Goal: Task Accomplishment & Management: Complete application form

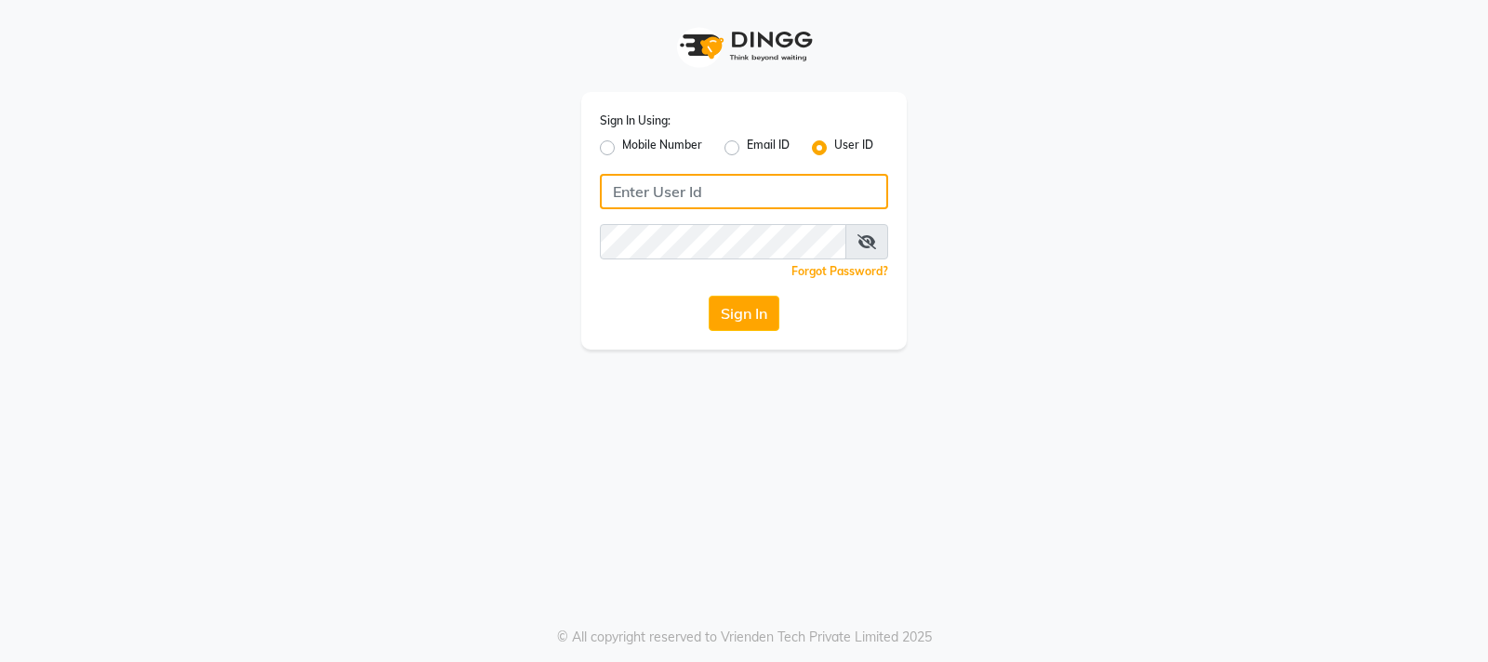
type input "59582222"
click at [622, 145] on label "Mobile Number" at bounding box center [662, 148] width 80 height 22
click at [622, 145] on input "Mobile Number" at bounding box center [628, 143] width 12 height 12
radio input "true"
radio input "false"
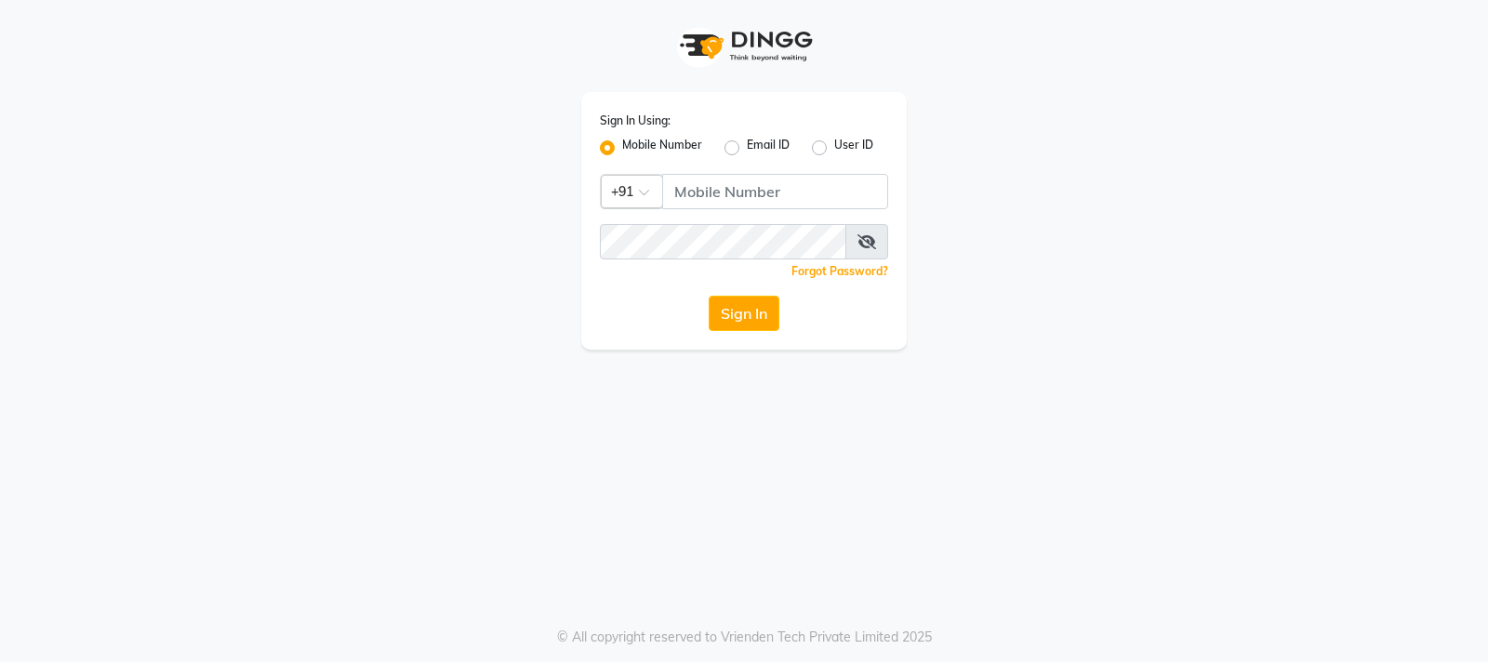
click at [639, 185] on div at bounding box center [632, 190] width 60 height 20
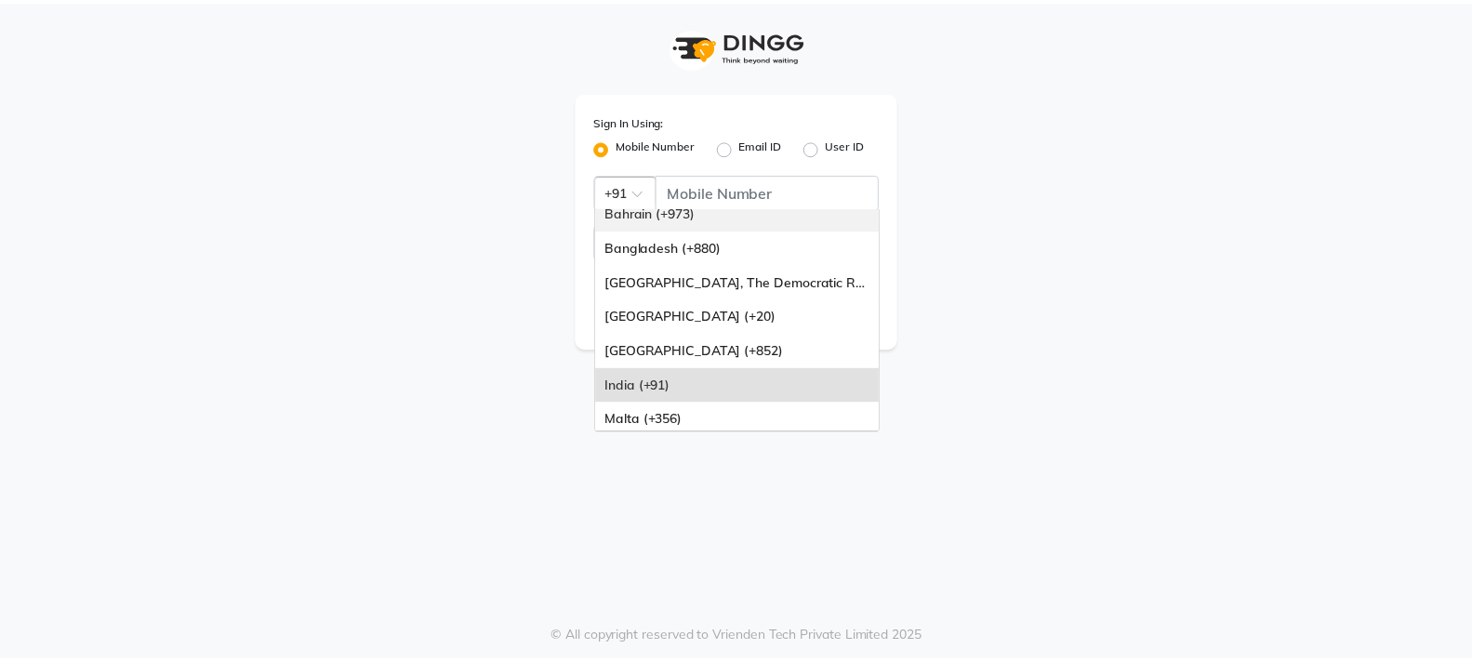
scroll to position [186, 0]
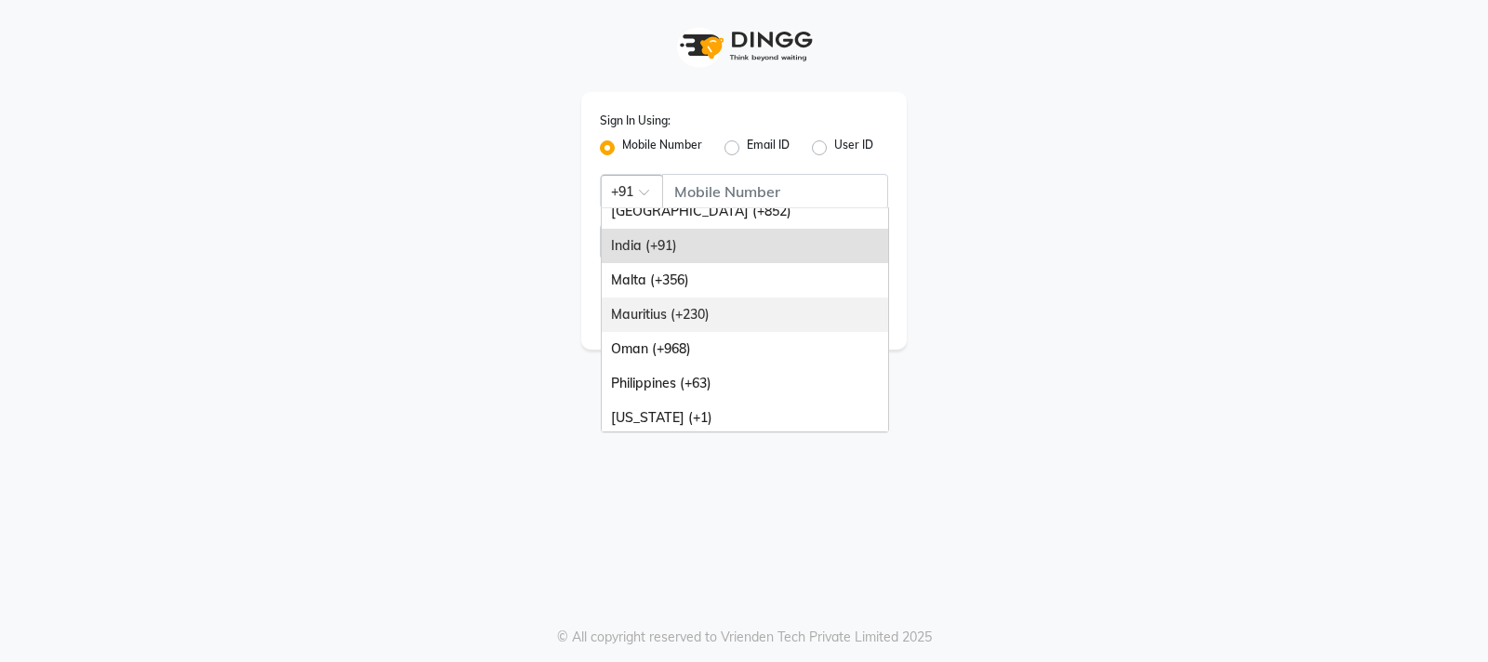
click at [681, 308] on div "Mauritius (+230)" at bounding box center [745, 315] width 286 height 34
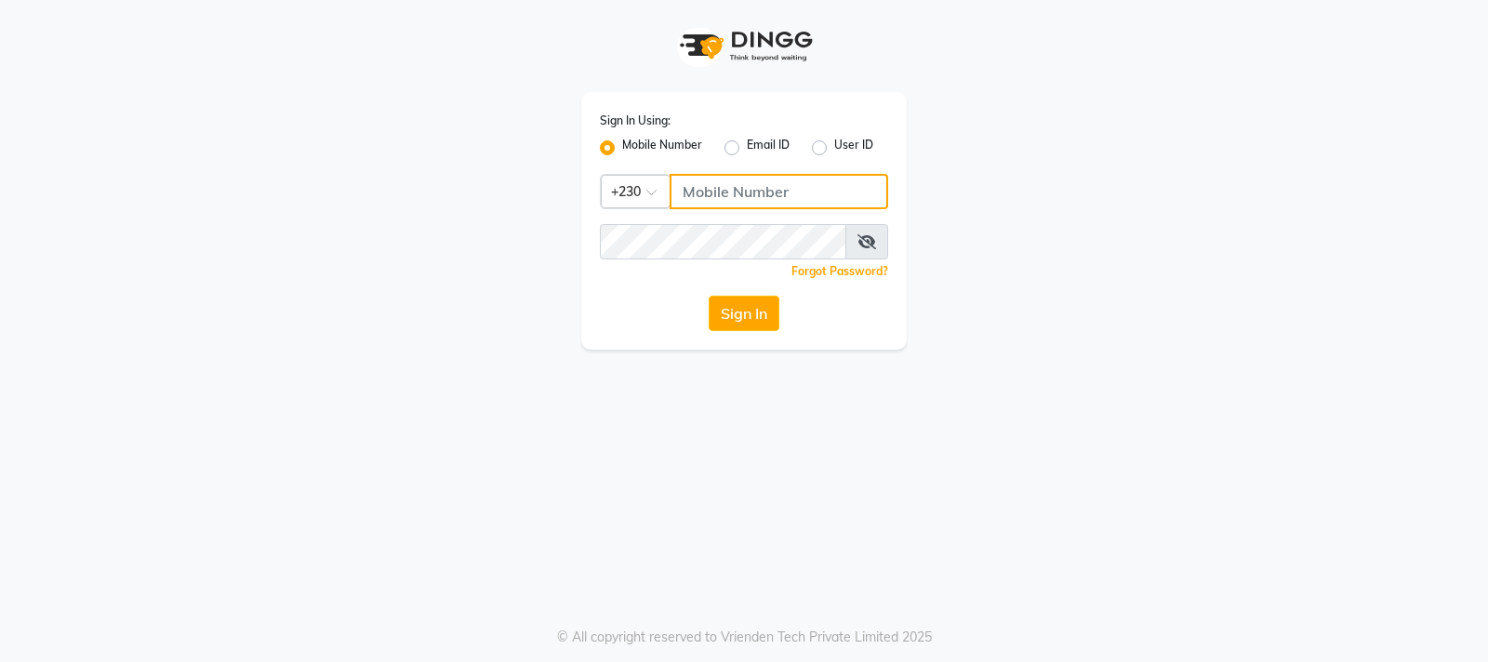
click at [733, 196] on input "Username" at bounding box center [778, 191] width 218 height 35
type input "59582222"
click at [729, 304] on button "Sign In" at bounding box center [743, 313] width 71 height 35
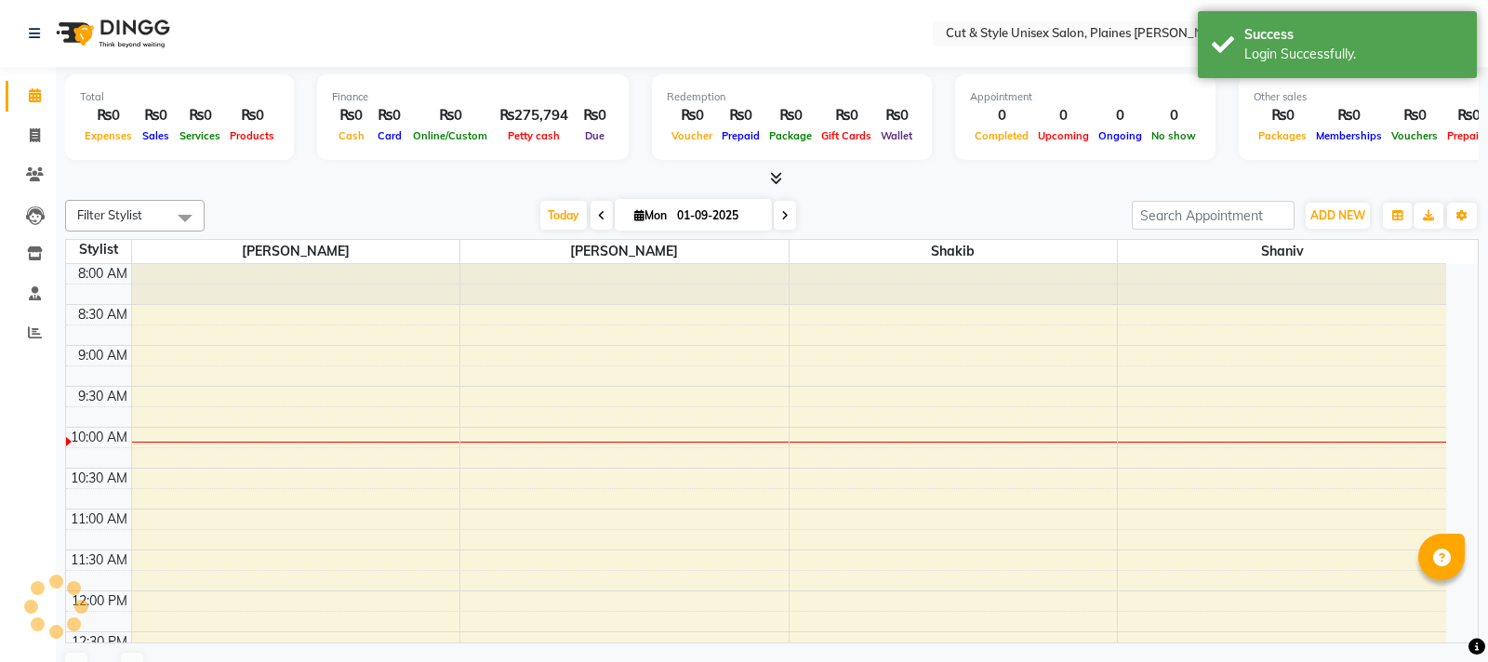
select select "en"
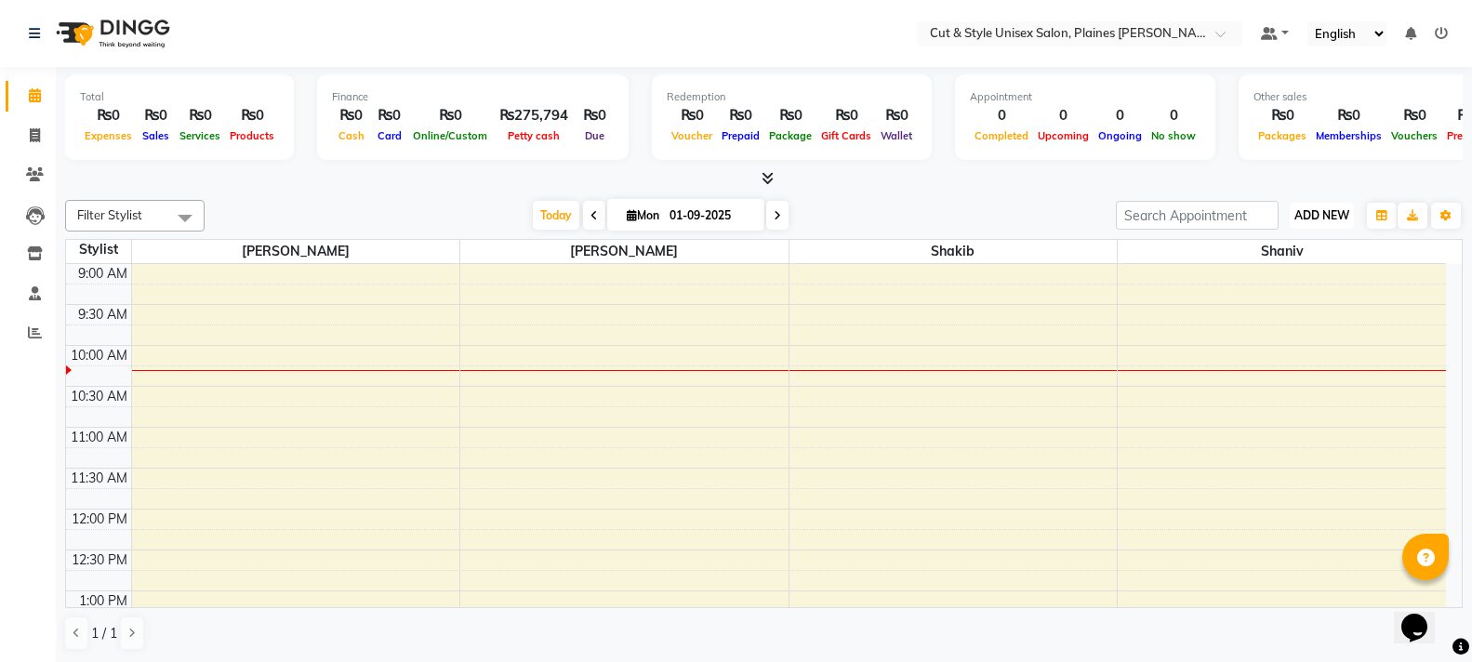
click at [1317, 211] on span "ADD NEW" at bounding box center [1321, 215] width 55 height 14
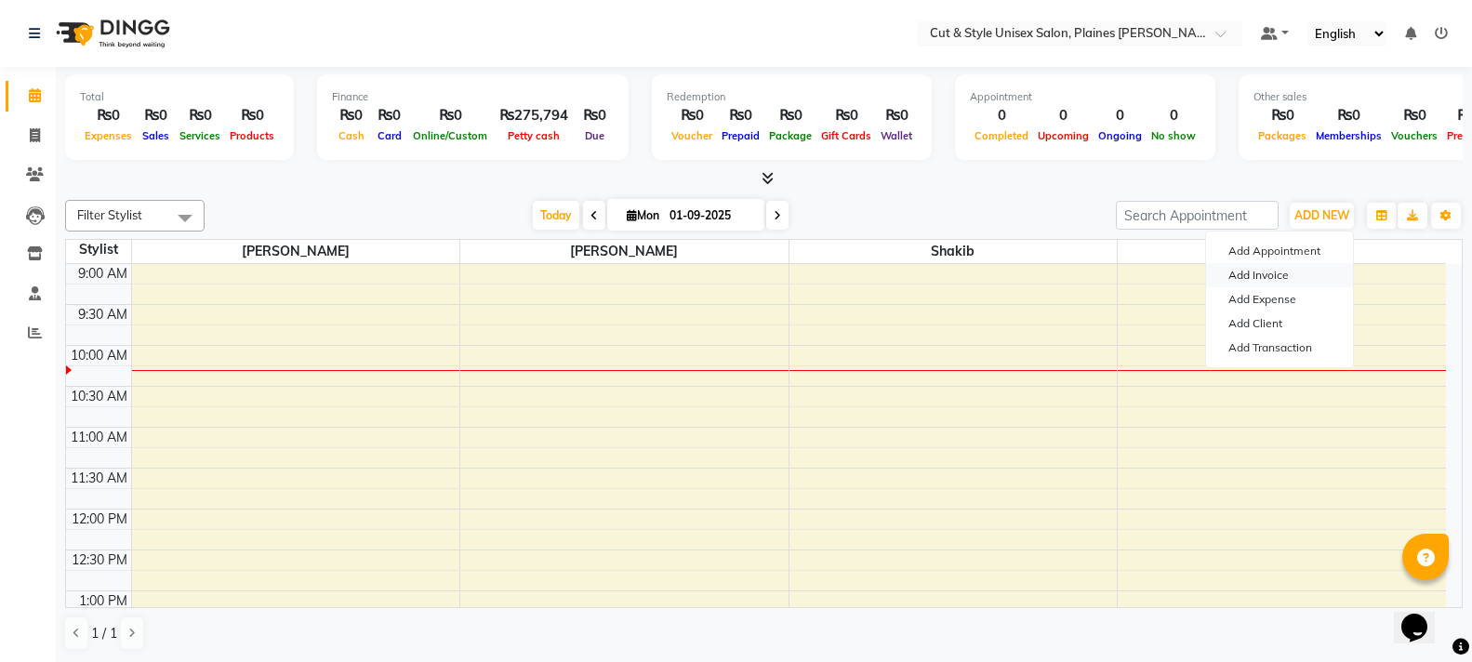
click at [1281, 272] on link "Add Invoice" at bounding box center [1279, 275] width 147 height 24
select select "service"
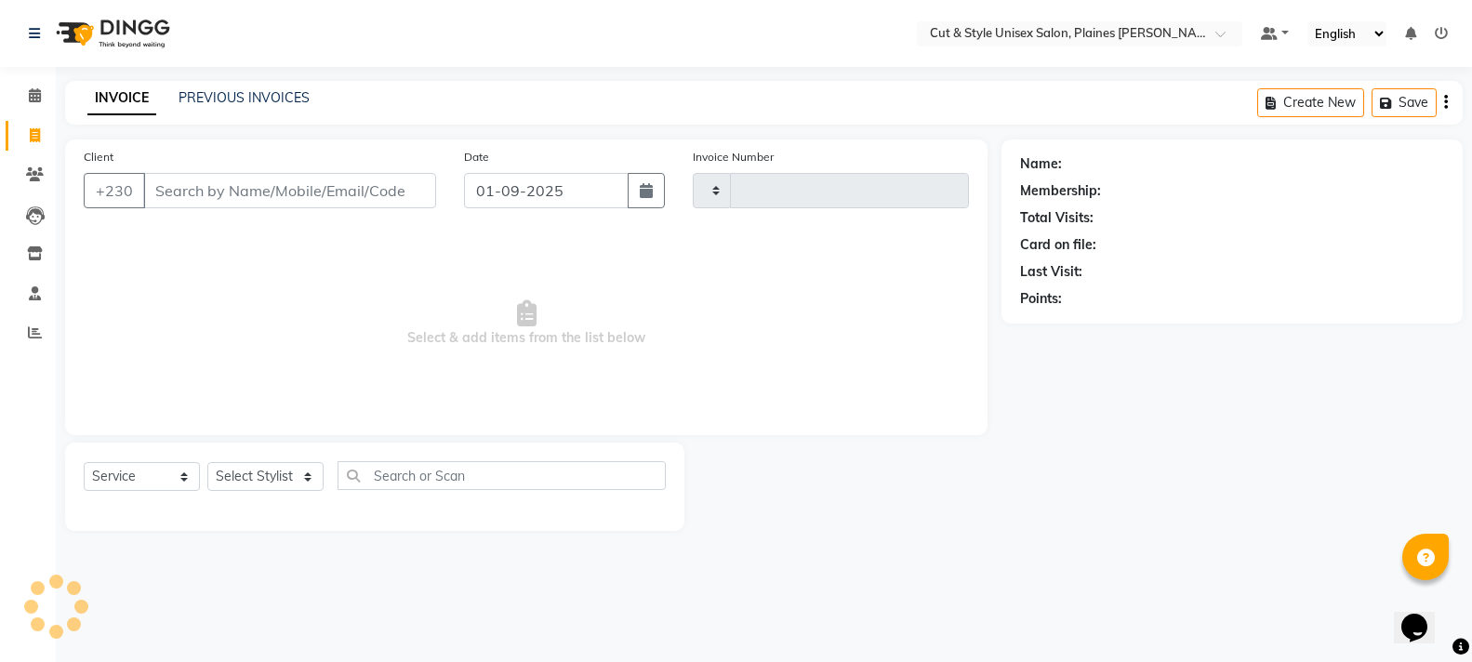
type input "3601"
select select "7731"
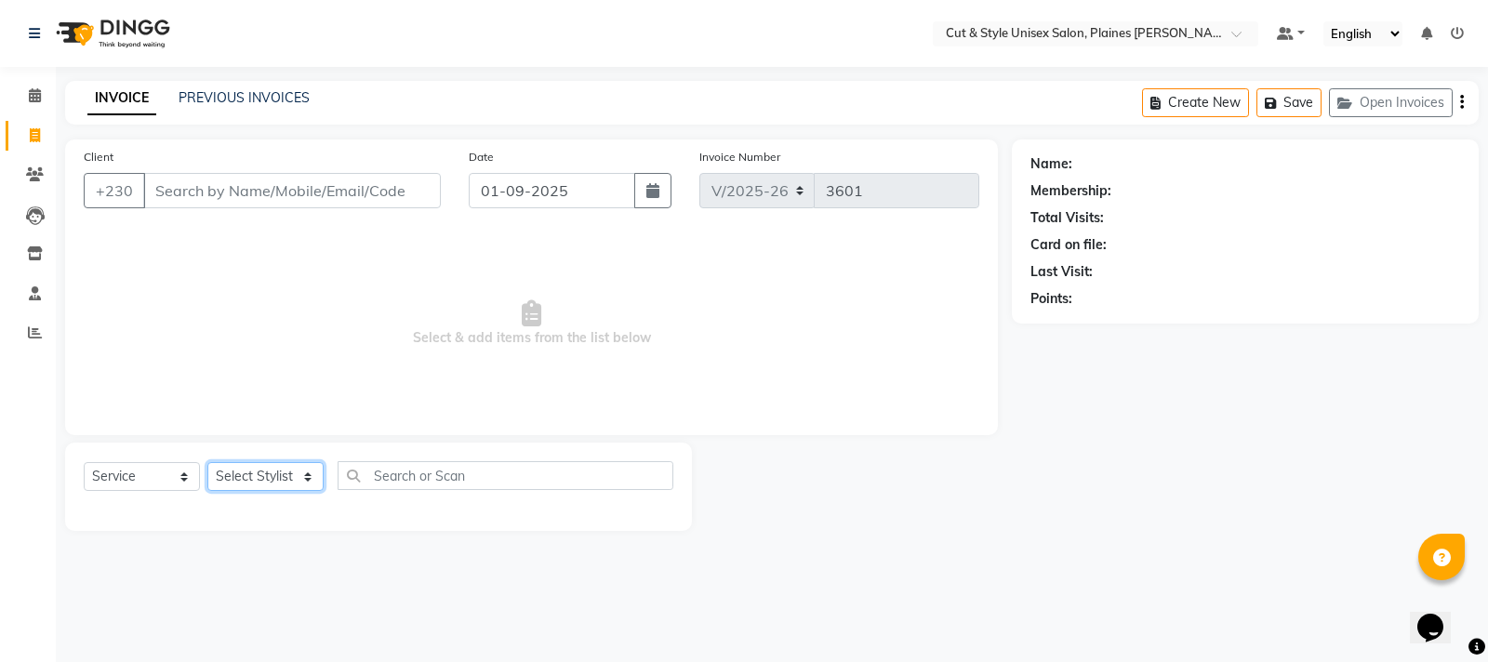
click at [245, 485] on select "Select Stylist" at bounding box center [265, 476] width 116 height 29
select select "68909"
click at [207, 462] on select "Select Stylist [PERSON_NAME] Manager [PERSON_NAME]" at bounding box center [265, 476] width 116 height 29
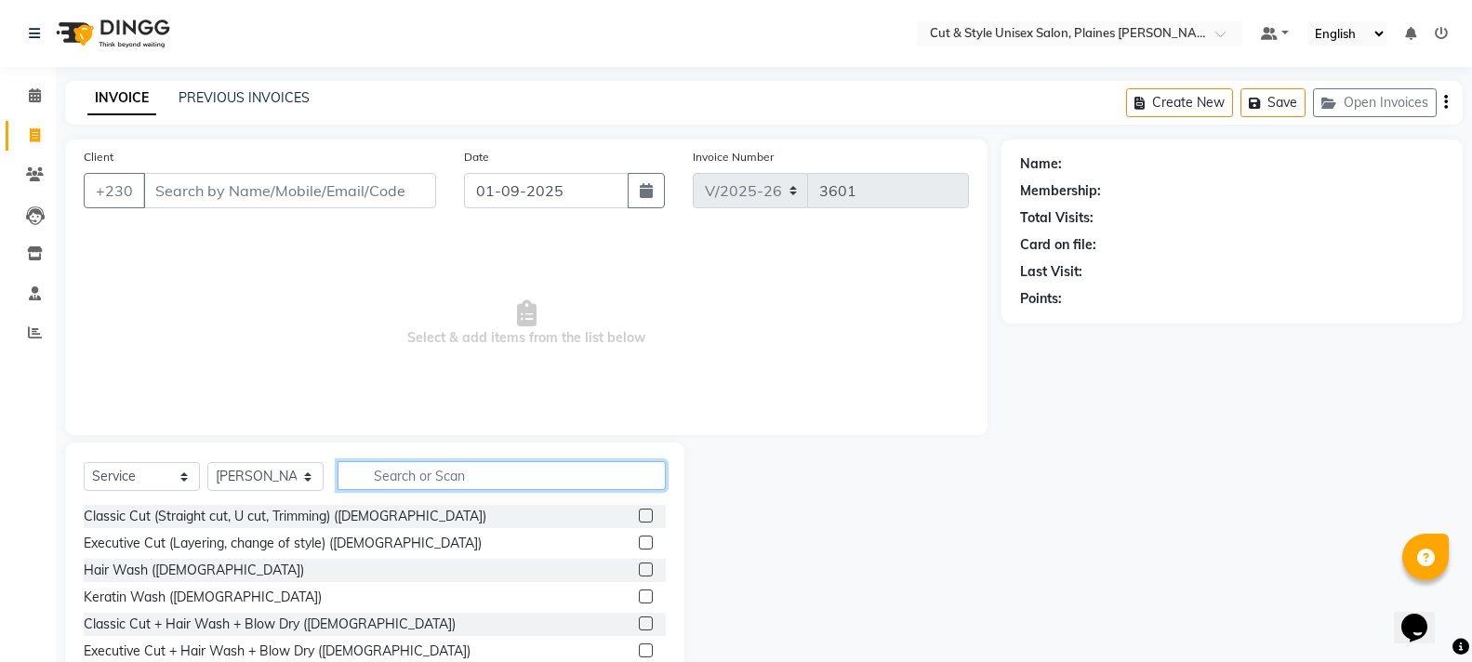
click at [377, 473] on input "text" at bounding box center [501, 475] width 328 height 29
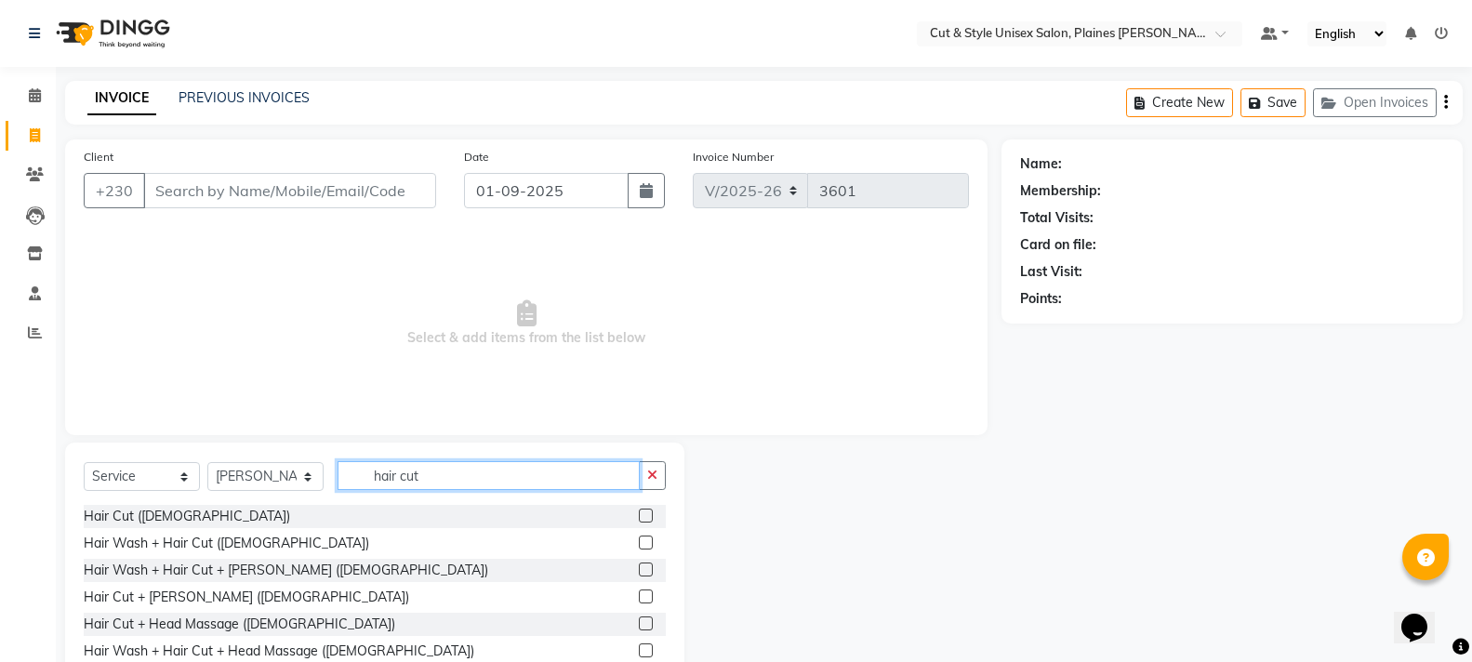
type input "hair cut"
click at [639, 590] on label at bounding box center [646, 596] width 14 height 14
click at [639, 591] on input "checkbox" at bounding box center [645, 597] width 12 height 12
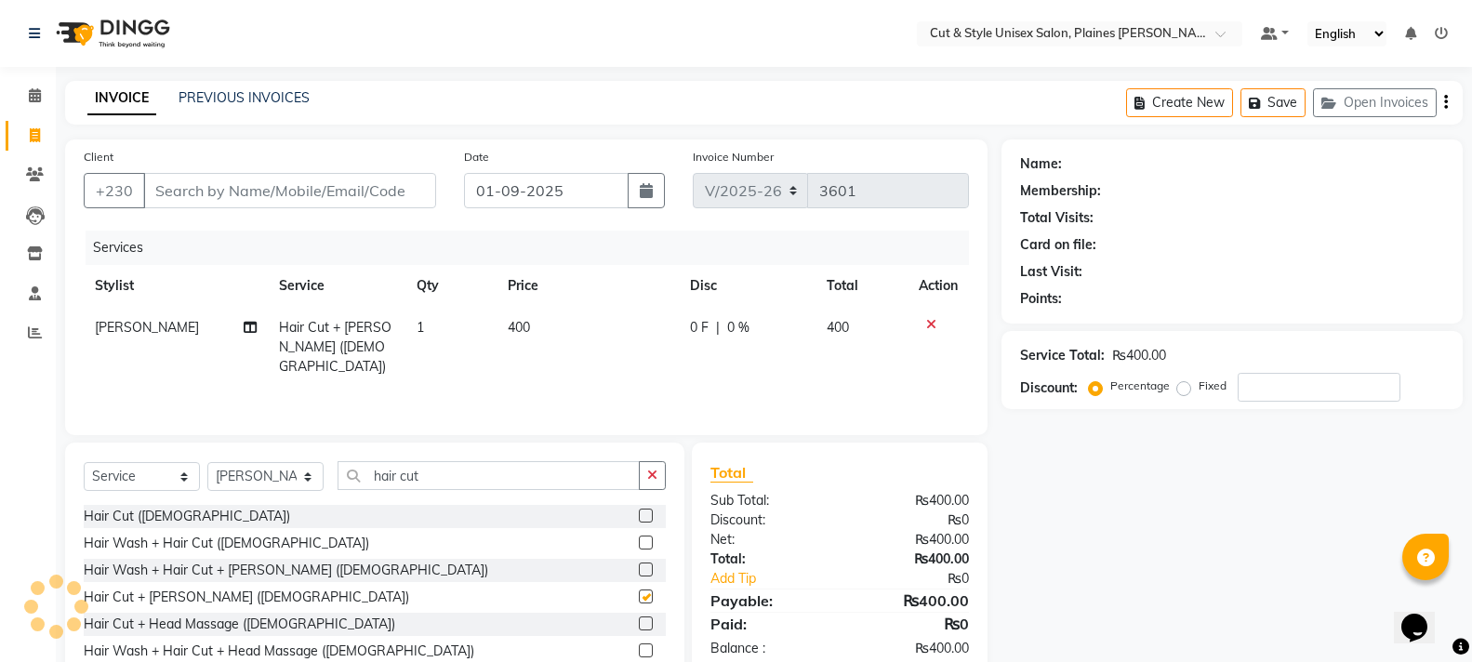
checkbox input "false"
click at [271, 187] on input "Client" at bounding box center [289, 190] width 293 height 35
type input "5"
type input "0"
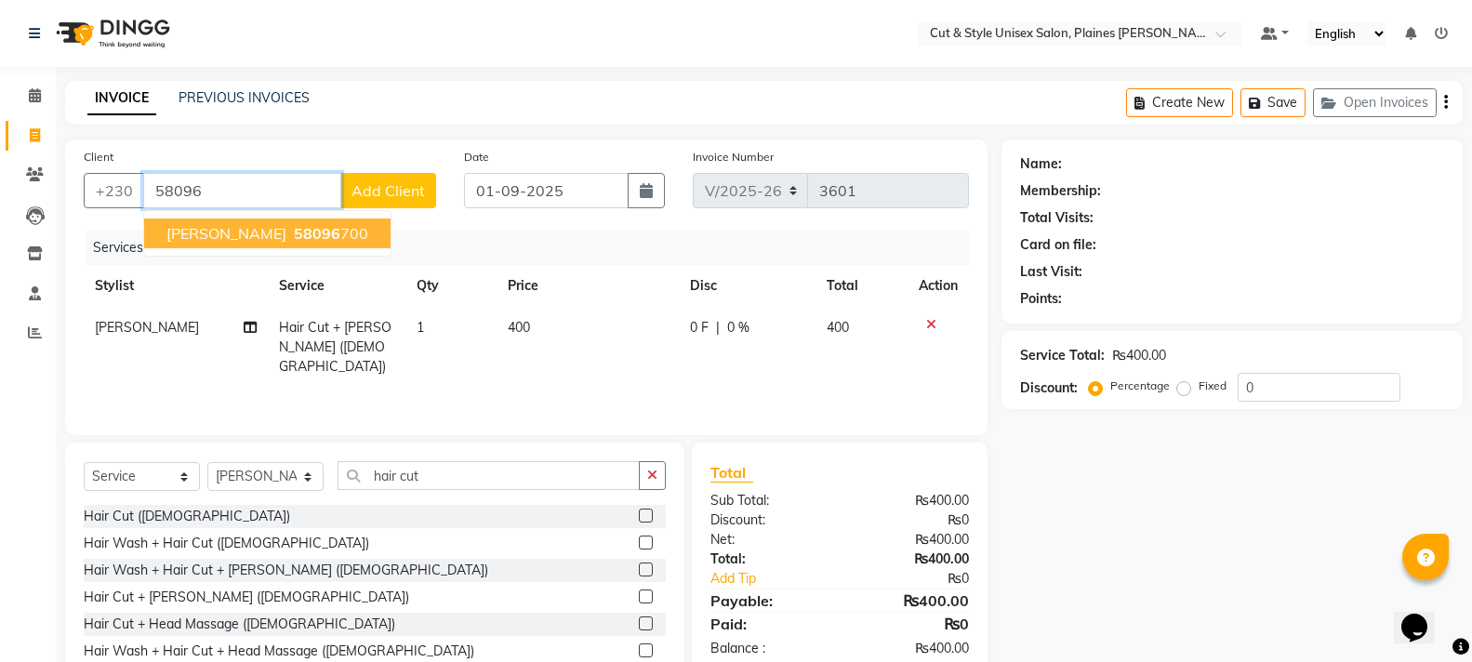
click at [317, 241] on span "58096" at bounding box center [317, 233] width 46 height 19
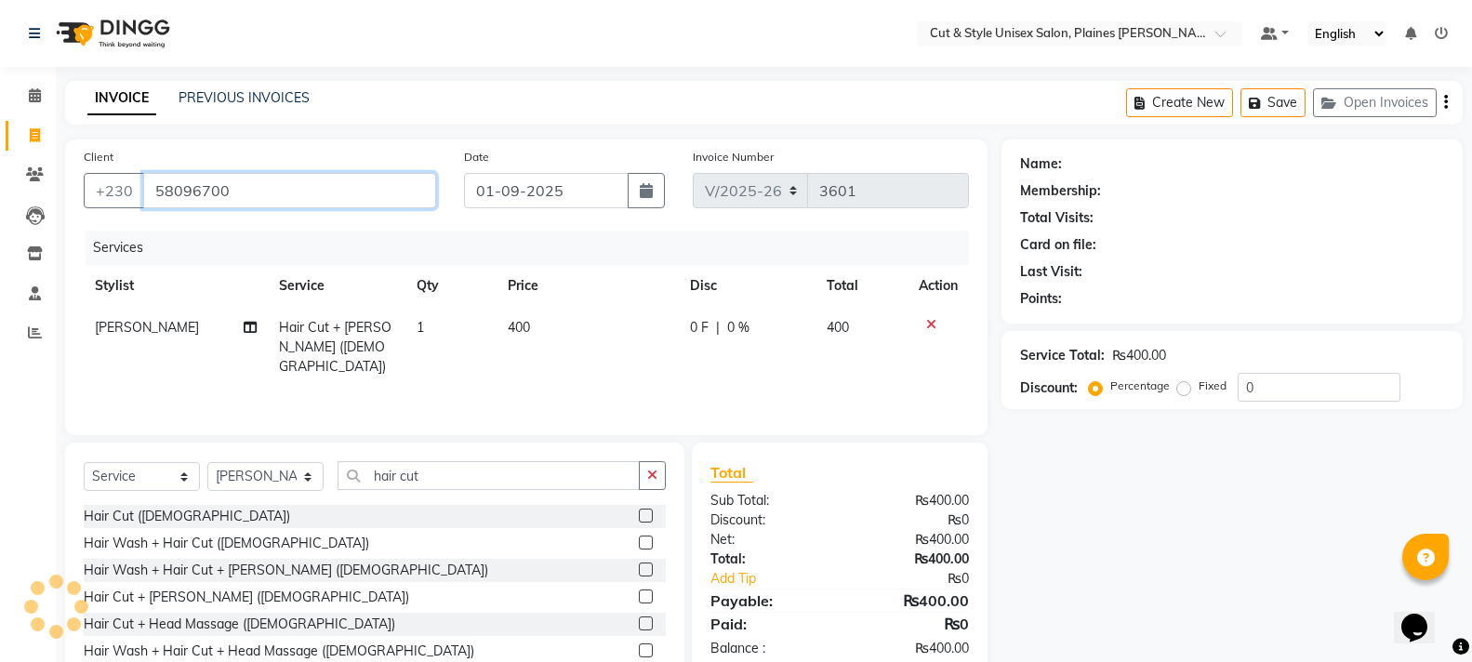
type input "58096700"
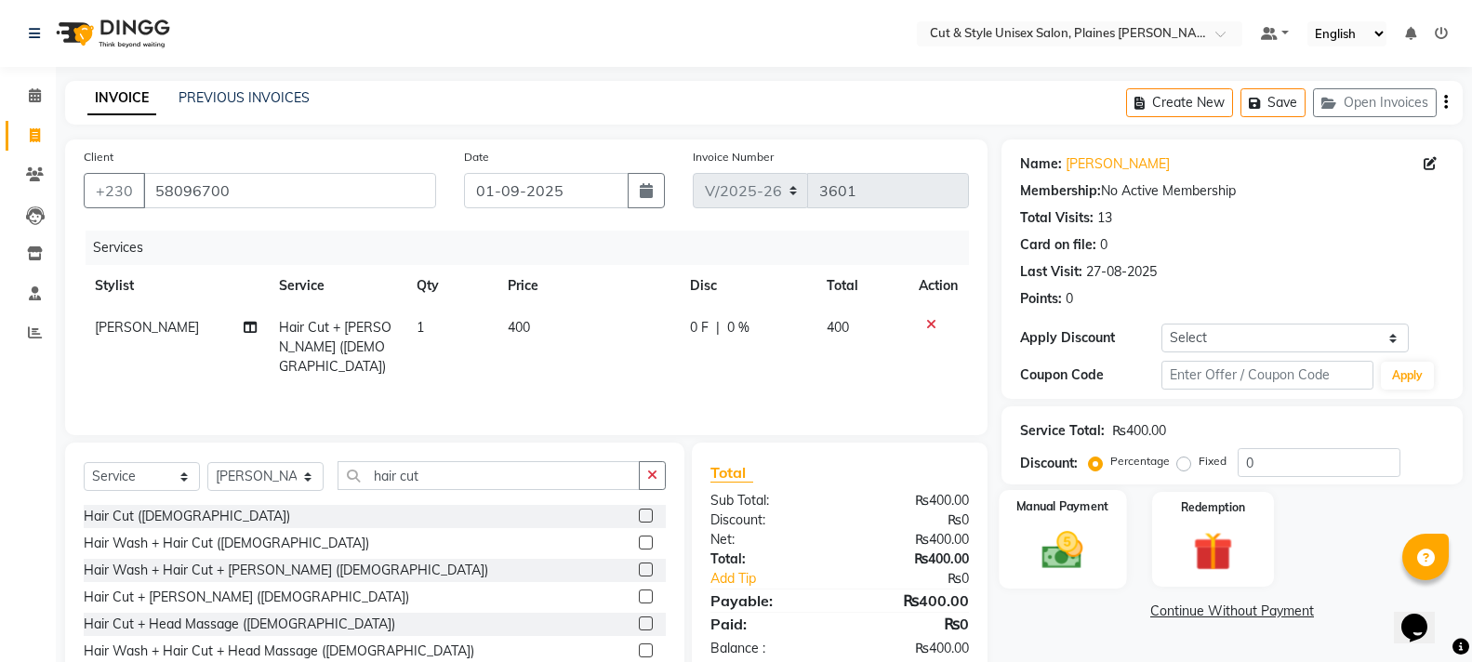
click at [1063, 545] on img at bounding box center [1062, 549] width 66 height 47
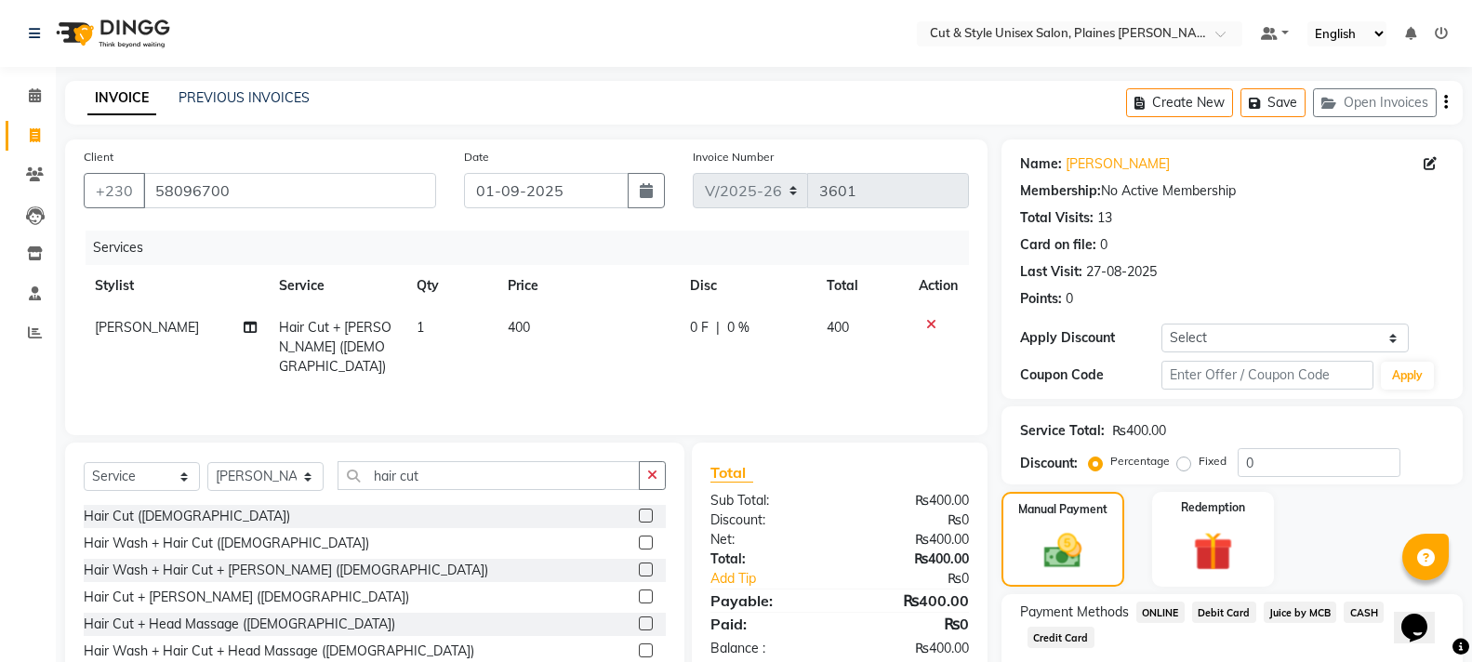
click at [1362, 612] on span "CASH" at bounding box center [1363, 612] width 40 height 21
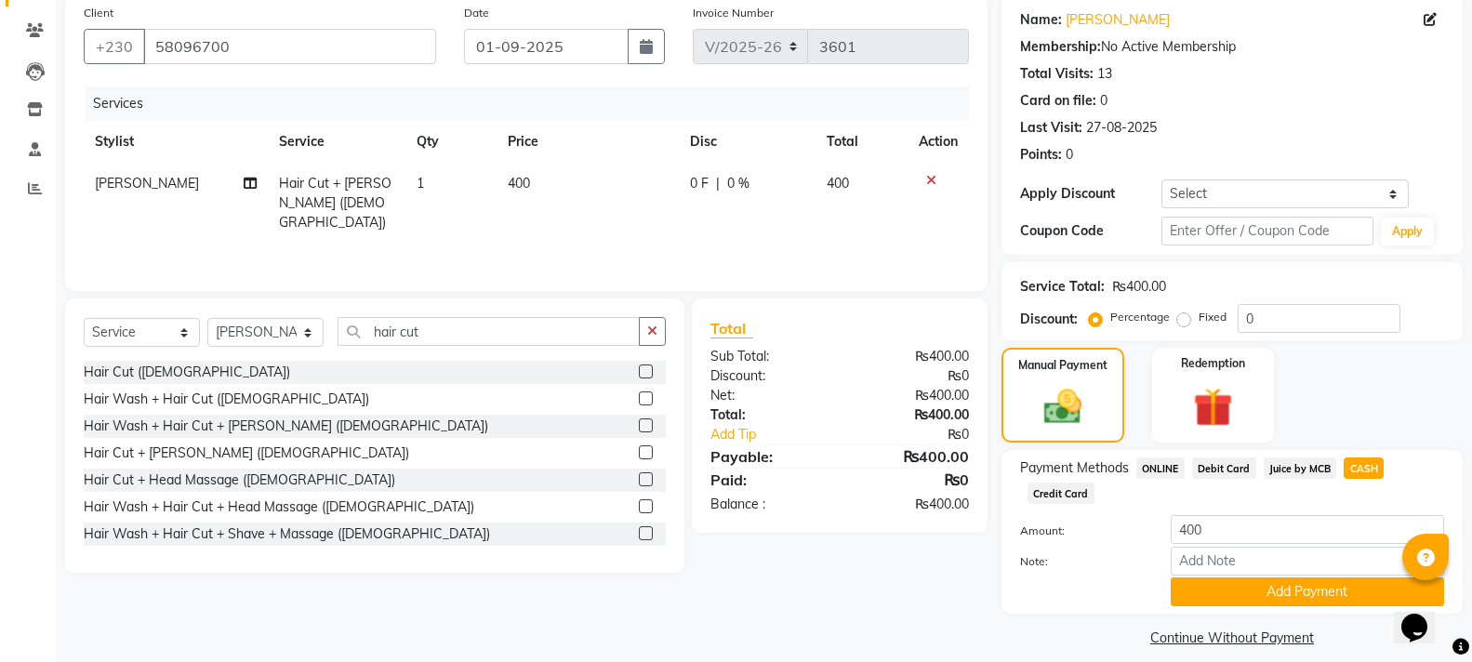
scroll to position [162, 0]
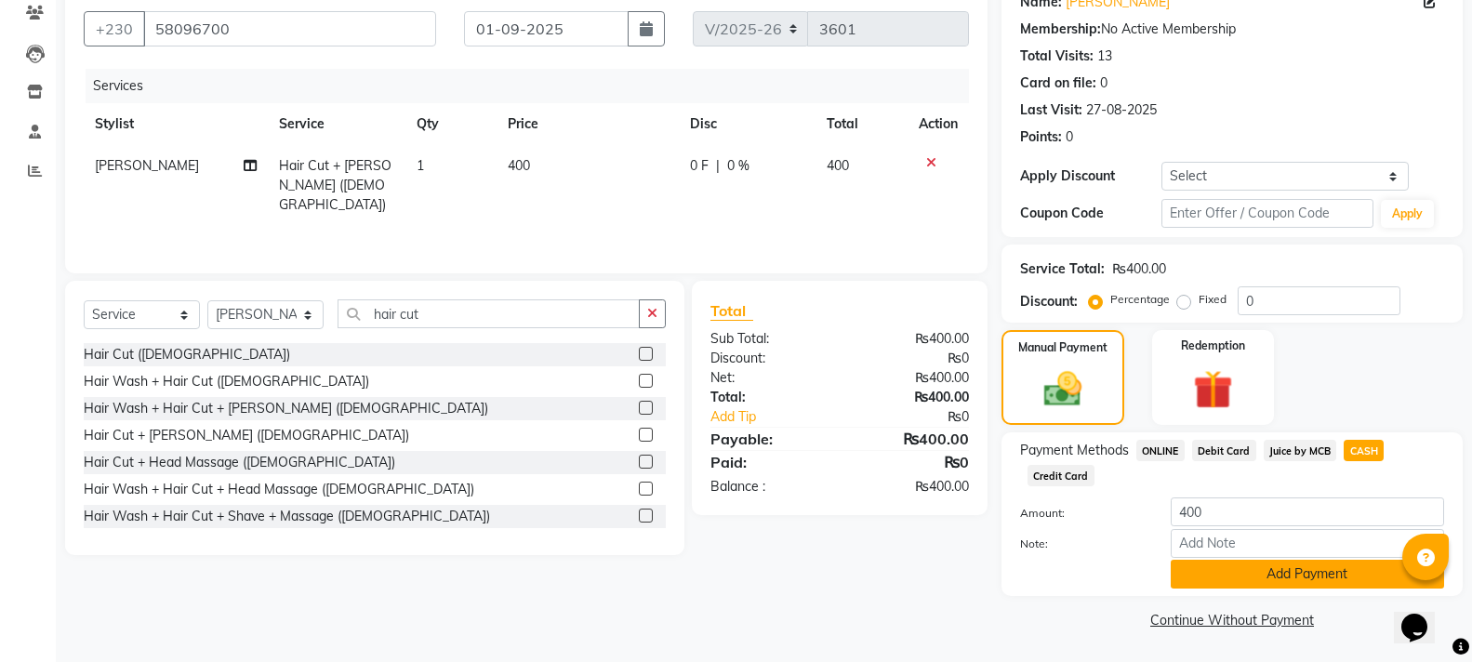
click at [1210, 574] on button "Add Payment" at bounding box center [1306, 574] width 273 height 29
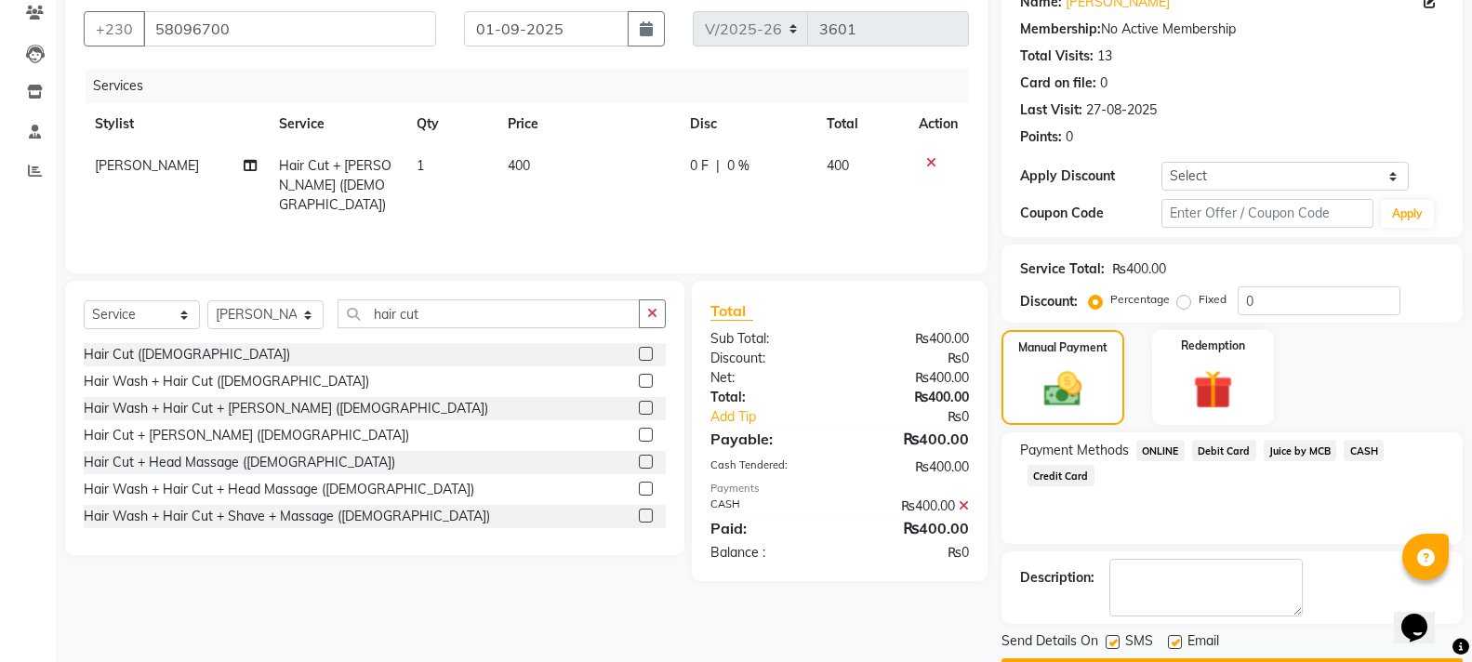
scroll to position [215, 0]
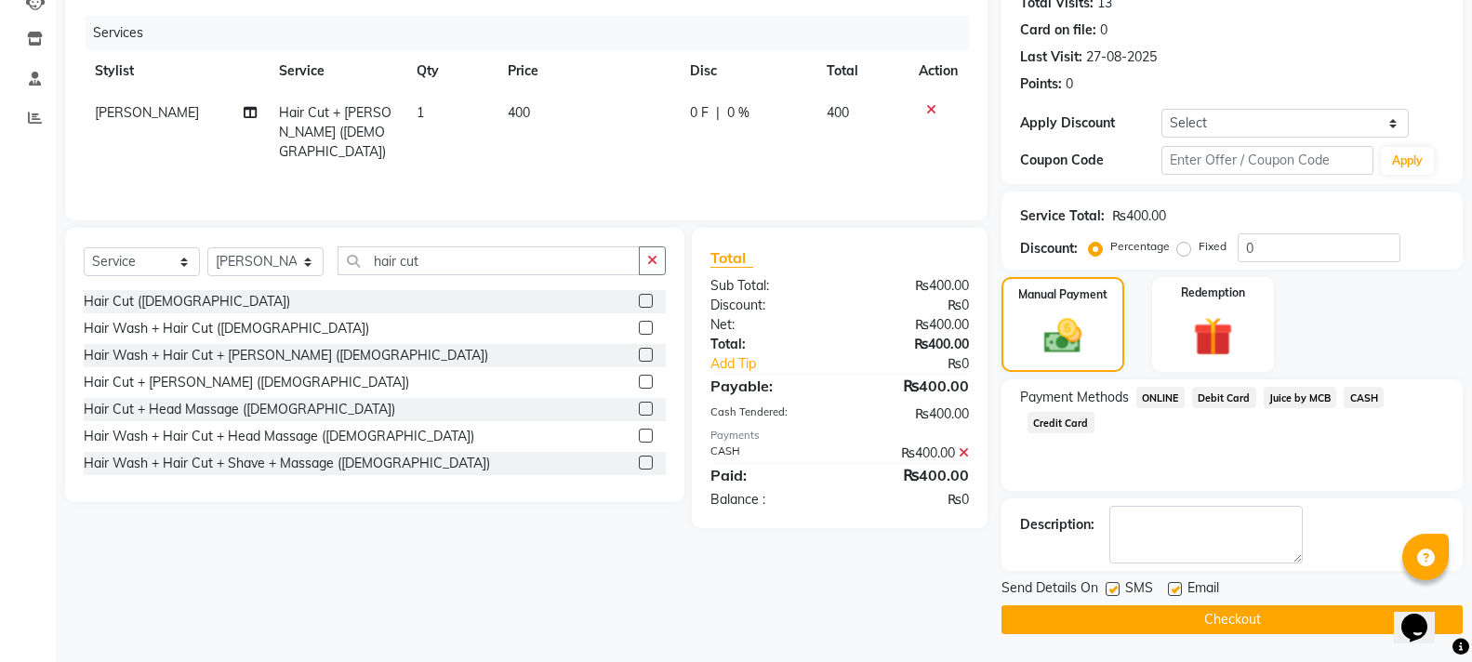
click at [1103, 615] on button "Checkout" at bounding box center [1231, 619] width 461 height 29
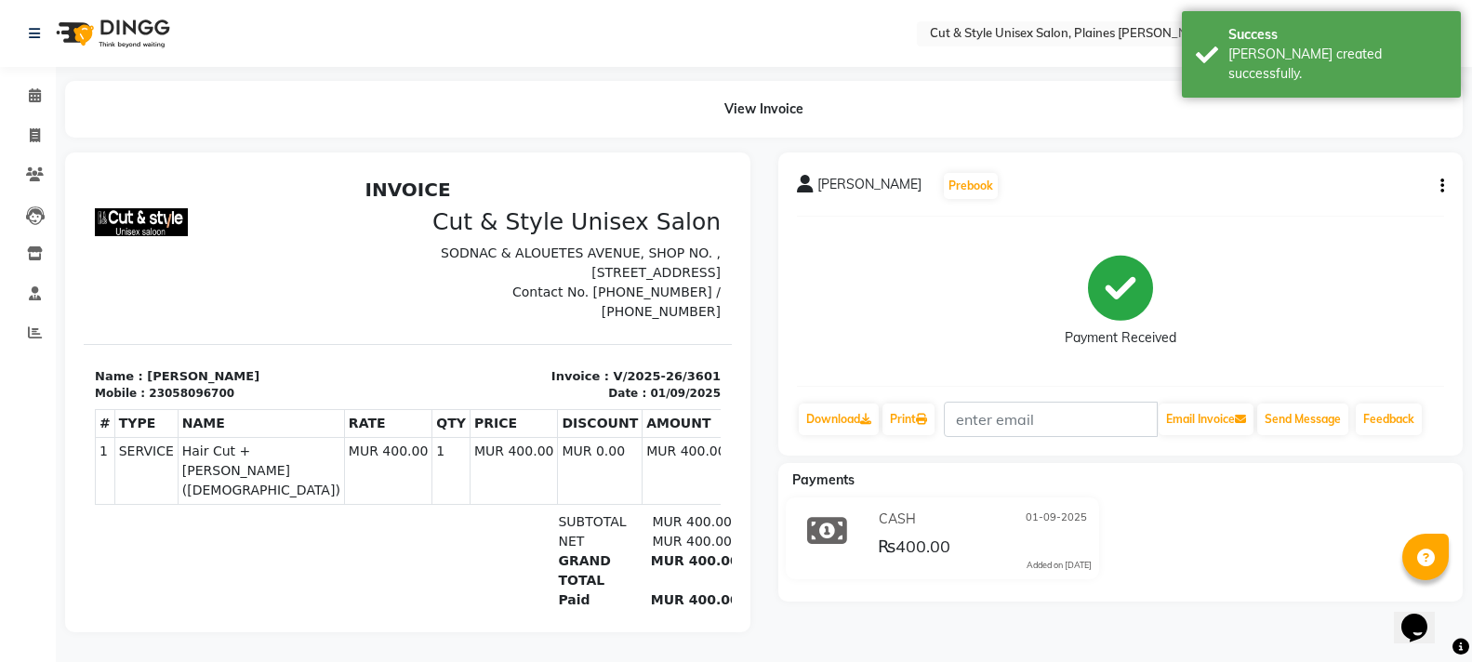
click at [124, 21] on img at bounding box center [110, 33] width 127 height 52
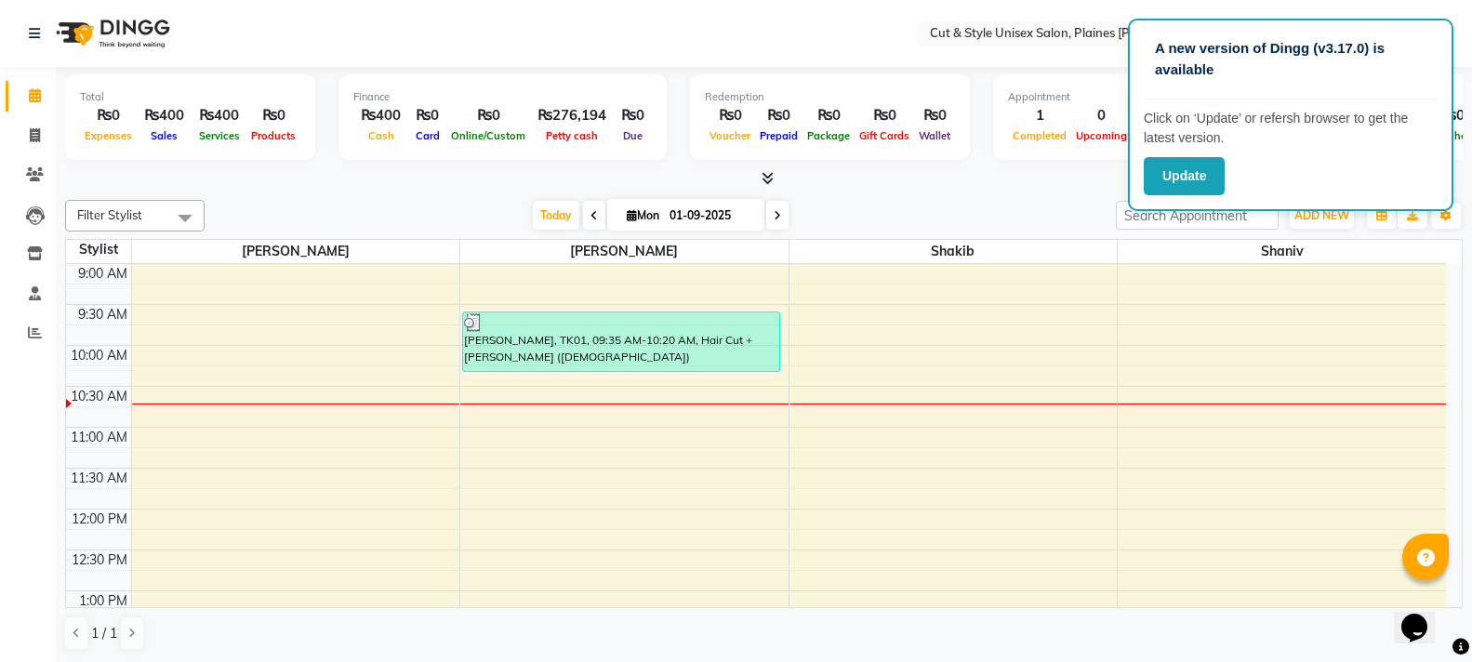
click at [83, 33] on img at bounding box center [110, 33] width 127 height 52
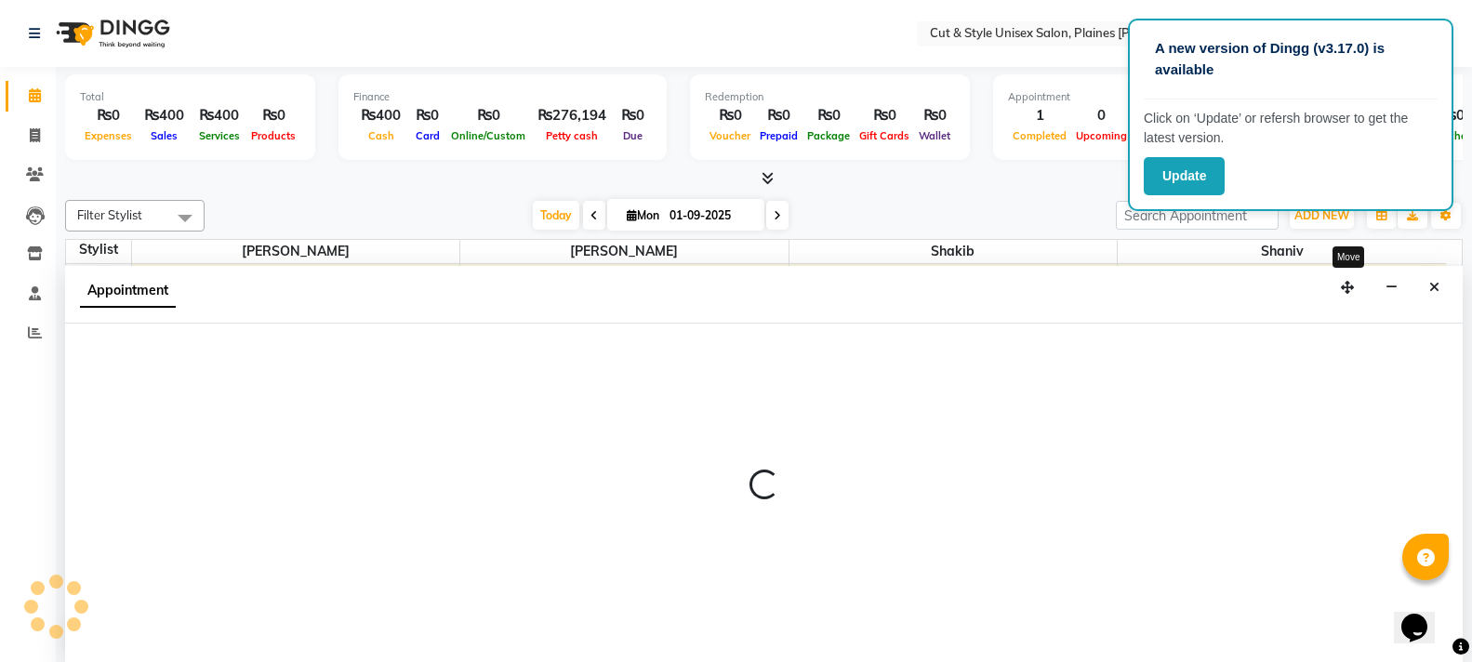
scroll to position [1, 0]
select select "68911"
select select "tentative"
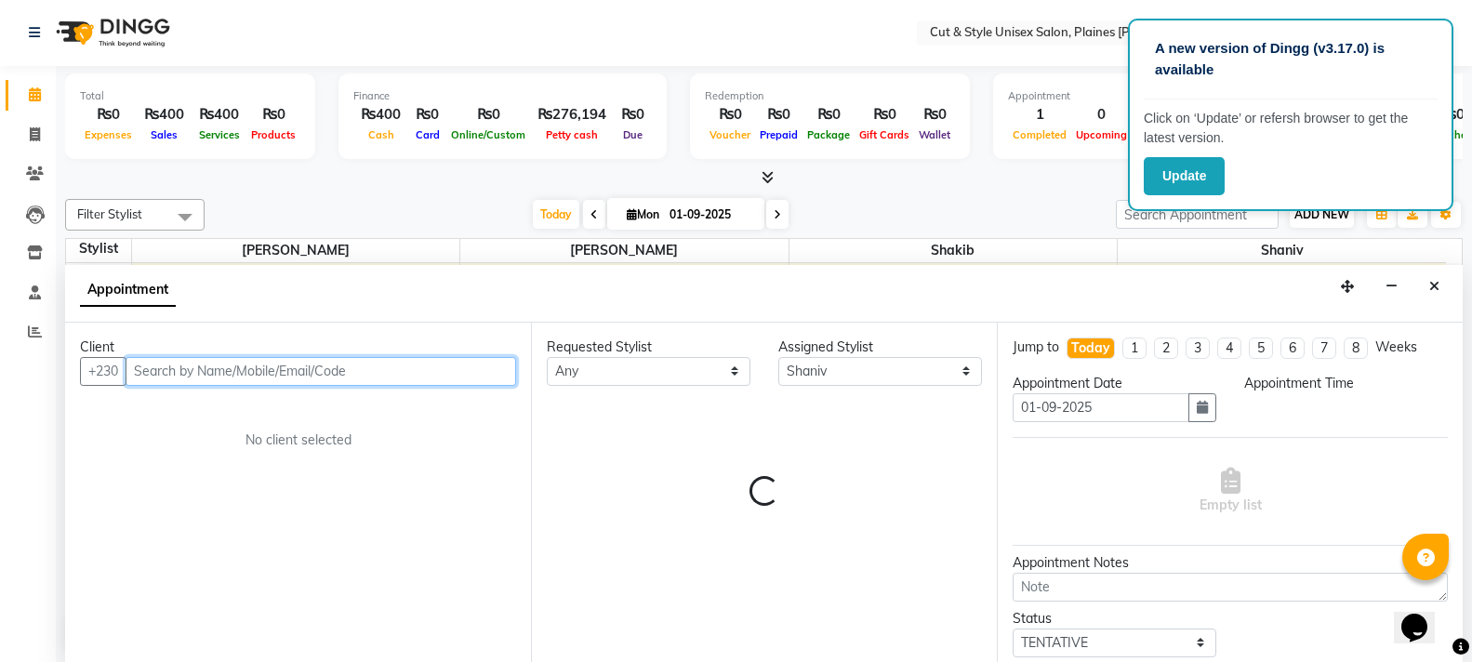
select select "600"
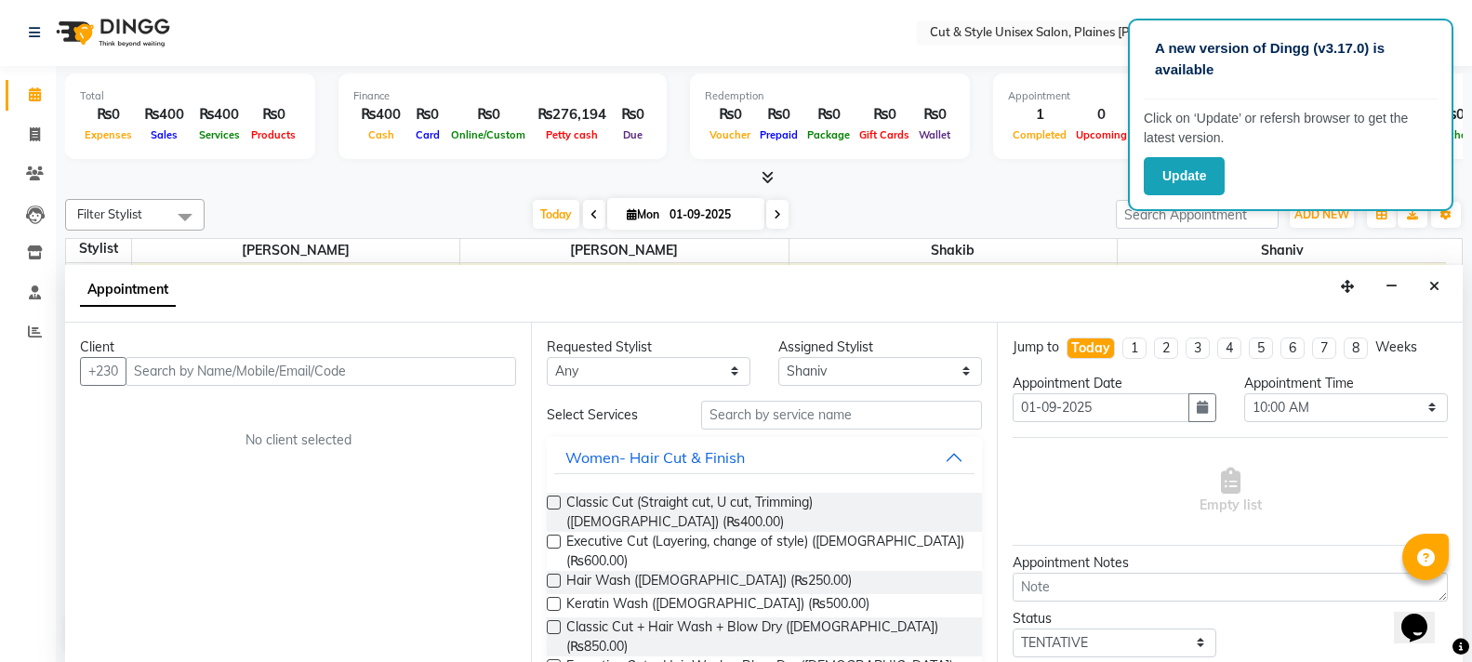
click at [67, 33] on img at bounding box center [110, 33] width 127 height 52
click at [69, 31] on img at bounding box center [110, 33] width 127 height 52
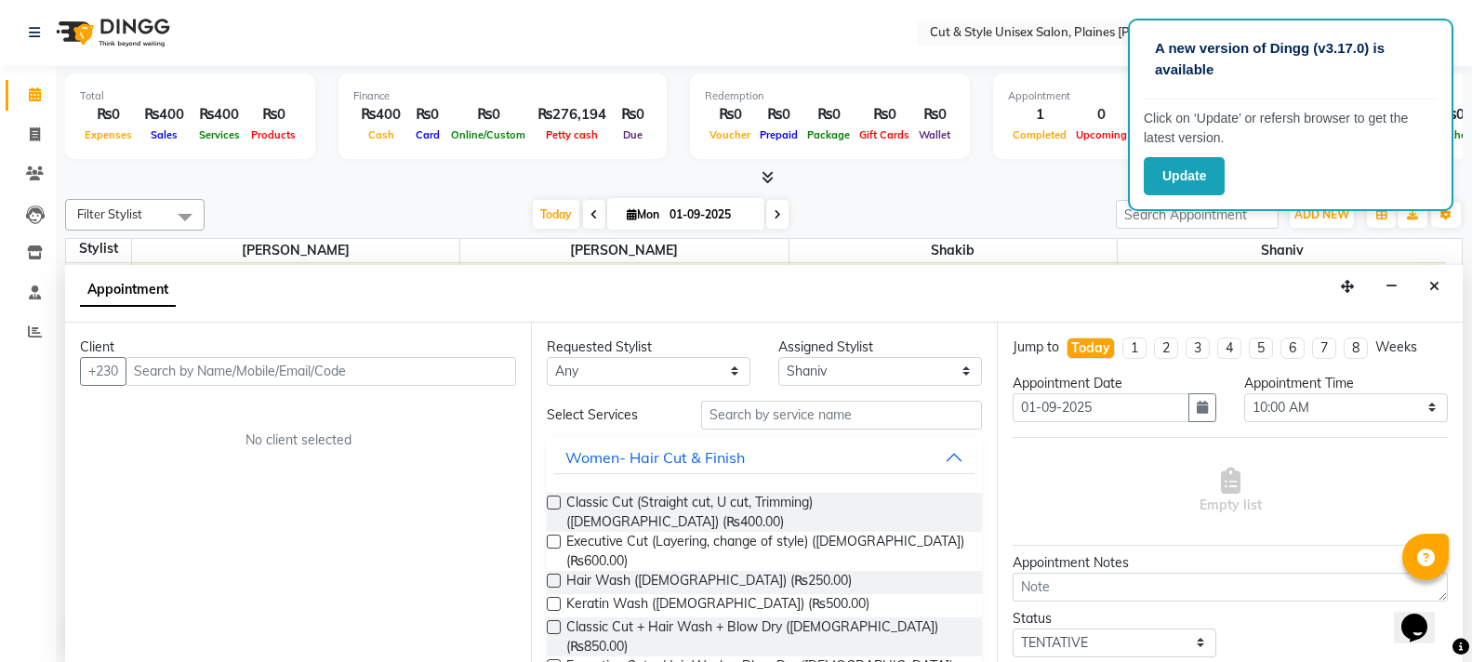
click at [69, 31] on img at bounding box center [110, 33] width 127 height 52
click at [75, 27] on img at bounding box center [110, 33] width 127 height 52
click at [35, 33] on icon at bounding box center [34, 32] width 11 height 13
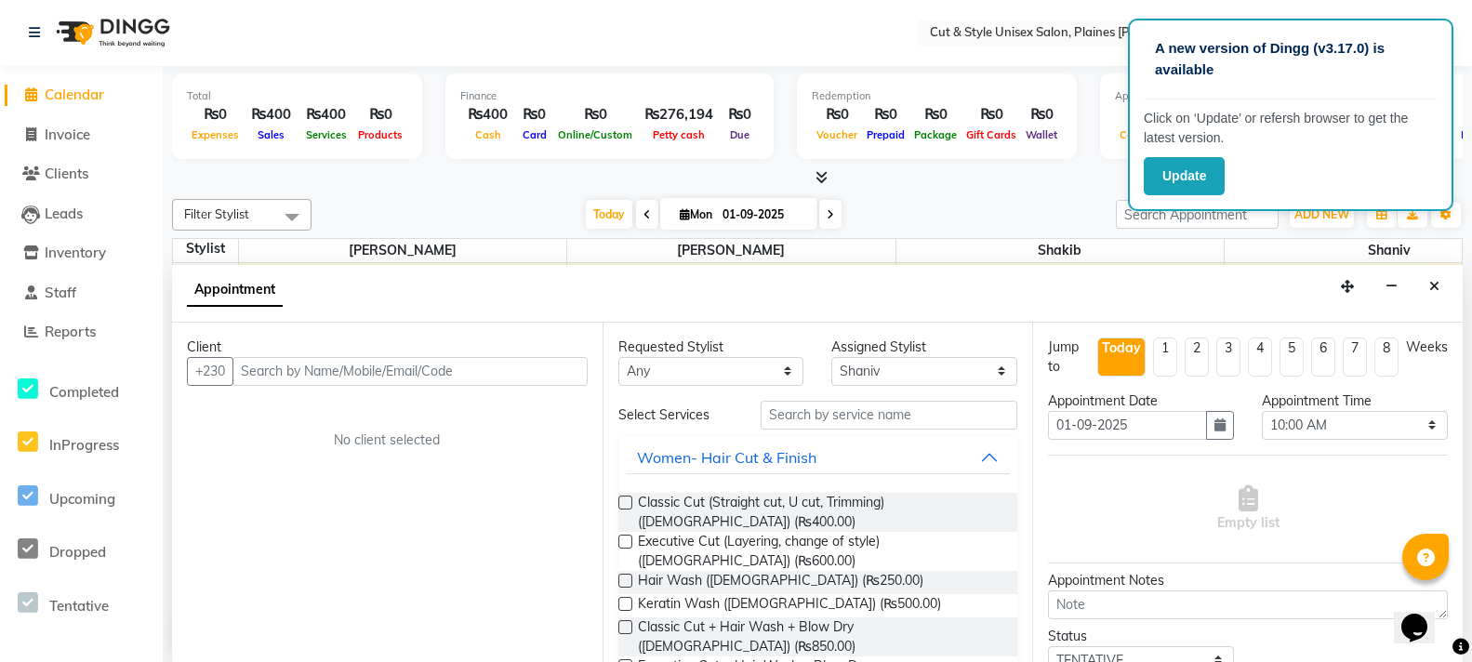
click at [93, 33] on img at bounding box center [110, 33] width 127 height 52
click at [80, 35] on img at bounding box center [110, 33] width 127 height 52
click at [79, 26] on img at bounding box center [110, 33] width 127 height 52
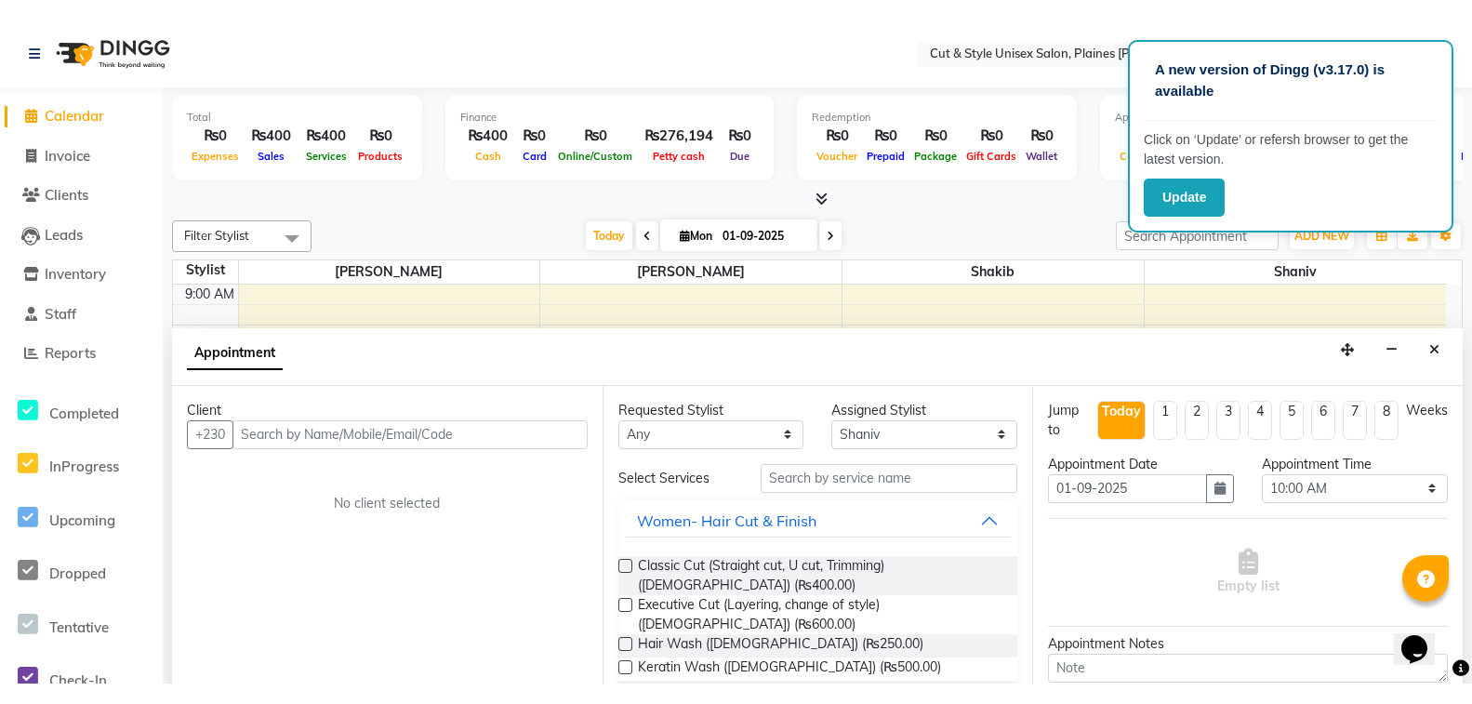
scroll to position [0, 0]
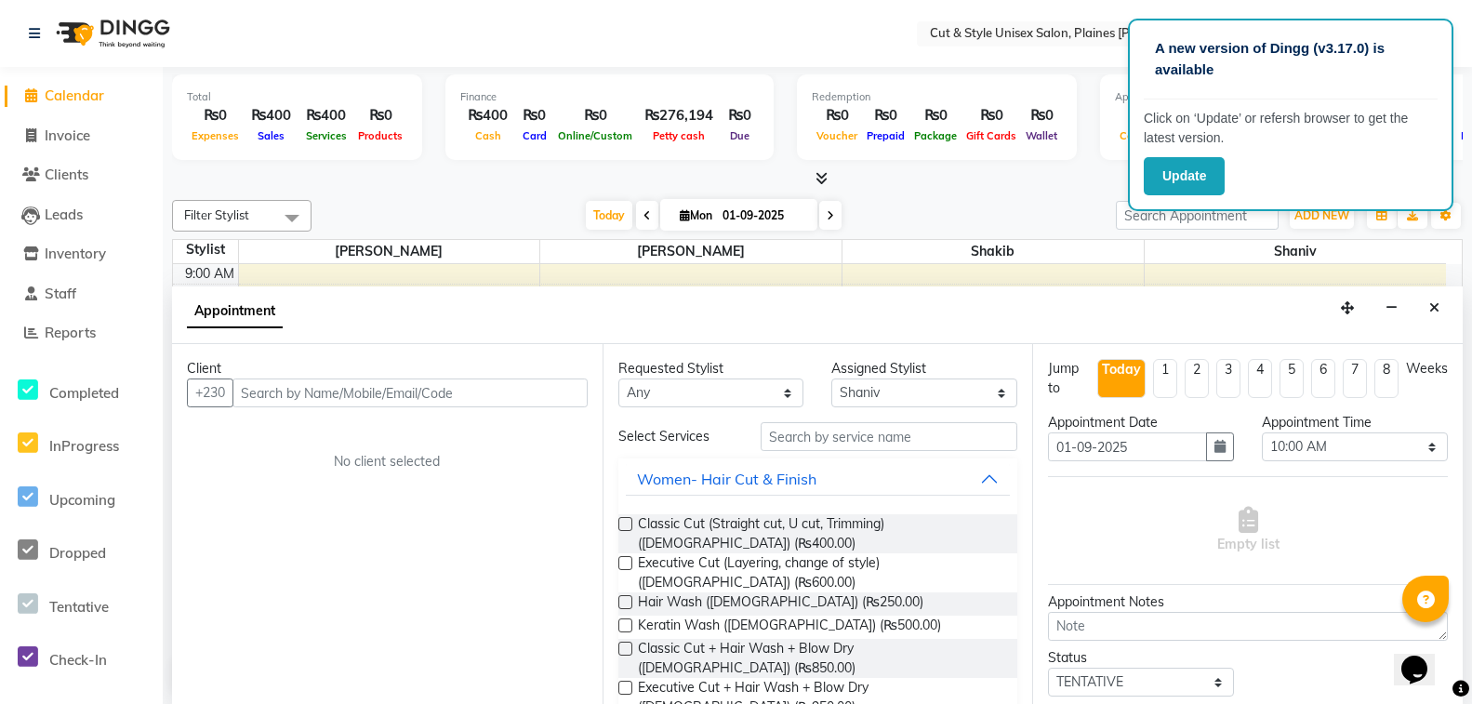
click at [80, 29] on img at bounding box center [110, 33] width 127 height 52
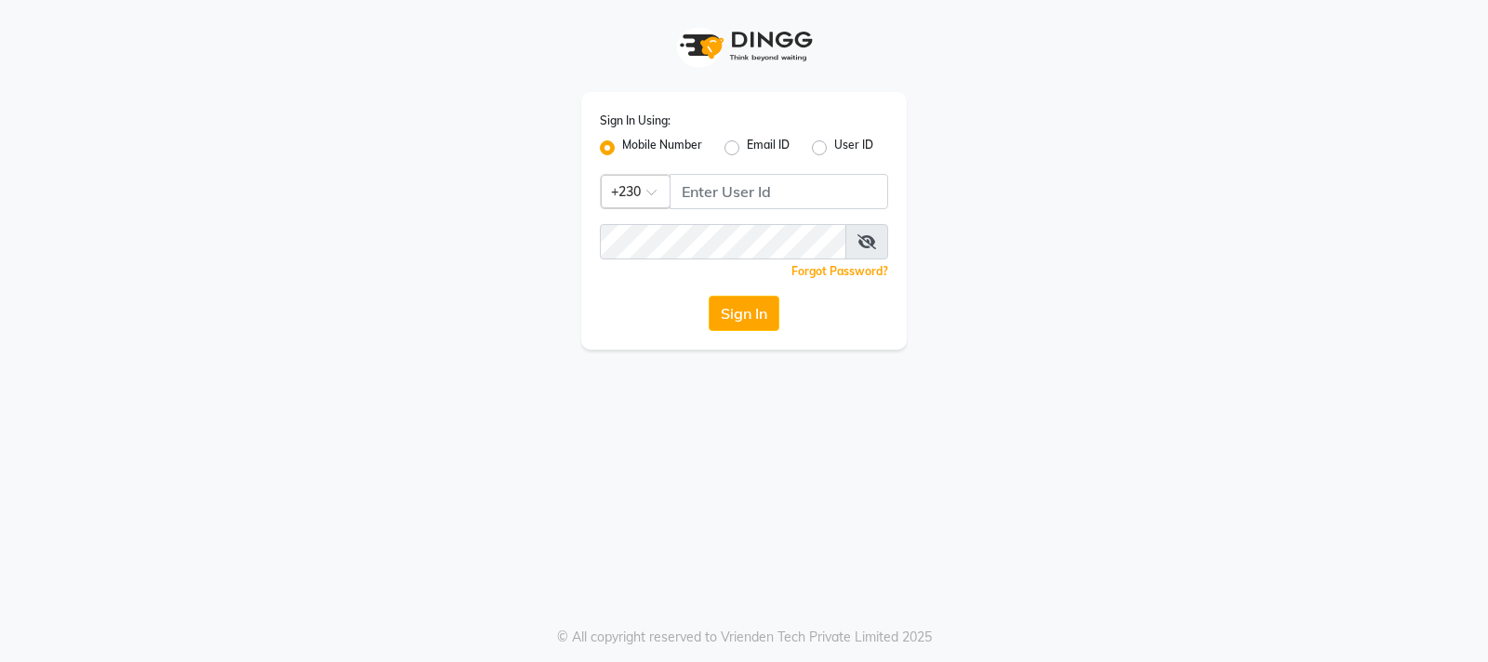
type input "59582222"
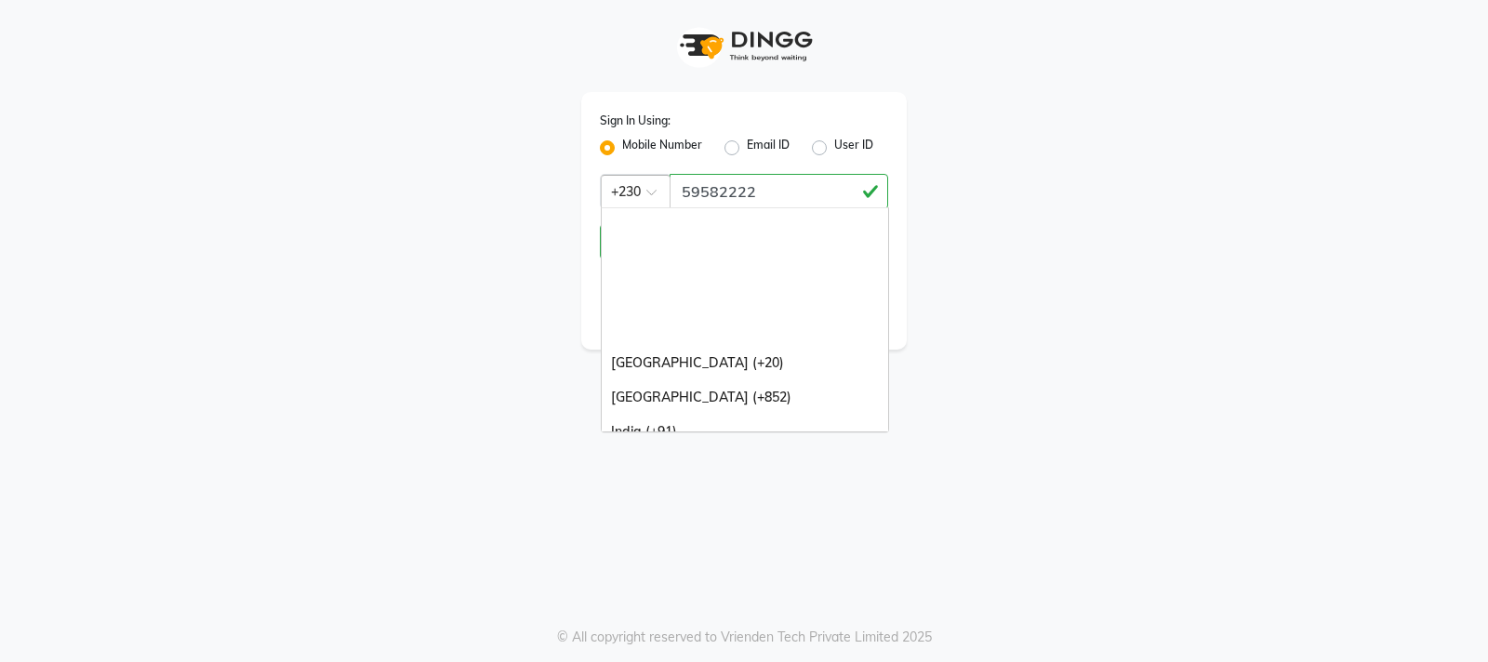
click at [655, 192] on span at bounding box center [657, 198] width 23 height 20
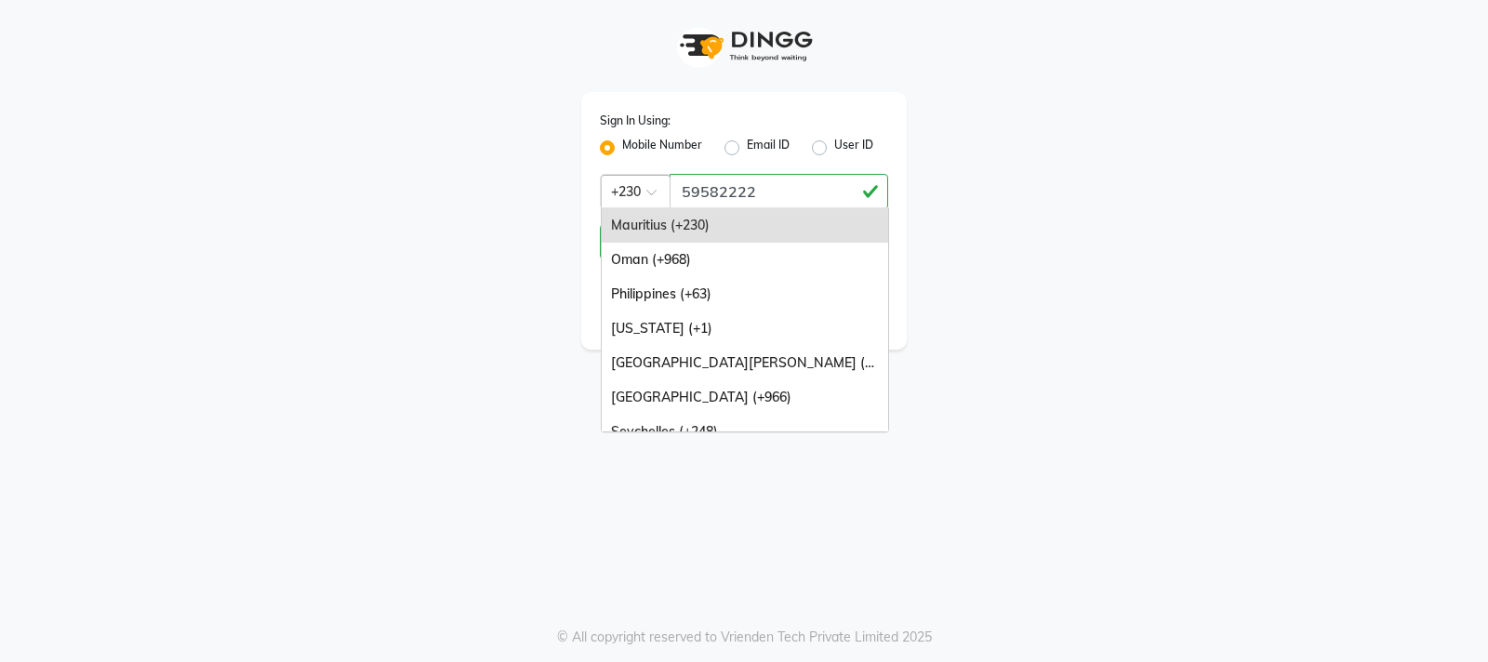
click at [671, 226] on div "Mauritius (+230)" at bounding box center [745, 225] width 286 height 34
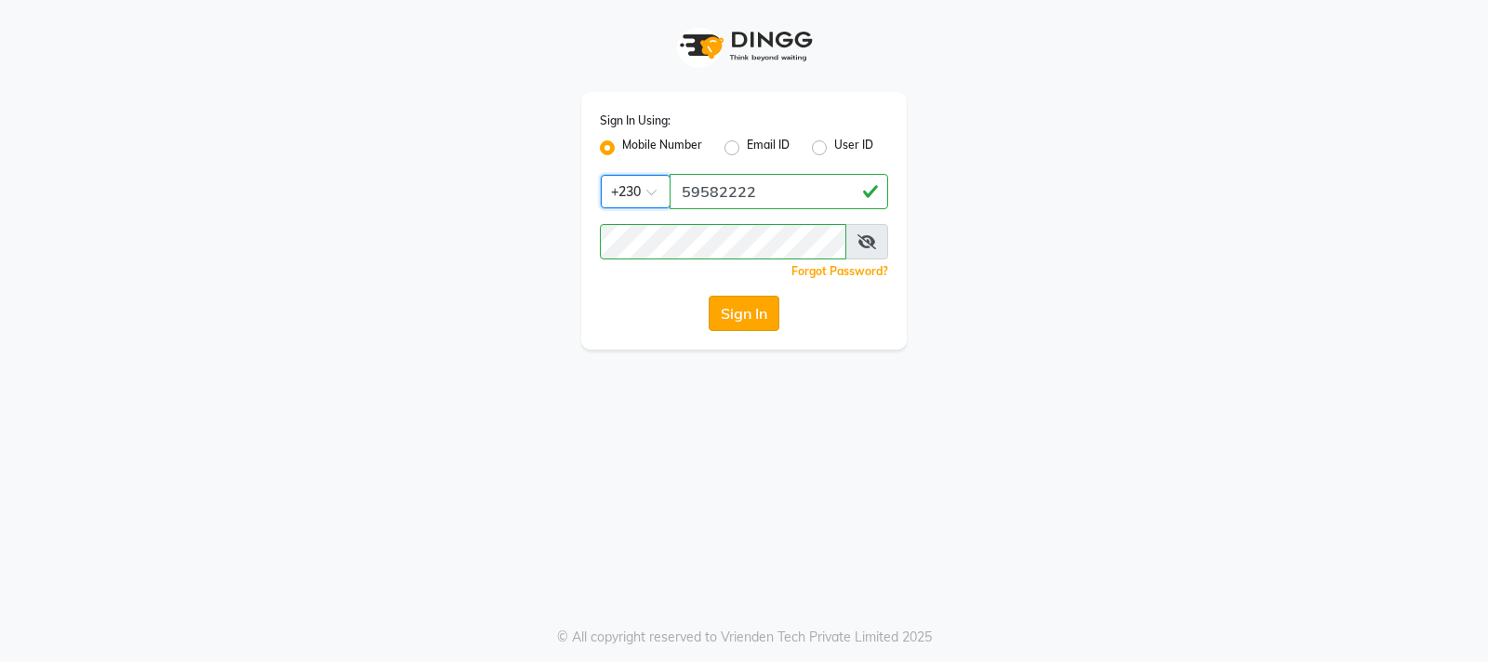
click at [747, 314] on button "Sign In" at bounding box center [743, 313] width 71 height 35
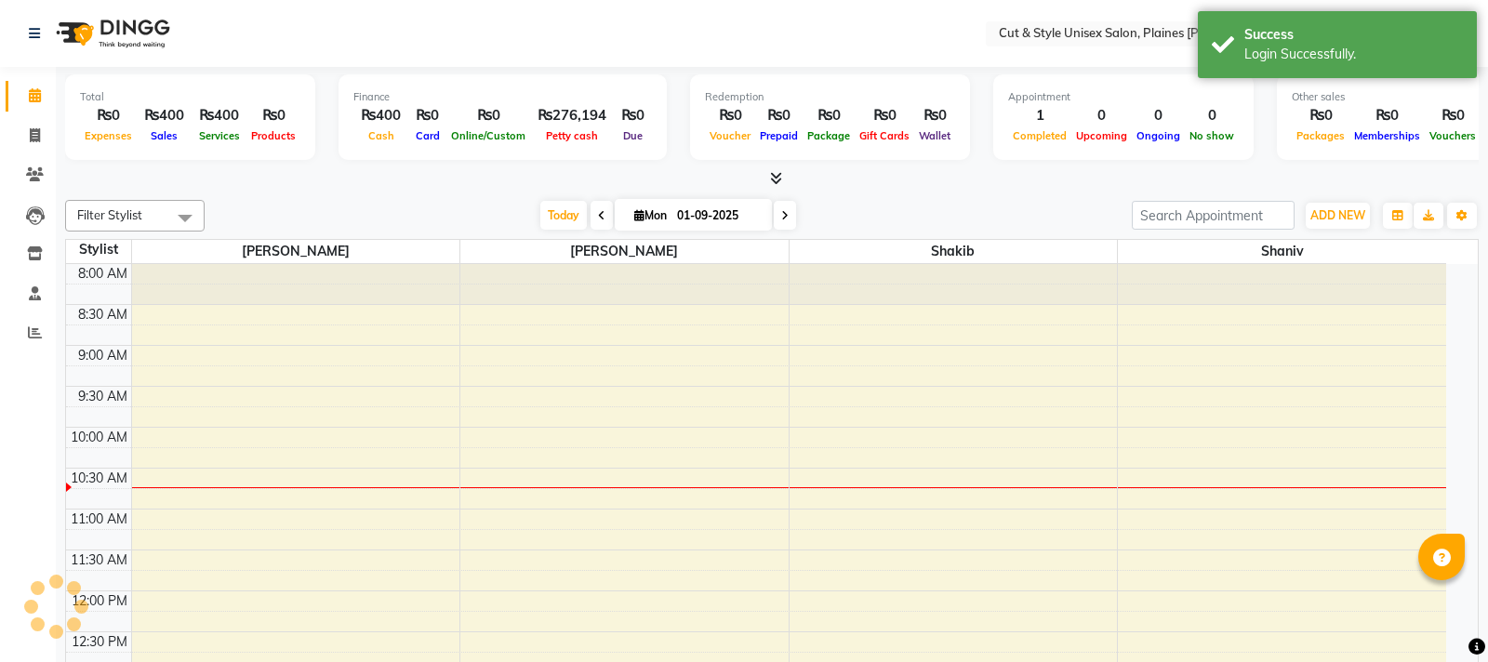
select select "en"
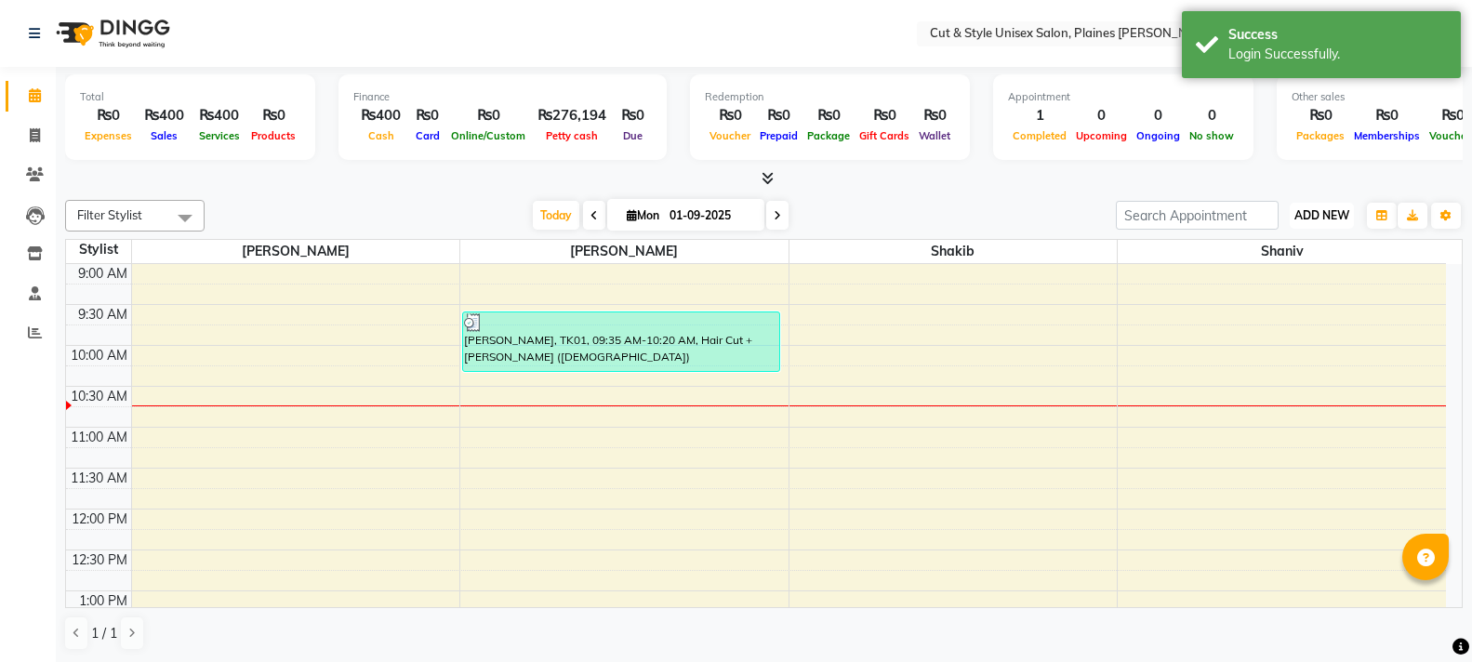
click at [1327, 210] on span "ADD NEW" at bounding box center [1321, 215] width 55 height 14
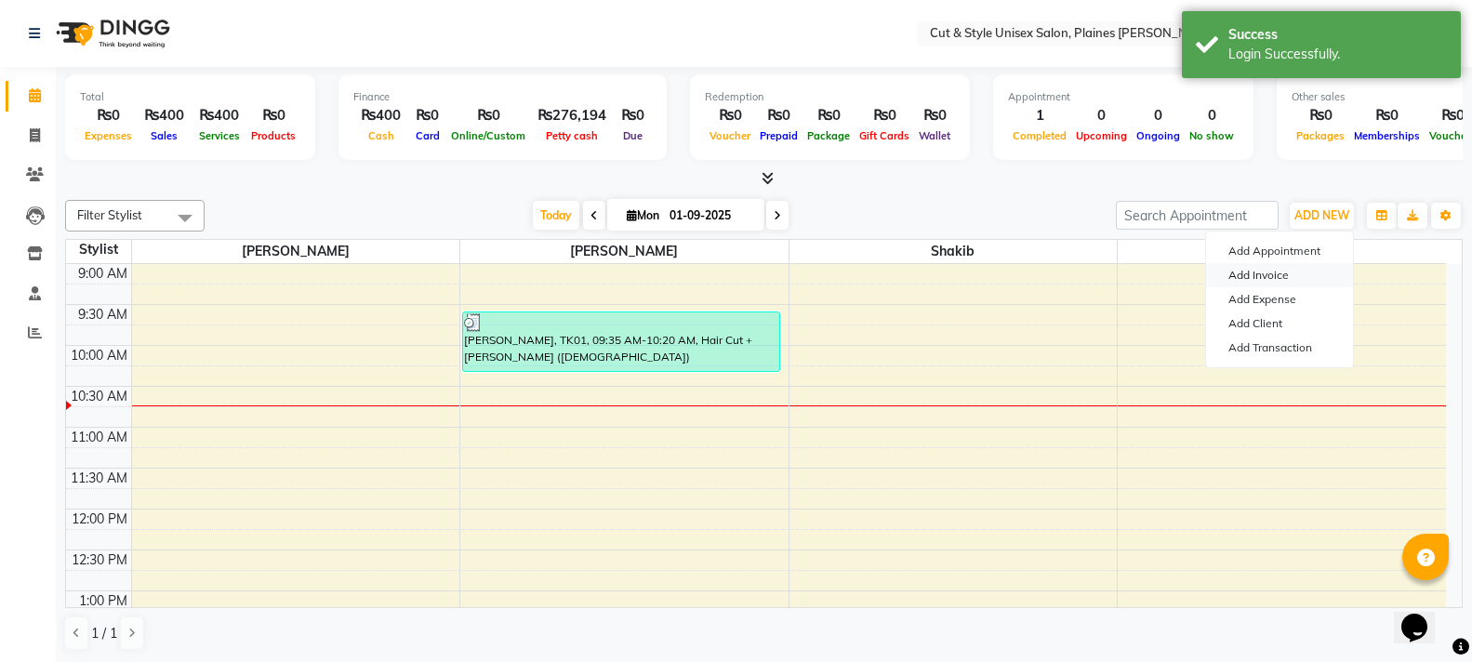
click at [1270, 274] on link "Add Invoice" at bounding box center [1279, 275] width 147 height 24
select select "service"
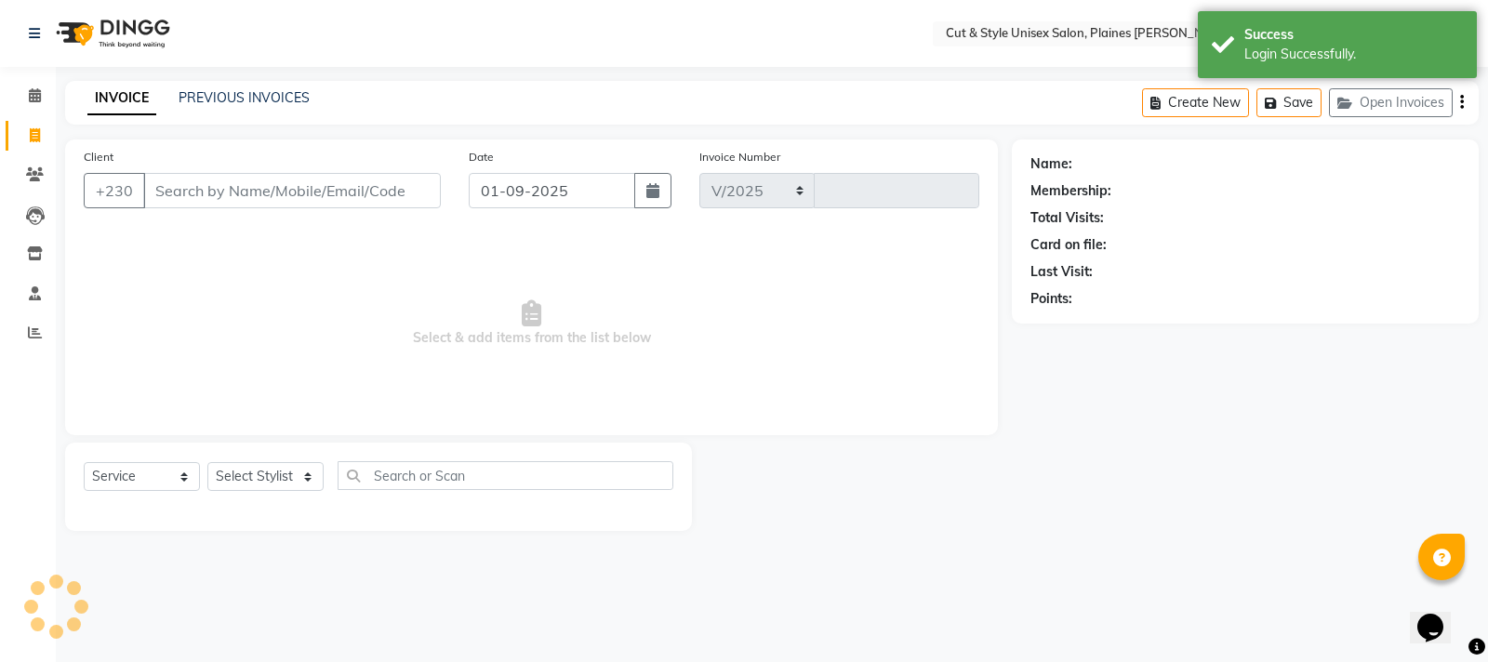
select select "7731"
type input "3602"
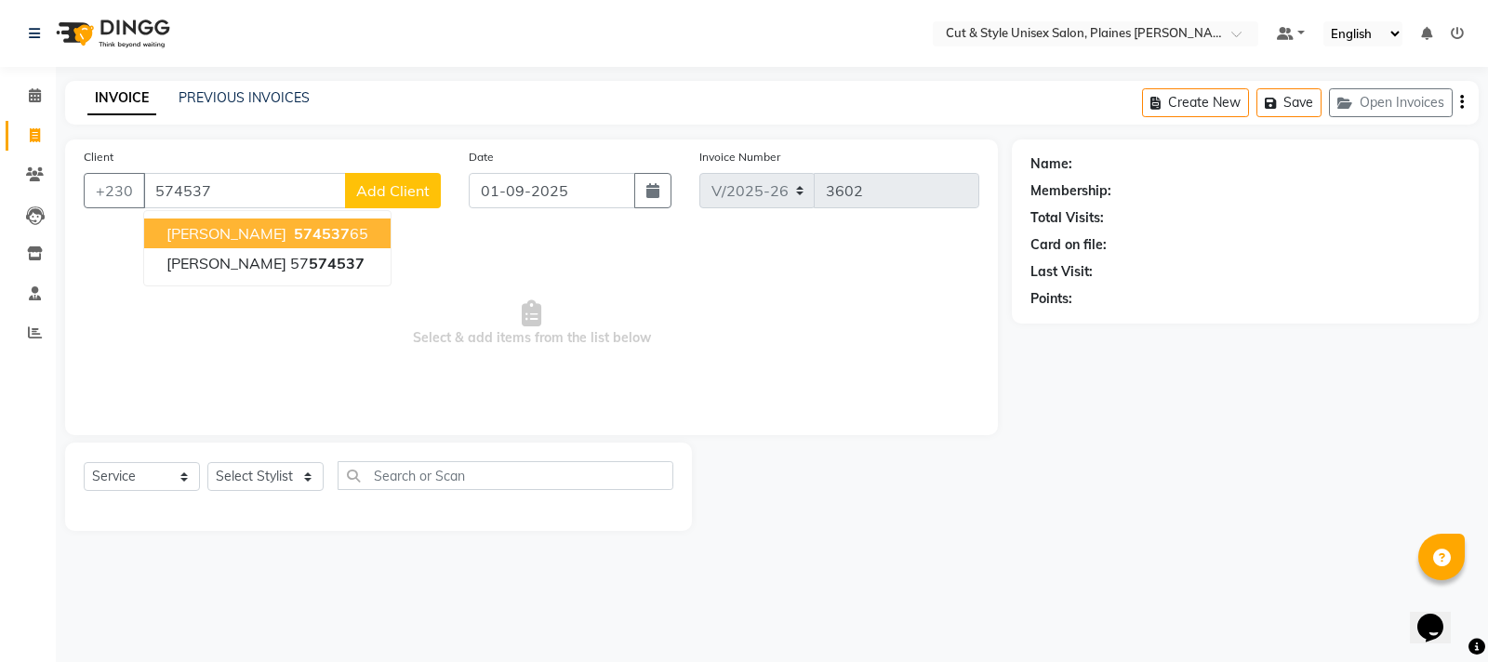
click at [317, 229] on span "574537" at bounding box center [322, 233] width 56 height 19
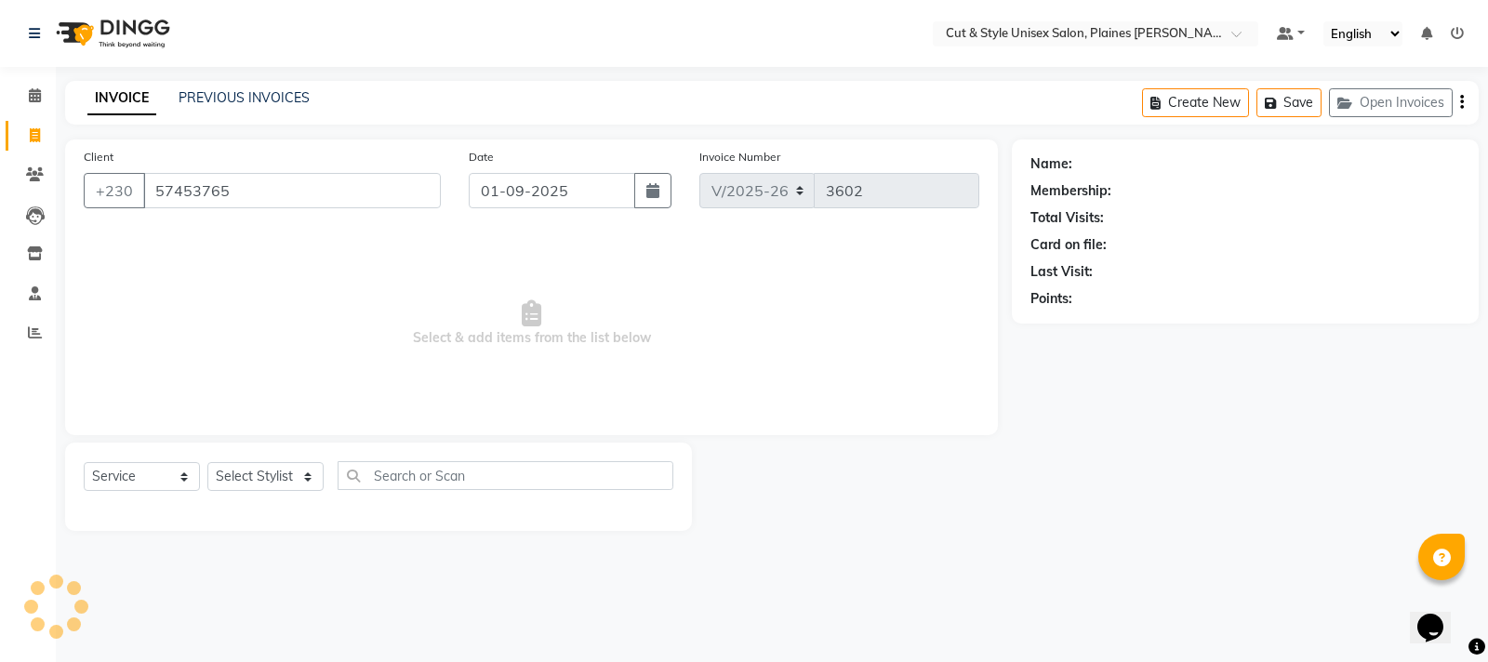
type input "57453765"
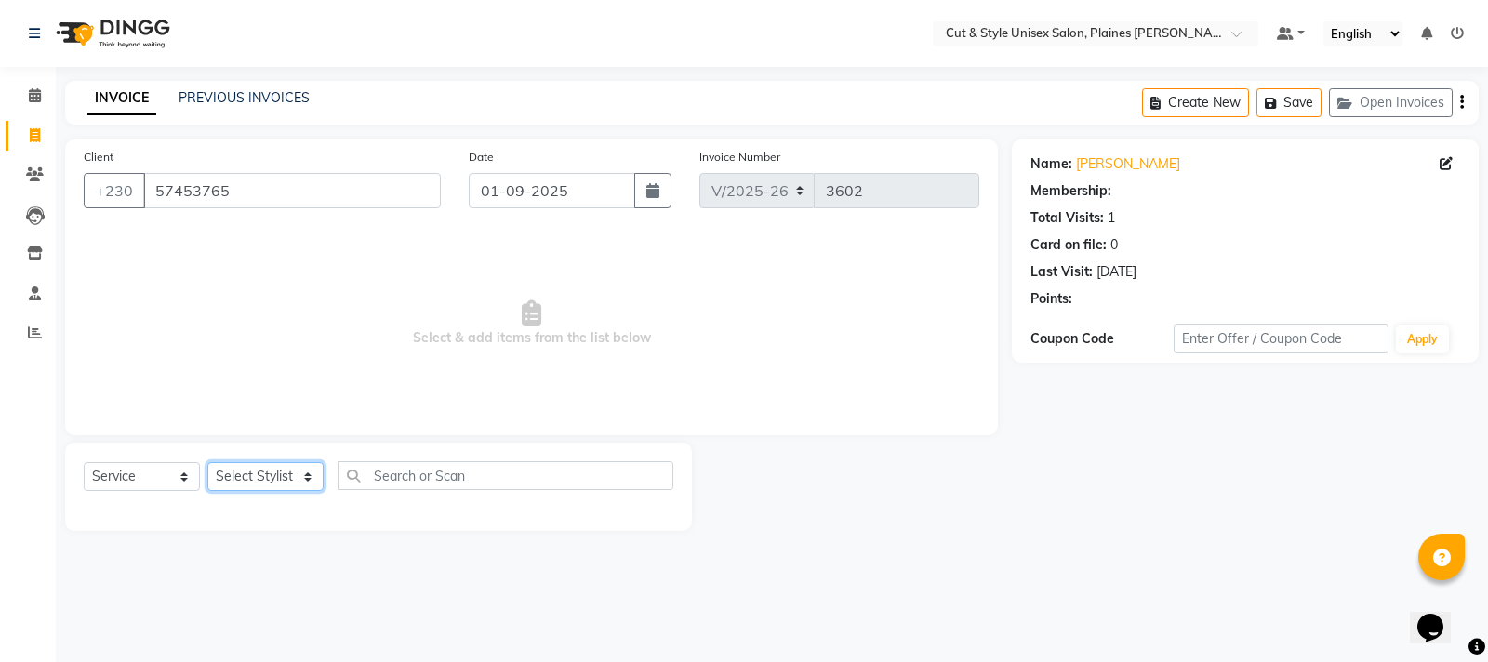
click at [299, 478] on select "Select Stylist [PERSON_NAME] Manager [PERSON_NAME]" at bounding box center [265, 476] width 116 height 29
select select "68908"
click at [207, 462] on select "Select Stylist [PERSON_NAME] Manager [PERSON_NAME]" at bounding box center [265, 476] width 116 height 29
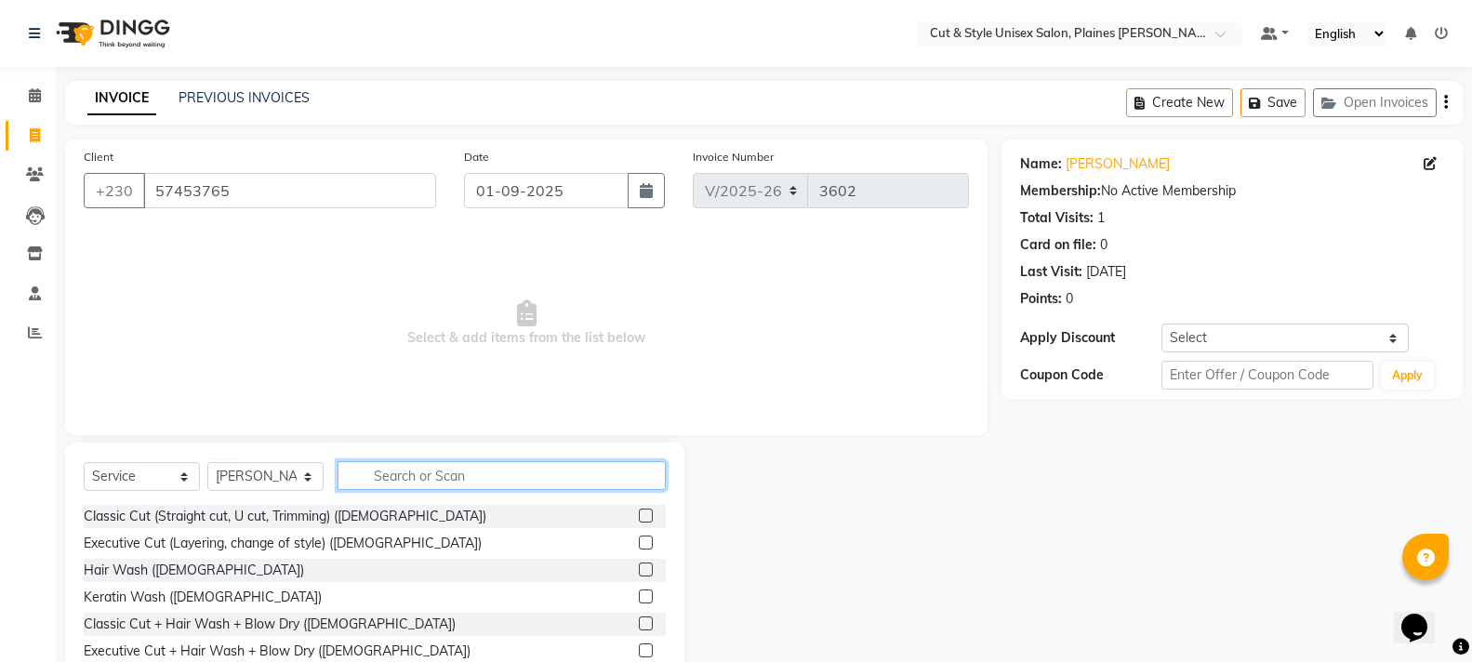
click at [408, 481] on input "text" at bounding box center [501, 475] width 328 height 29
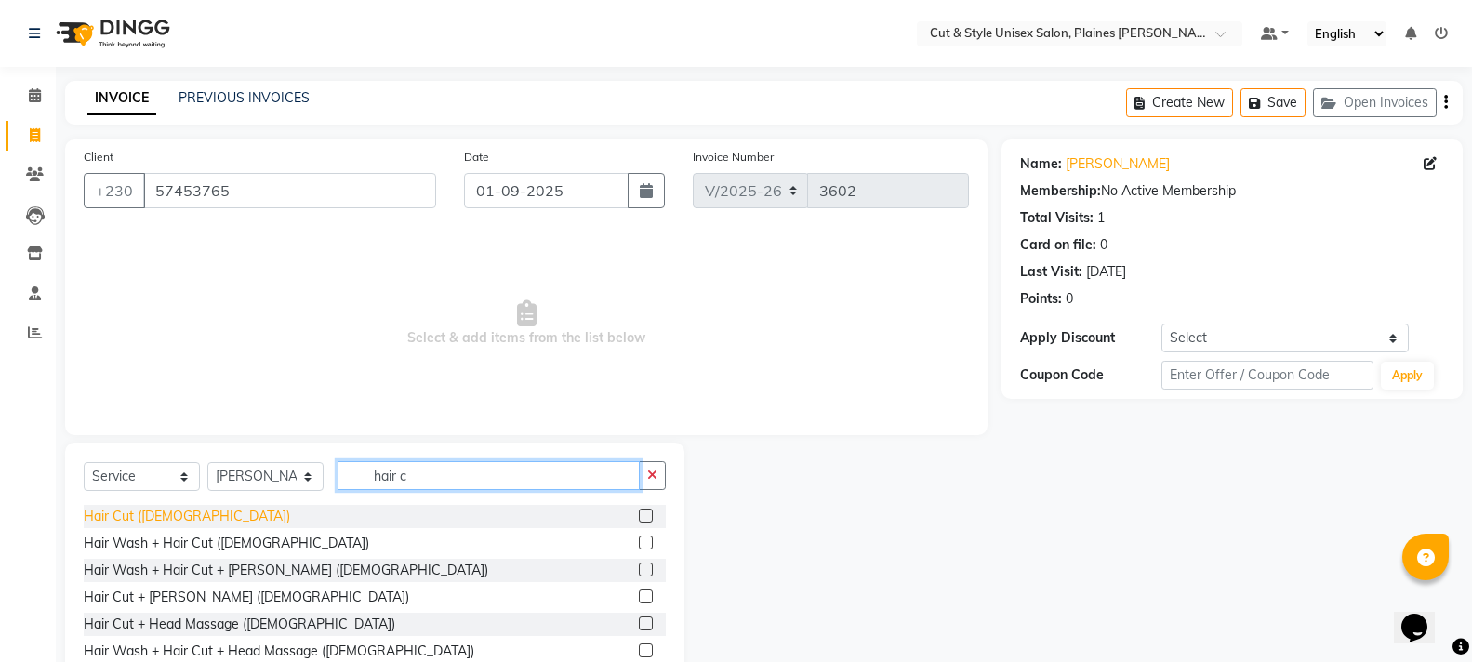
type input "hair c"
click at [163, 509] on div "Hair Cut ([DEMOGRAPHIC_DATA])" at bounding box center [187, 517] width 206 height 20
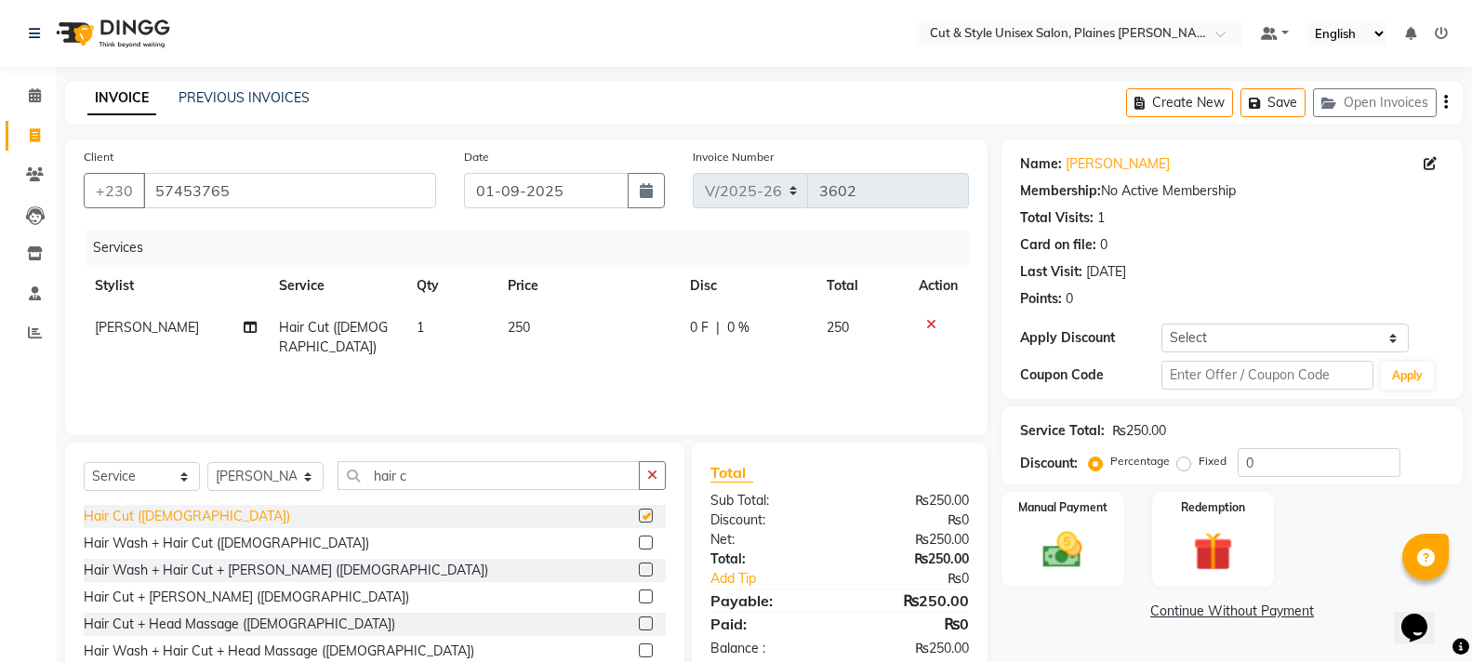
checkbox input "false"
click at [1093, 528] on img at bounding box center [1062, 549] width 66 height 47
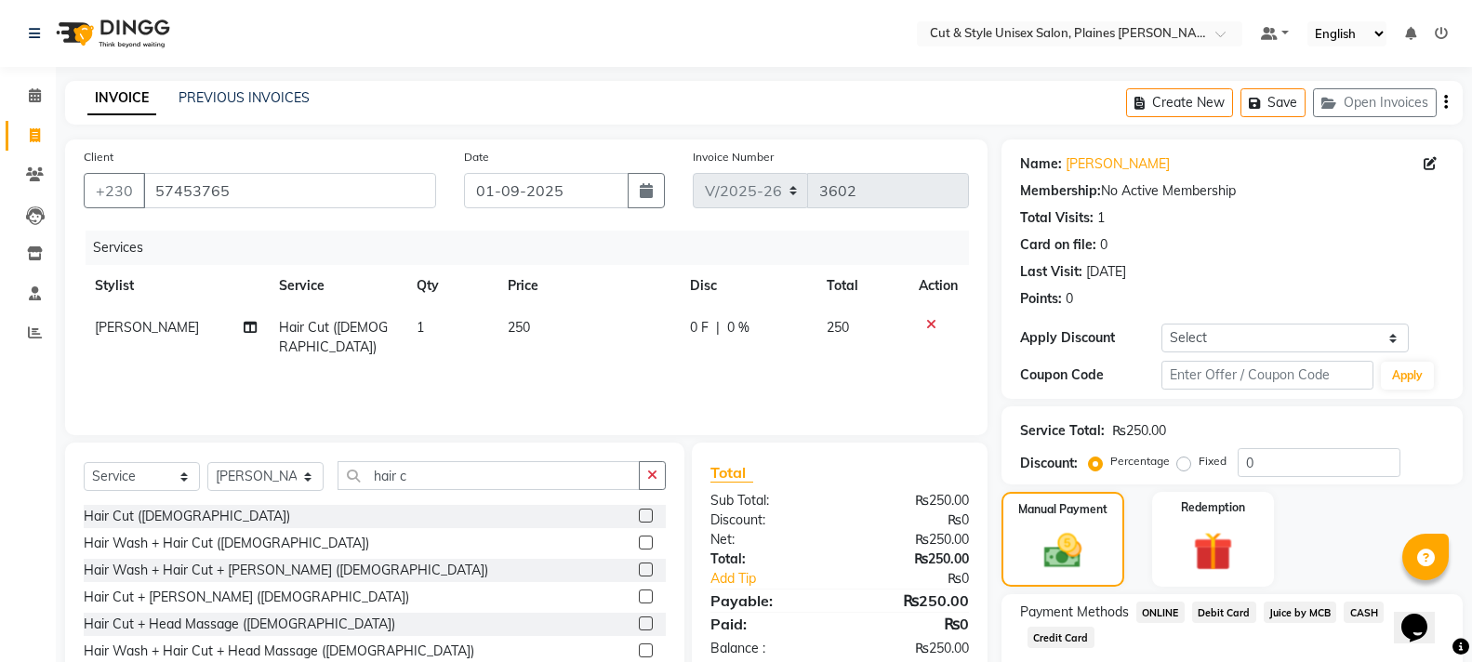
click at [1280, 608] on span "Juice by MCB" at bounding box center [1299, 612] width 73 height 21
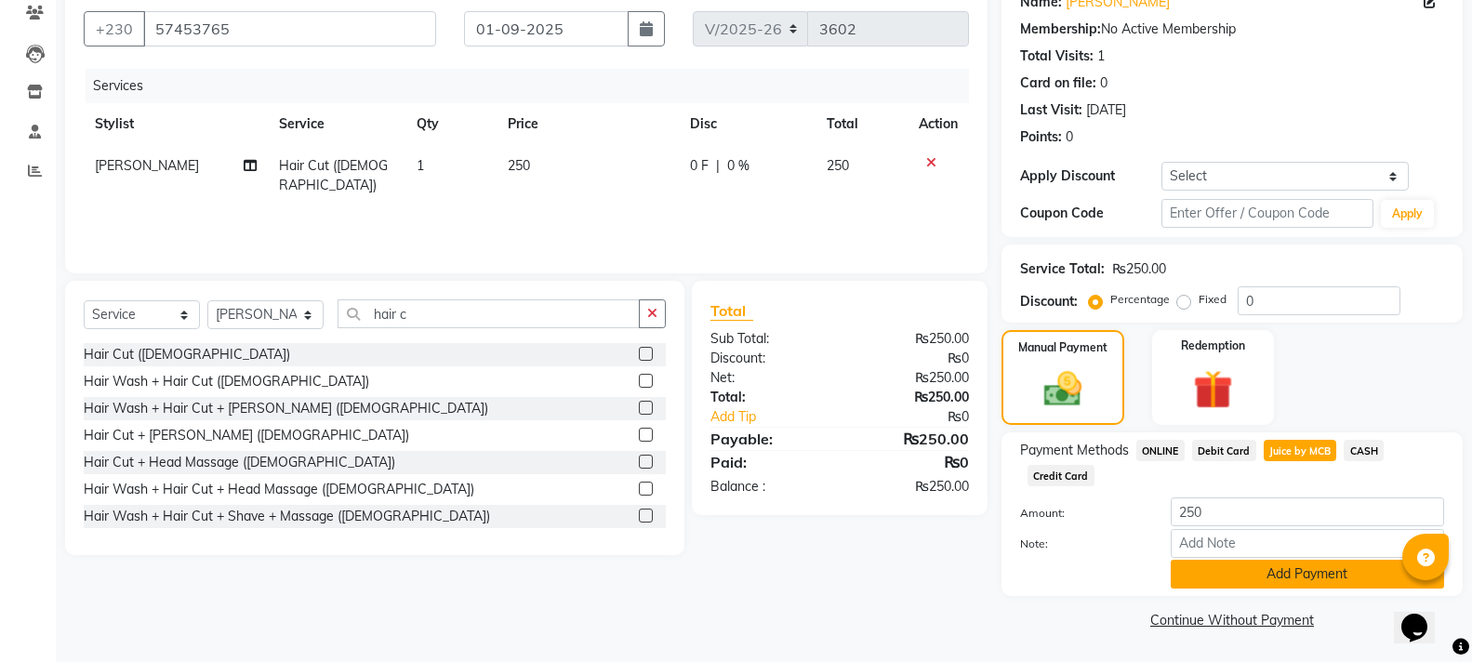
click at [1274, 571] on button "Add Payment" at bounding box center [1306, 574] width 273 height 29
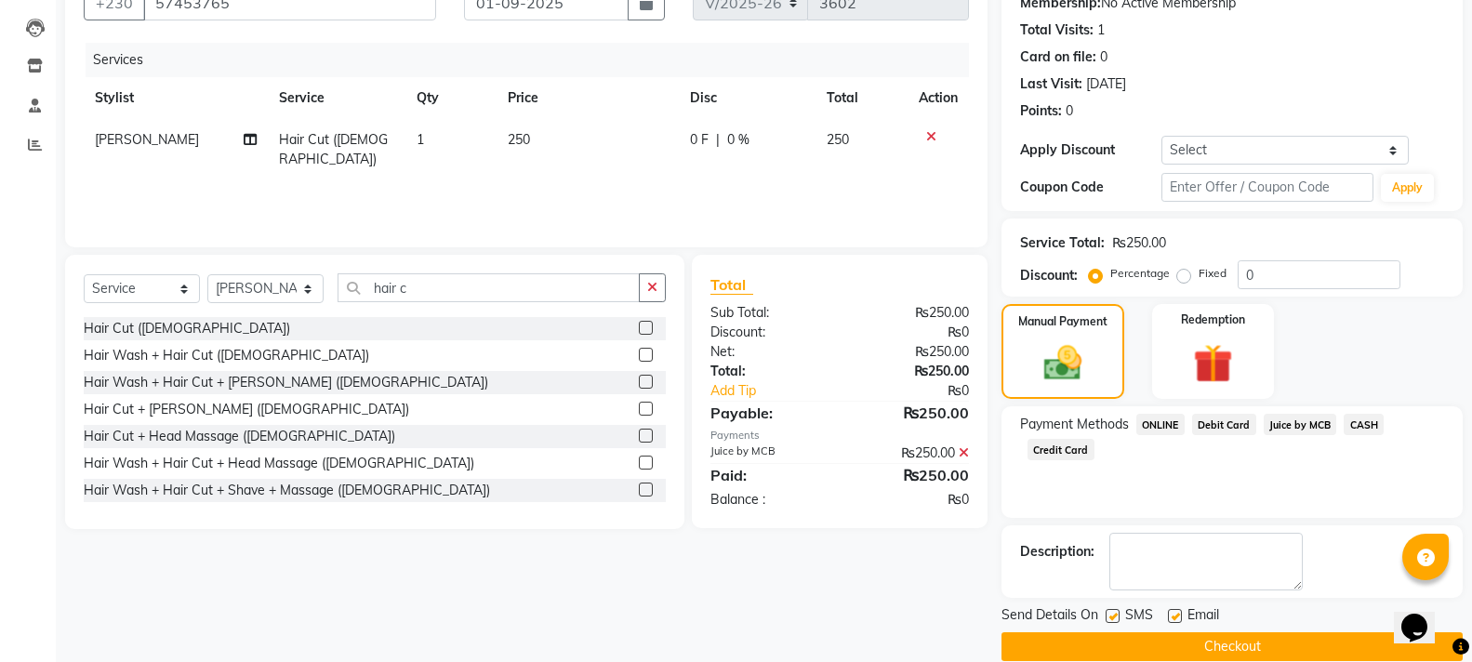
scroll to position [215, 0]
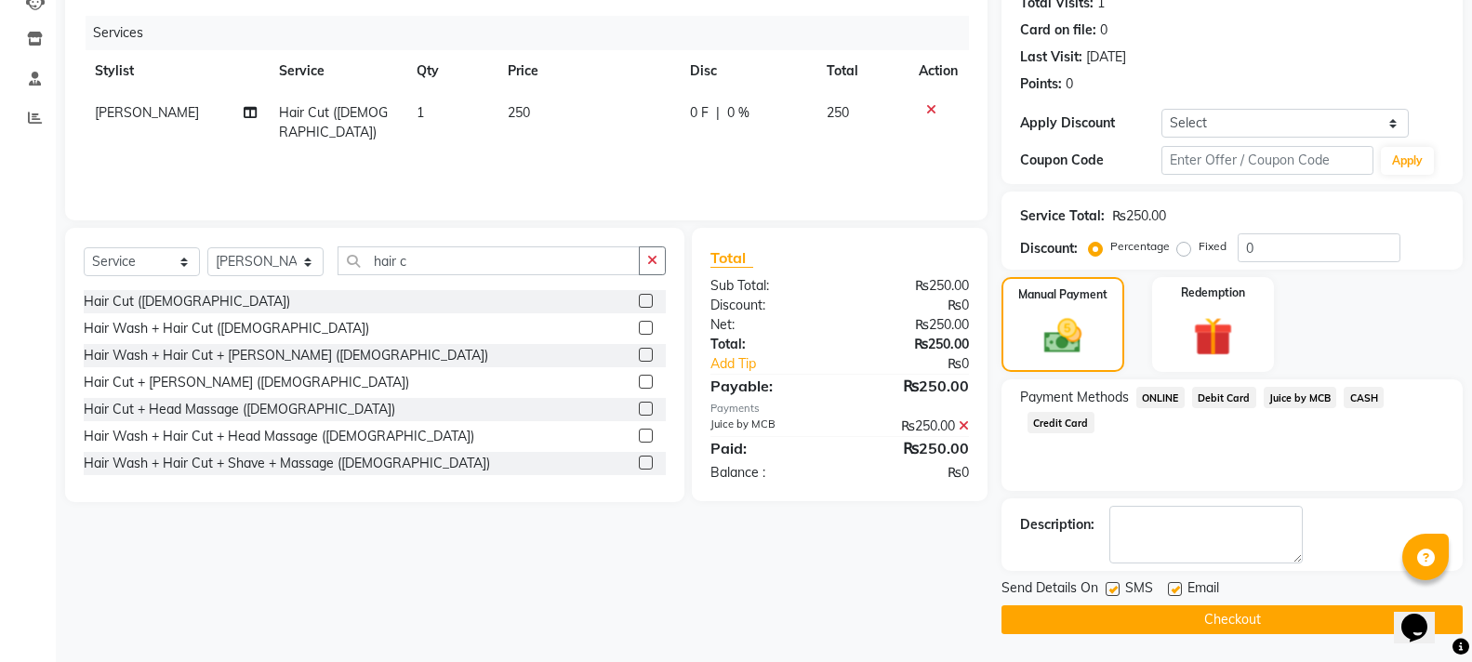
click at [1249, 622] on button "Checkout" at bounding box center [1231, 619] width 461 height 29
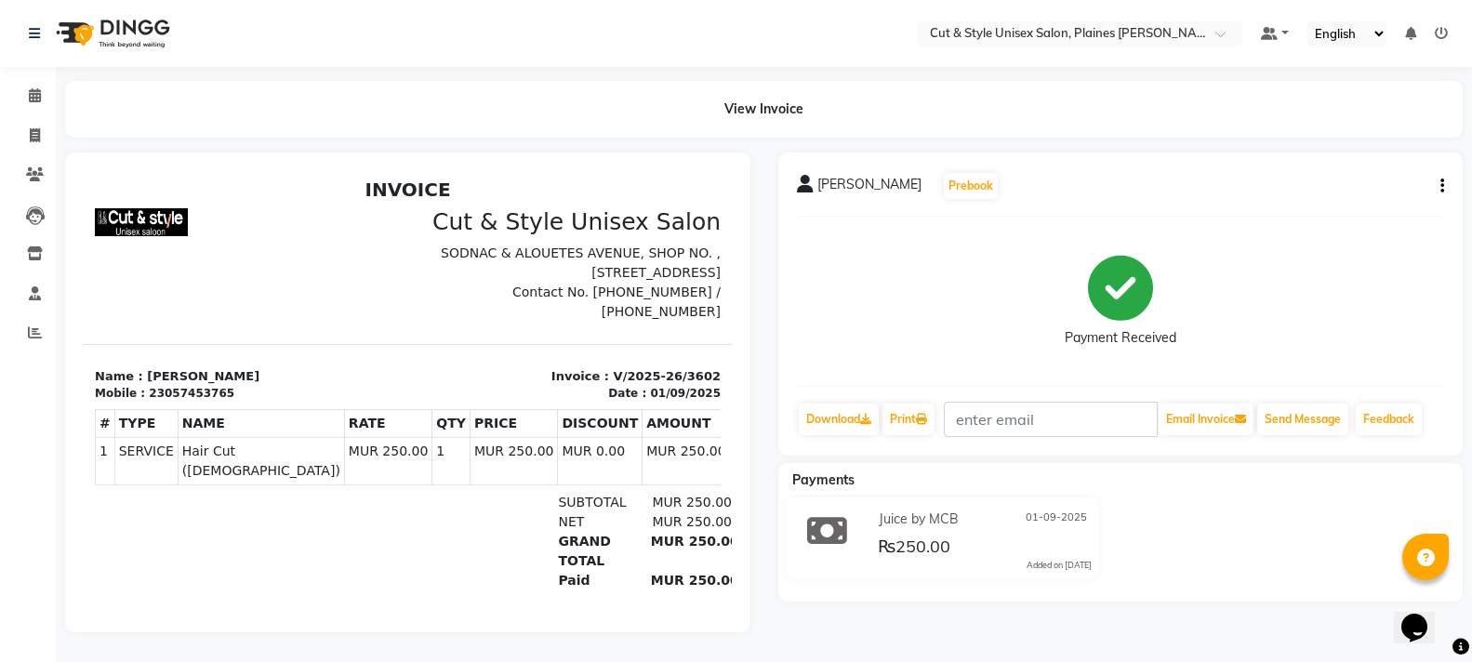
click at [107, 29] on img at bounding box center [110, 33] width 127 height 52
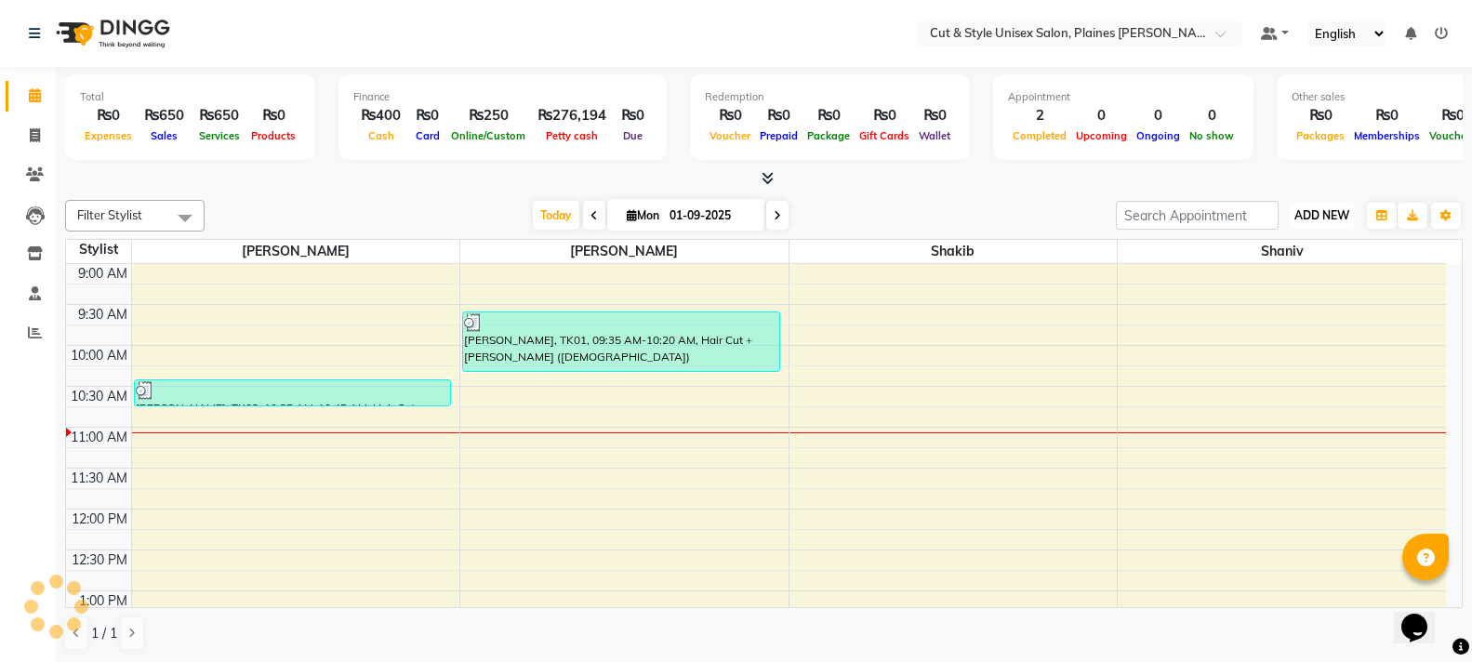
click at [1321, 218] on span "ADD NEW" at bounding box center [1321, 215] width 55 height 14
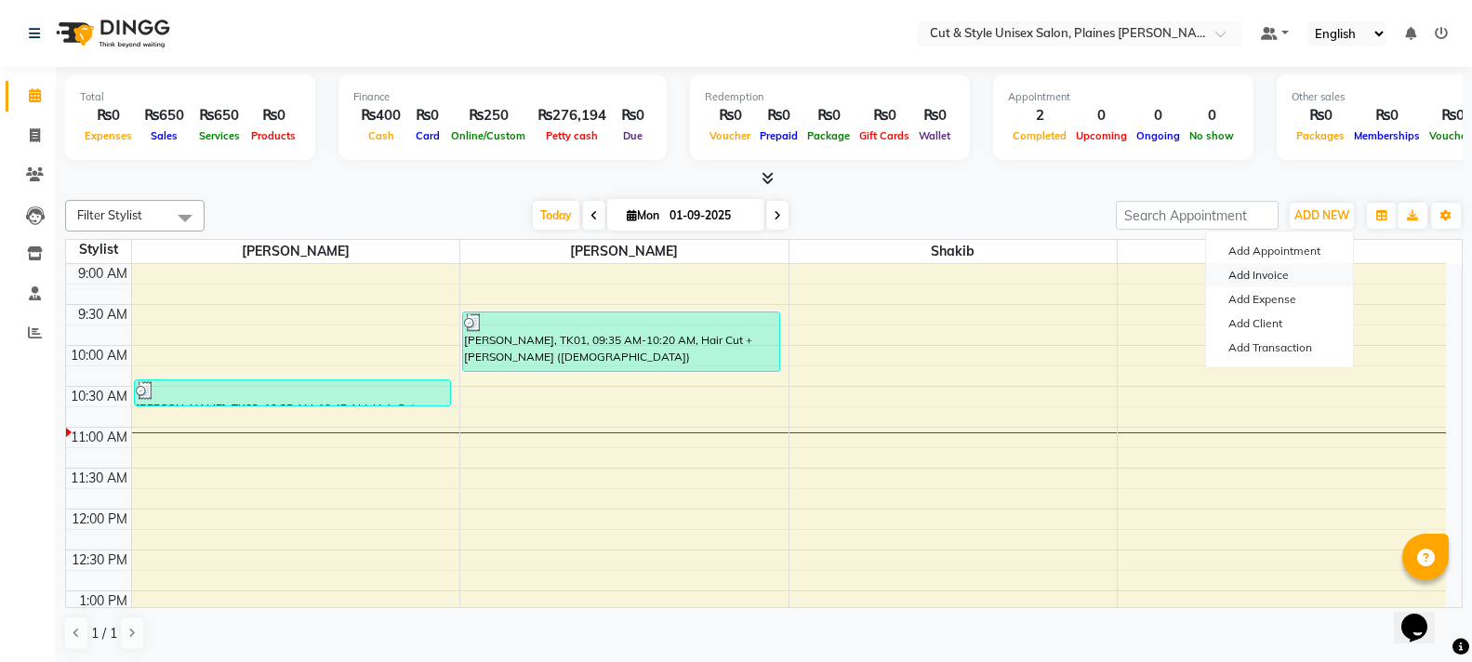
click at [1276, 272] on link "Add Invoice" at bounding box center [1279, 275] width 147 height 24
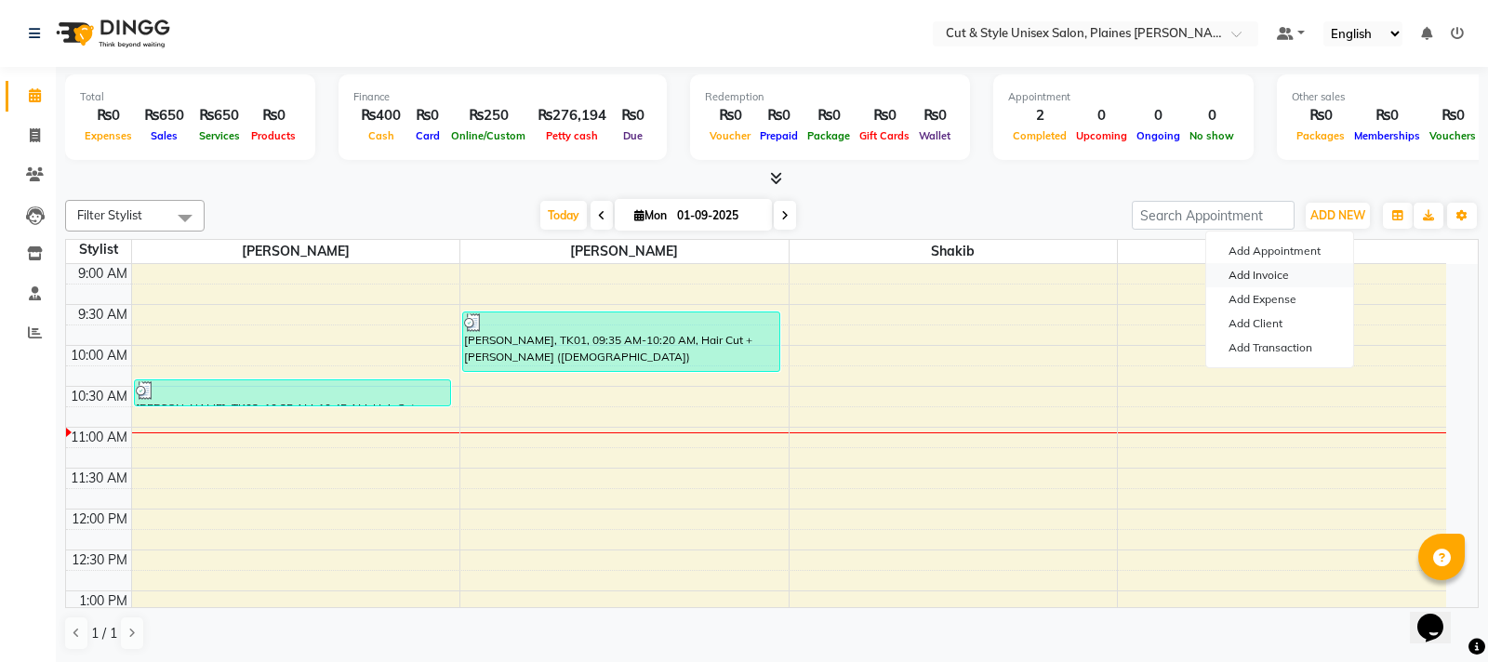
select select "service"
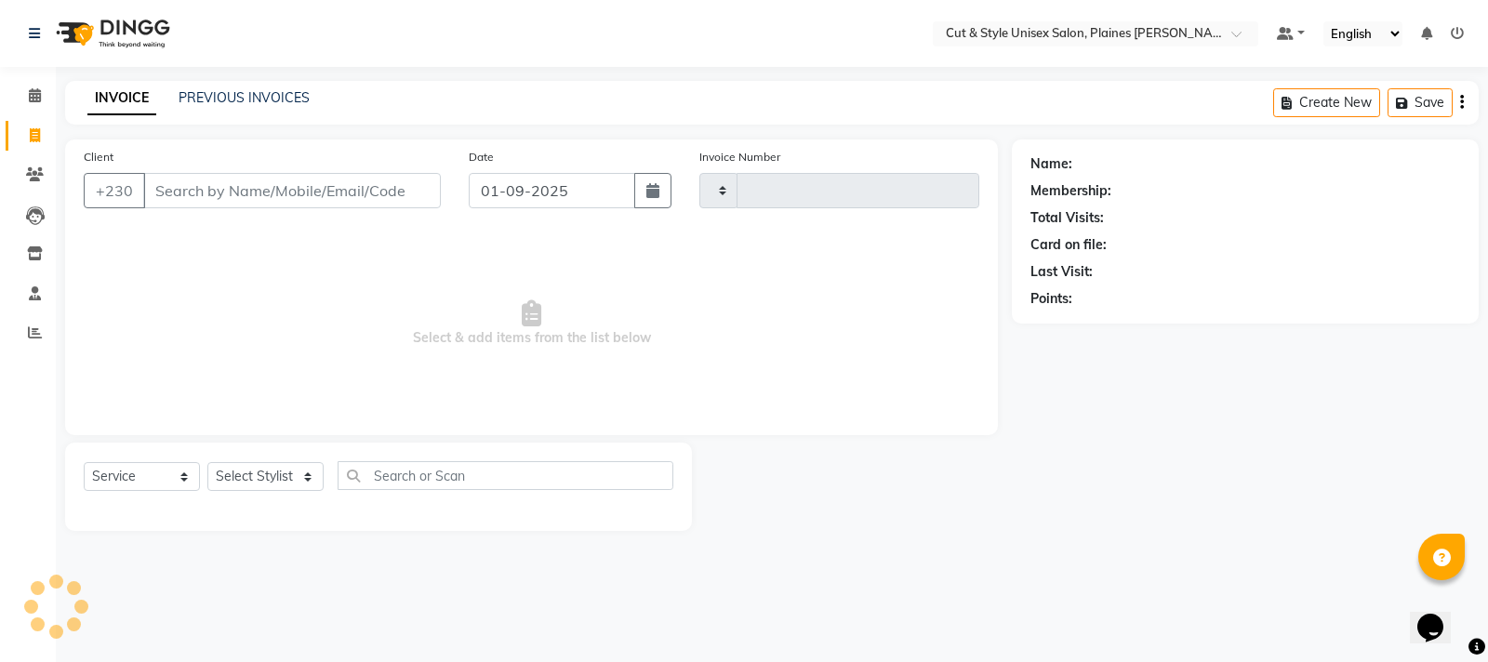
type input "3603"
select select "7731"
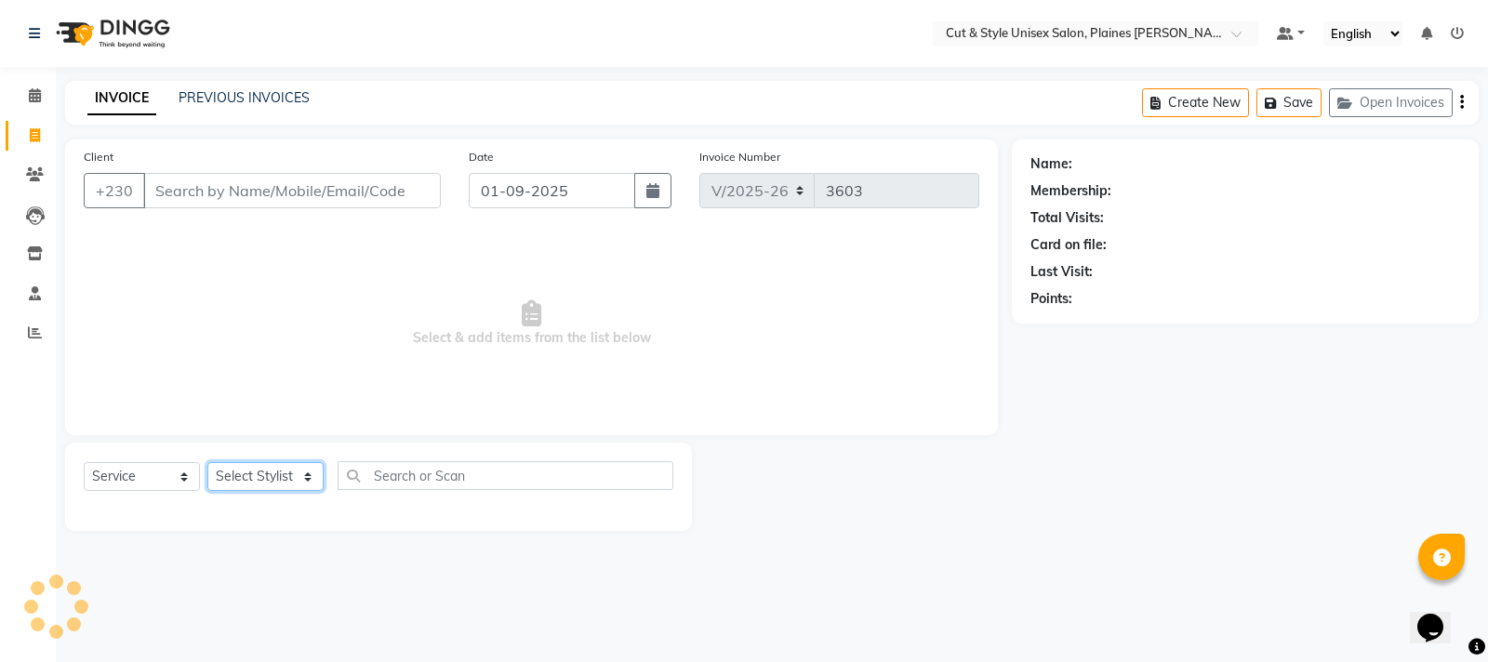
click at [234, 477] on select "Select Stylist" at bounding box center [265, 476] width 116 height 29
select select "68908"
click at [207, 462] on select "Select Stylist [PERSON_NAME] Manager [PERSON_NAME]" at bounding box center [265, 476] width 116 height 29
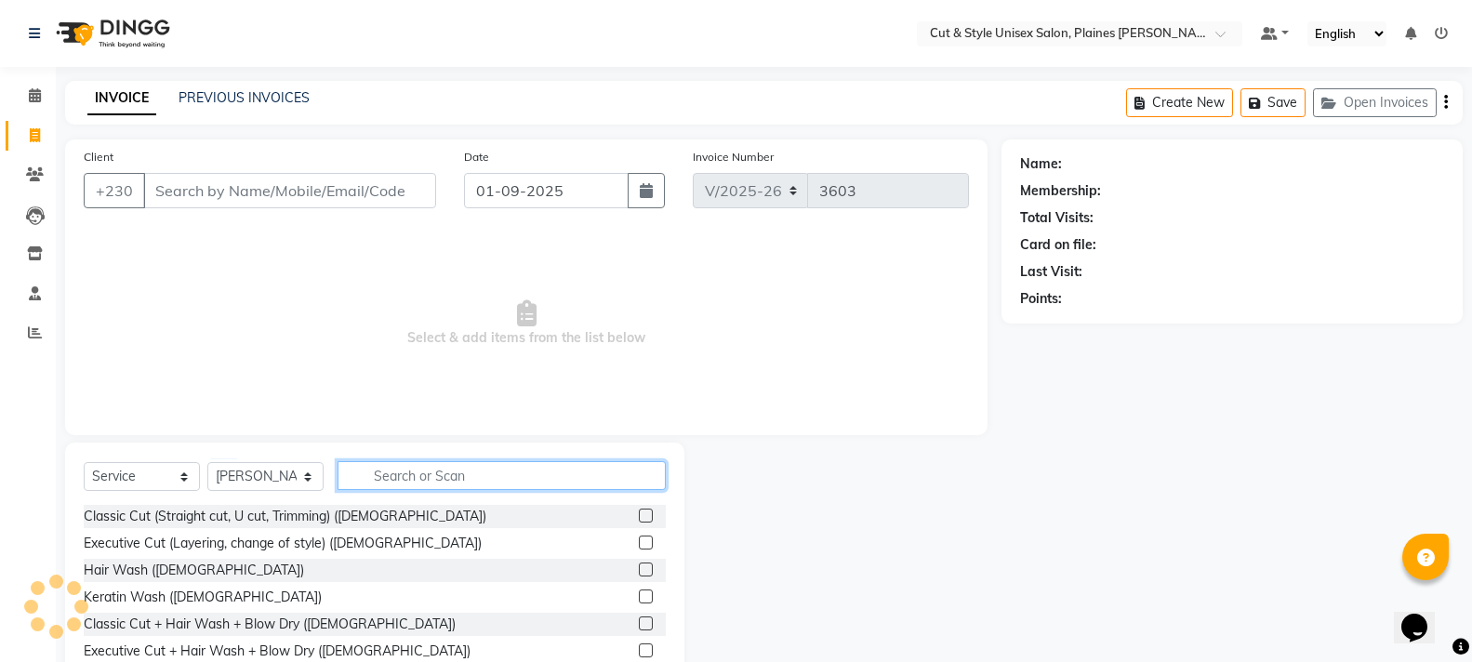
click at [403, 473] on input "text" at bounding box center [501, 475] width 328 height 29
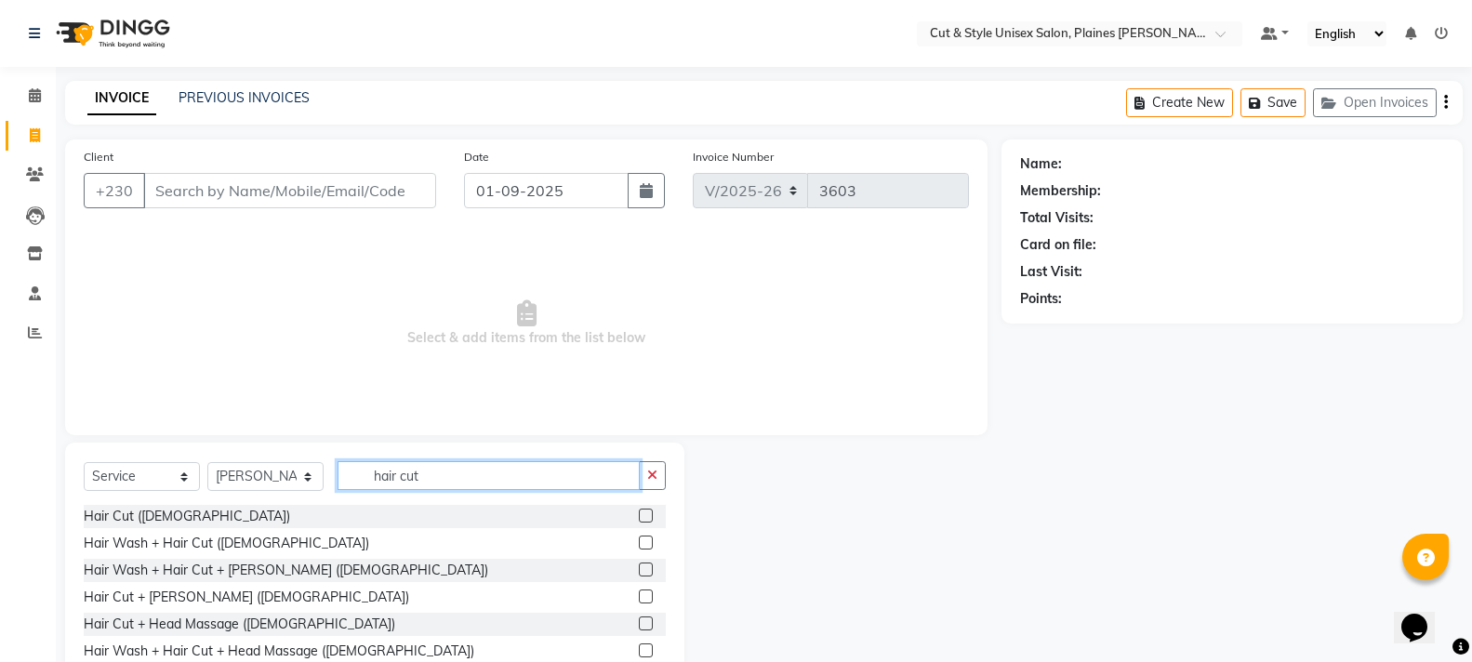
type input "hair cut"
click at [639, 517] on label at bounding box center [646, 516] width 14 height 14
click at [639, 517] on input "checkbox" at bounding box center [645, 516] width 12 height 12
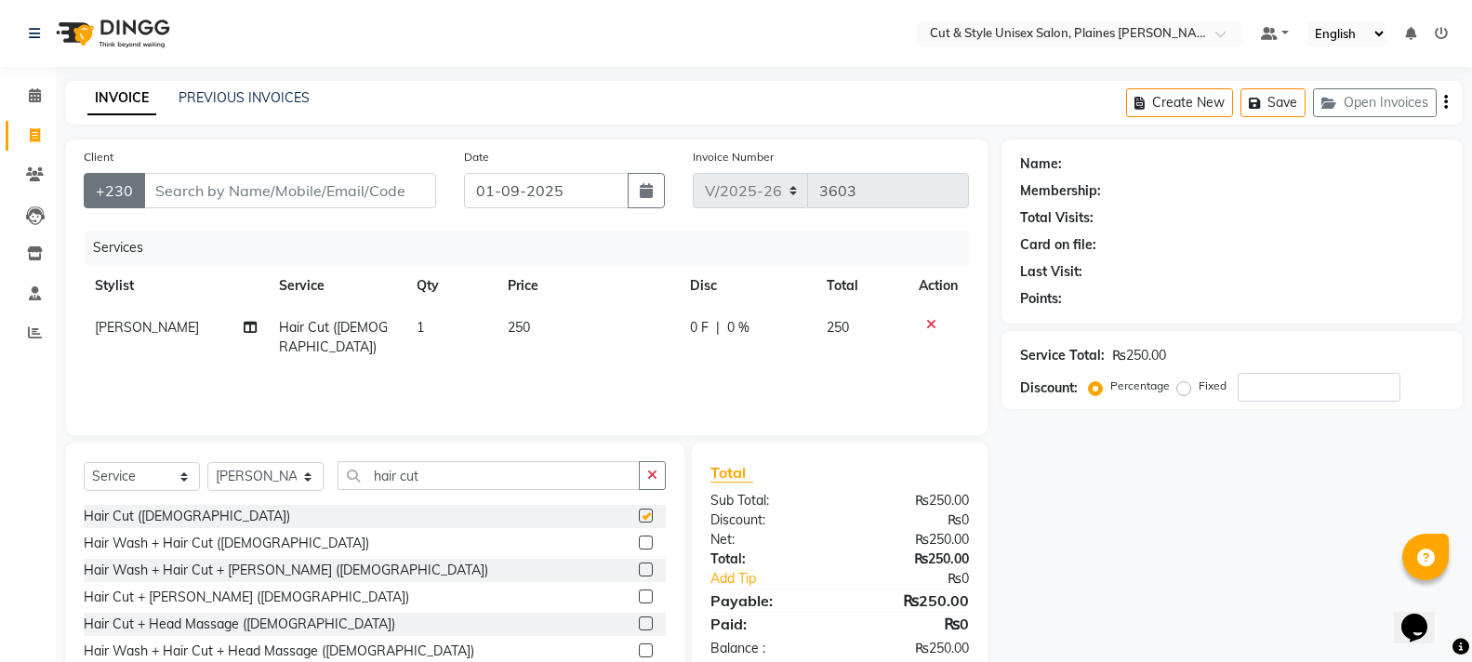
checkbox input "false"
click at [244, 207] on input "Client" at bounding box center [289, 190] width 293 height 35
click at [257, 183] on input "Client" at bounding box center [289, 190] width 293 height 35
type input "5"
type input "0"
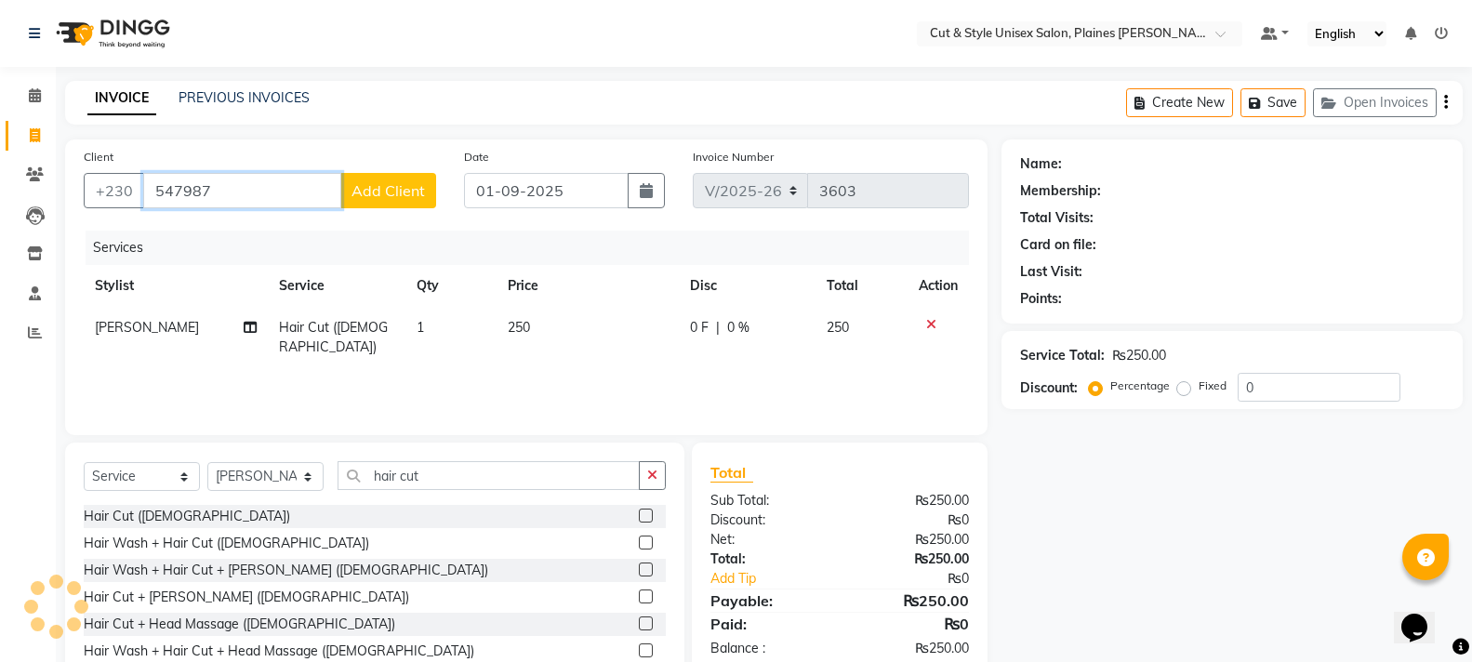
click at [273, 192] on input "547987" at bounding box center [242, 190] width 198 height 35
type input "54798710"
click at [404, 202] on button "Add Client" at bounding box center [388, 190] width 96 height 35
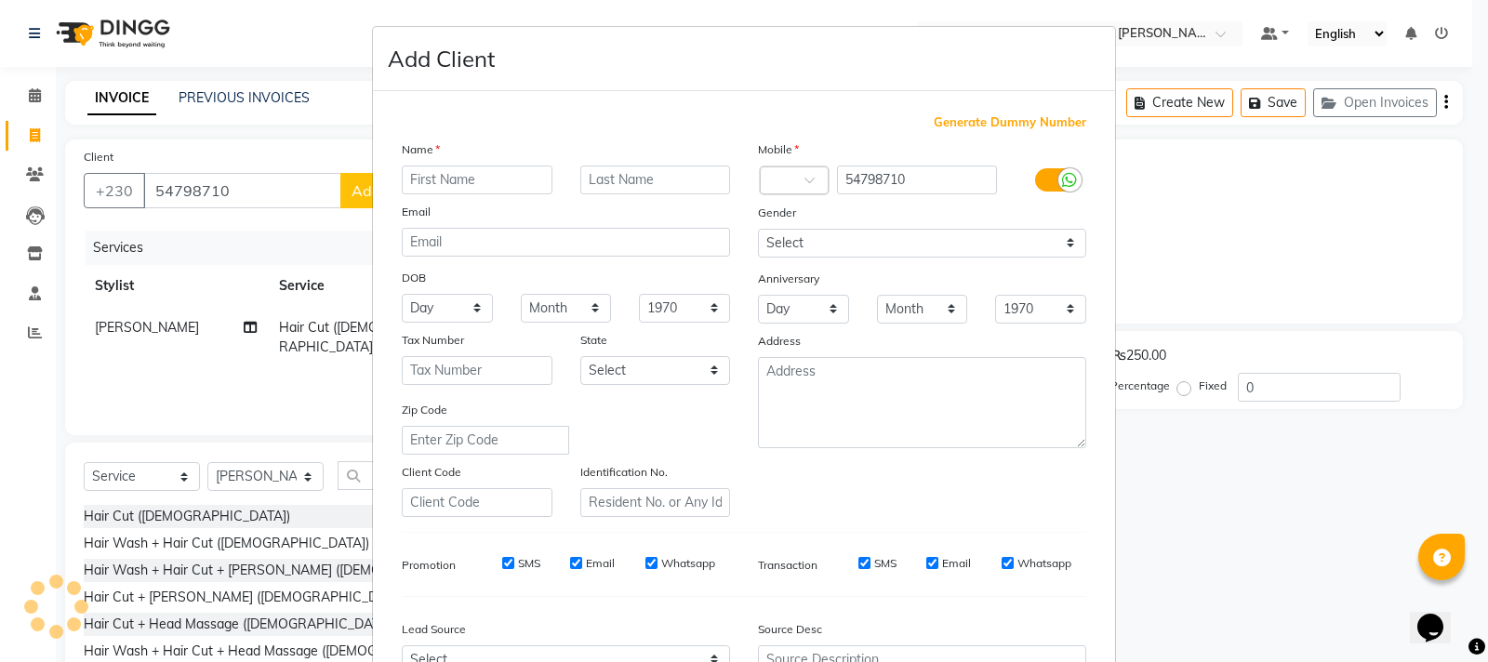
drag, startPoint x: 404, startPoint y: 202, endPoint x: 396, endPoint y: 197, distance: 9.6
click at [396, 197] on div "Name Email DOB Day 01 02 03 04 05 06 07 08 09 10 11 12 13 14 15 16 17 18 19 20 …" at bounding box center [566, 327] width 356 height 377
click at [415, 182] on input "text" at bounding box center [477, 179] width 151 height 29
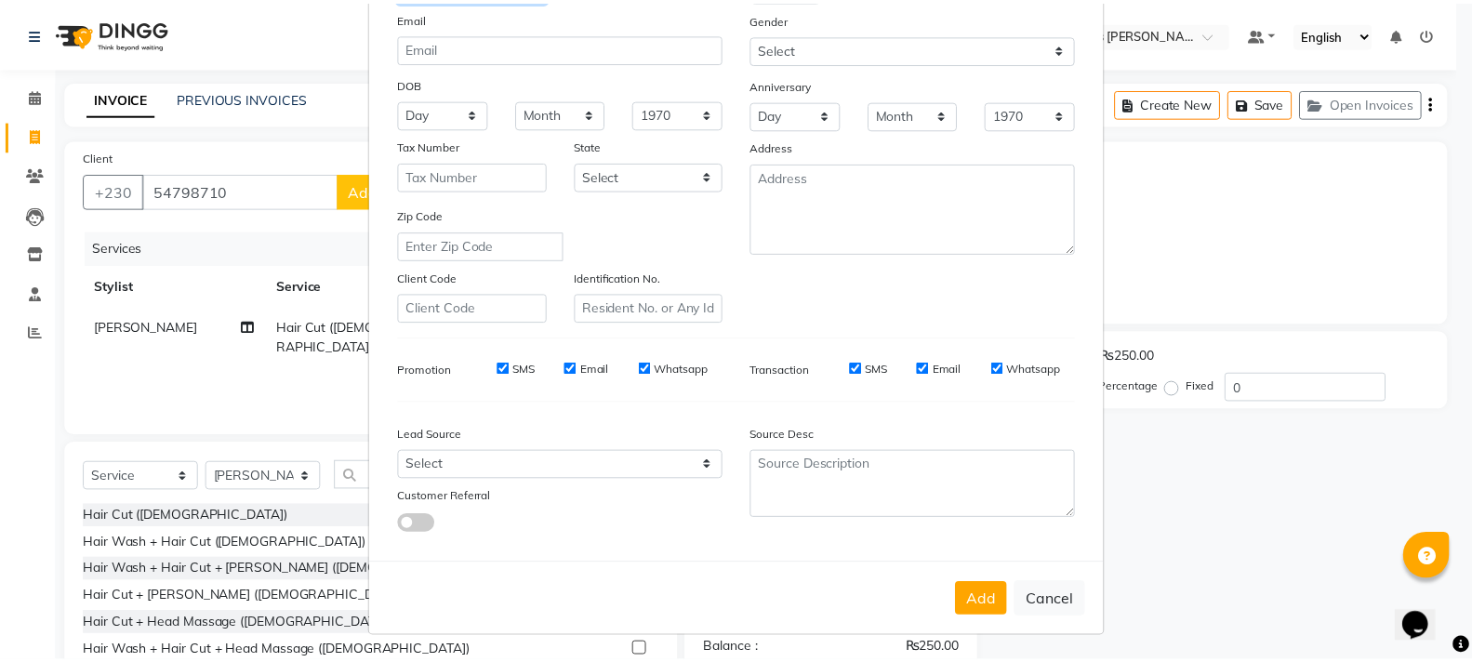
scroll to position [196, 0]
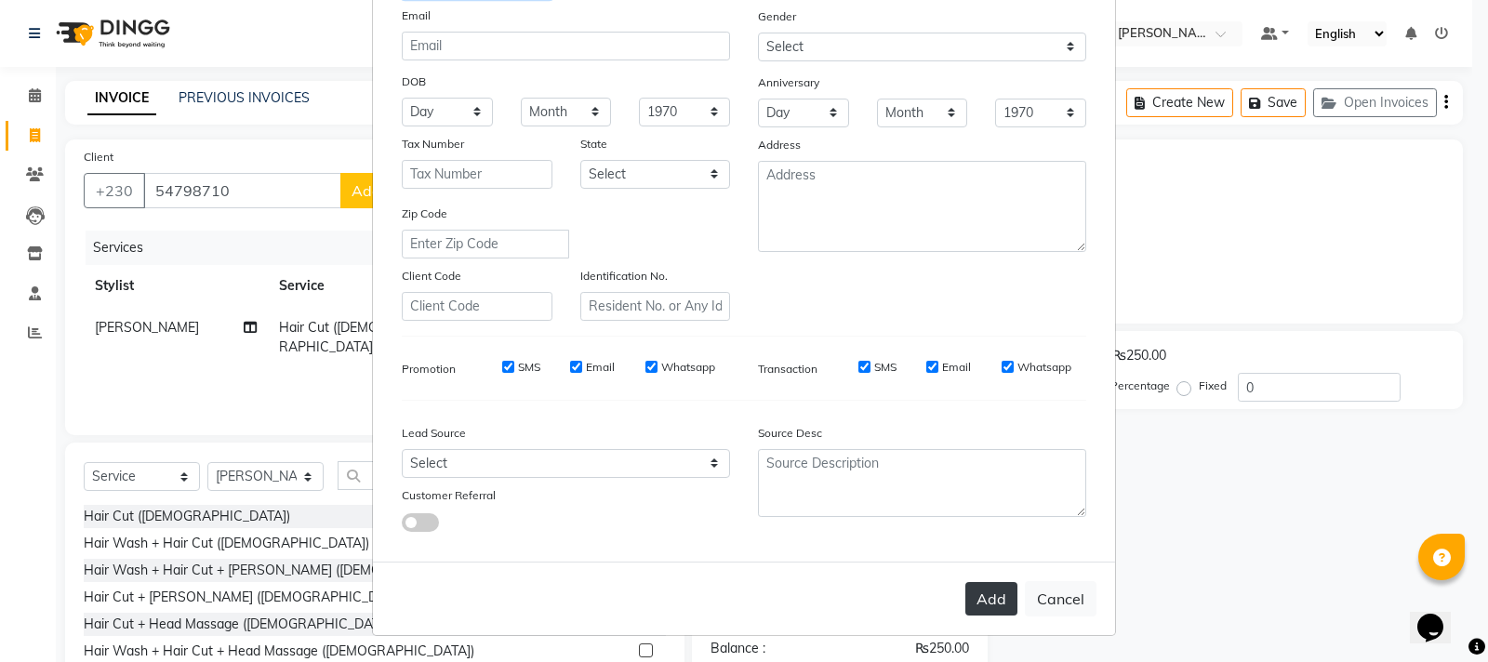
type input "Krishna"
click at [971, 594] on button "Add" at bounding box center [991, 598] width 52 height 33
select select
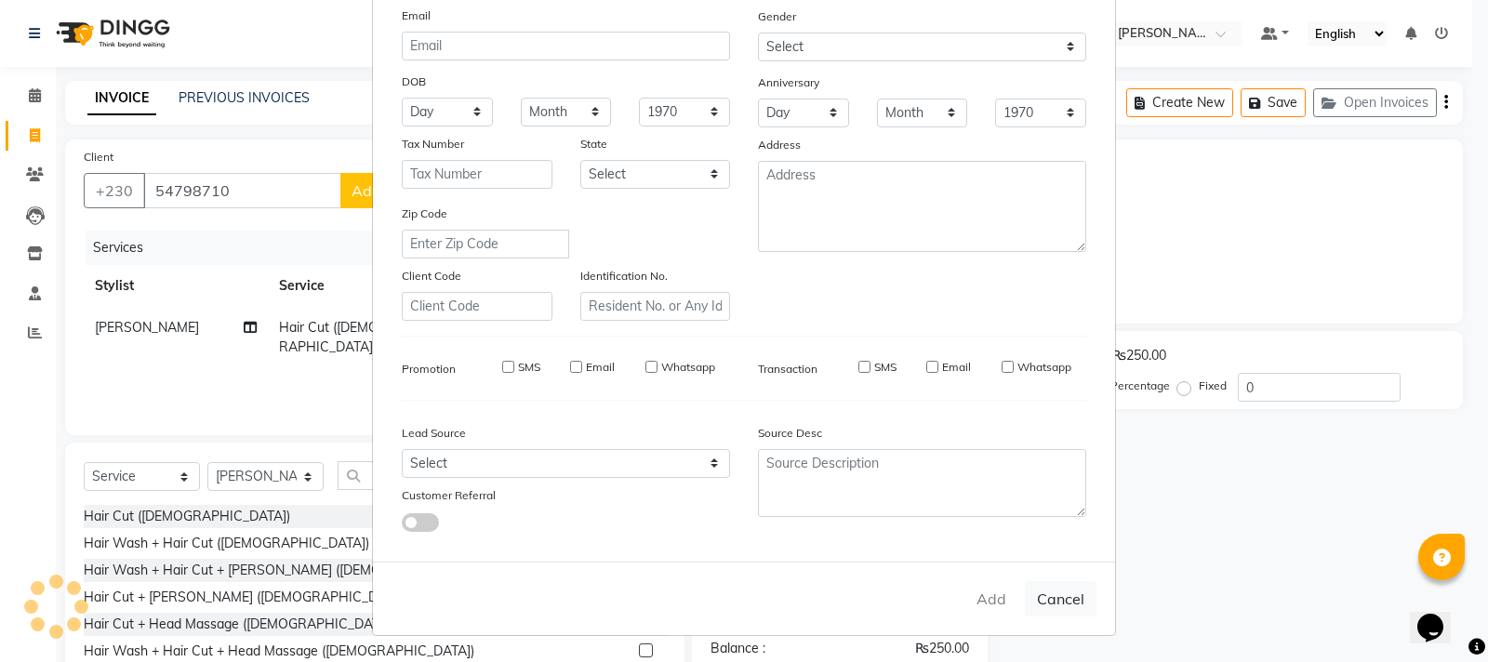
select select
checkbox input "false"
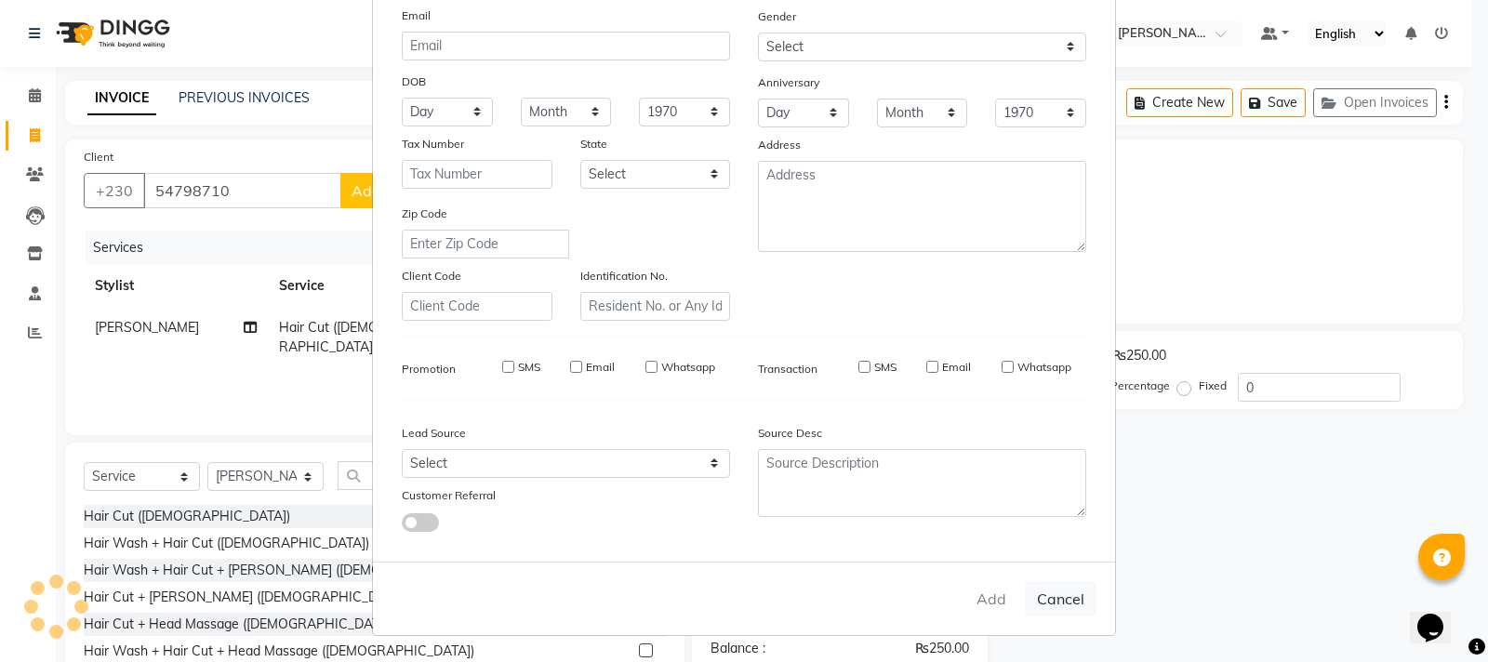
checkbox input "false"
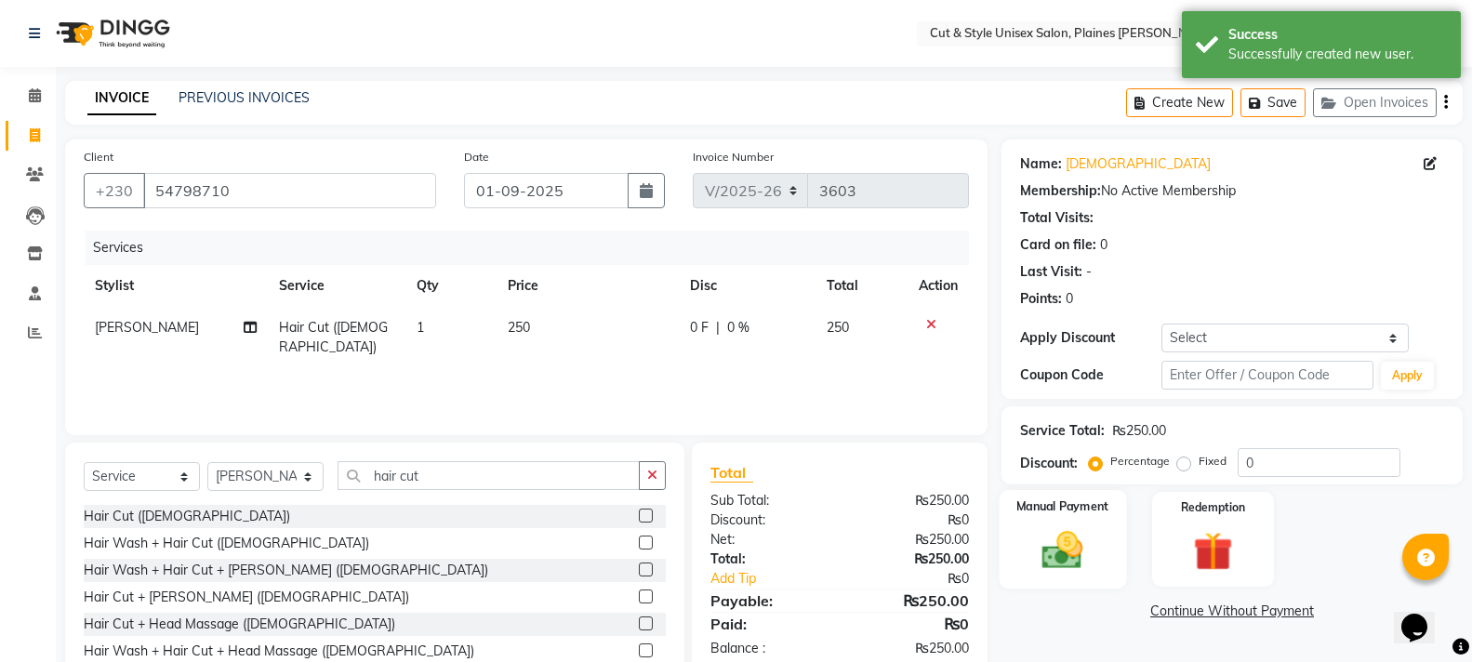
click at [1060, 549] on img at bounding box center [1062, 549] width 66 height 47
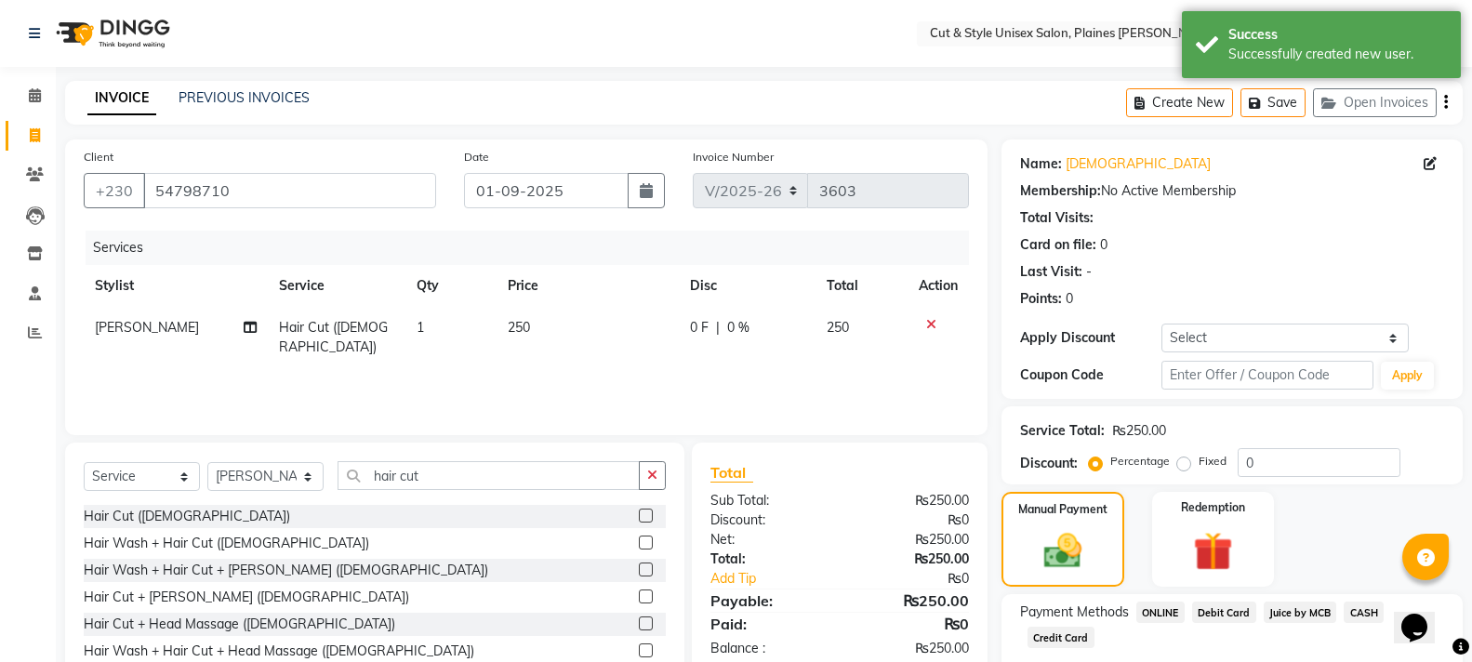
click at [1360, 611] on span "CASH" at bounding box center [1363, 612] width 40 height 21
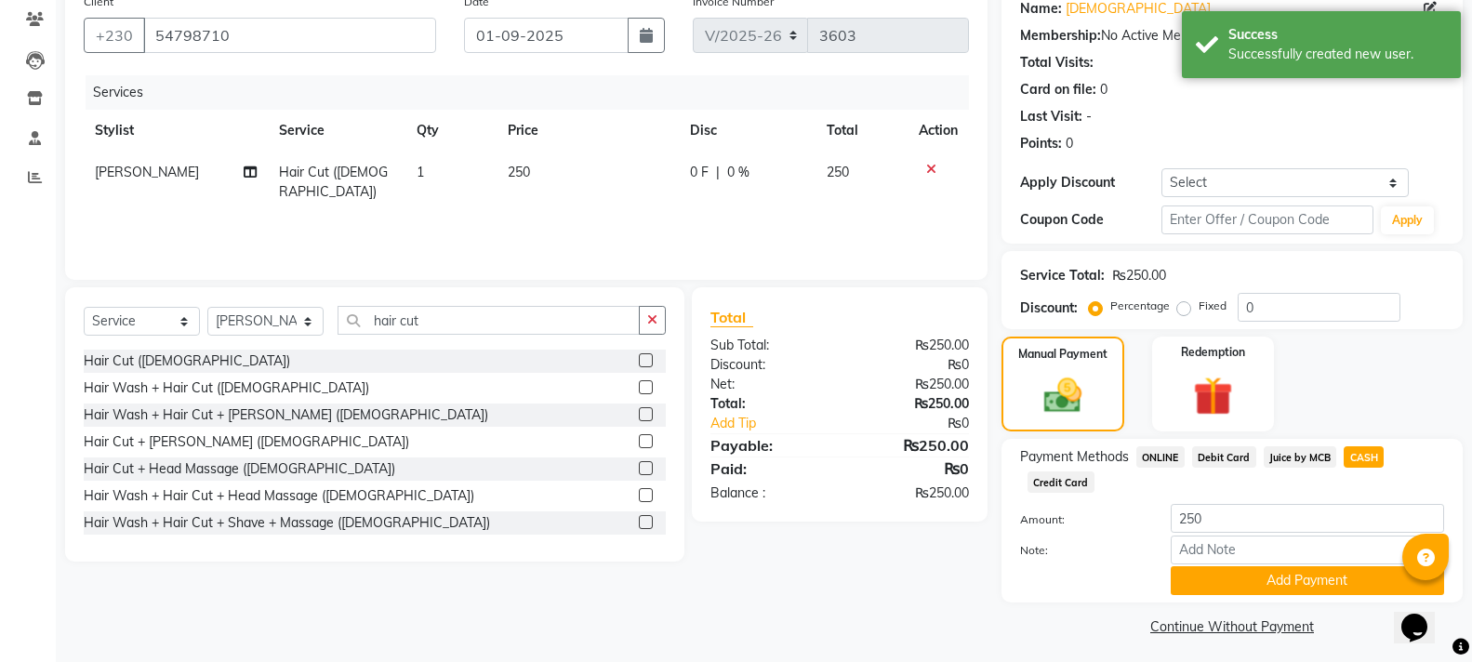
scroll to position [162, 0]
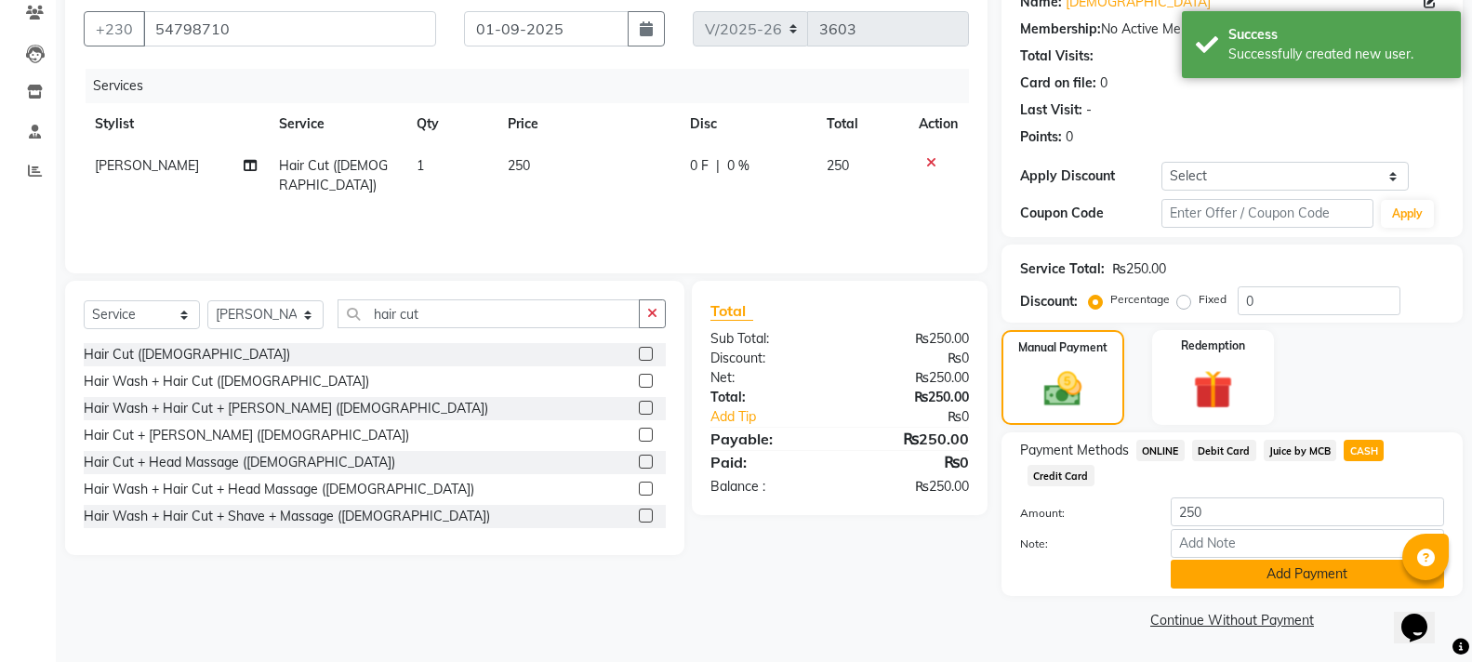
click at [1282, 569] on button "Add Payment" at bounding box center [1306, 574] width 273 height 29
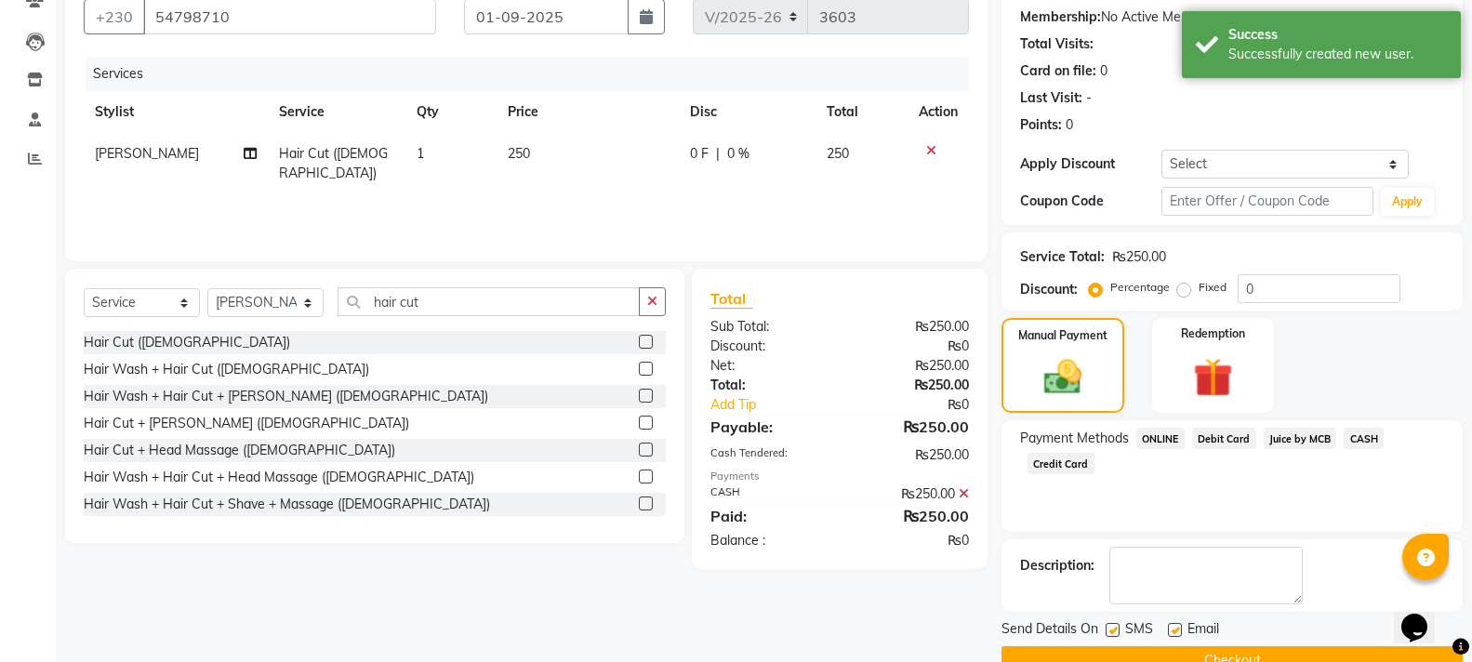
scroll to position [215, 0]
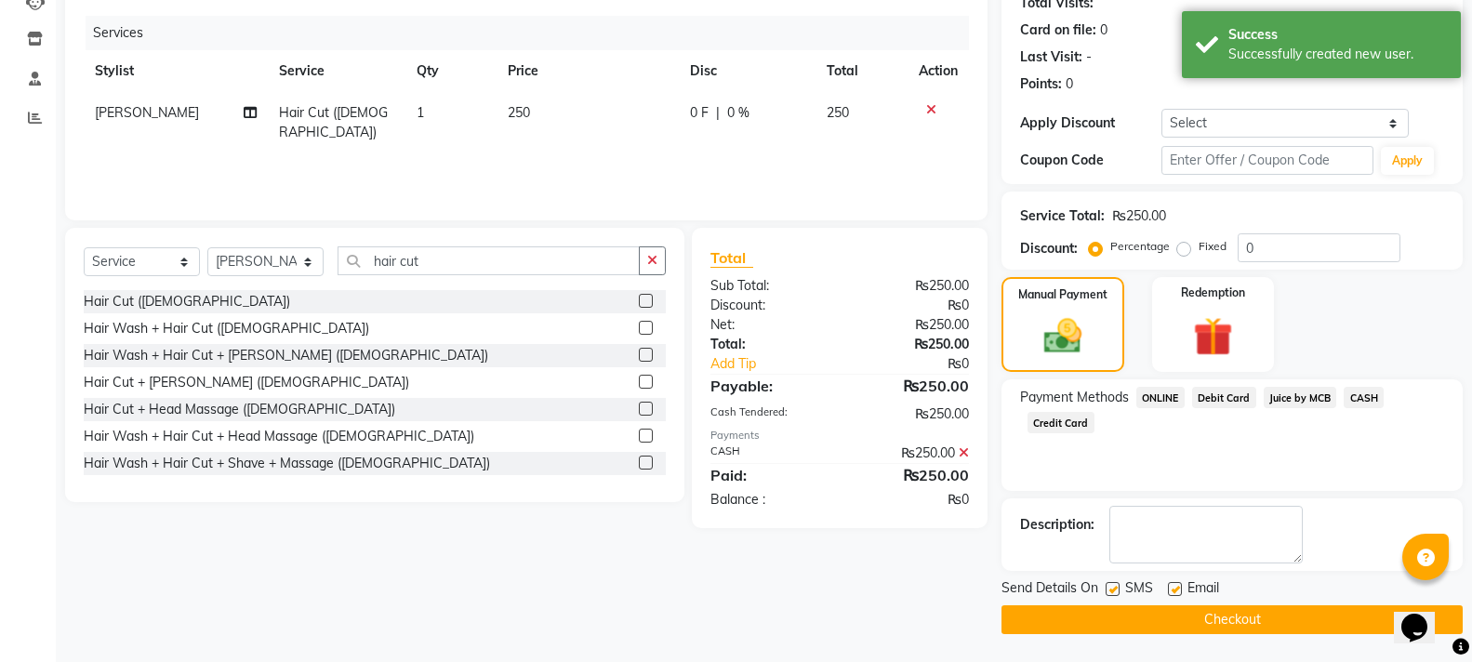
click at [1216, 613] on button "Checkout" at bounding box center [1231, 619] width 461 height 29
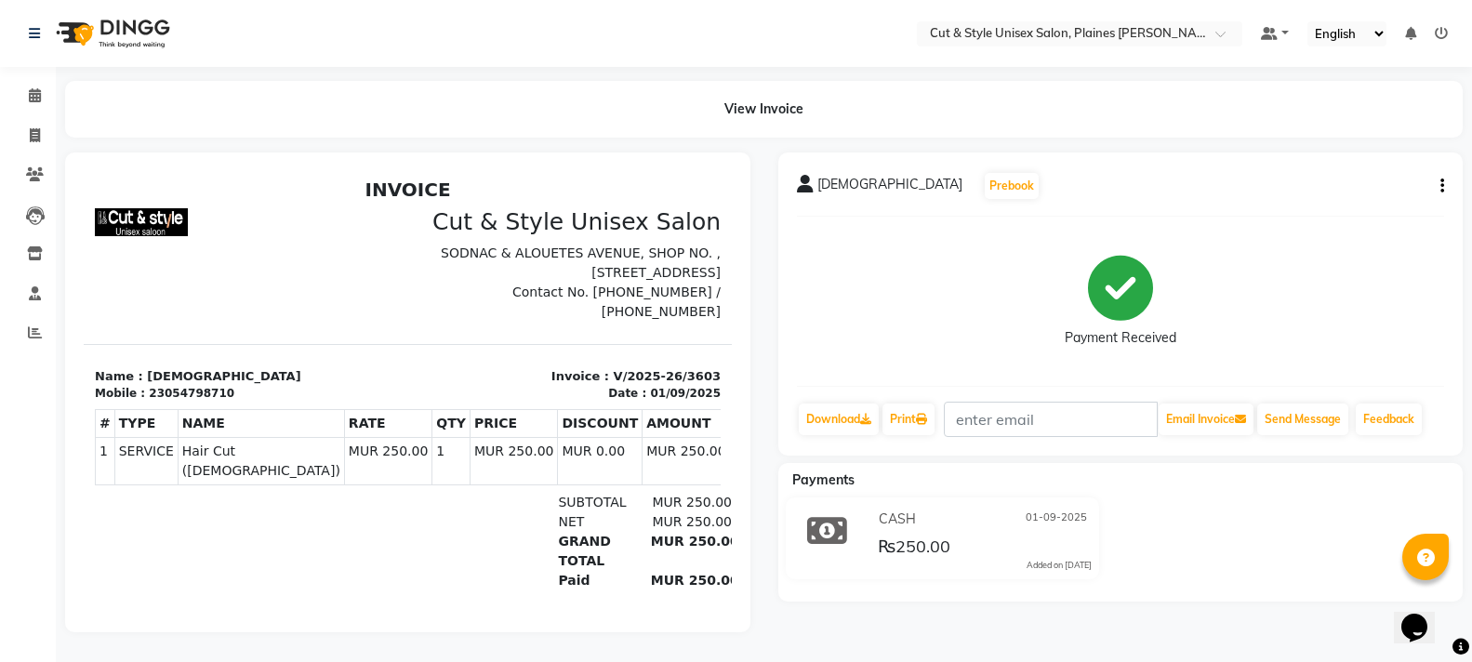
click at [127, 22] on img at bounding box center [110, 33] width 127 height 52
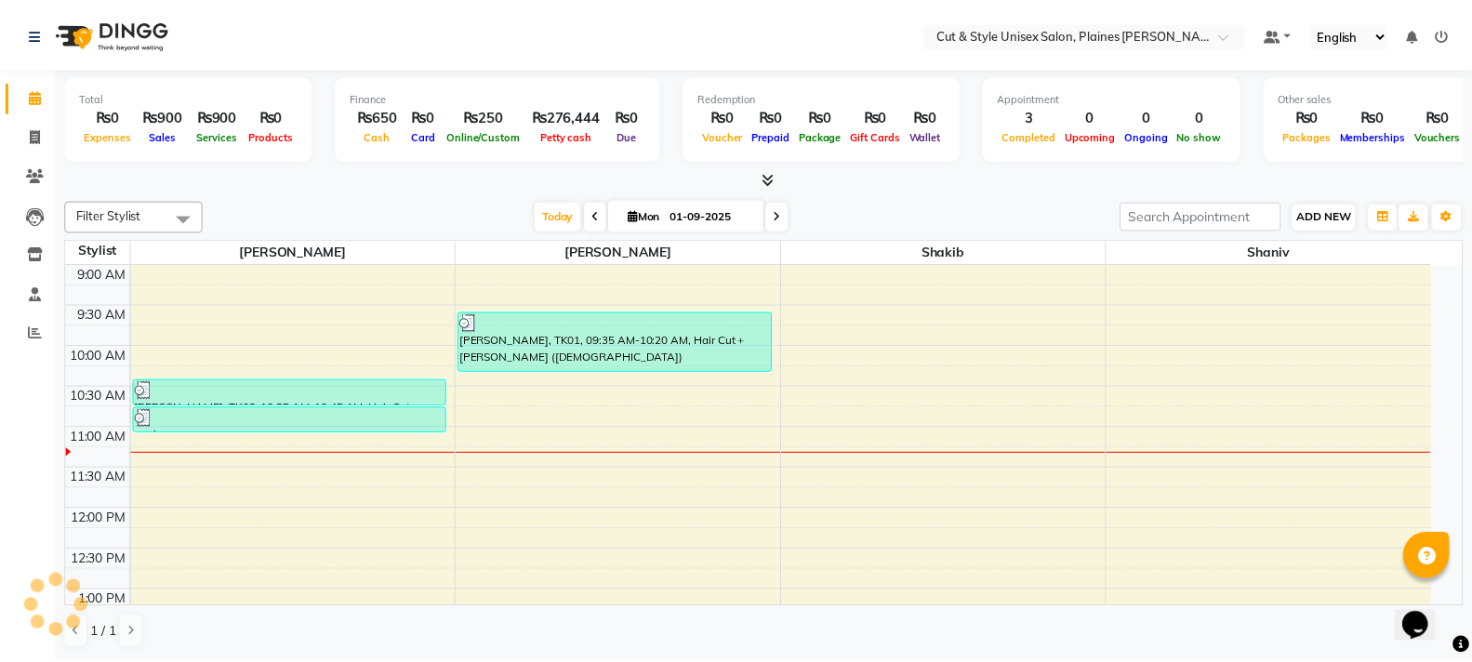
scroll to position [165, 0]
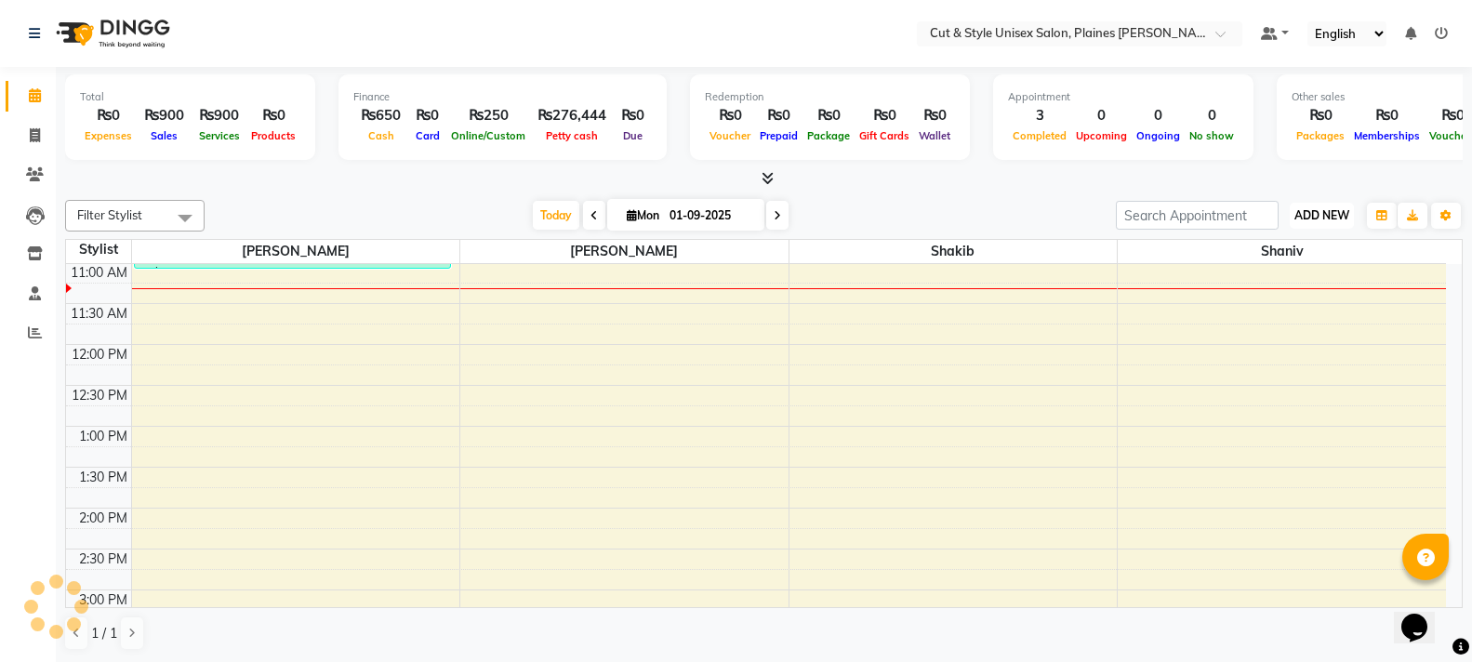
click at [1333, 217] on span "ADD NEW" at bounding box center [1321, 215] width 55 height 14
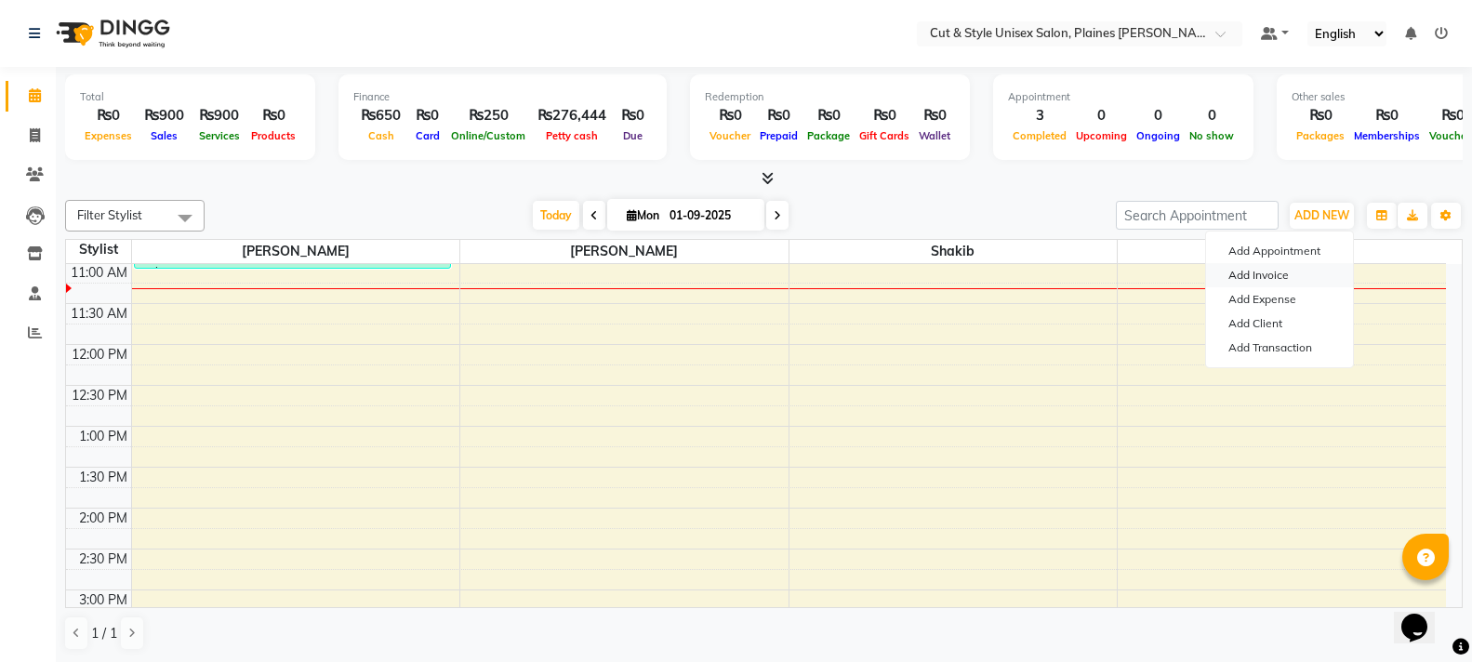
click at [1302, 263] on link "Add Invoice" at bounding box center [1279, 275] width 147 height 24
select select "service"
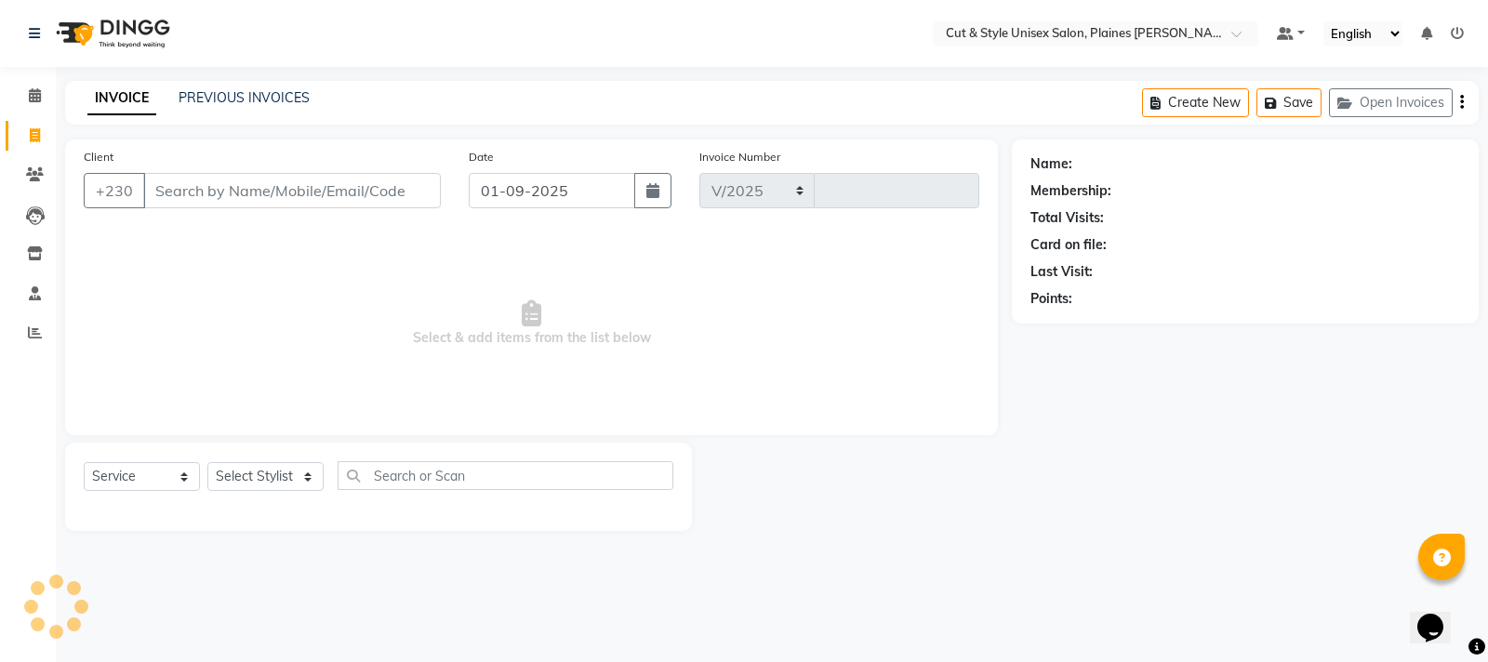
select select "7731"
type input "3604"
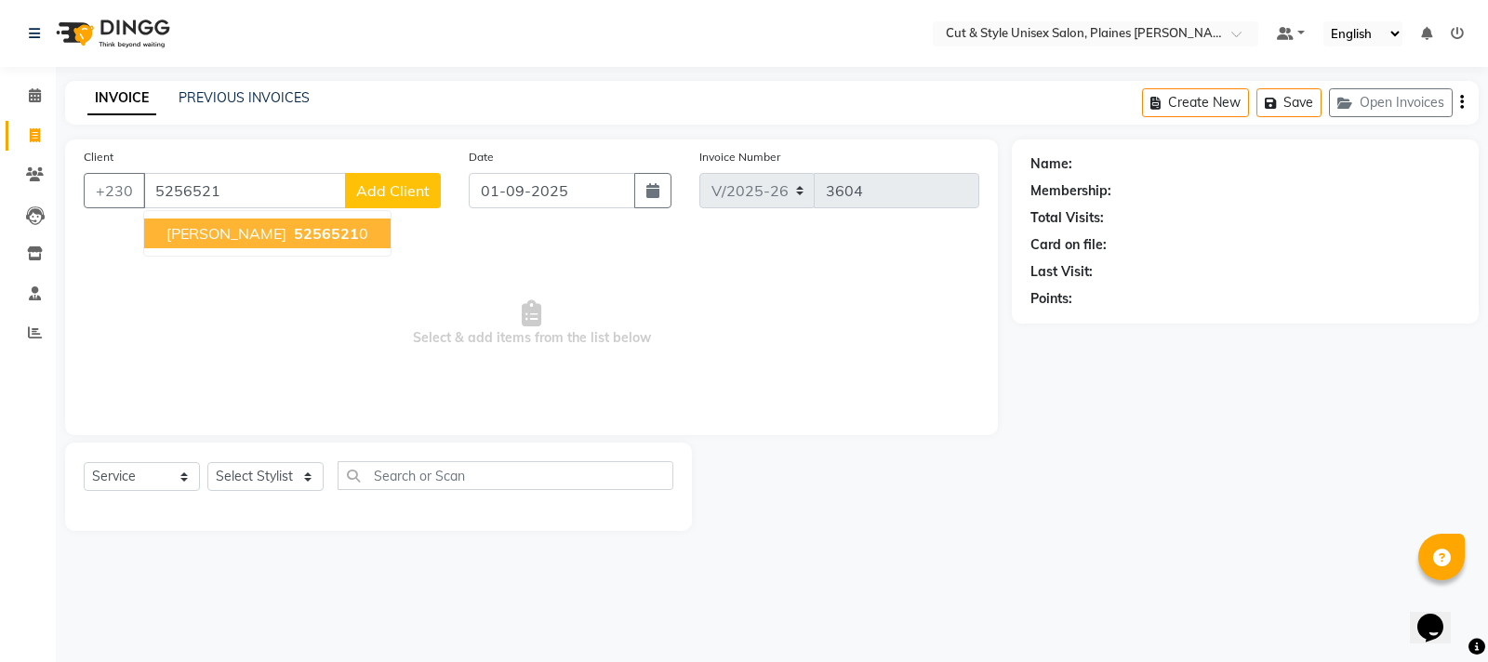
click at [300, 243] on button "Vinod Unnithan 5256521 0" at bounding box center [267, 233] width 246 height 30
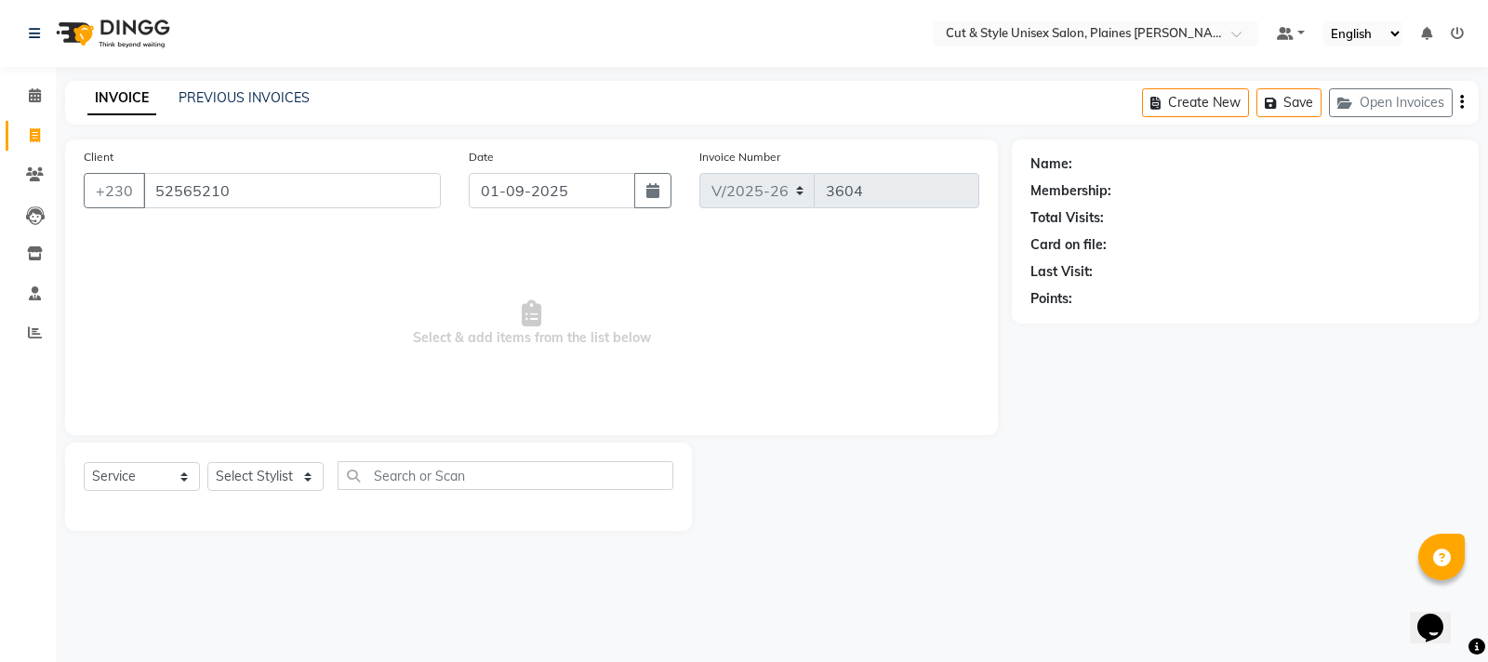
type input "52565210"
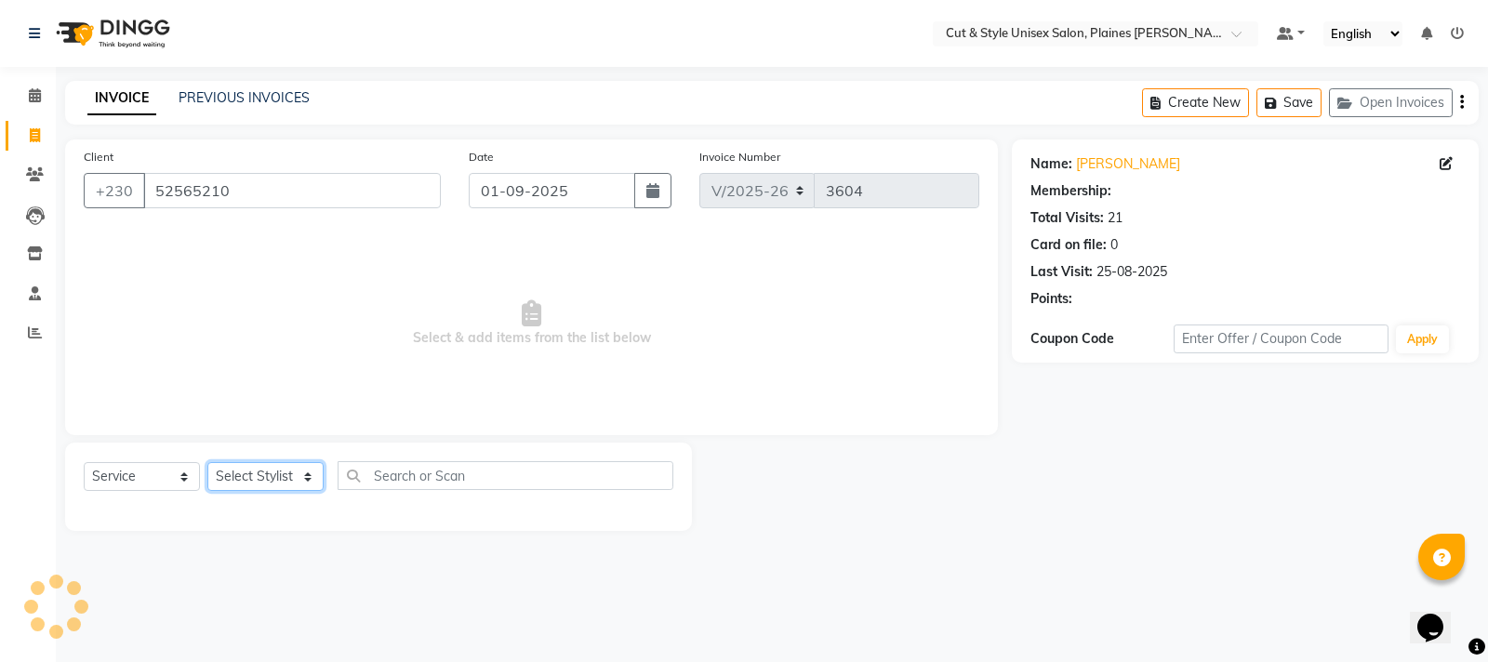
click at [266, 480] on select "Select Stylist [PERSON_NAME] Manager [PERSON_NAME]" at bounding box center [265, 476] width 116 height 29
select select "1: Object"
select select "68910"
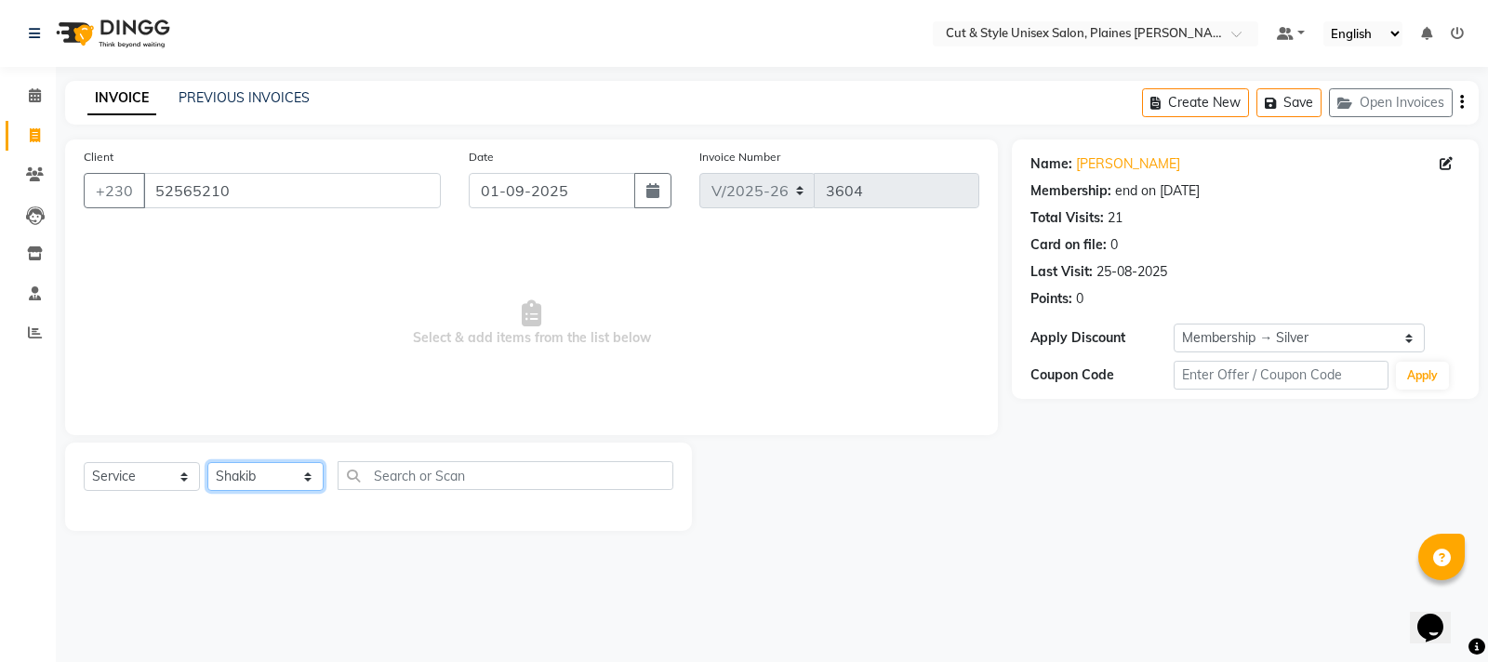
click at [207, 462] on select "Select Stylist [PERSON_NAME] Manager [PERSON_NAME]" at bounding box center [265, 476] width 116 height 29
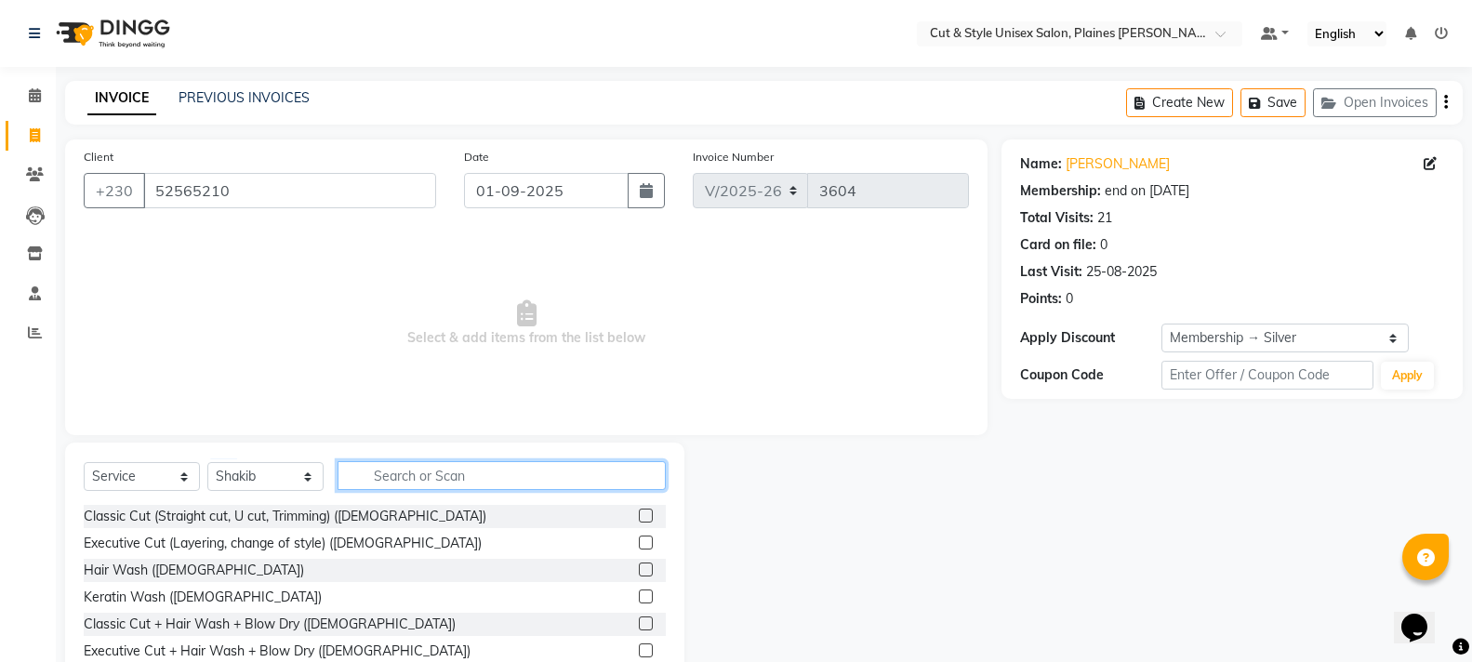
drag, startPoint x: 406, startPoint y: 462, endPoint x: 399, endPoint y: 471, distance: 11.9
click at [406, 464] on input "text" at bounding box center [501, 475] width 328 height 29
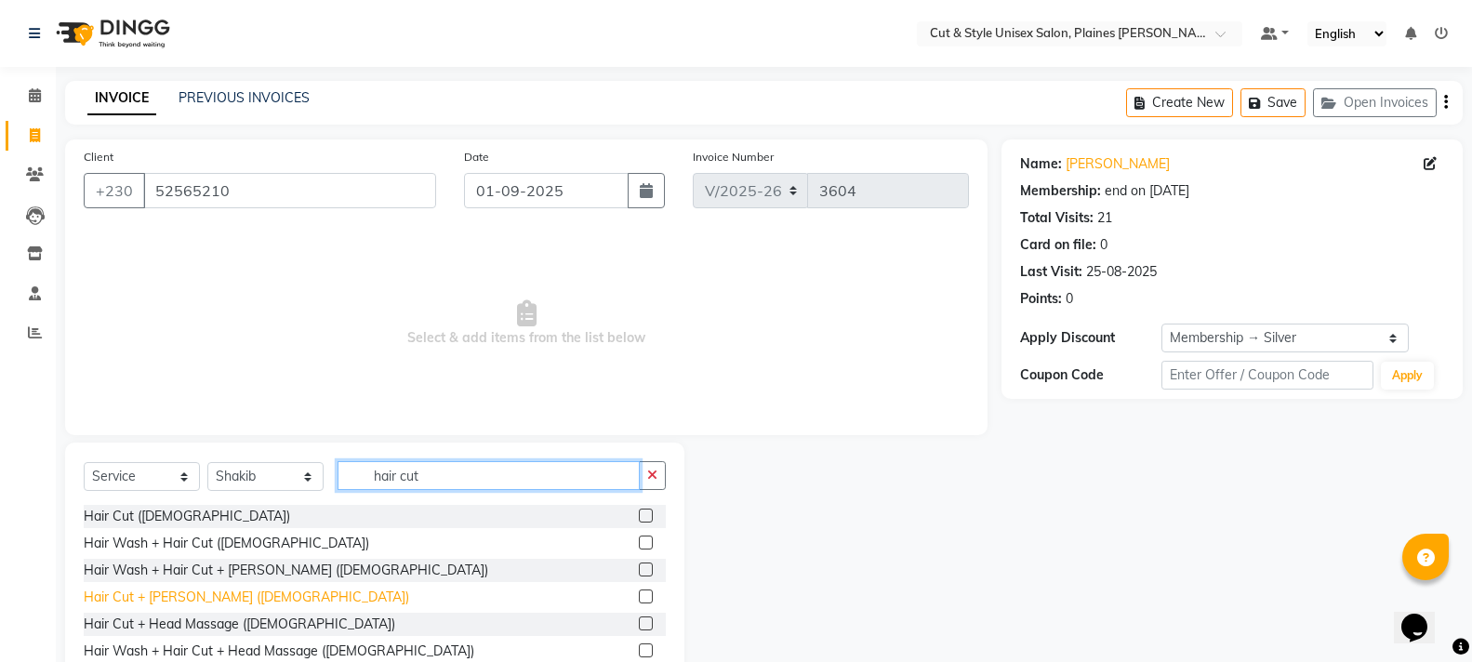
type input "hair cut"
click at [195, 596] on div "Hair Cut + [PERSON_NAME] ([DEMOGRAPHIC_DATA])" at bounding box center [246, 598] width 325 height 20
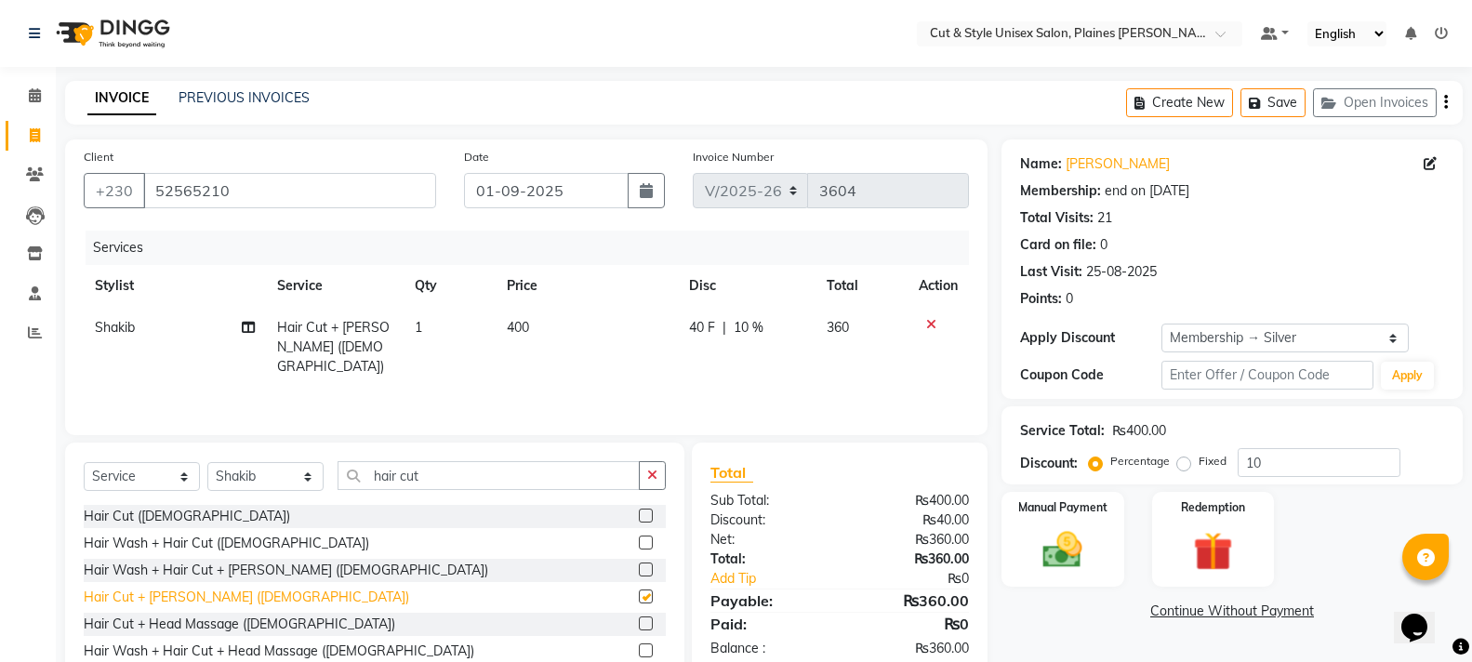
checkbox input "false"
click at [1059, 558] on img at bounding box center [1062, 549] width 66 height 47
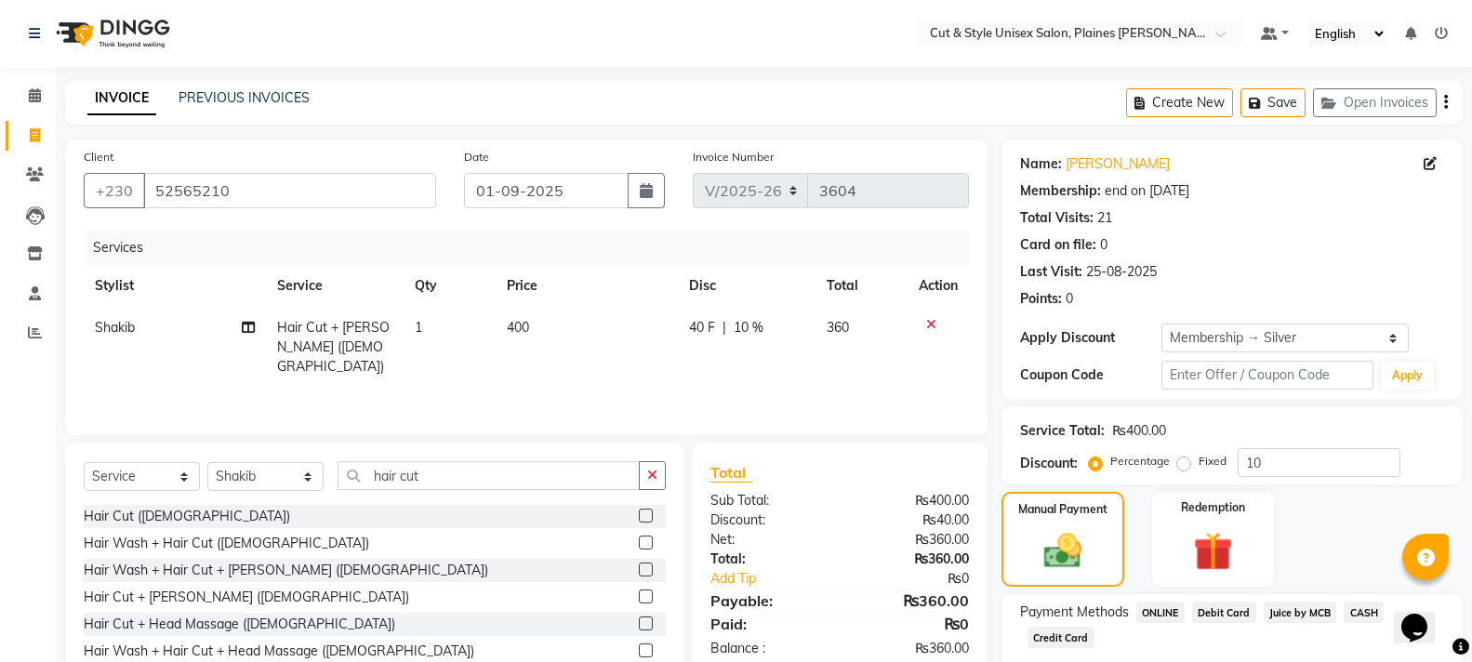
click at [1364, 618] on span "CASH" at bounding box center [1363, 612] width 40 height 21
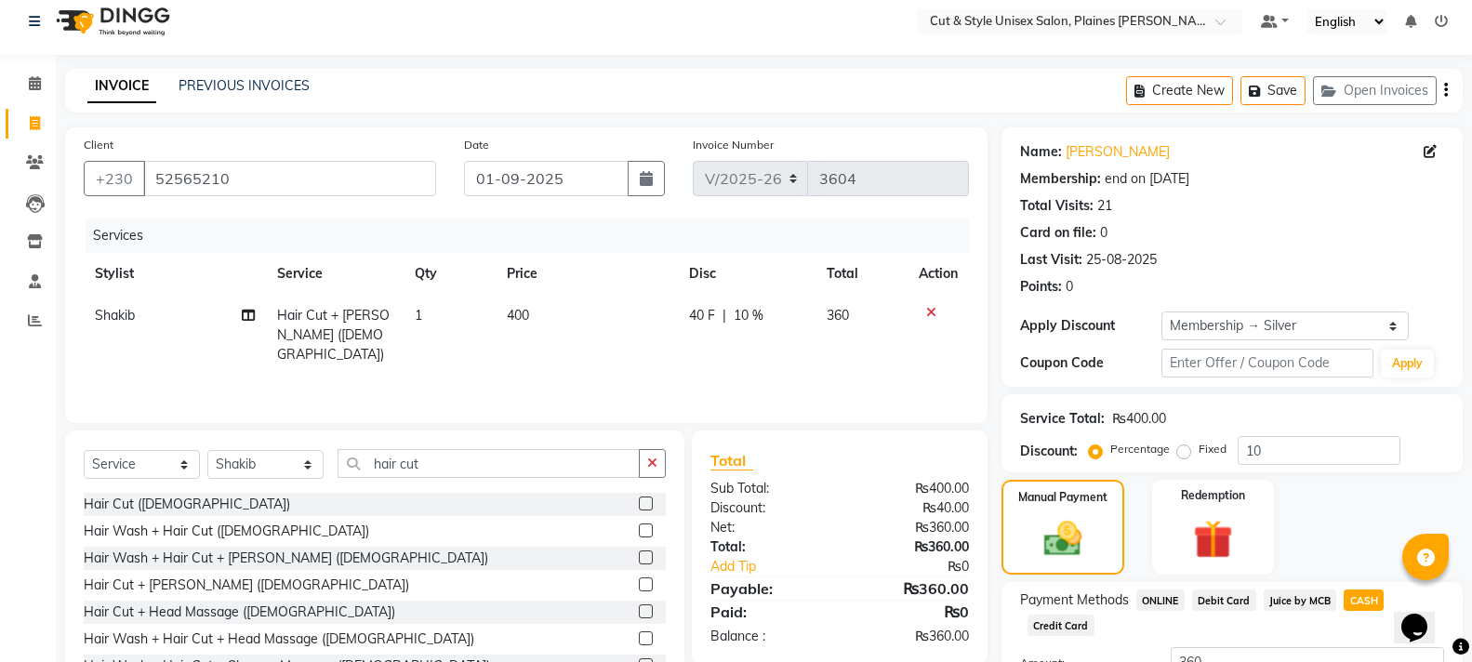
scroll to position [162, 0]
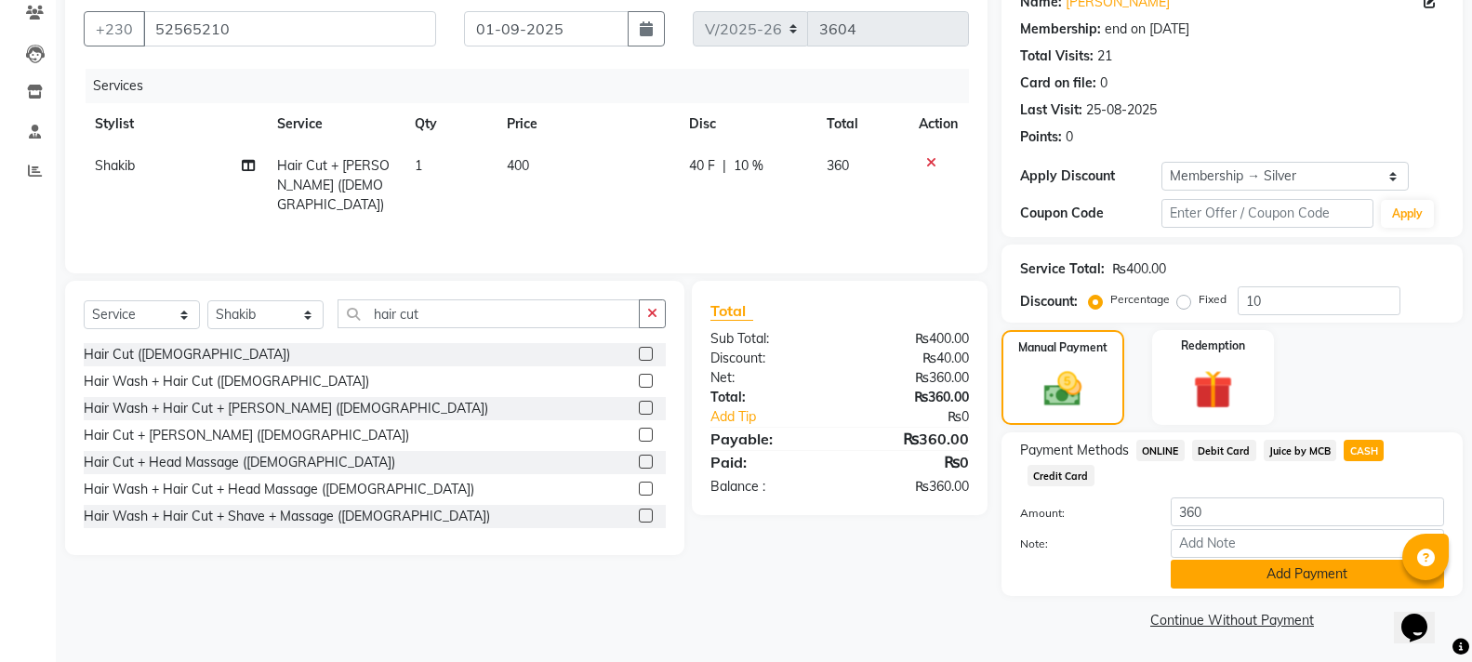
click at [1289, 568] on button "Add Payment" at bounding box center [1306, 574] width 273 height 29
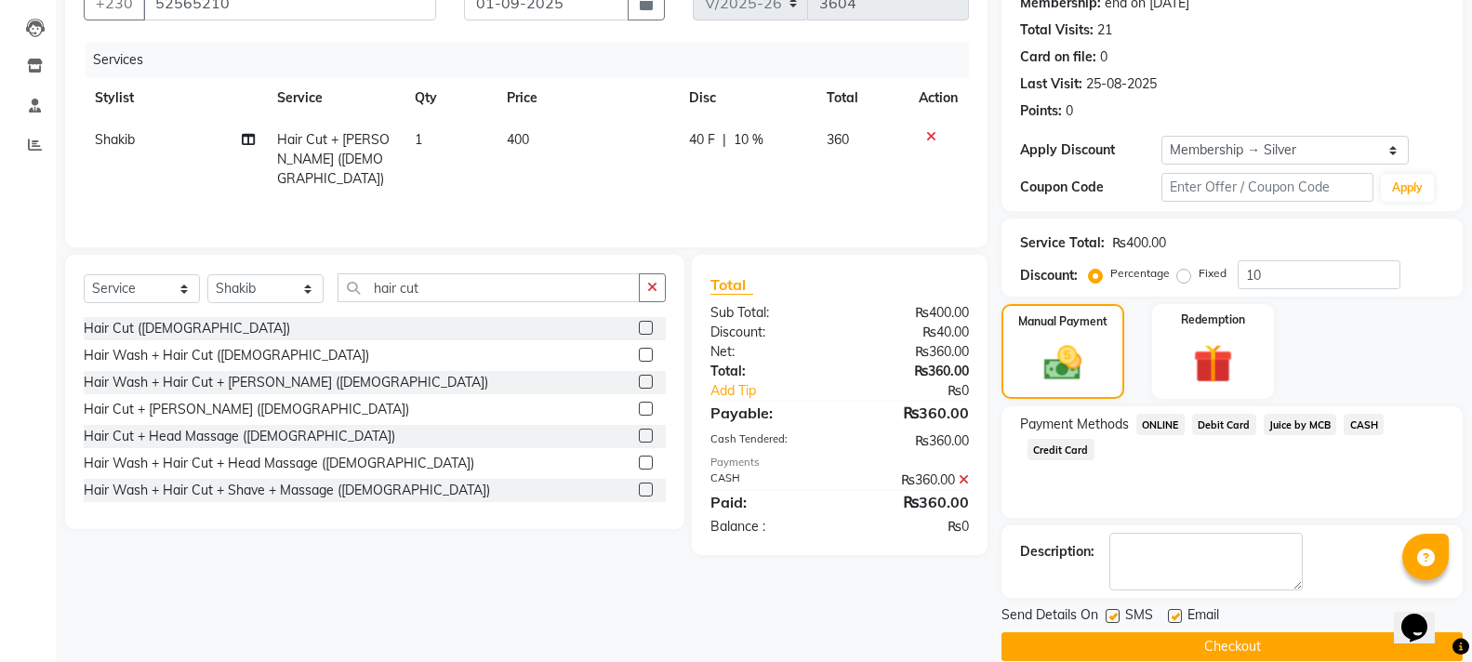
scroll to position [215, 0]
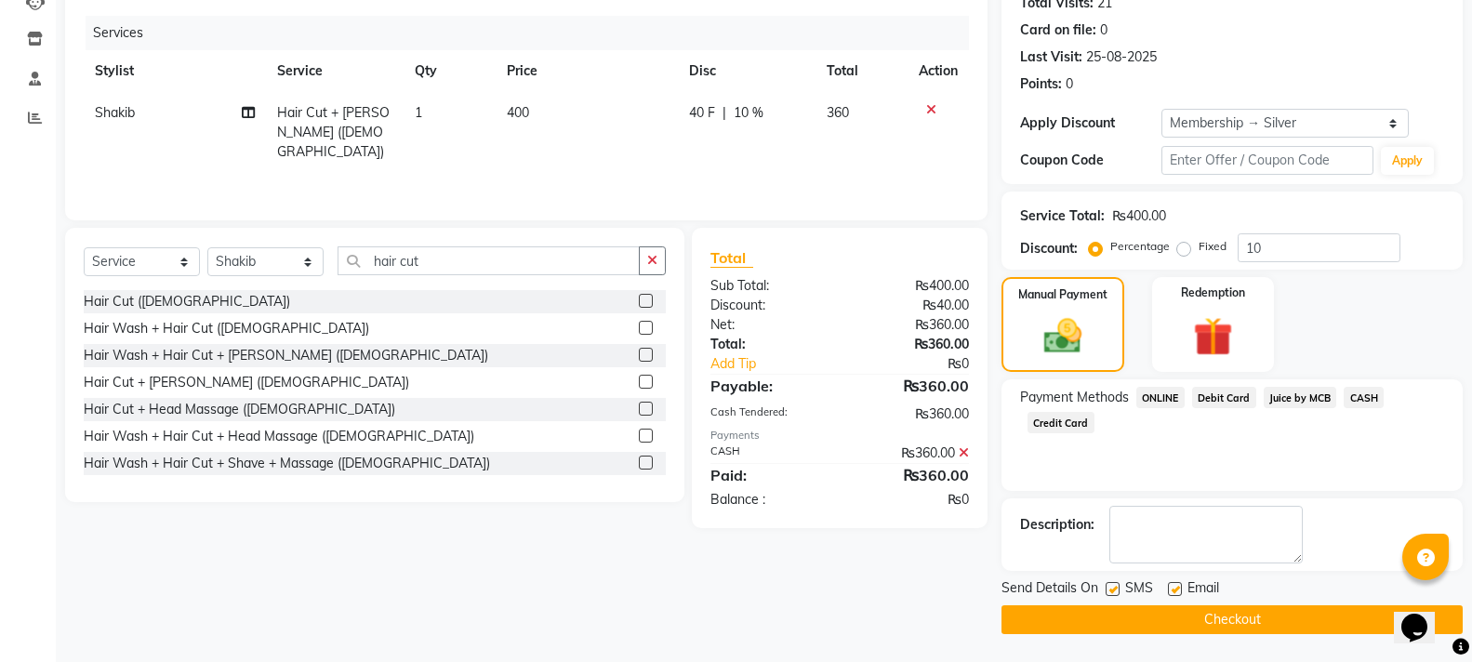
click at [1277, 615] on button "Checkout" at bounding box center [1231, 619] width 461 height 29
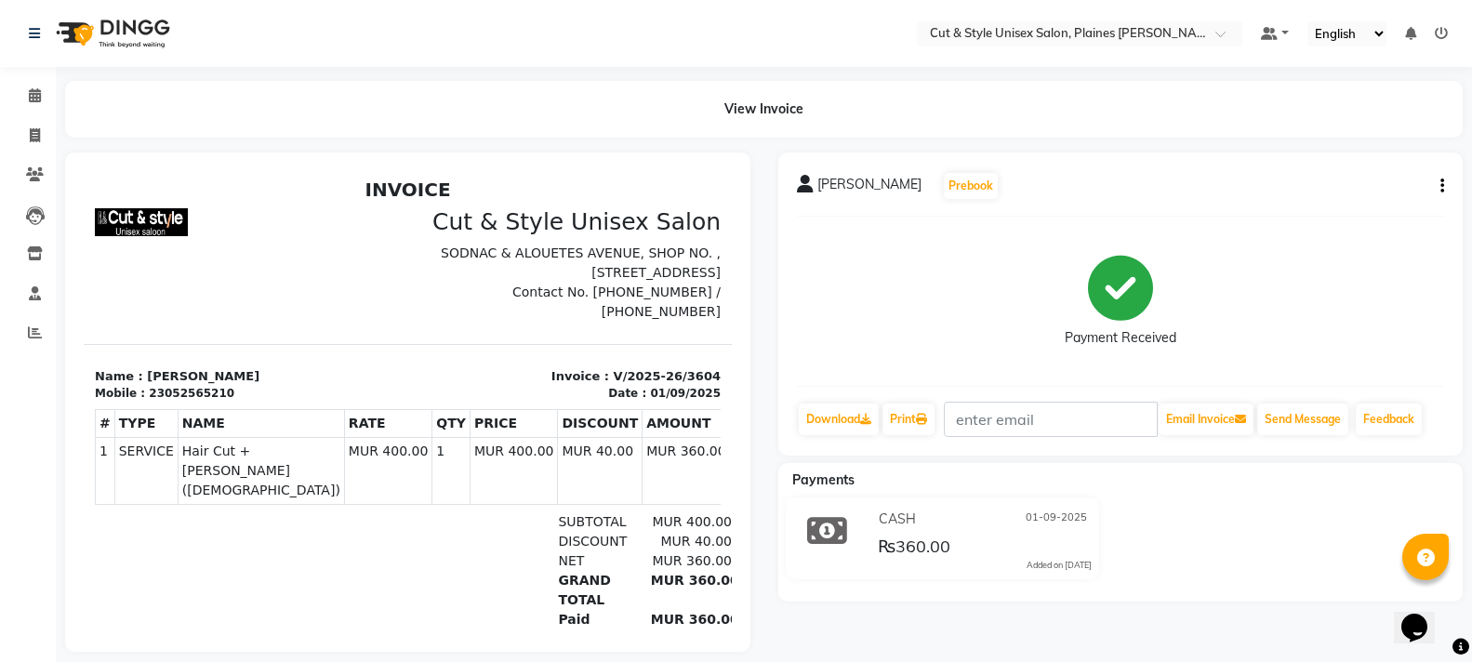
click at [104, 34] on img at bounding box center [110, 33] width 127 height 52
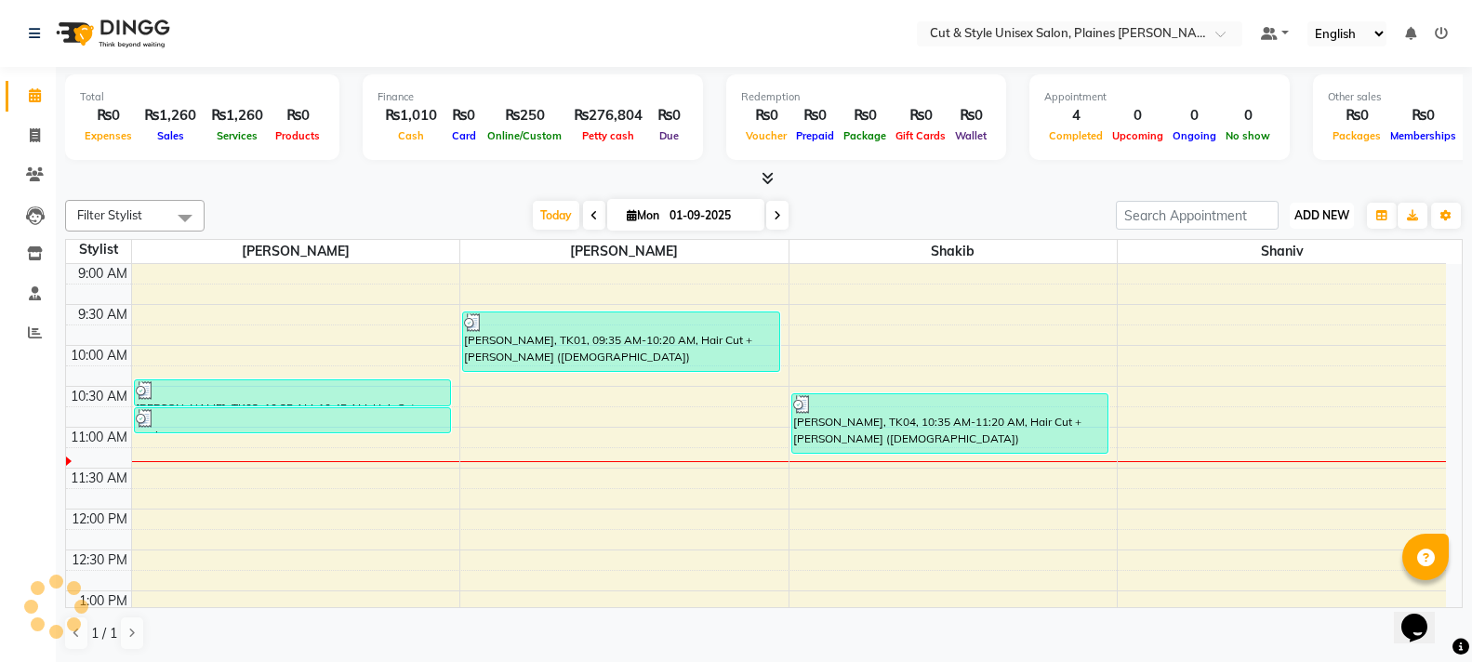
click at [1336, 220] on span "ADD NEW" at bounding box center [1321, 215] width 55 height 14
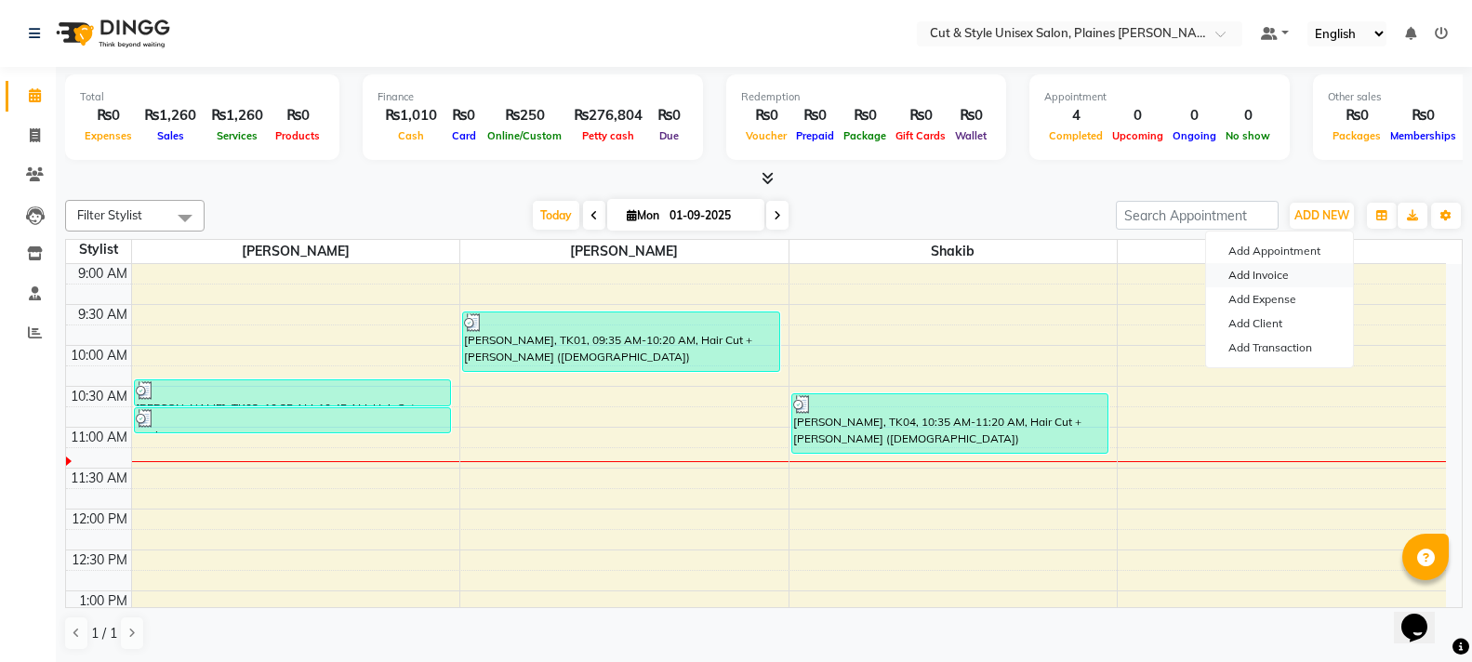
click at [1275, 268] on link "Add Invoice" at bounding box center [1279, 275] width 147 height 24
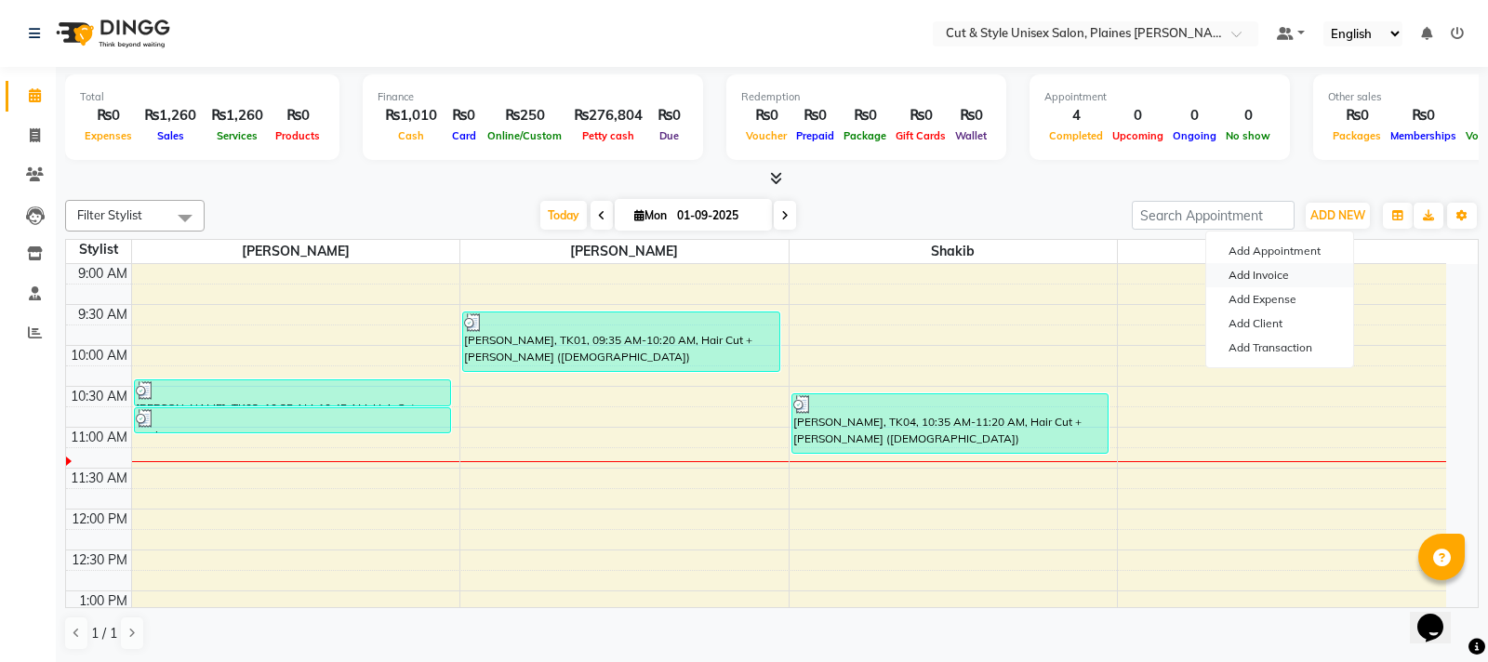
select select "service"
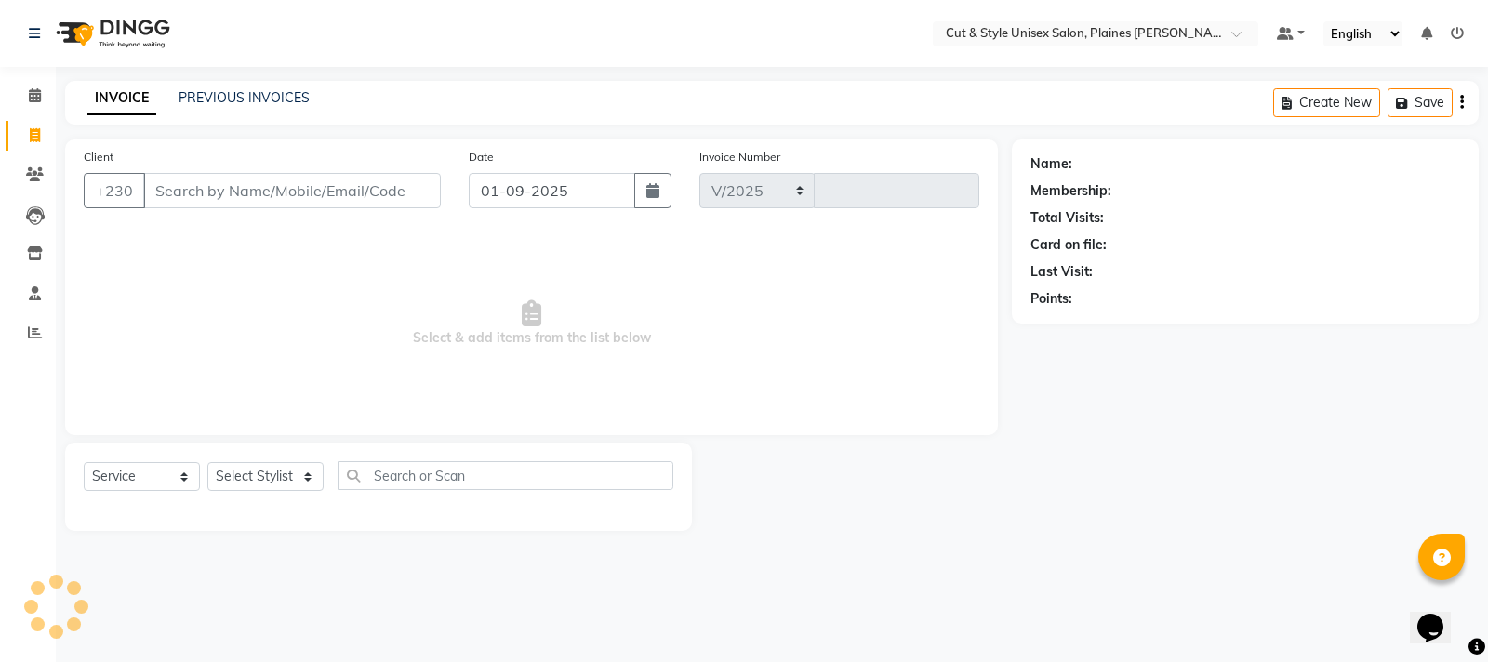
select select "7731"
type input "3605"
click at [284, 178] on input "Client" at bounding box center [292, 190] width 298 height 35
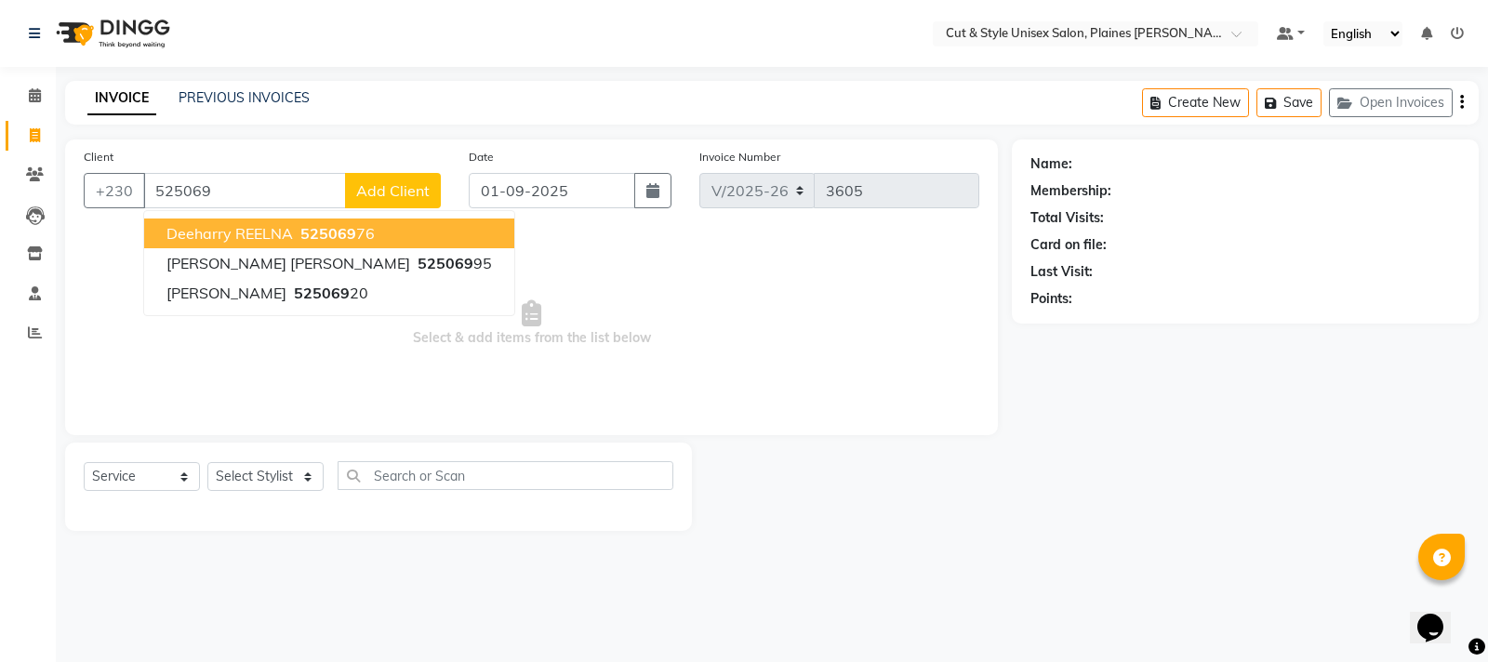
click at [328, 225] on span "525069" at bounding box center [328, 233] width 56 height 19
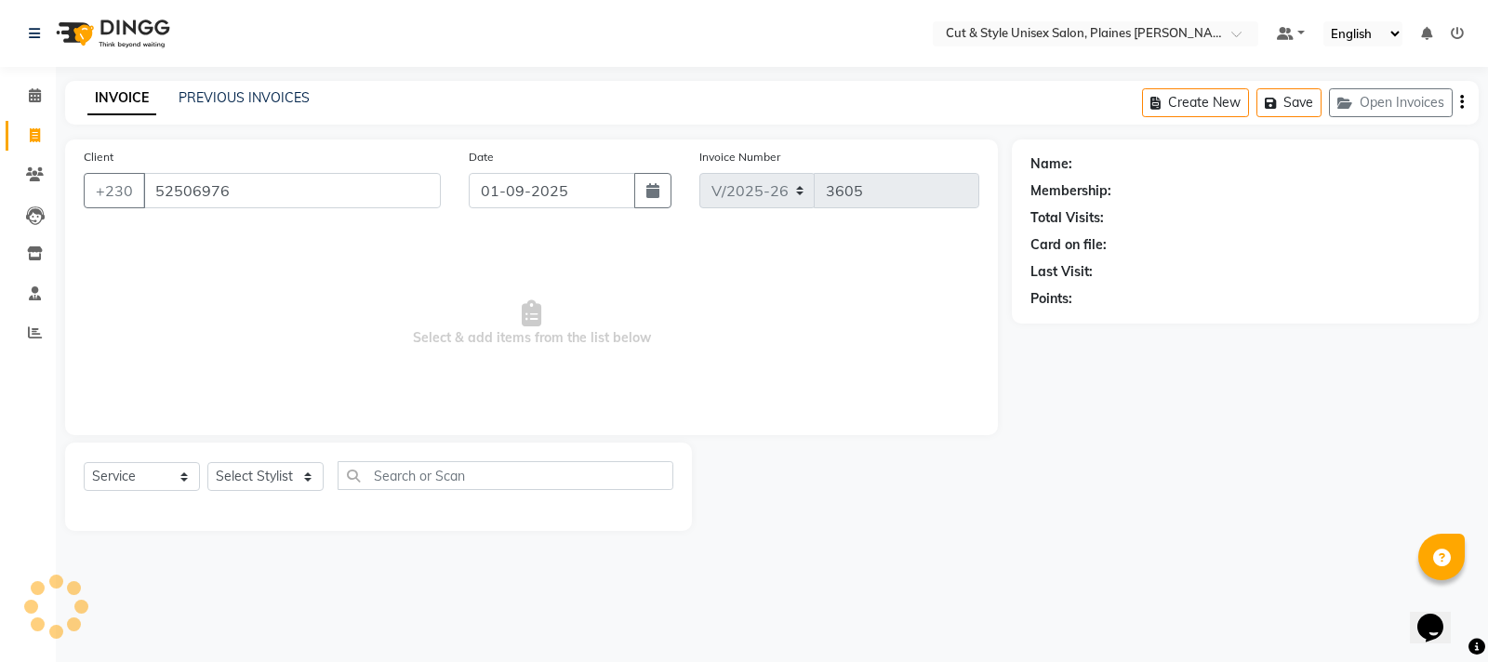
type input "52506976"
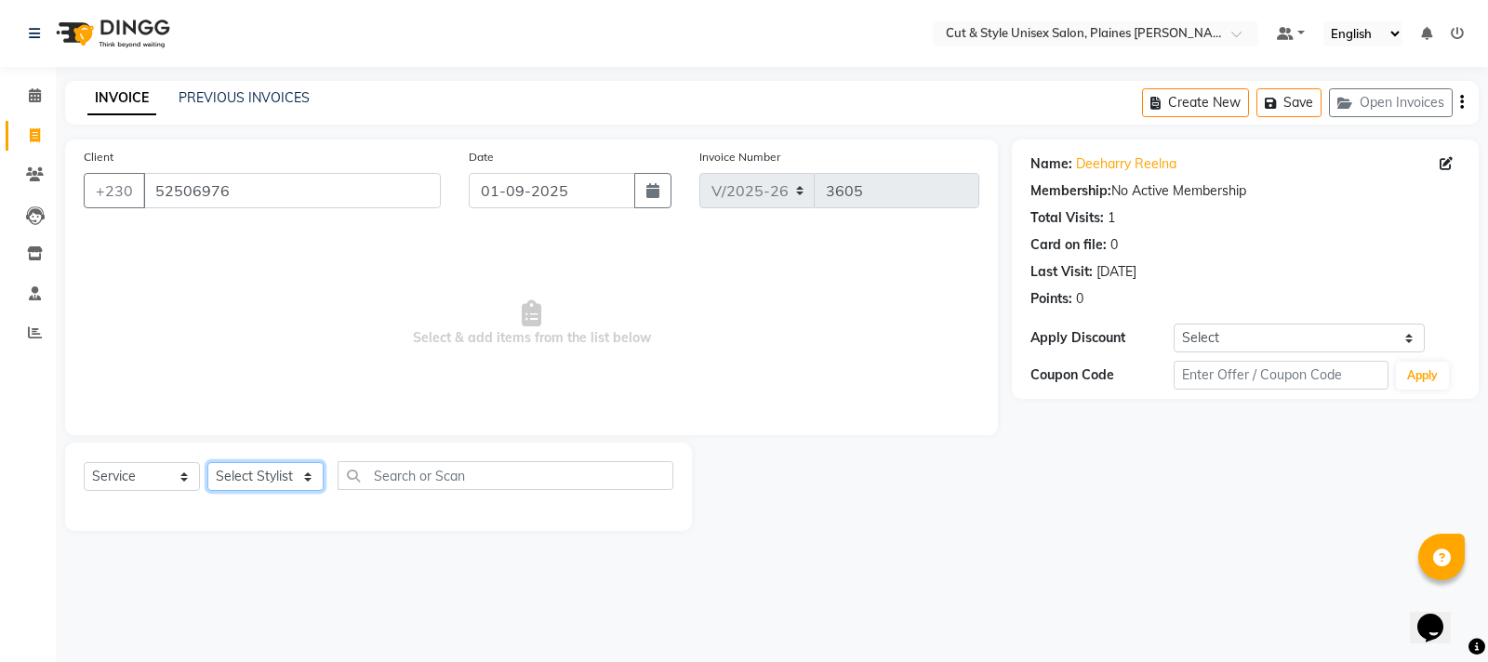
click at [261, 480] on select "Select Stylist [PERSON_NAME] Manager [PERSON_NAME]" at bounding box center [265, 476] width 116 height 29
select select "68908"
click at [207, 462] on select "Select Stylist [PERSON_NAME] Manager [PERSON_NAME]" at bounding box center [265, 476] width 116 height 29
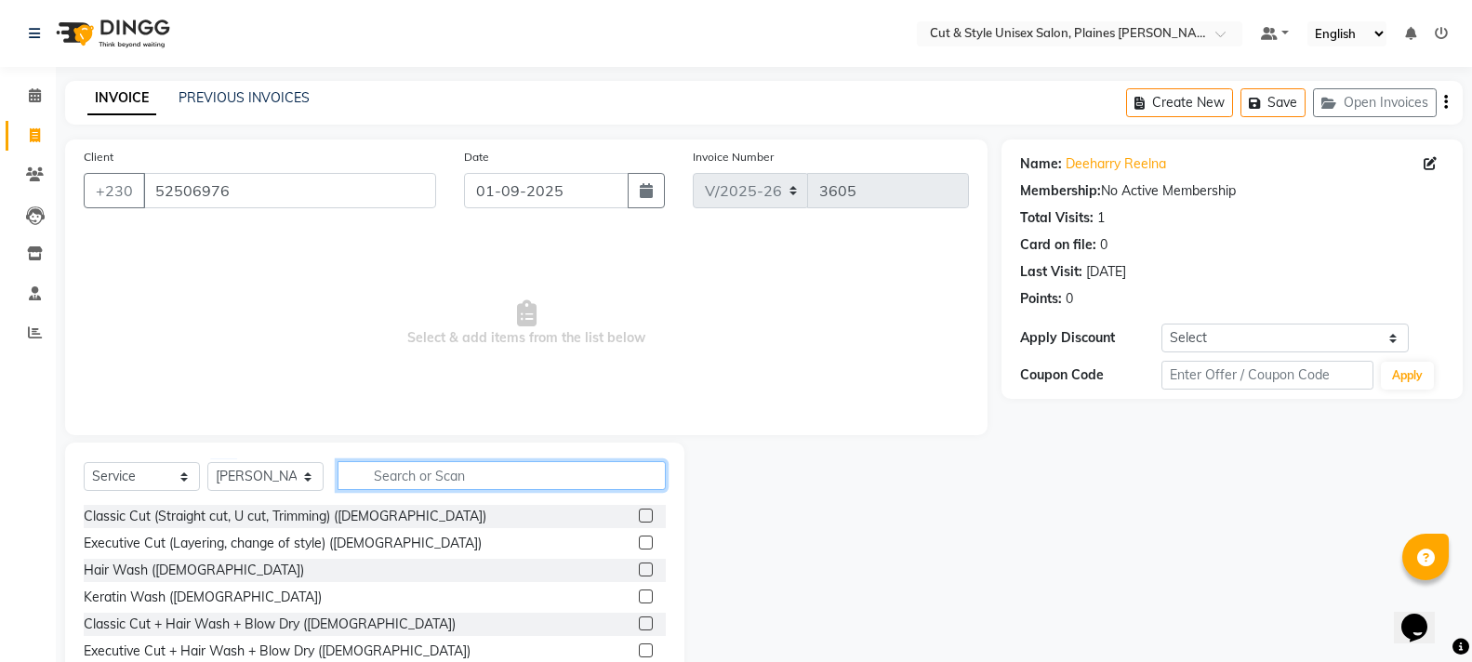
click at [410, 475] on input "text" at bounding box center [501, 475] width 328 height 29
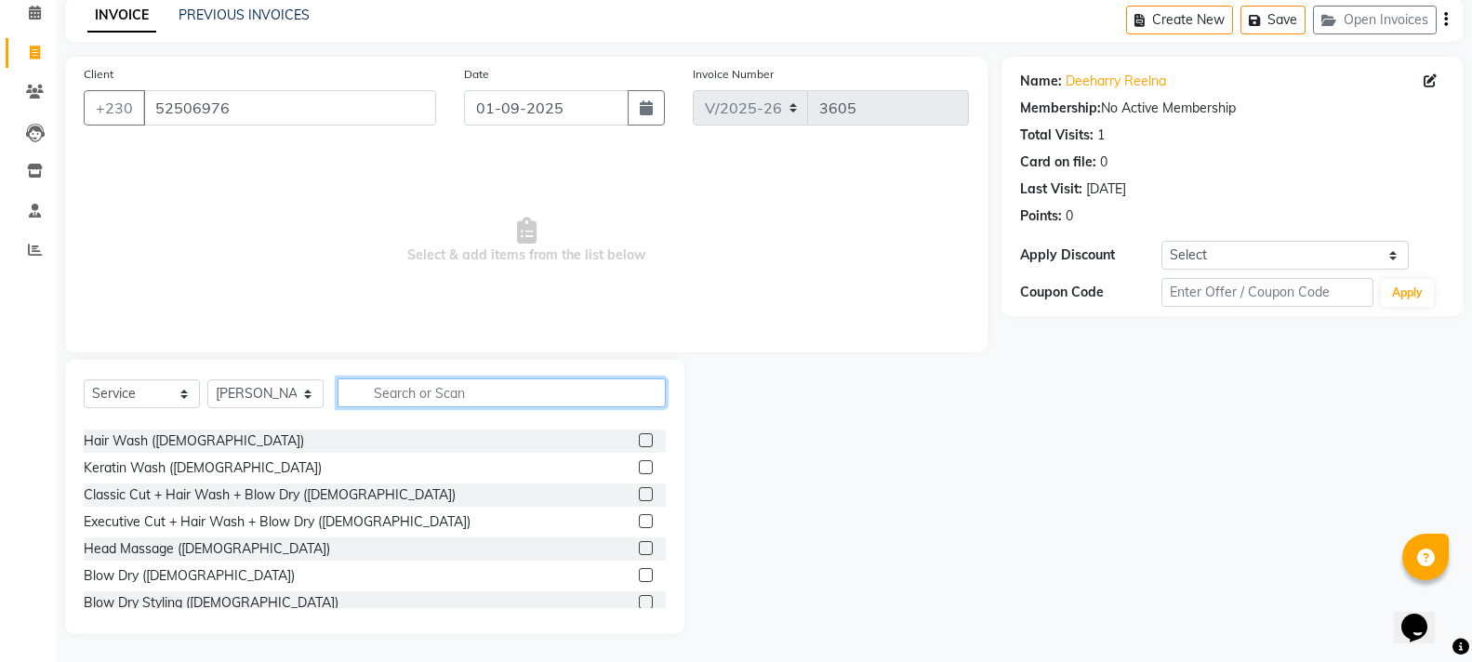
scroll to position [93, 0]
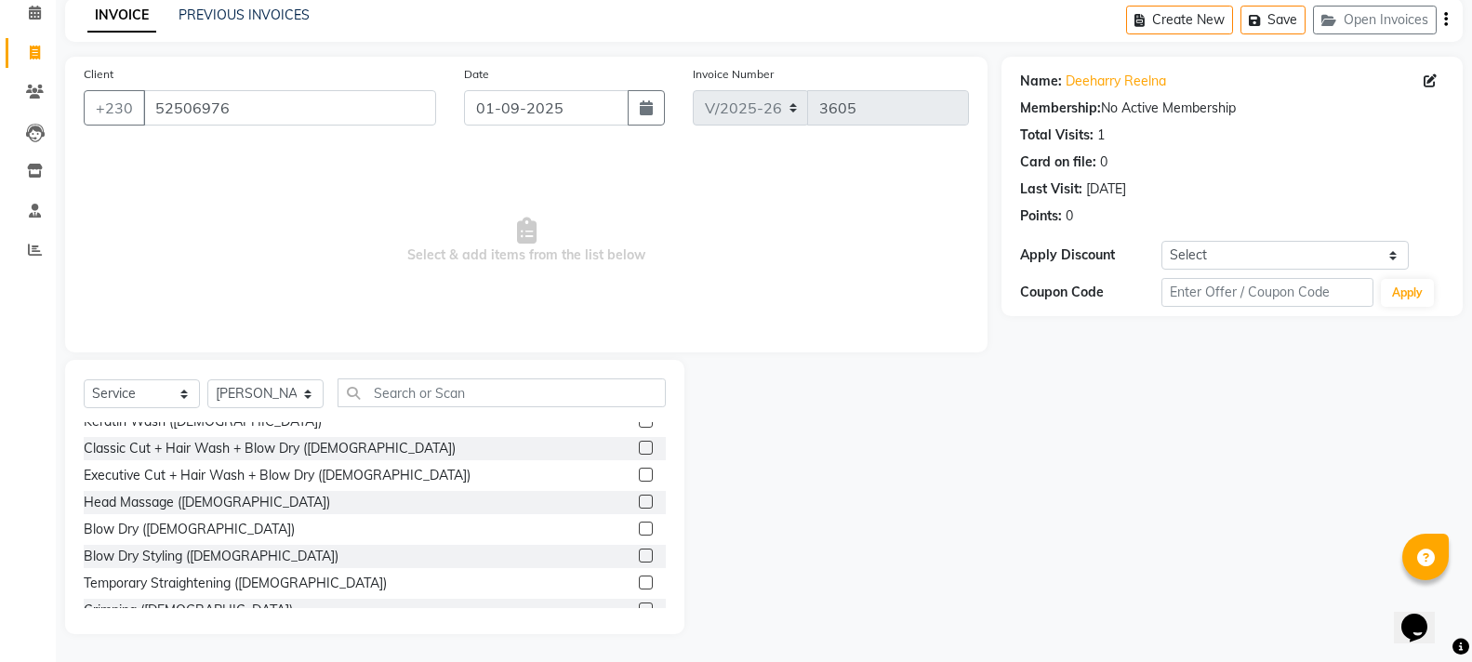
click at [639, 525] on label at bounding box center [646, 529] width 14 height 14
click at [639, 525] on input "checkbox" at bounding box center [645, 529] width 12 height 12
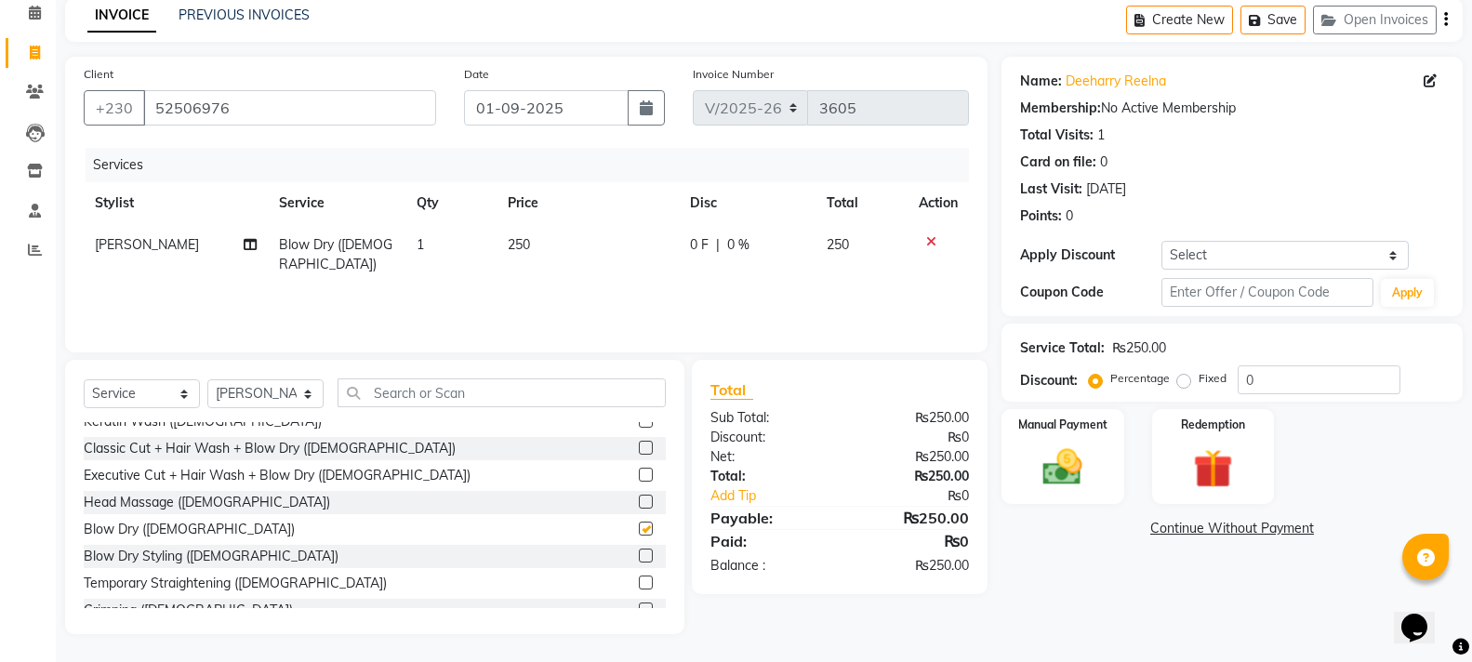
checkbox input "false"
click at [1112, 482] on div "Manual Payment" at bounding box center [1062, 456] width 127 height 99
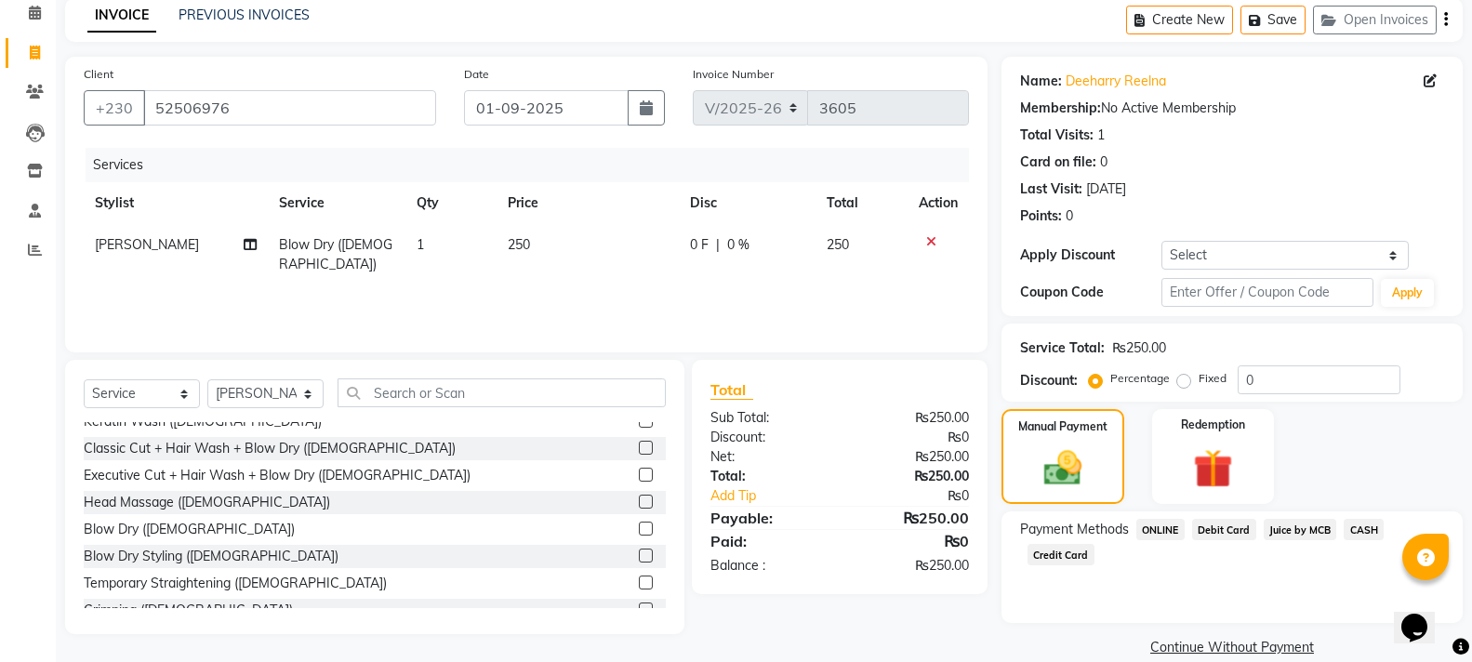
click at [1357, 522] on span "CASH" at bounding box center [1363, 529] width 40 height 21
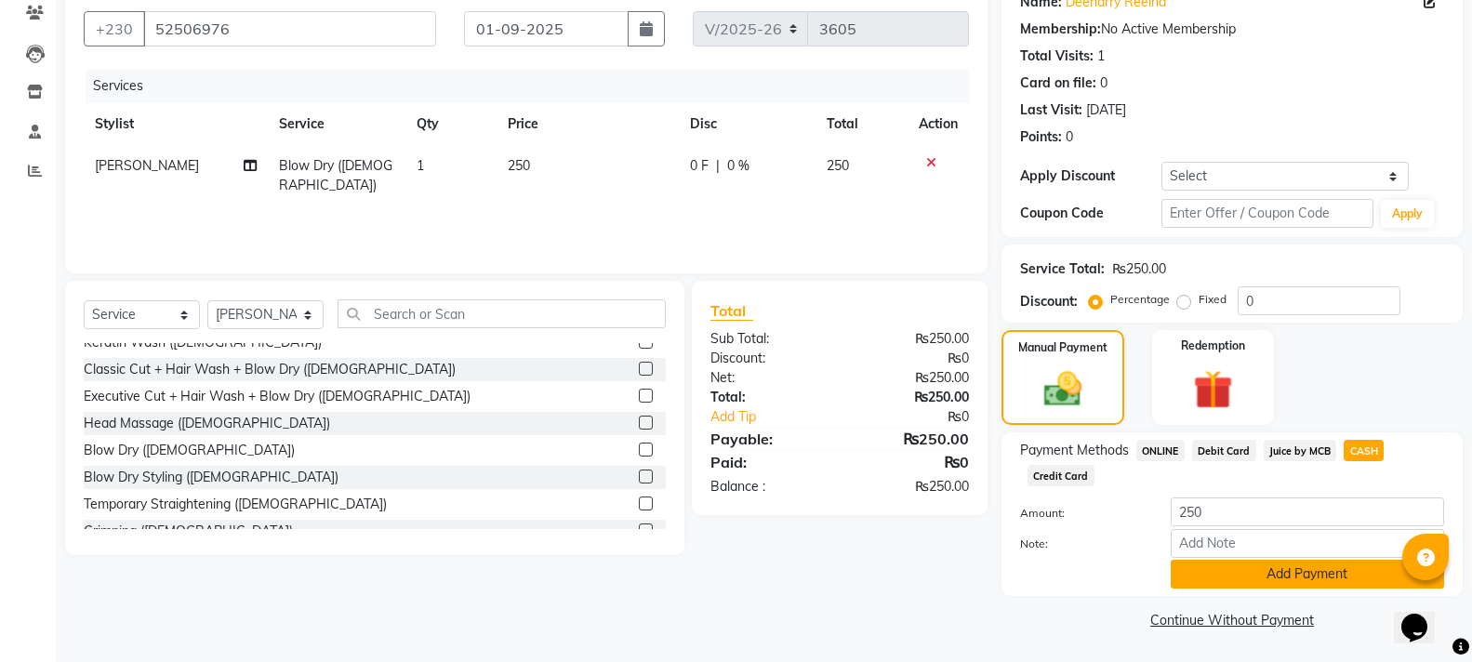
click at [1319, 568] on button "Add Payment" at bounding box center [1306, 574] width 273 height 29
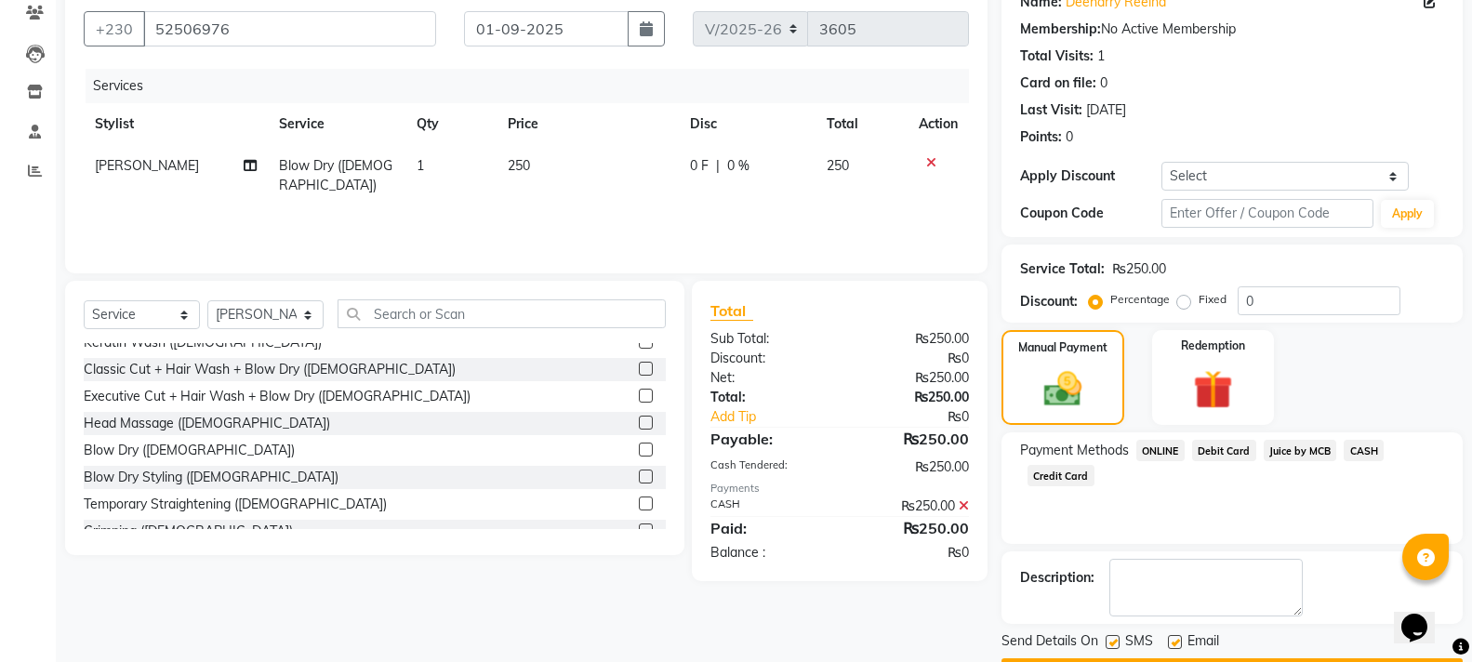
scroll to position [215, 0]
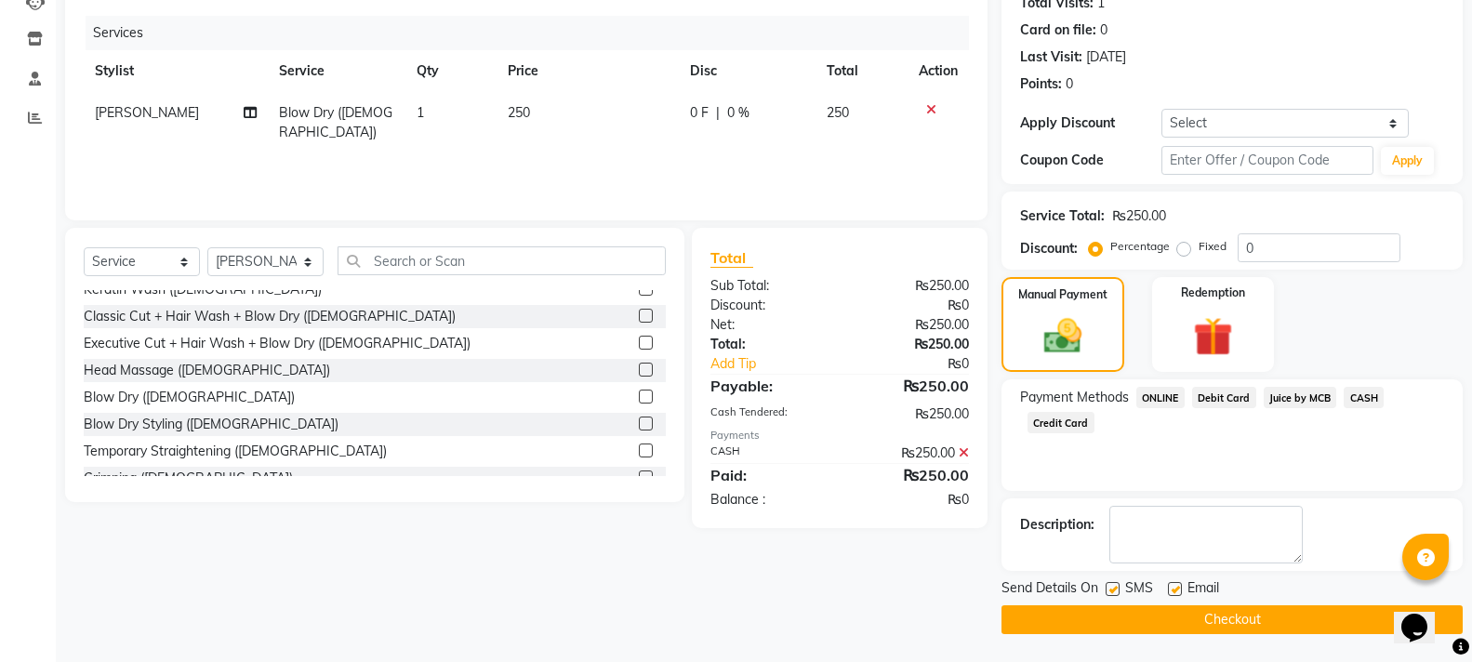
click at [1287, 621] on button "Checkout" at bounding box center [1231, 619] width 461 height 29
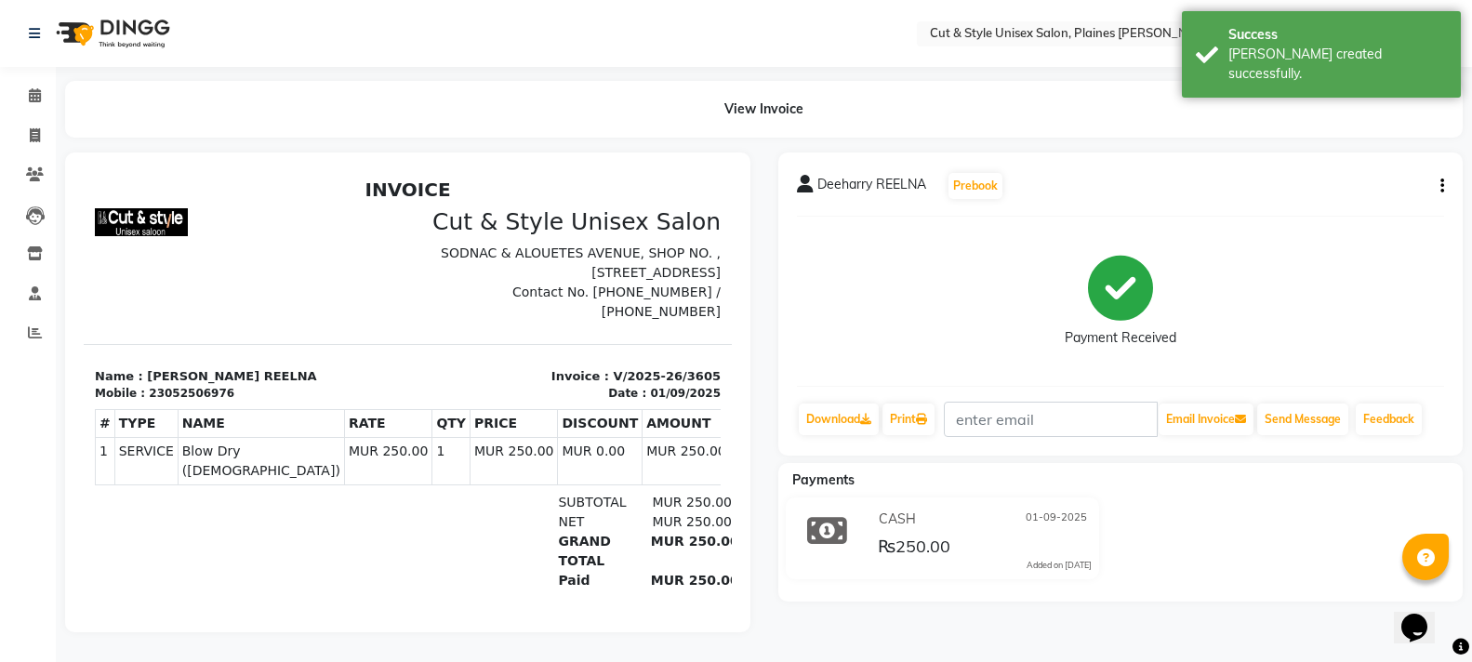
click at [122, 26] on img at bounding box center [110, 33] width 127 height 52
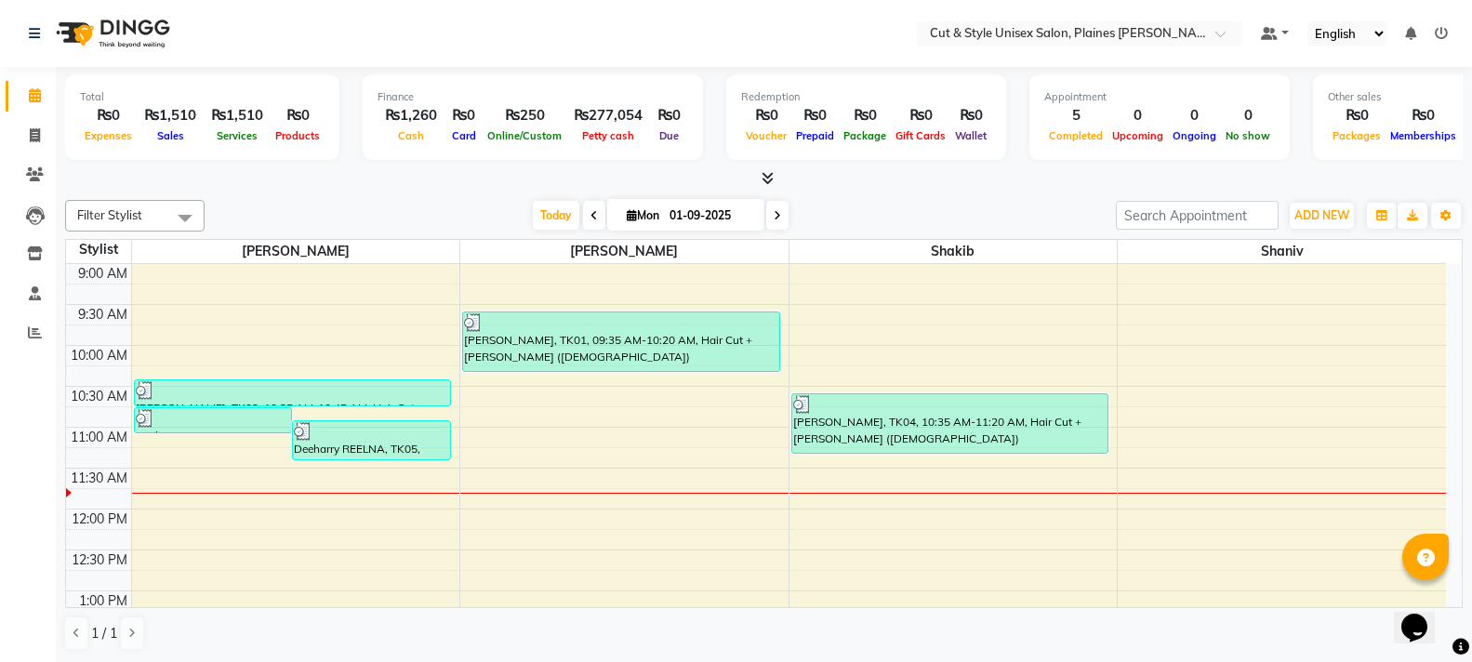
click at [66, 30] on img at bounding box center [110, 33] width 127 height 52
click at [1328, 219] on span "ADD NEW" at bounding box center [1321, 215] width 55 height 14
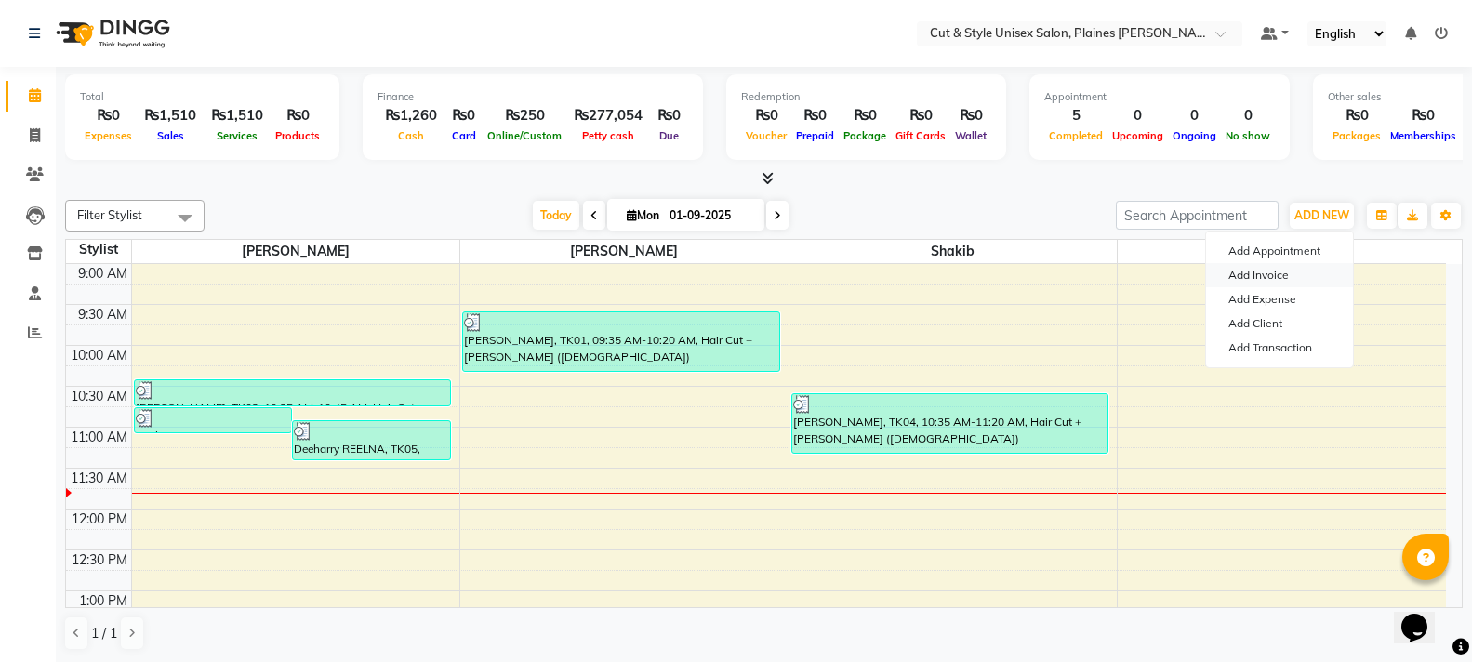
click at [1269, 271] on link "Add Invoice" at bounding box center [1279, 275] width 147 height 24
select select "service"
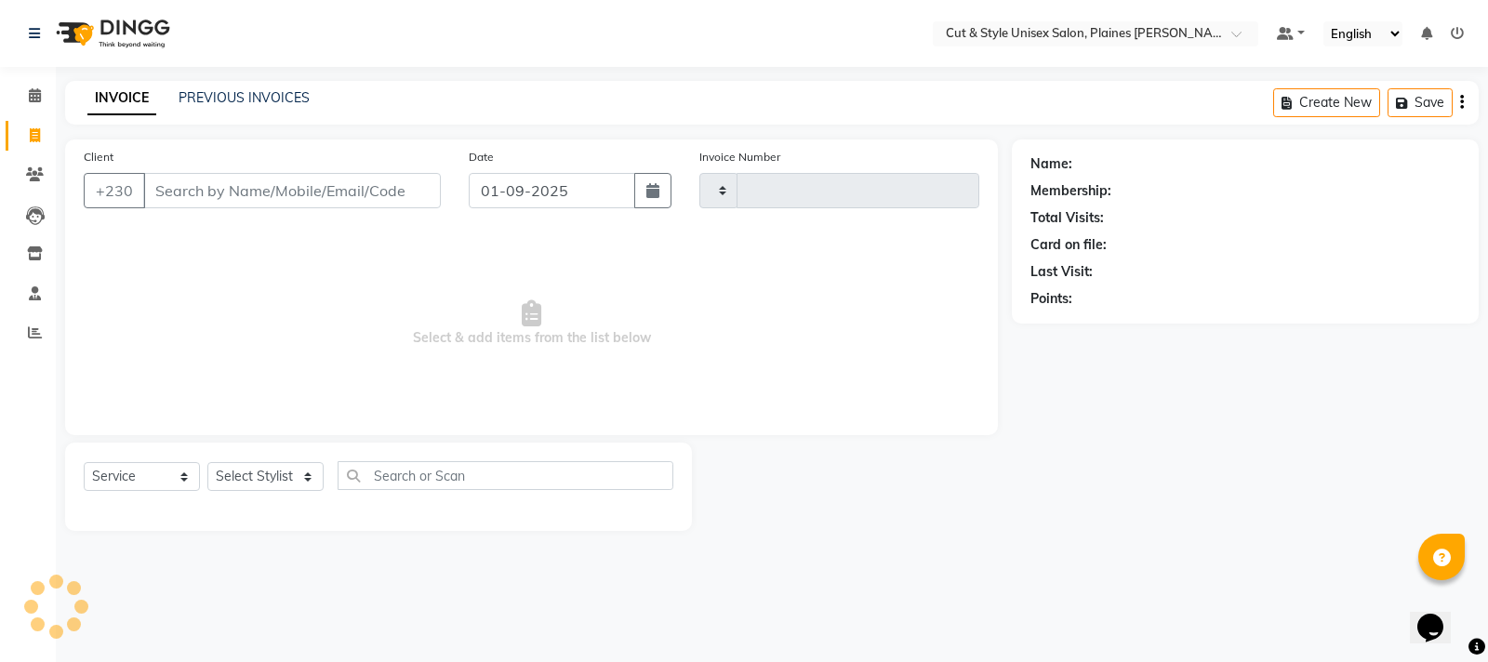
type input "3606"
select select "7731"
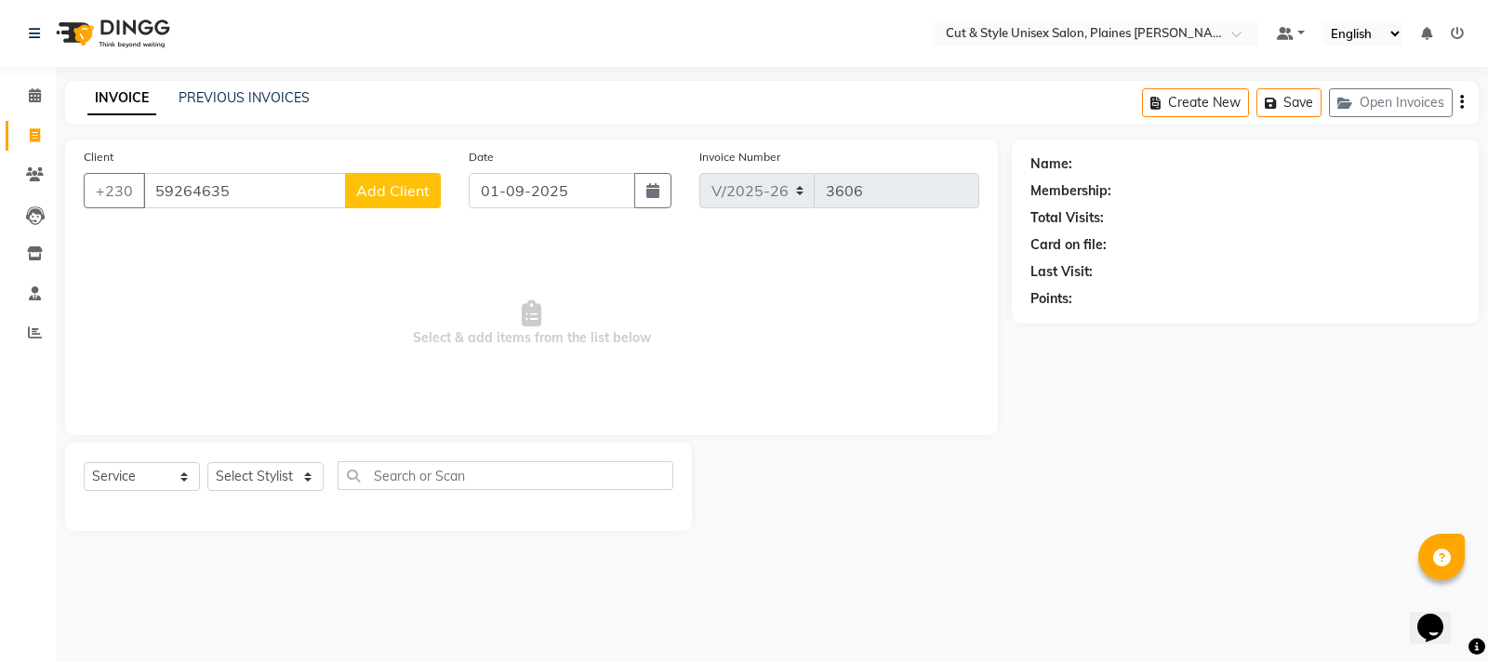
type input "59264635"
click at [387, 194] on span "Add Client" at bounding box center [392, 190] width 73 height 19
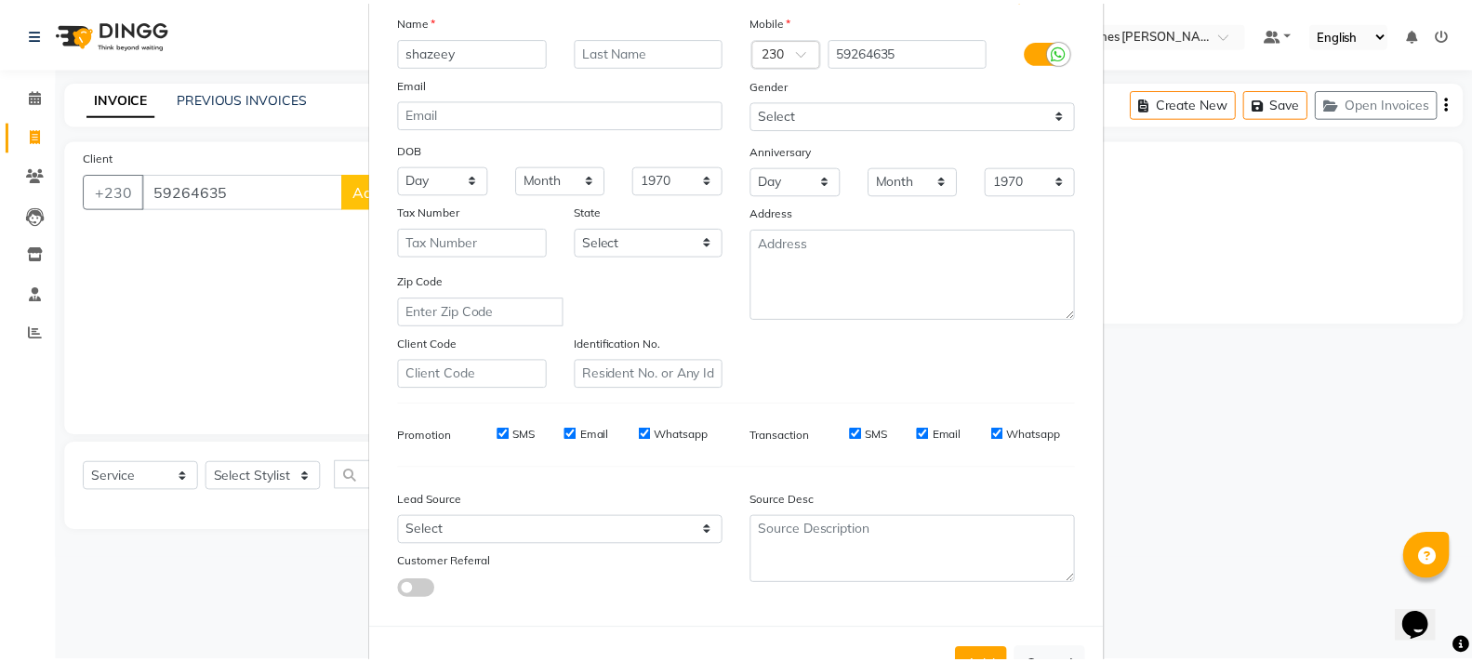
scroll to position [196, 0]
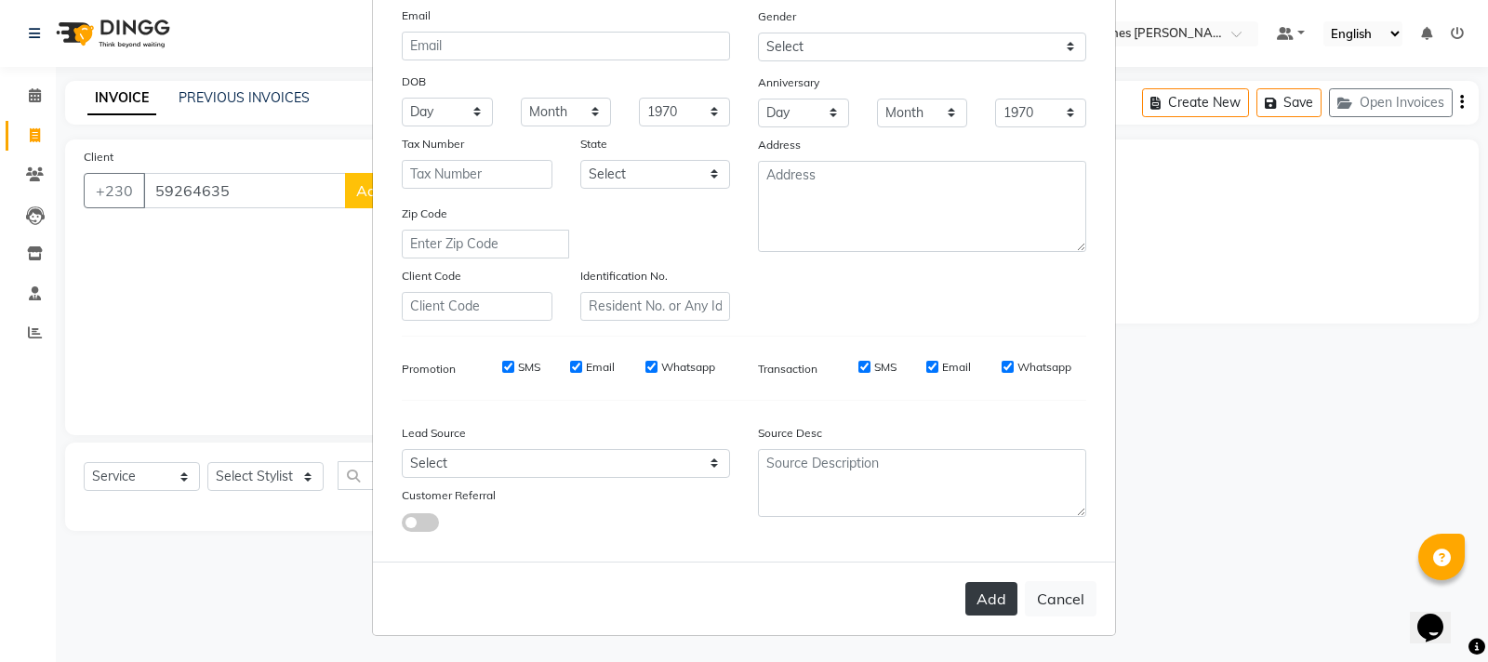
type input "shazeey"
click at [977, 592] on button "Add" at bounding box center [991, 598] width 52 height 33
select select
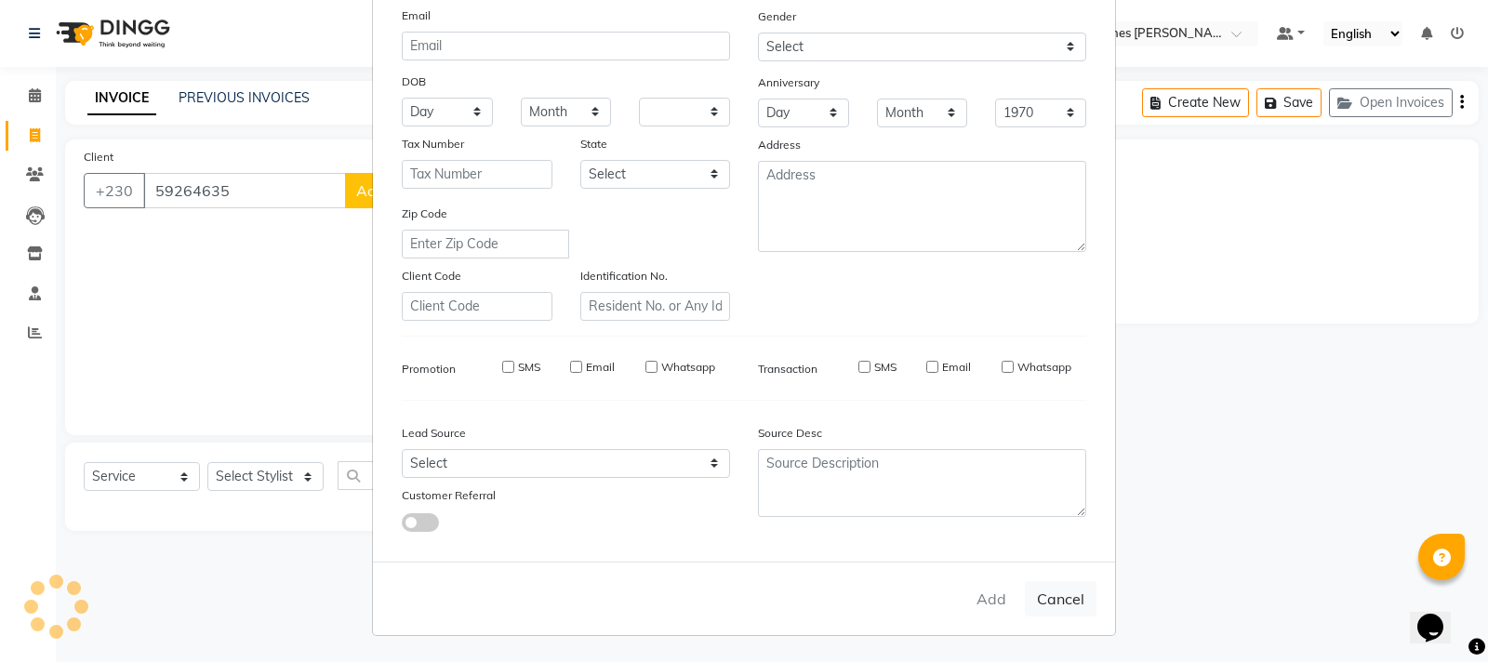
select select
checkbox input "false"
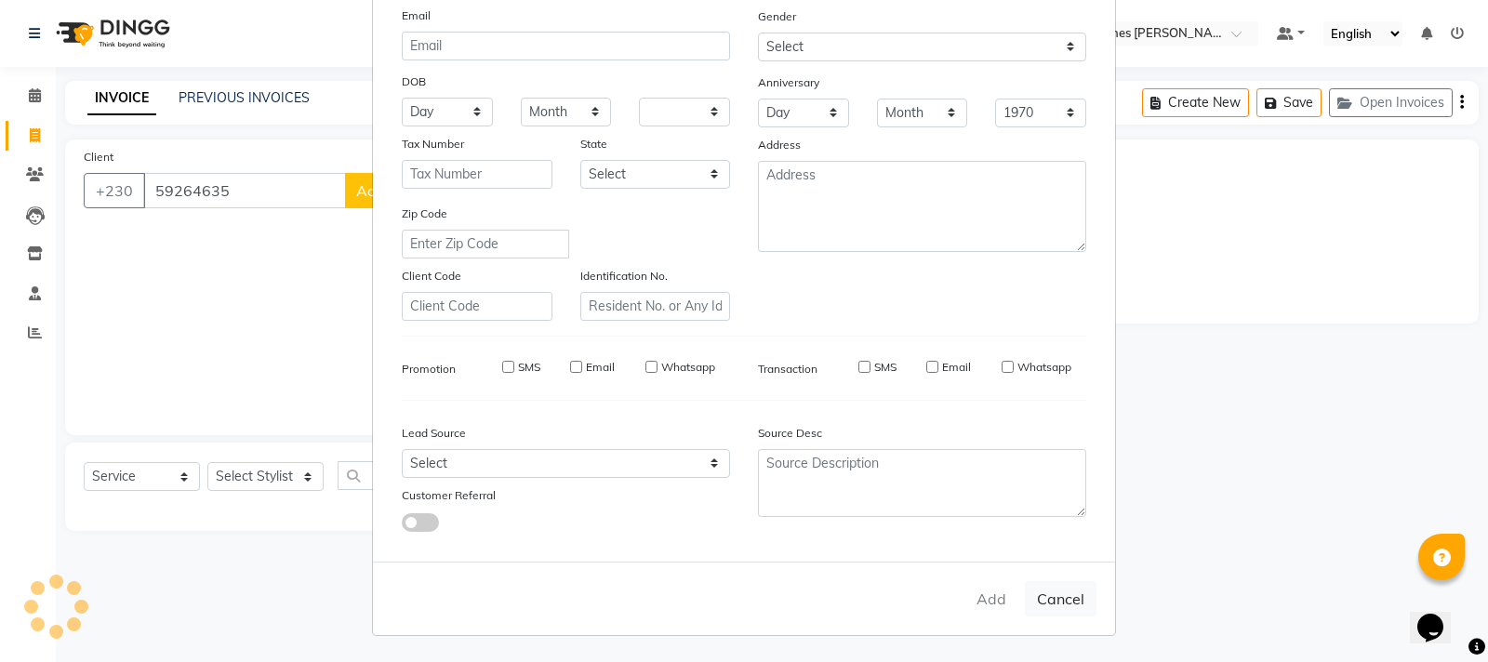
checkbox input "false"
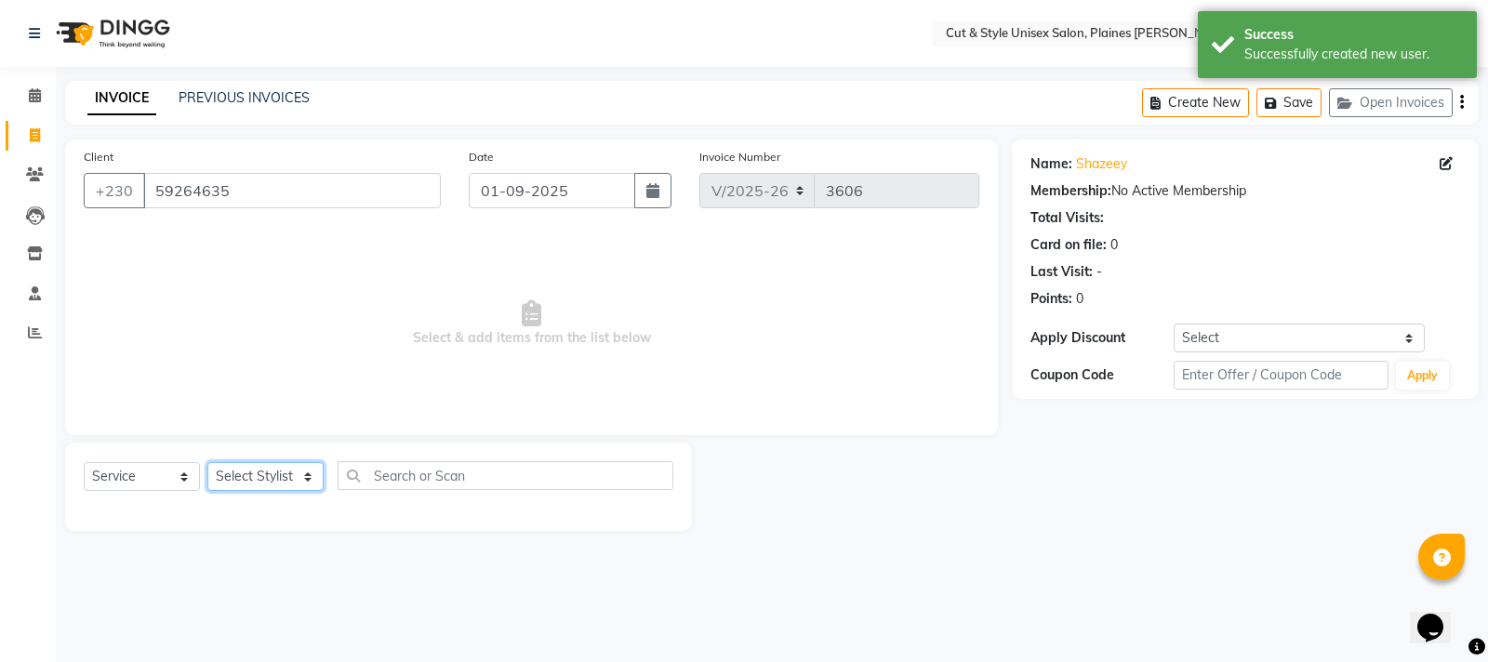
click at [302, 476] on select "Select Stylist [PERSON_NAME] Manager [PERSON_NAME]" at bounding box center [265, 476] width 116 height 29
select select "68909"
click at [207, 462] on select "Select Stylist [PERSON_NAME] Manager [PERSON_NAME]" at bounding box center [265, 476] width 116 height 29
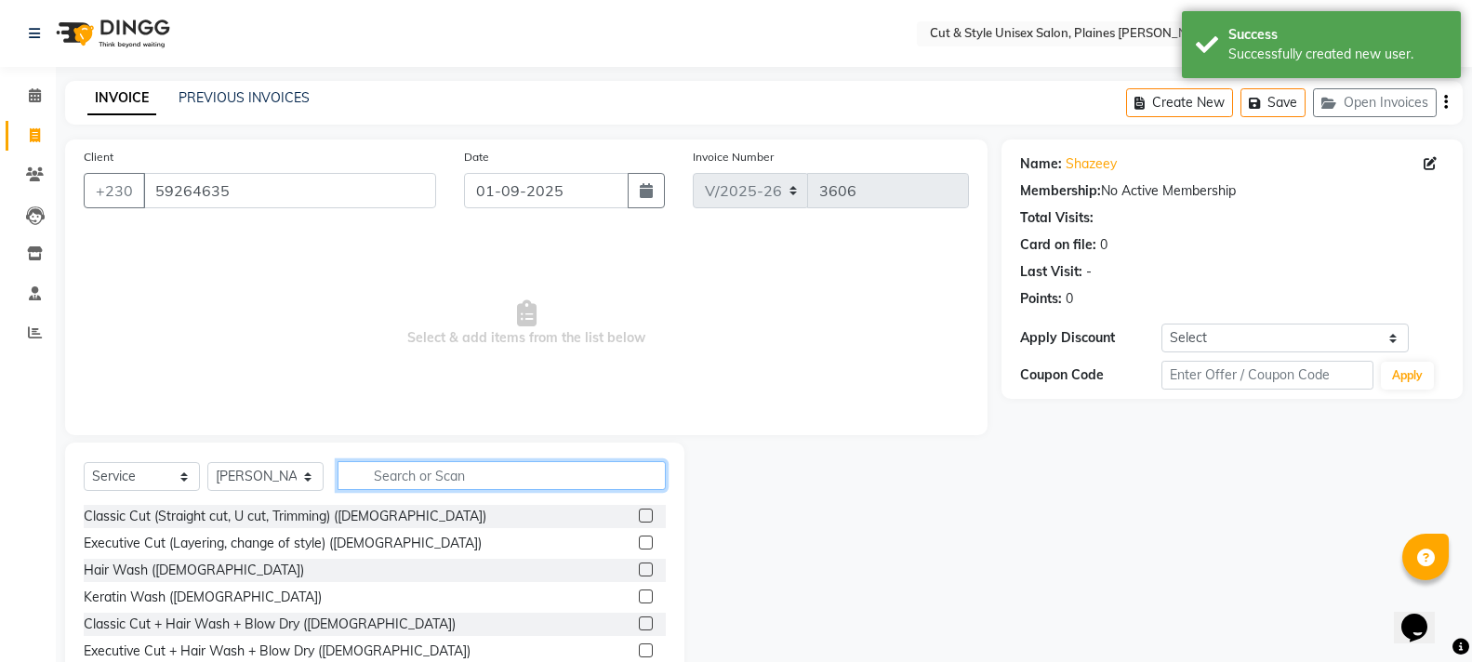
click at [390, 477] on input "text" at bounding box center [501, 475] width 328 height 29
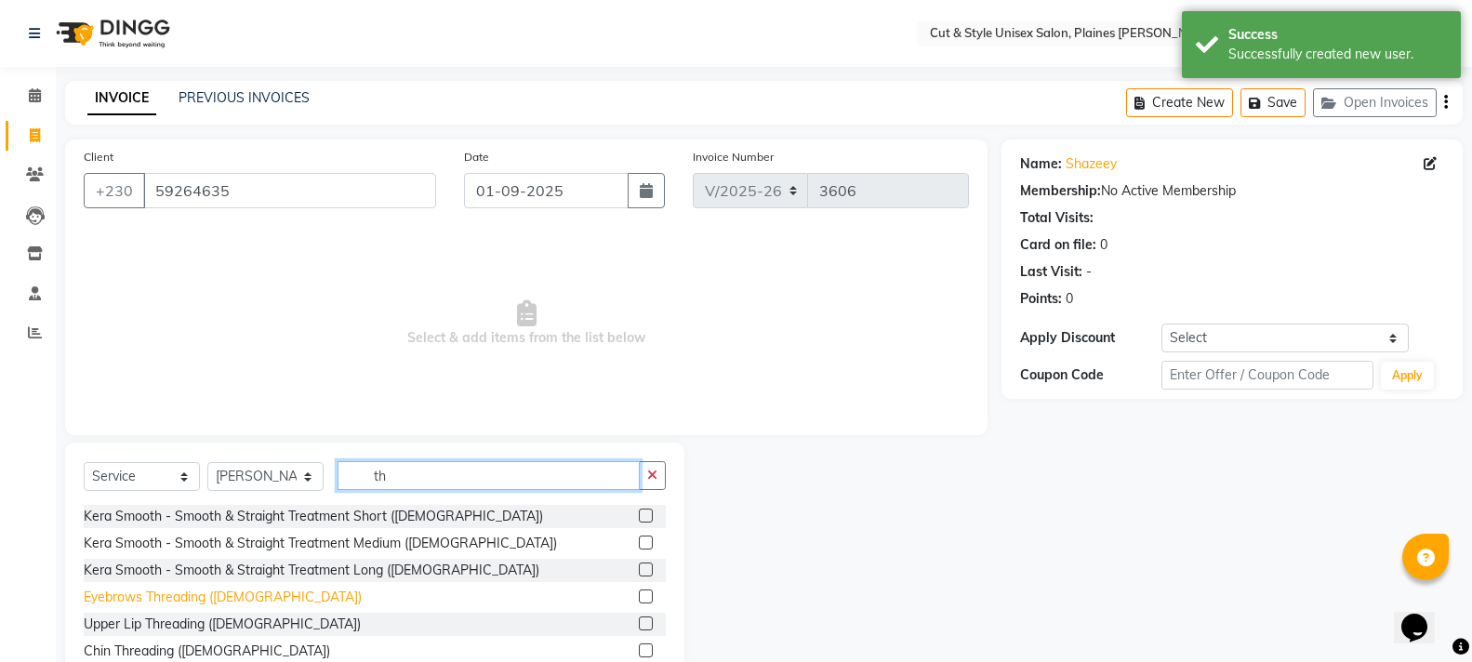
type input "th"
click at [220, 590] on div "Eyebrows Threading ([DEMOGRAPHIC_DATA])" at bounding box center [223, 598] width 278 height 20
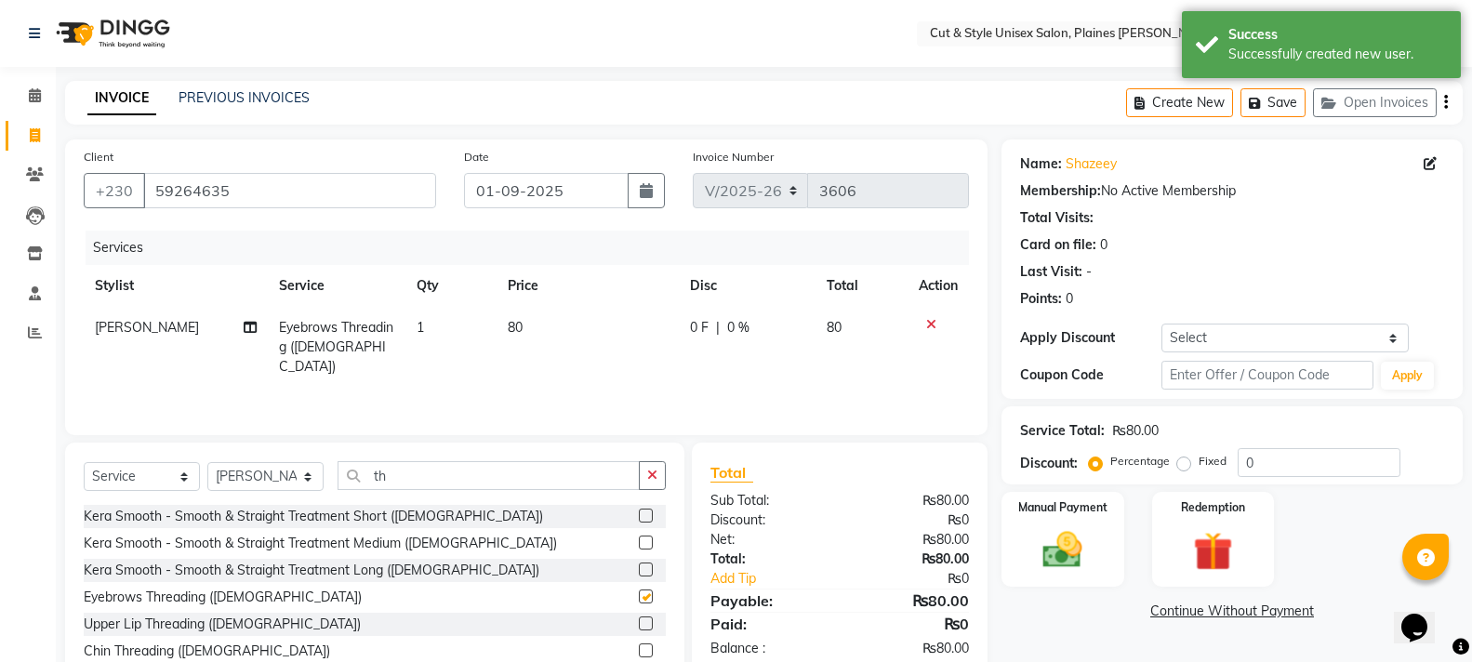
checkbox input "false"
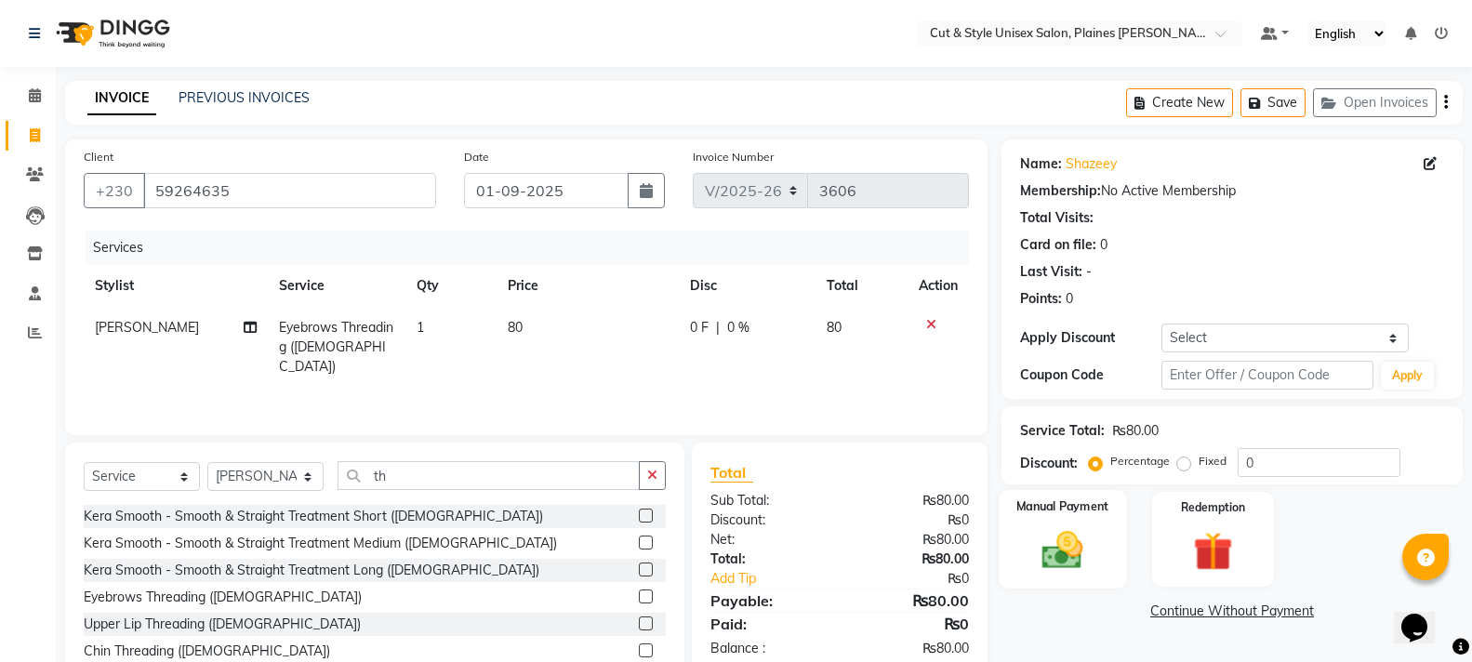
click at [1076, 514] on label "Manual Payment" at bounding box center [1062, 506] width 93 height 18
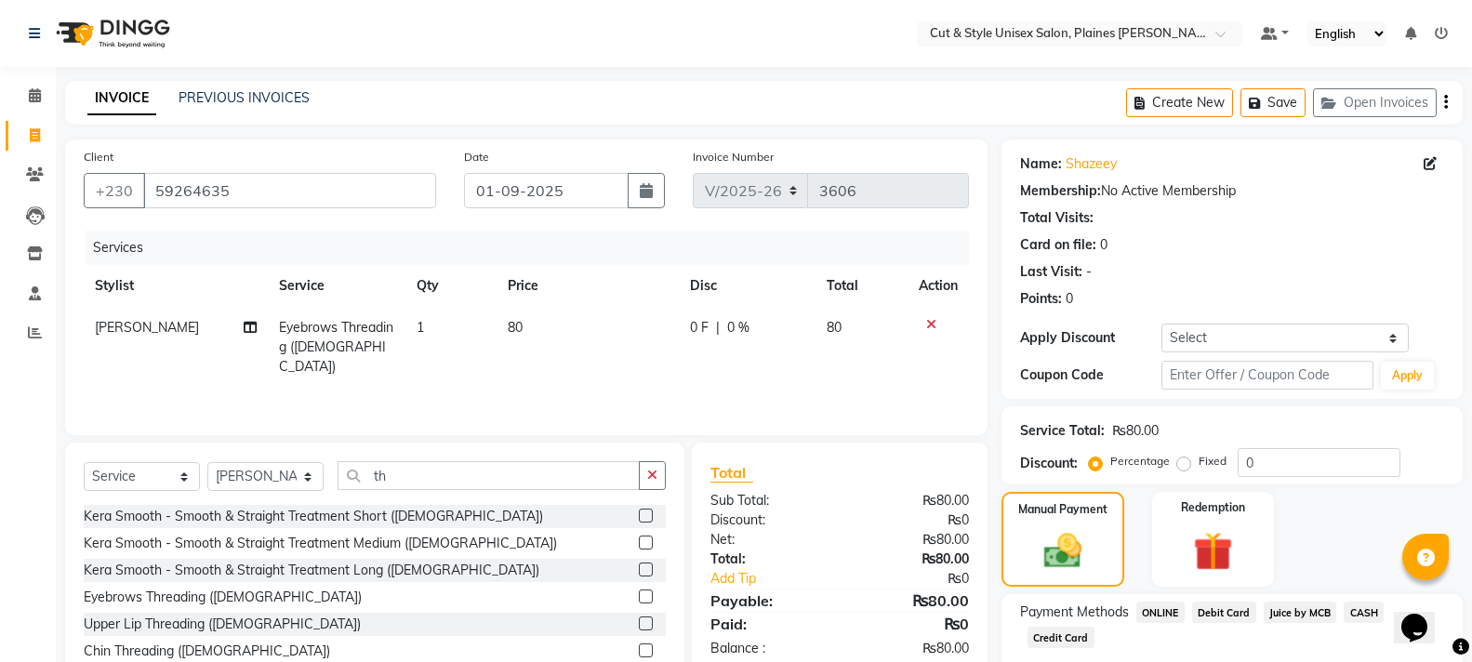
click at [1362, 611] on span "CASH" at bounding box center [1363, 612] width 40 height 21
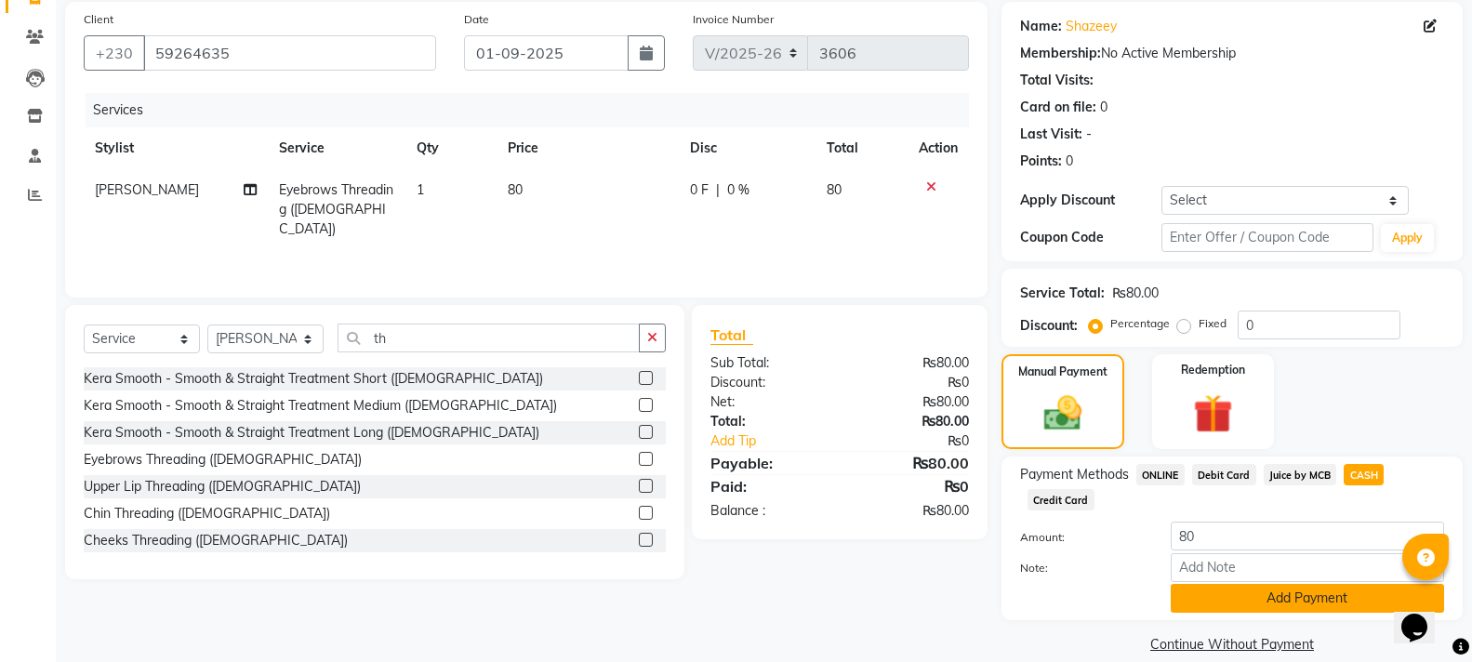
scroll to position [162, 0]
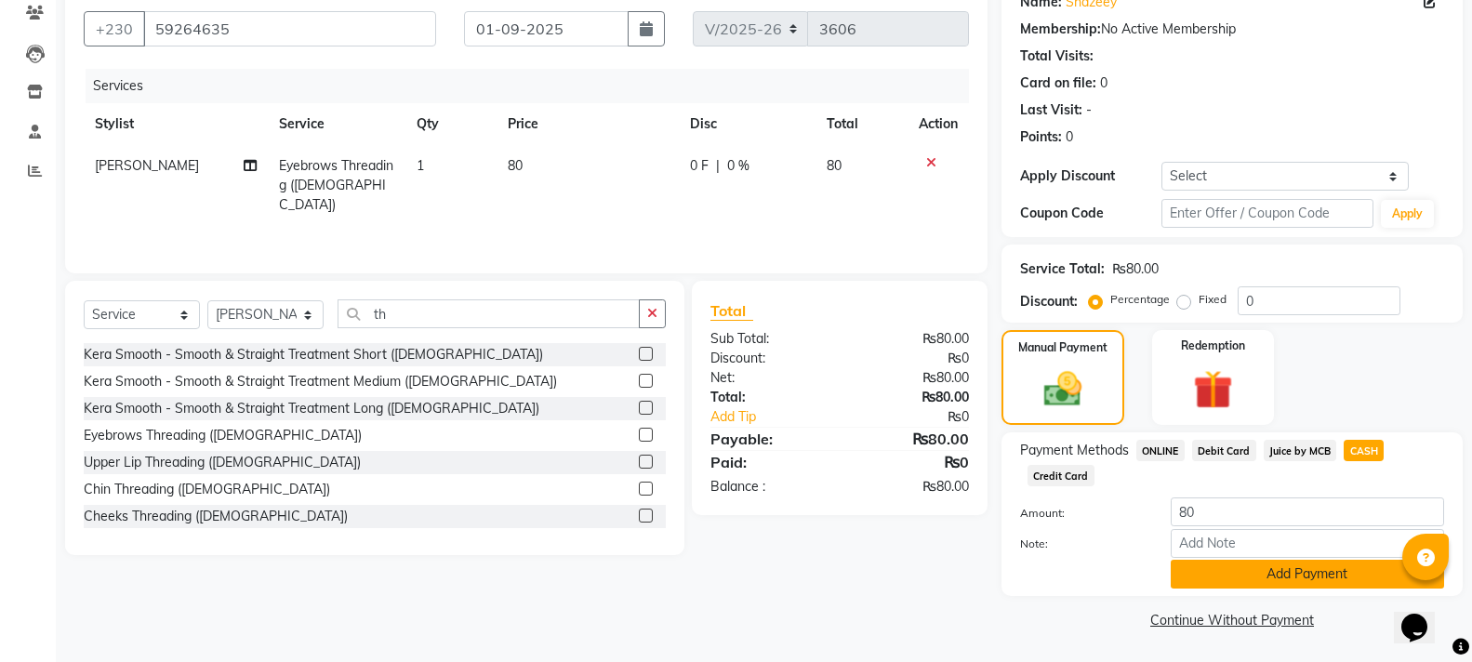
click at [1346, 585] on button "Add Payment" at bounding box center [1306, 574] width 273 height 29
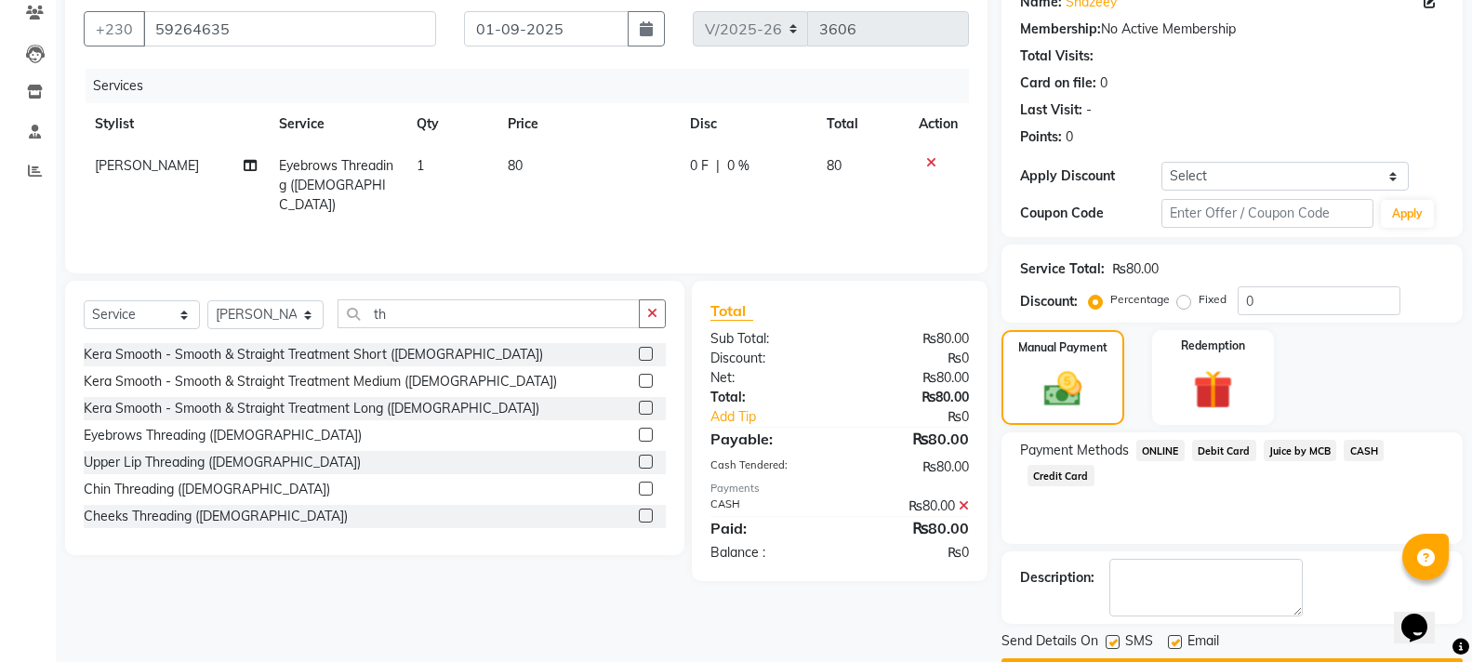
scroll to position [215, 0]
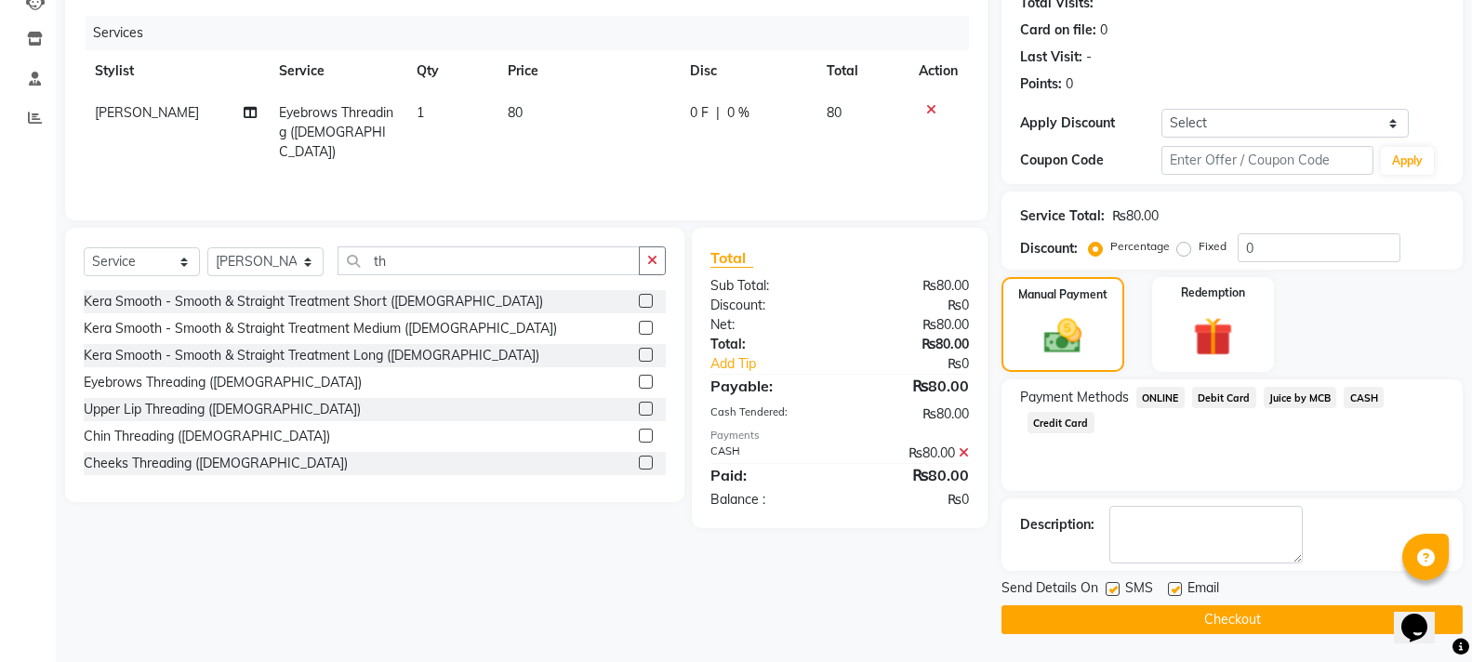
click at [1343, 619] on button "Checkout" at bounding box center [1231, 619] width 461 height 29
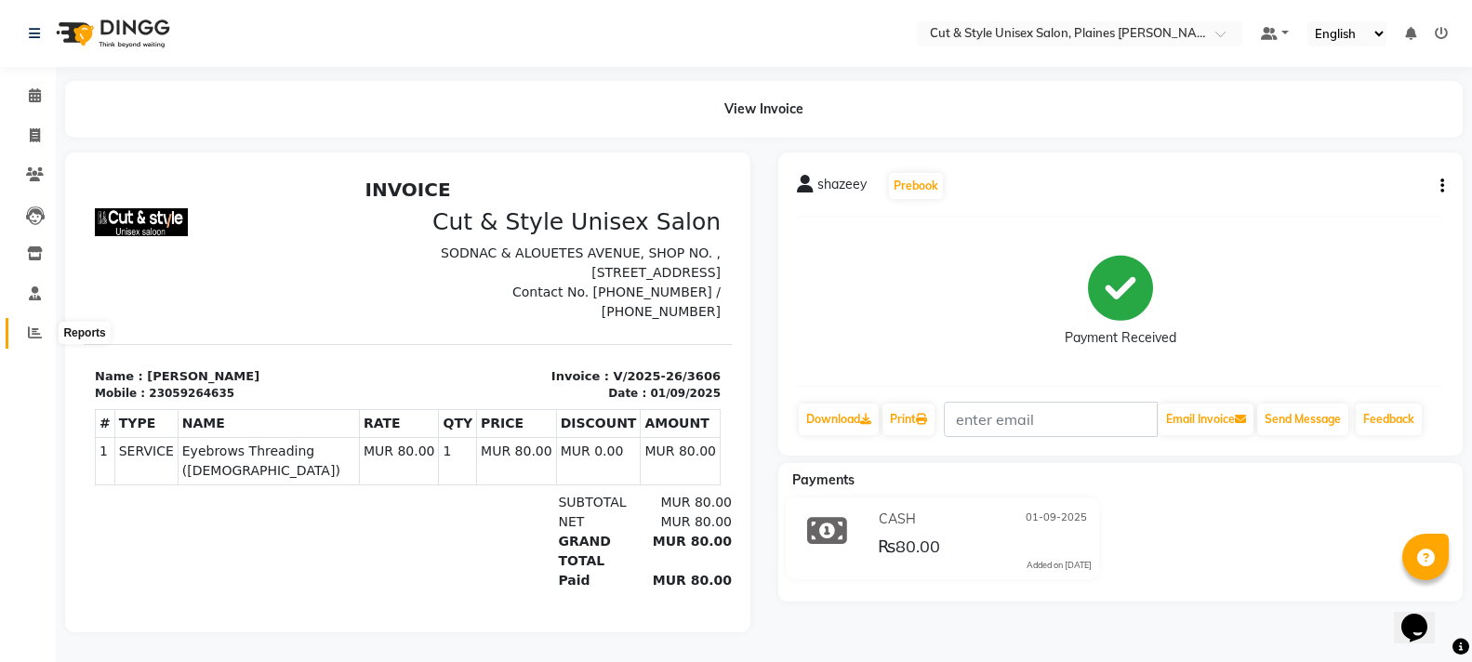
click at [33, 334] on icon at bounding box center [35, 332] width 14 height 14
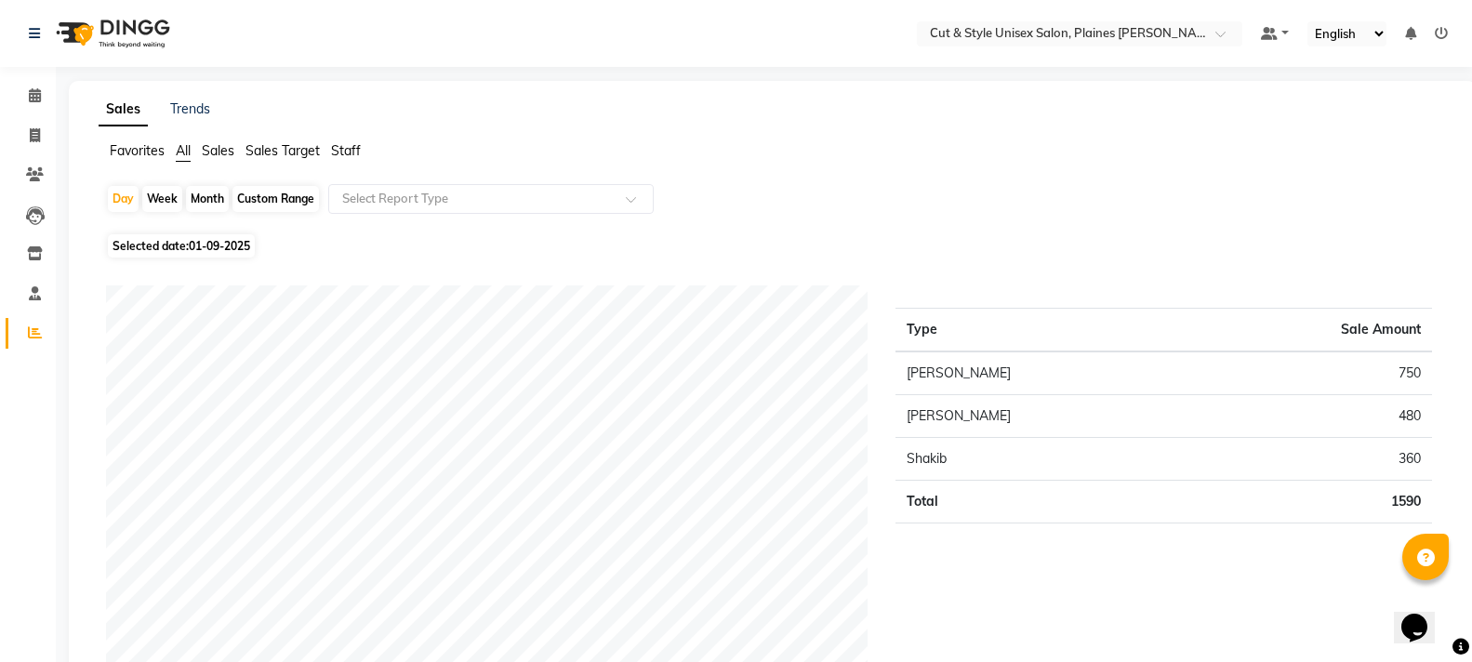
click at [84, 28] on img at bounding box center [110, 33] width 127 height 52
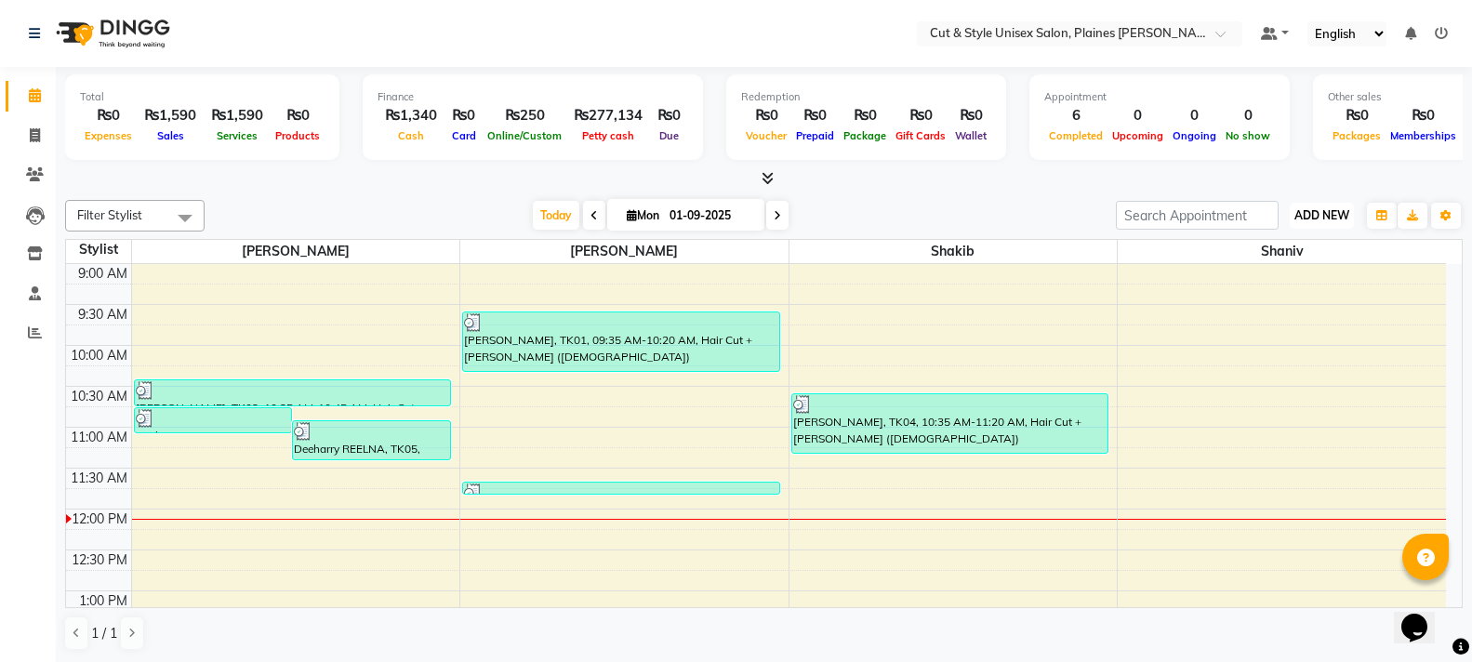
click at [1326, 218] on span "ADD NEW" at bounding box center [1321, 215] width 55 height 14
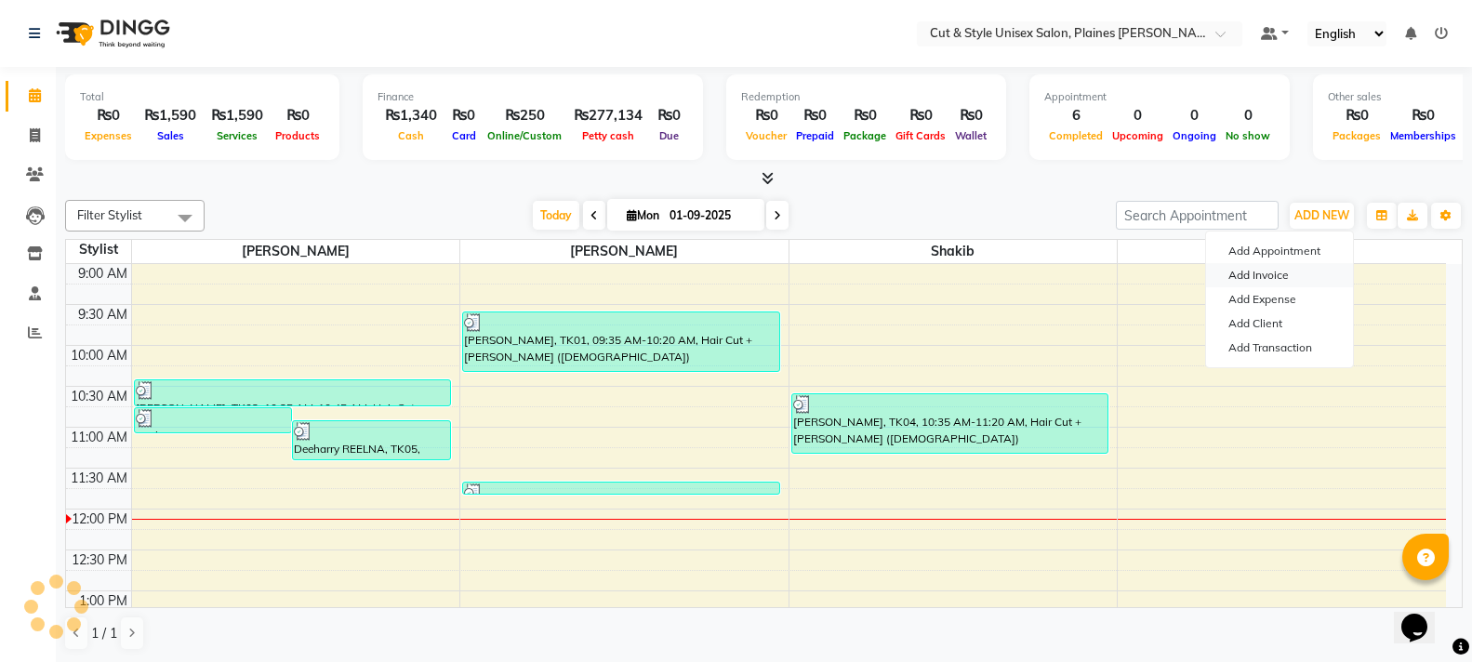
click at [1271, 278] on link "Add Invoice" at bounding box center [1279, 275] width 147 height 24
select select "service"
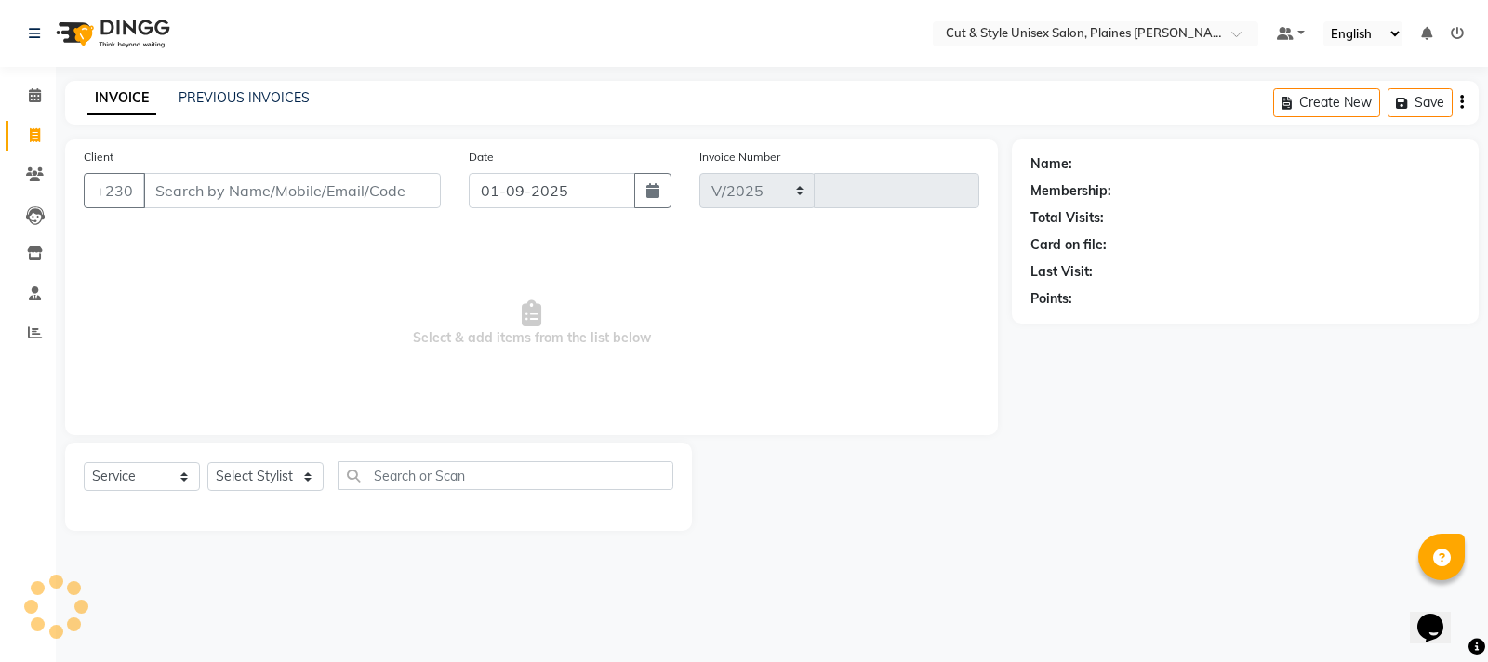
select select "7731"
type input "3607"
click at [200, 182] on input "Client" at bounding box center [292, 190] width 298 height 35
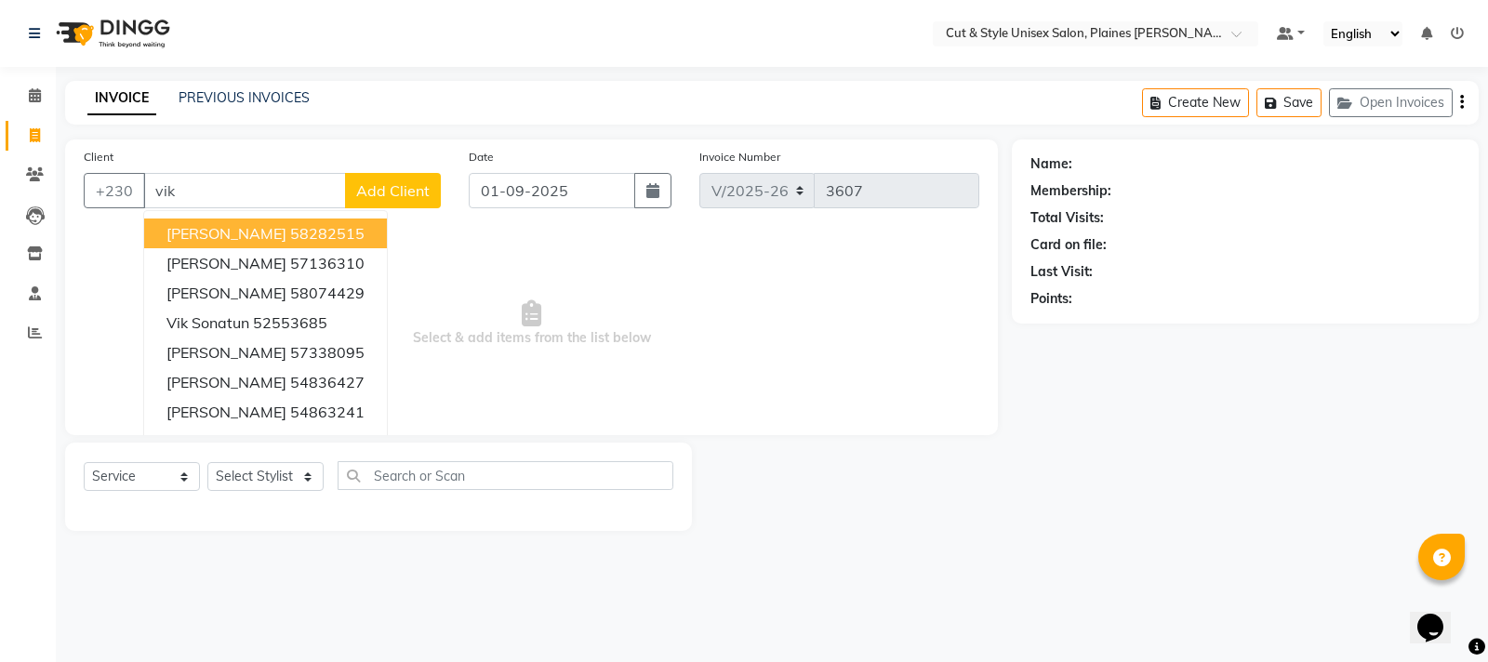
click at [290, 231] on ngb-highlight "58282515" at bounding box center [327, 233] width 74 height 19
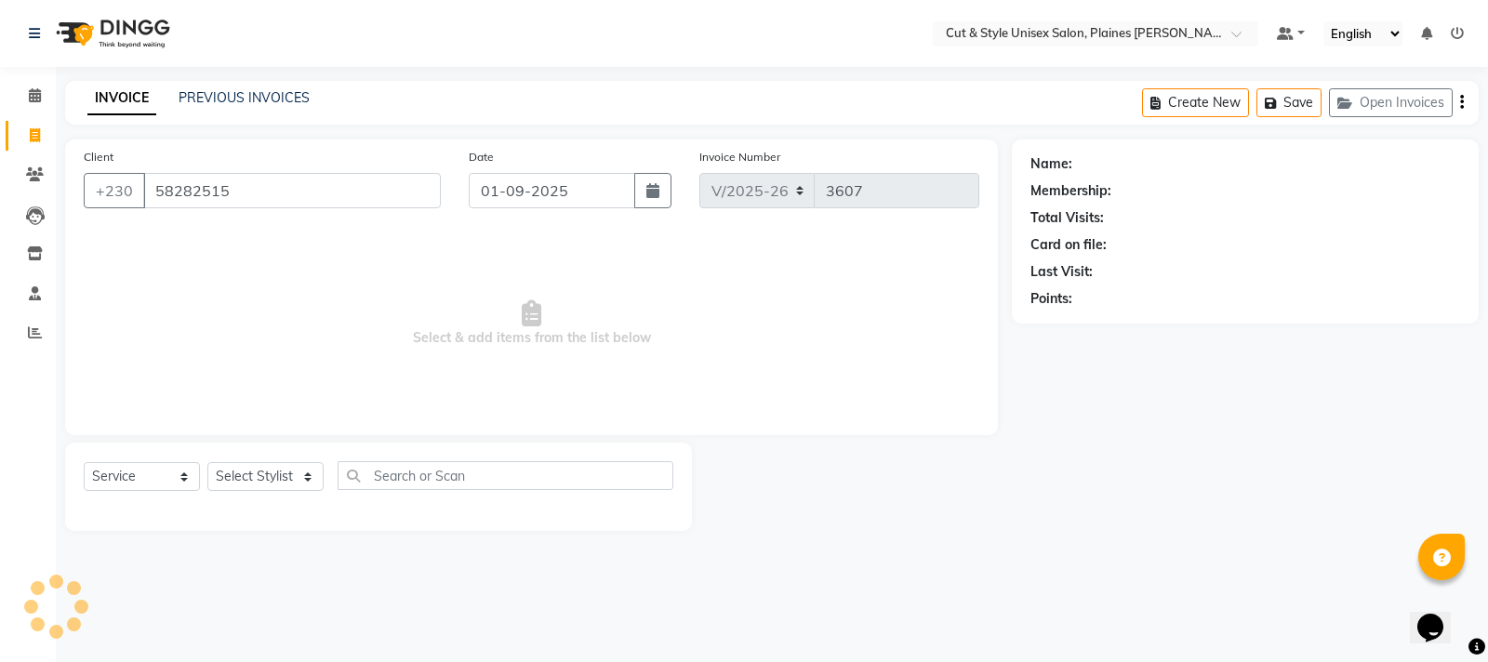
type input "58282515"
click at [223, 456] on div "Select Service Product Membership Package Voucher Prepaid Gift Card Select Styl…" at bounding box center [378, 487] width 627 height 88
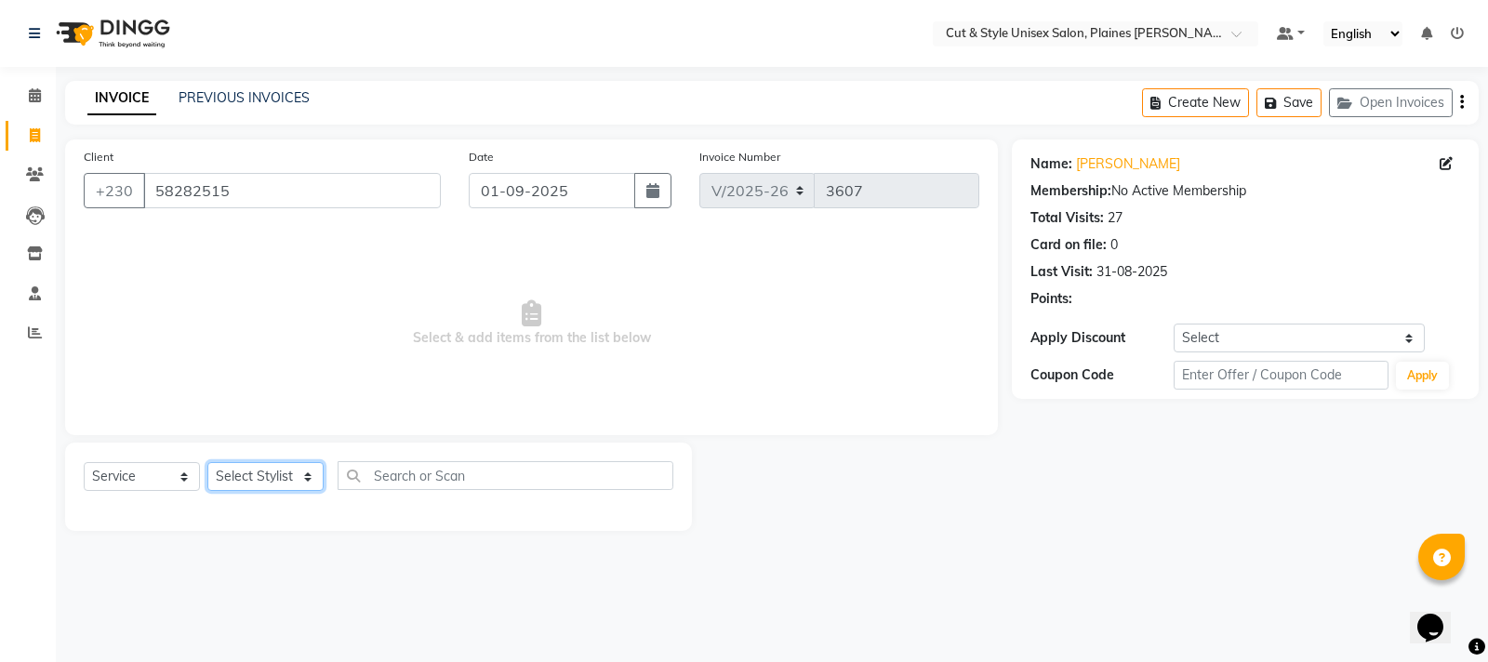
click at [231, 475] on select "Select Stylist [PERSON_NAME] Manager [PERSON_NAME]" at bounding box center [265, 476] width 116 height 29
select select "68908"
click at [207, 462] on select "Select Stylist [PERSON_NAME] Manager [PERSON_NAME]" at bounding box center [265, 476] width 116 height 29
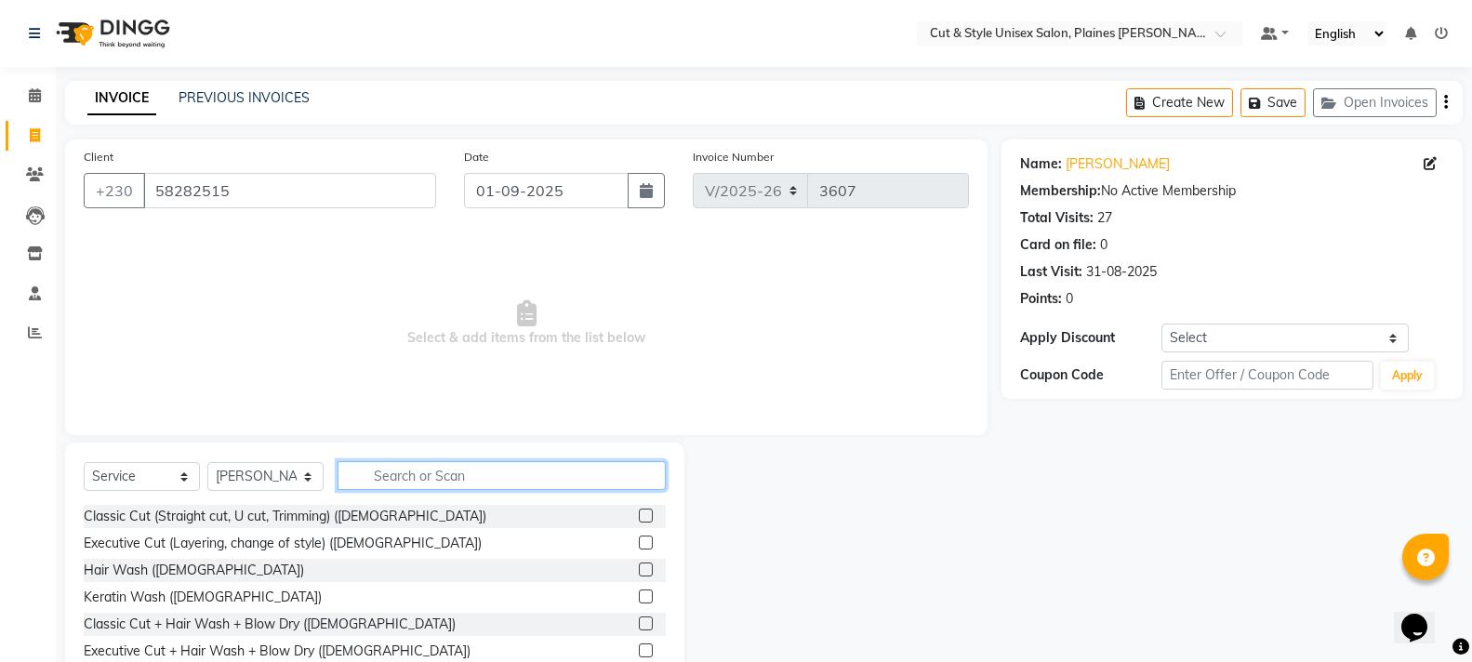
click at [399, 479] on input "text" at bounding box center [501, 475] width 328 height 29
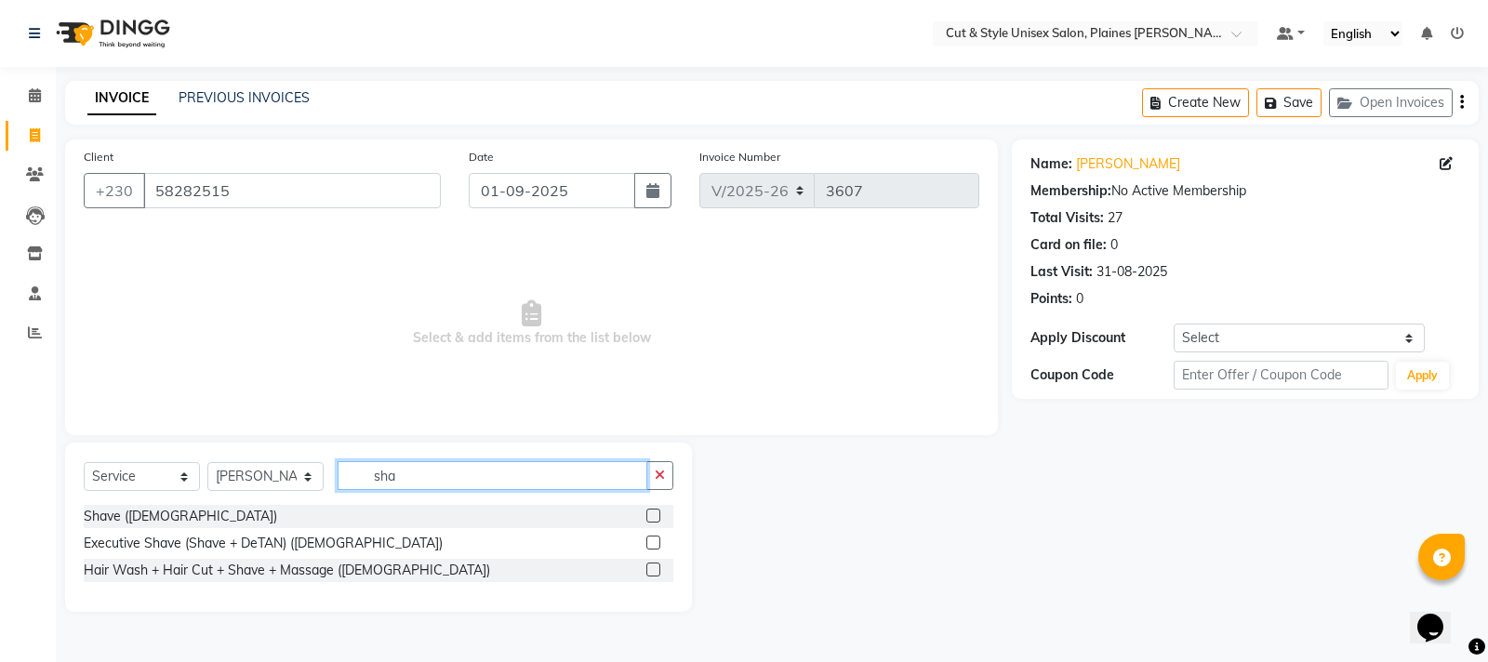
type input "sha"
click at [648, 509] on label at bounding box center [653, 516] width 14 height 14
click at [648, 510] on input "checkbox" at bounding box center [652, 516] width 12 height 12
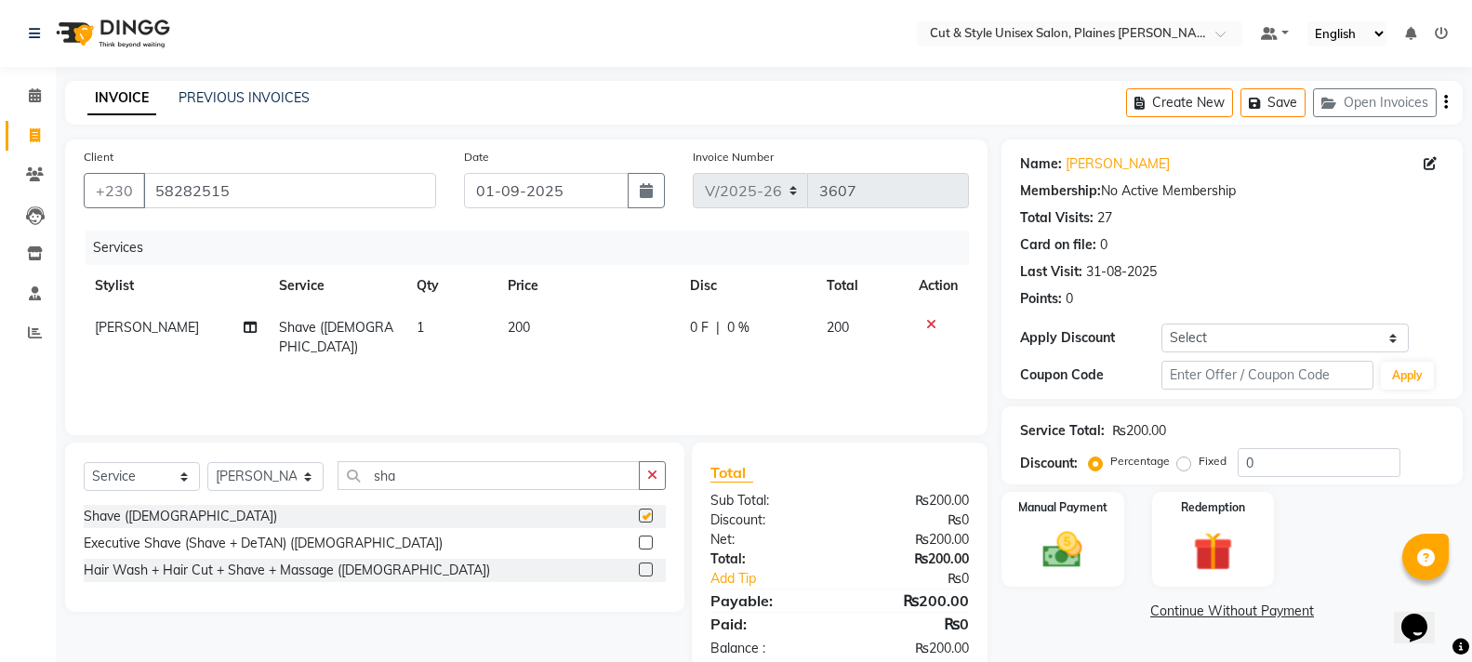
checkbox input "false"
click at [1051, 536] on img at bounding box center [1062, 549] width 66 height 47
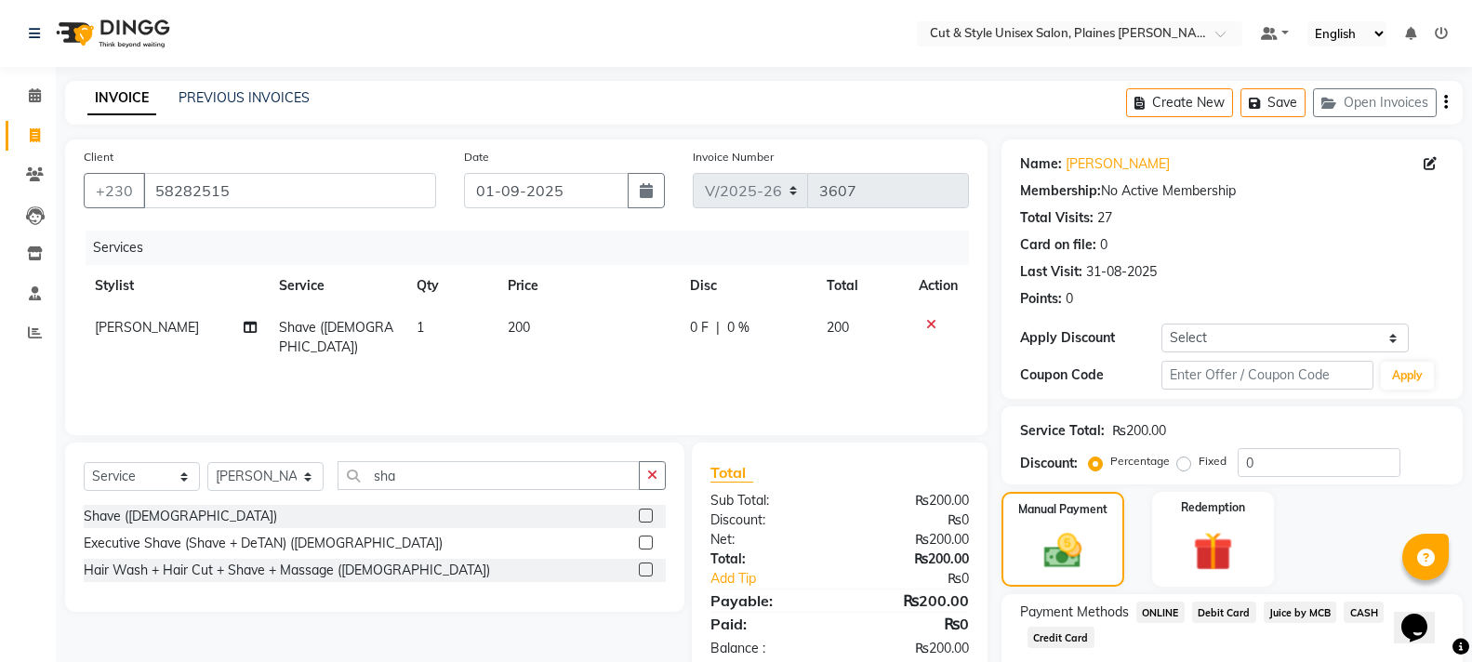
click at [1361, 610] on span "CASH" at bounding box center [1363, 612] width 40 height 21
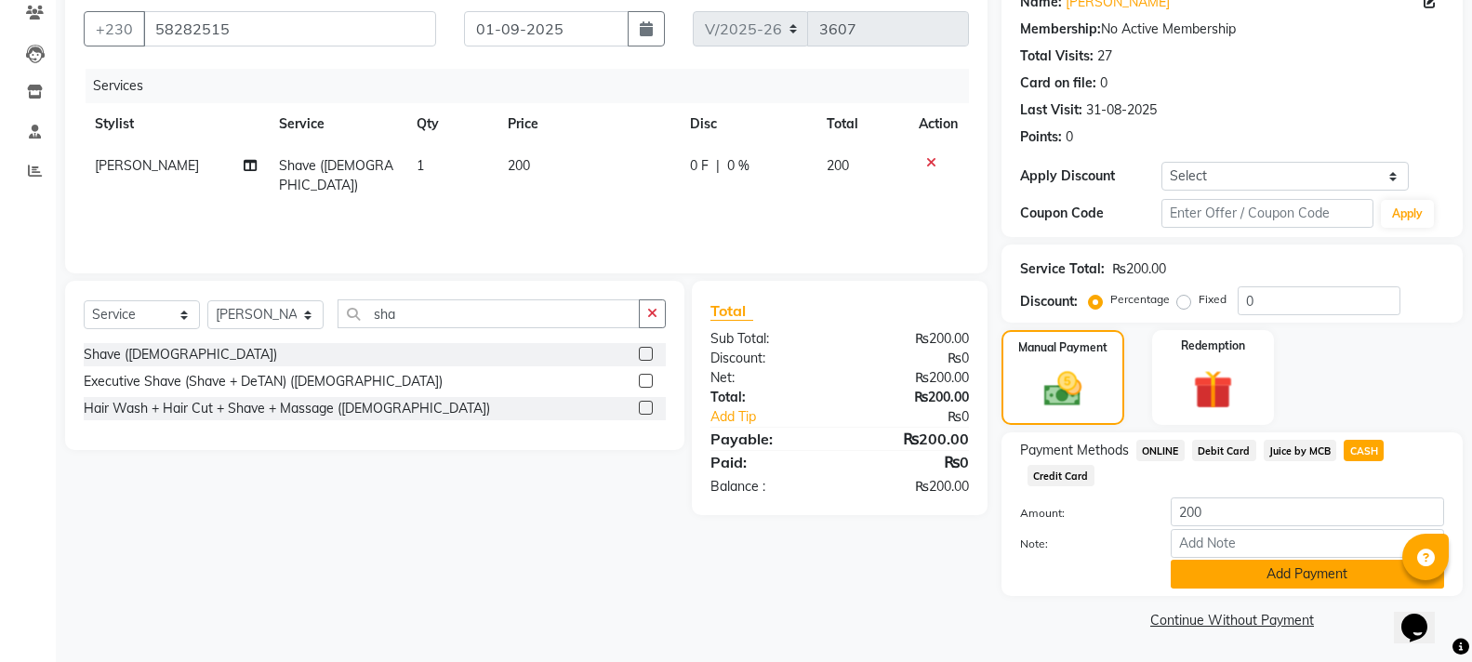
click at [1351, 574] on button "Add Payment" at bounding box center [1306, 574] width 273 height 29
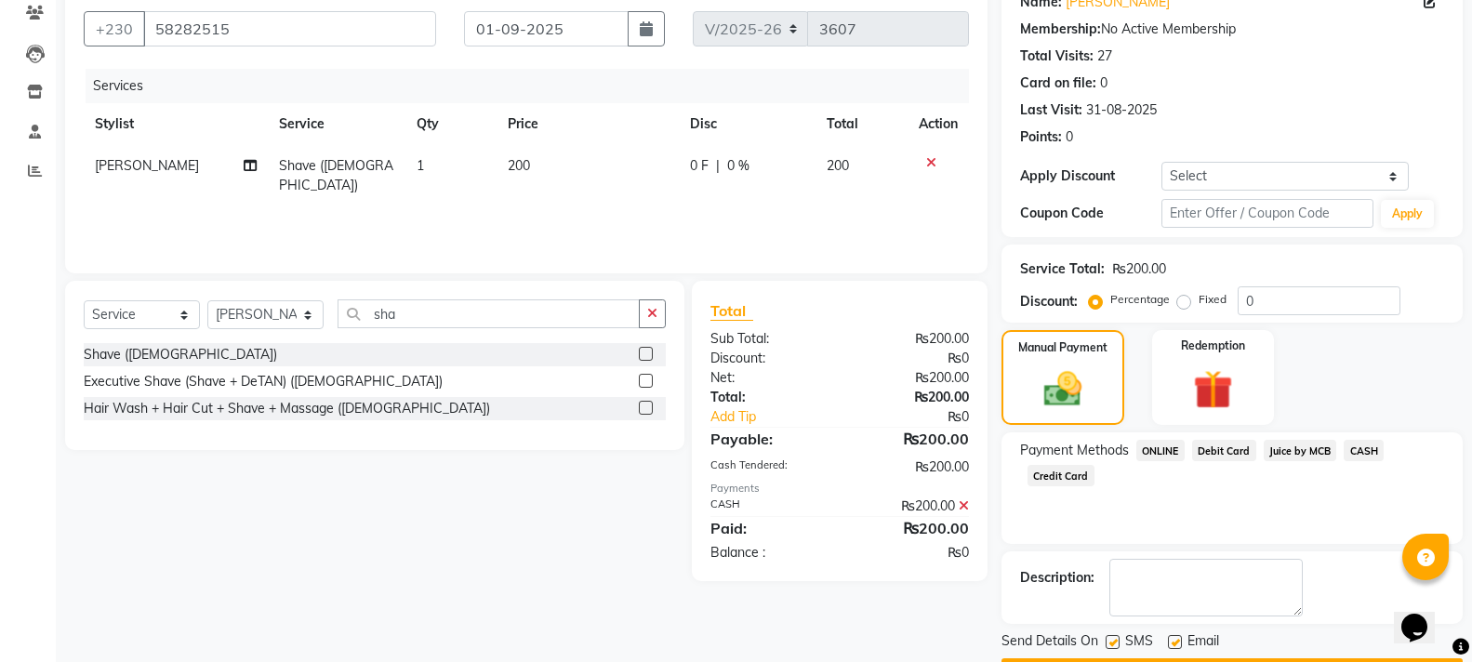
scroll to position [215, 0]
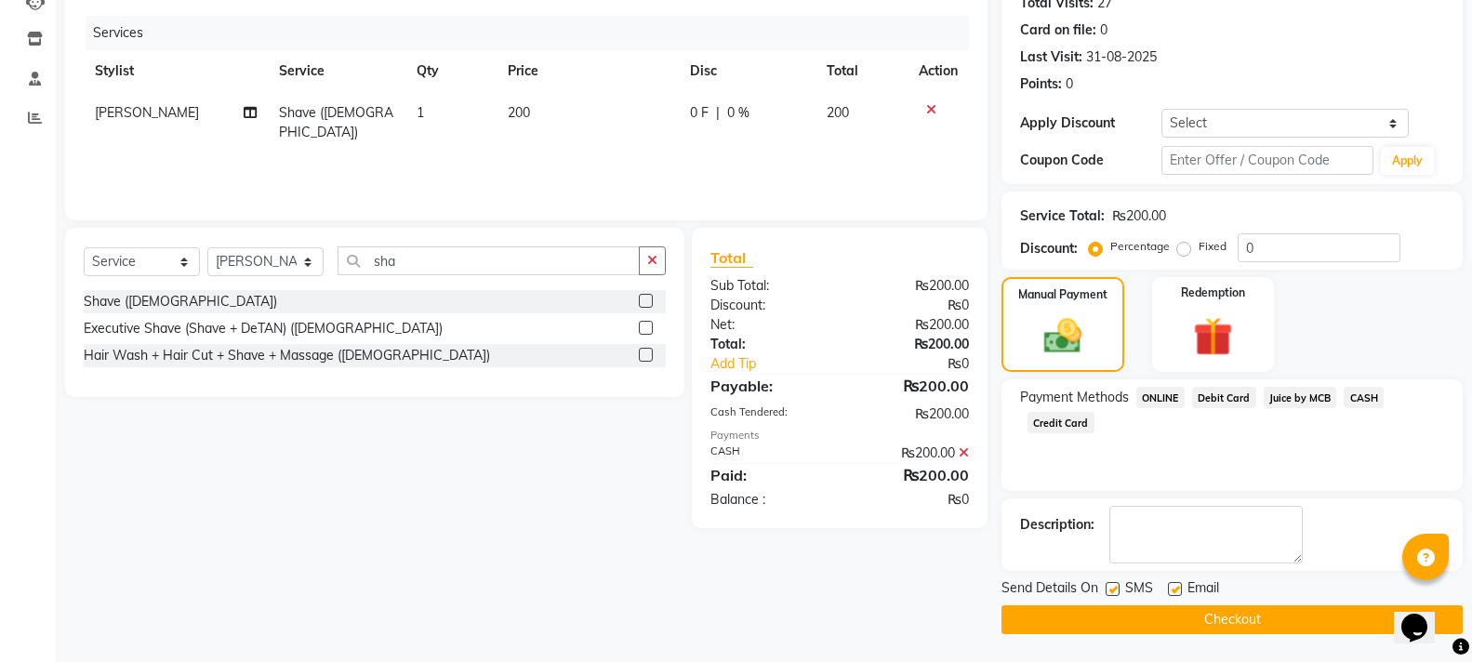
click at [1334, 613] on button "Checkout" at bounding box center [1231, 619] width 461 height 29
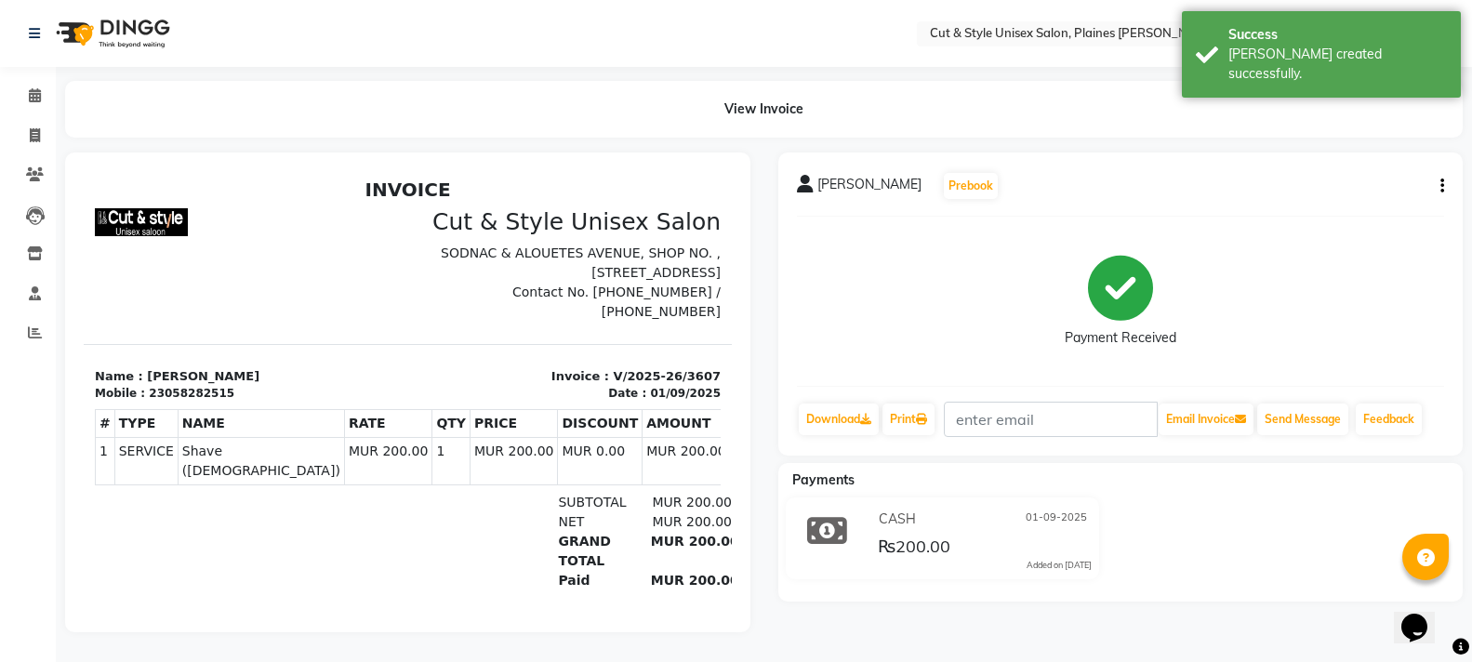
click at [150, 31] on img at bounding box center [110, 33] width 127 height 52
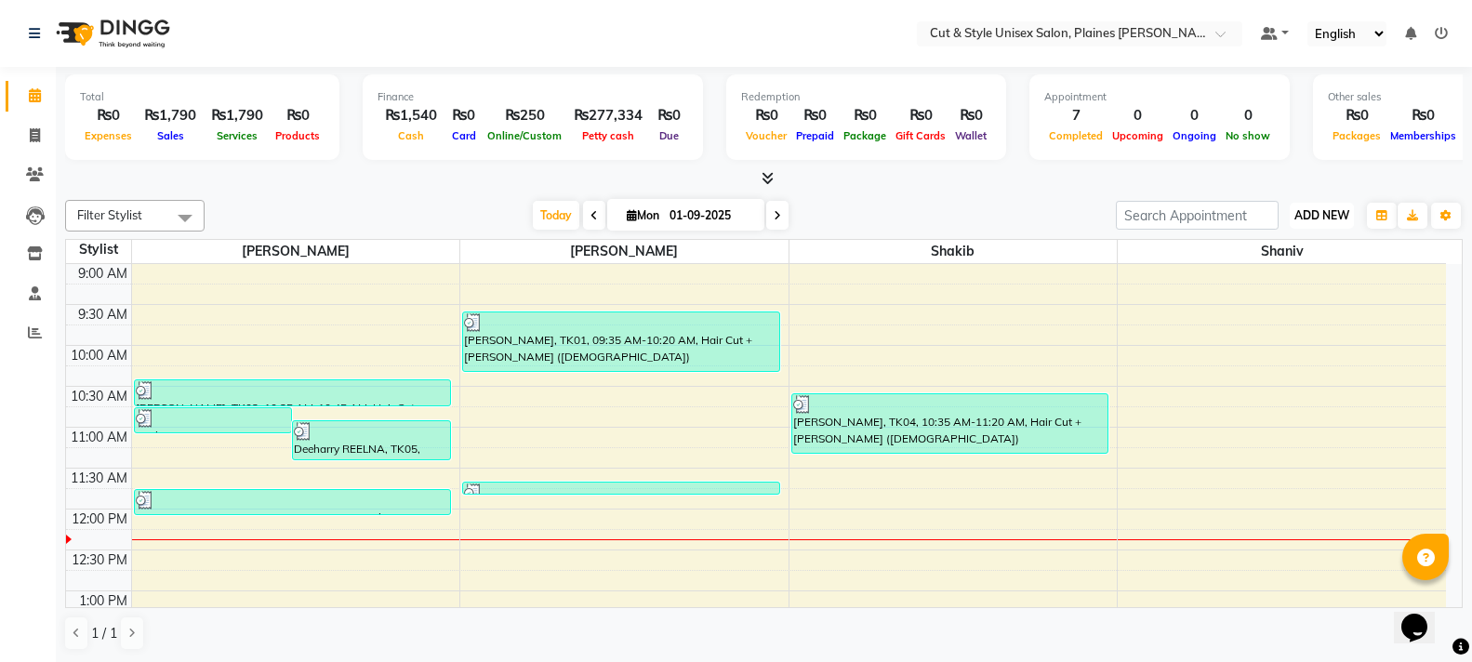
click at [1310, 211] on span "ADD NEW" at bounding box center [1321, 215] width 55 height 14
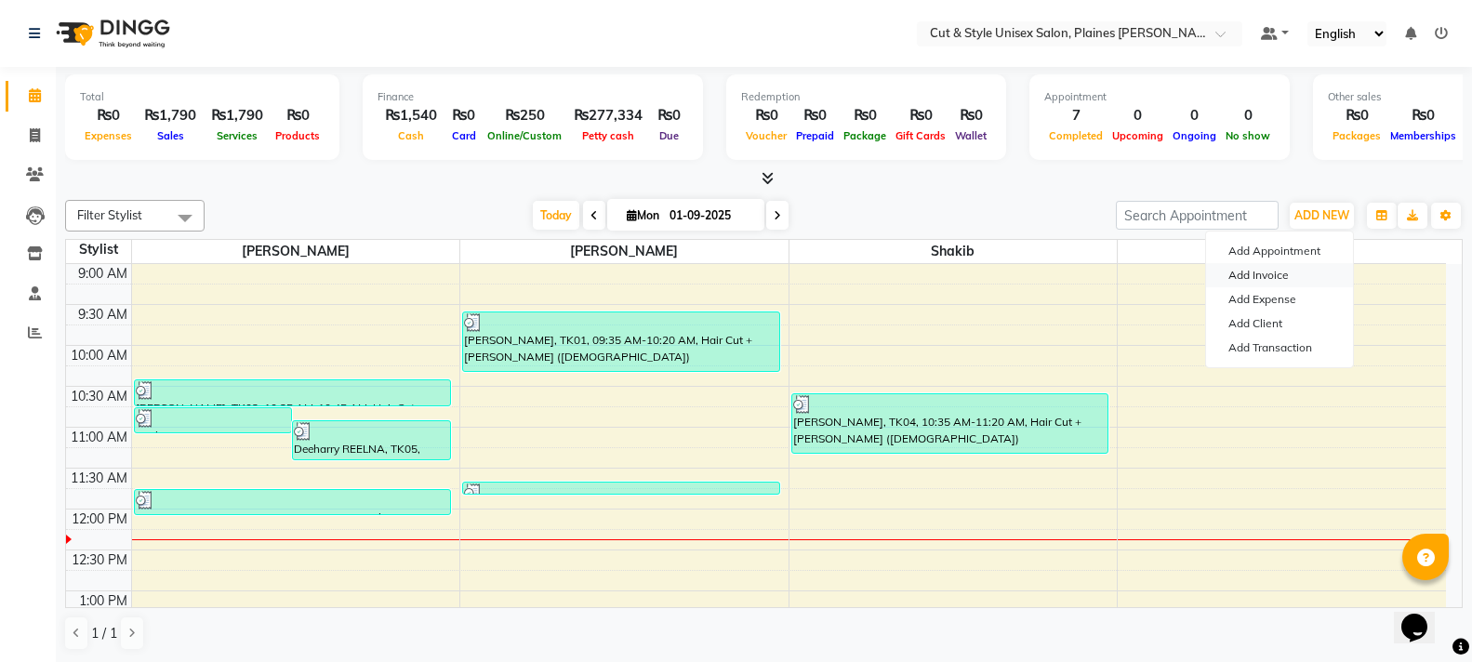
click at [1301, 273] on link "Add Invoice" at bounding box center [1279, 275] width 147 height 24
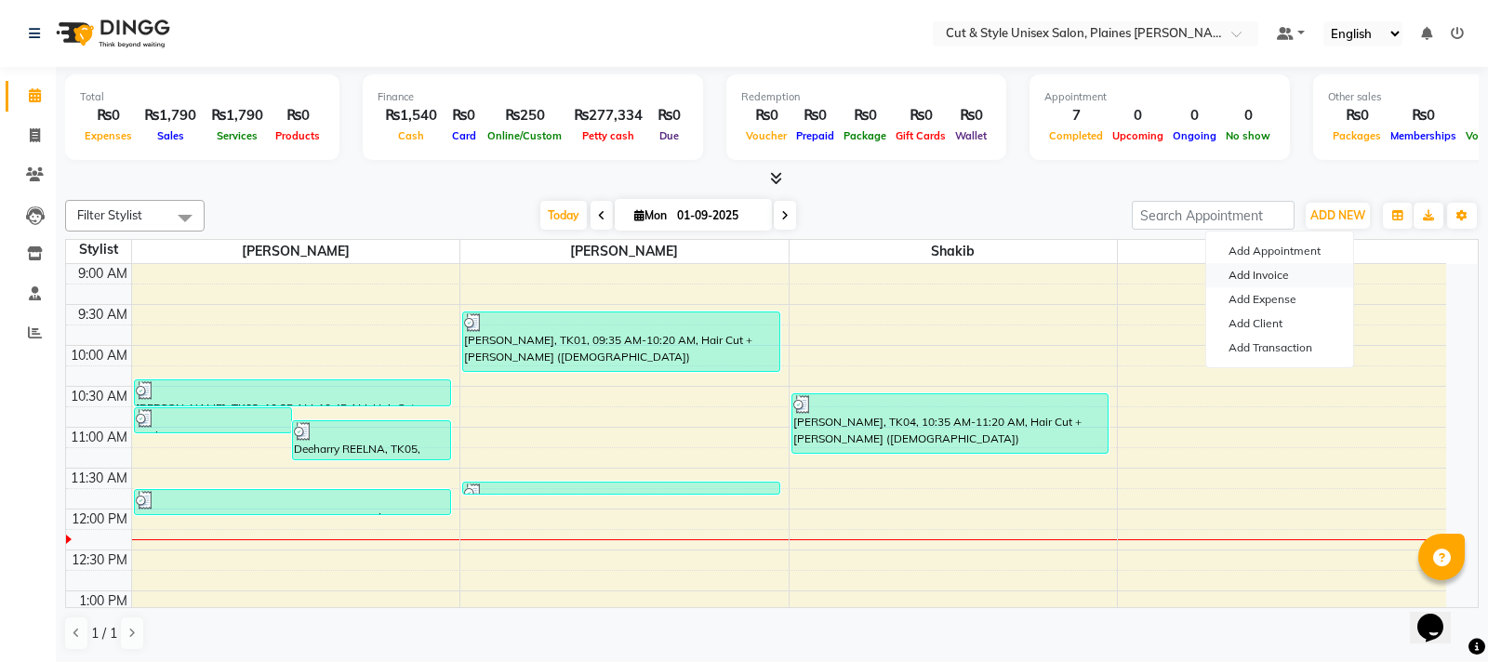
select select "service"
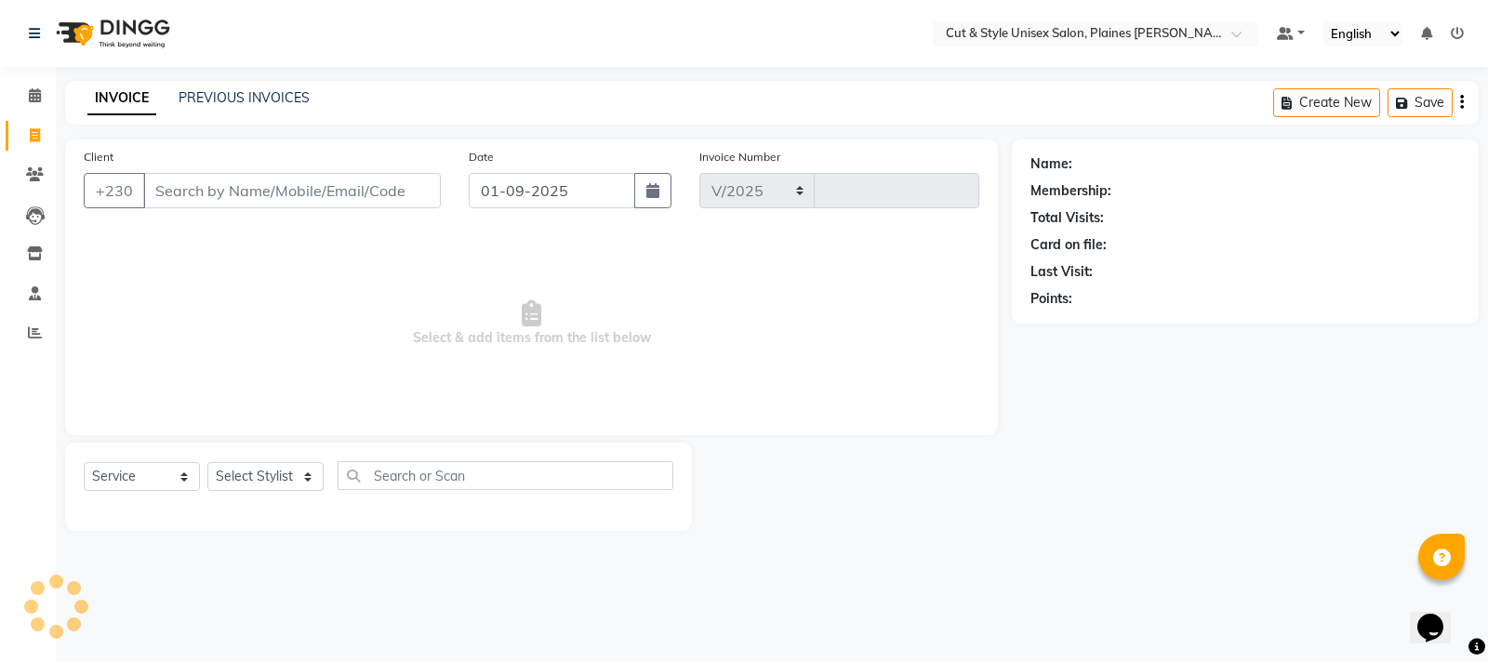
select select "7731"
type input "3608"
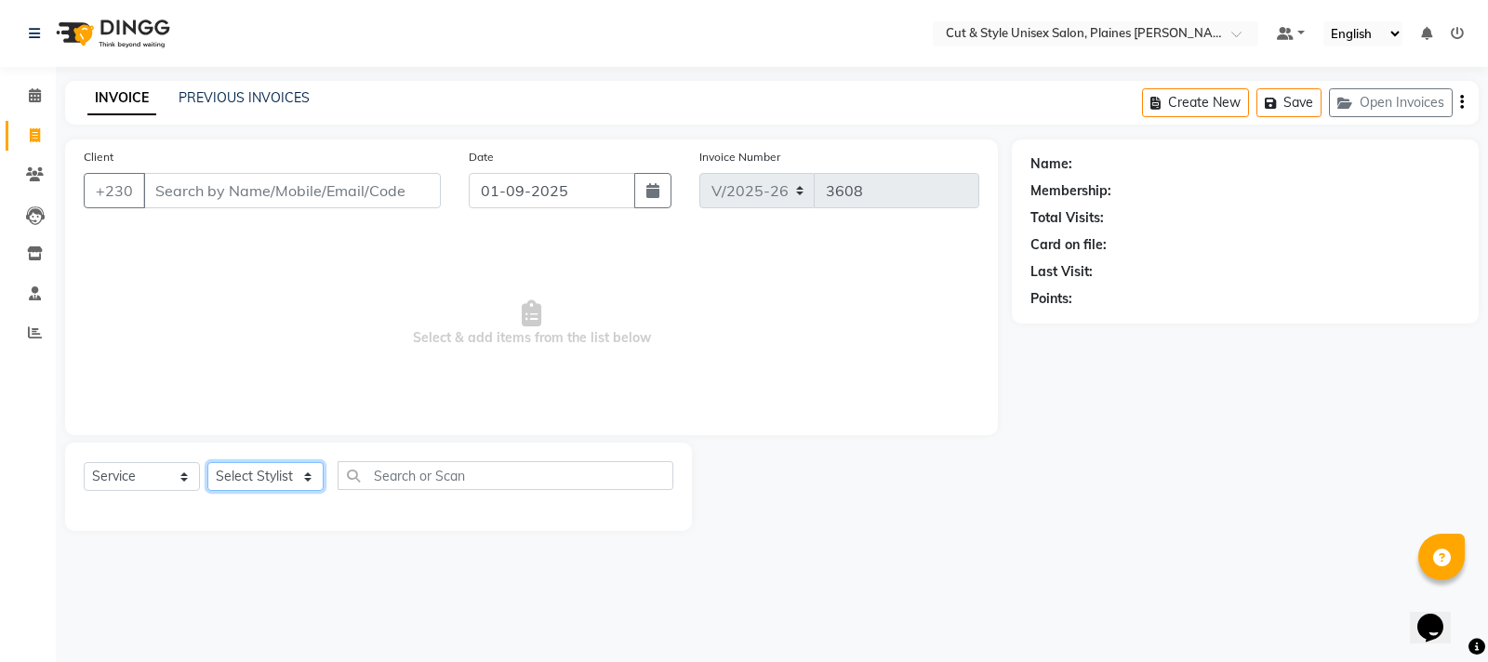
click at [278, 473] on select "Select Stylist" at bounding box center [265, 476] width 116 height 29
select select "68908"
click at [207, 462] on select "Select Stylist [PERSON_NAME] Manager [PERSON_NAME]" at bounding box center [265, 476] width 116 height 29
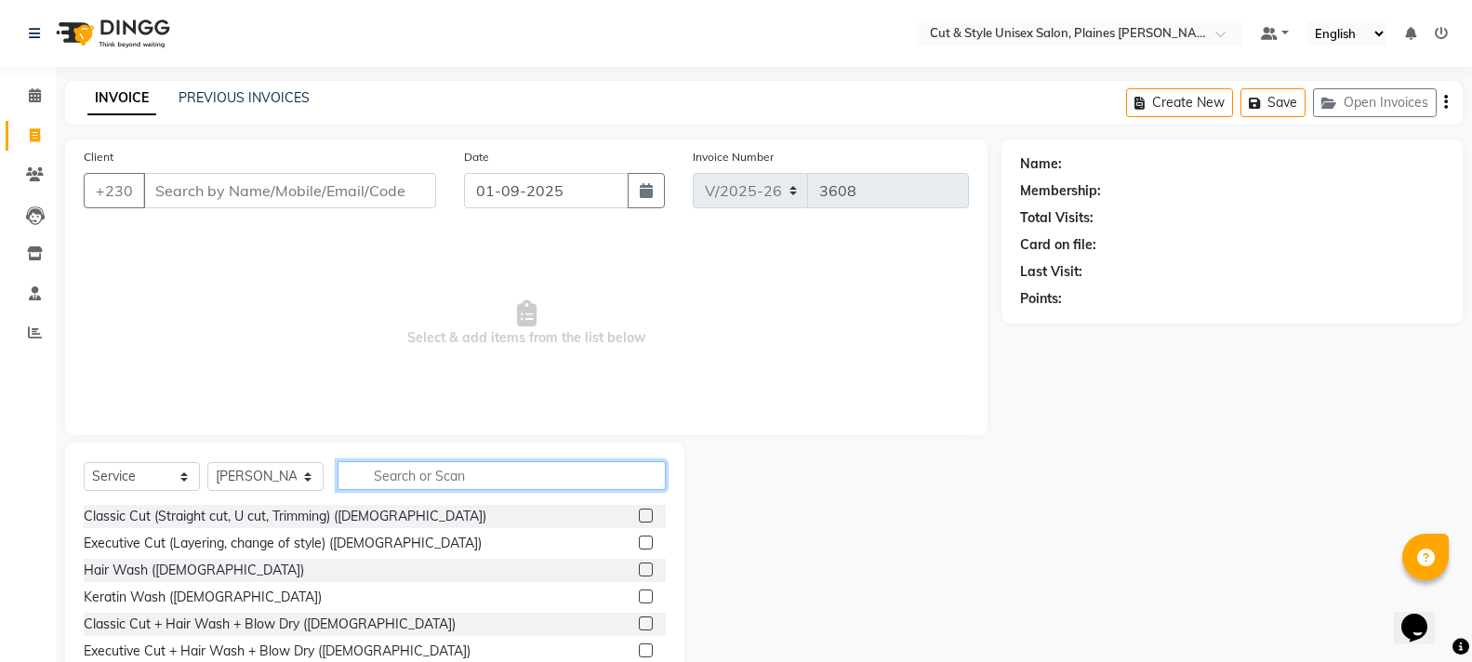
click at [465, 472] on input "text" at bounding box center [501, 475] width 328 height 29
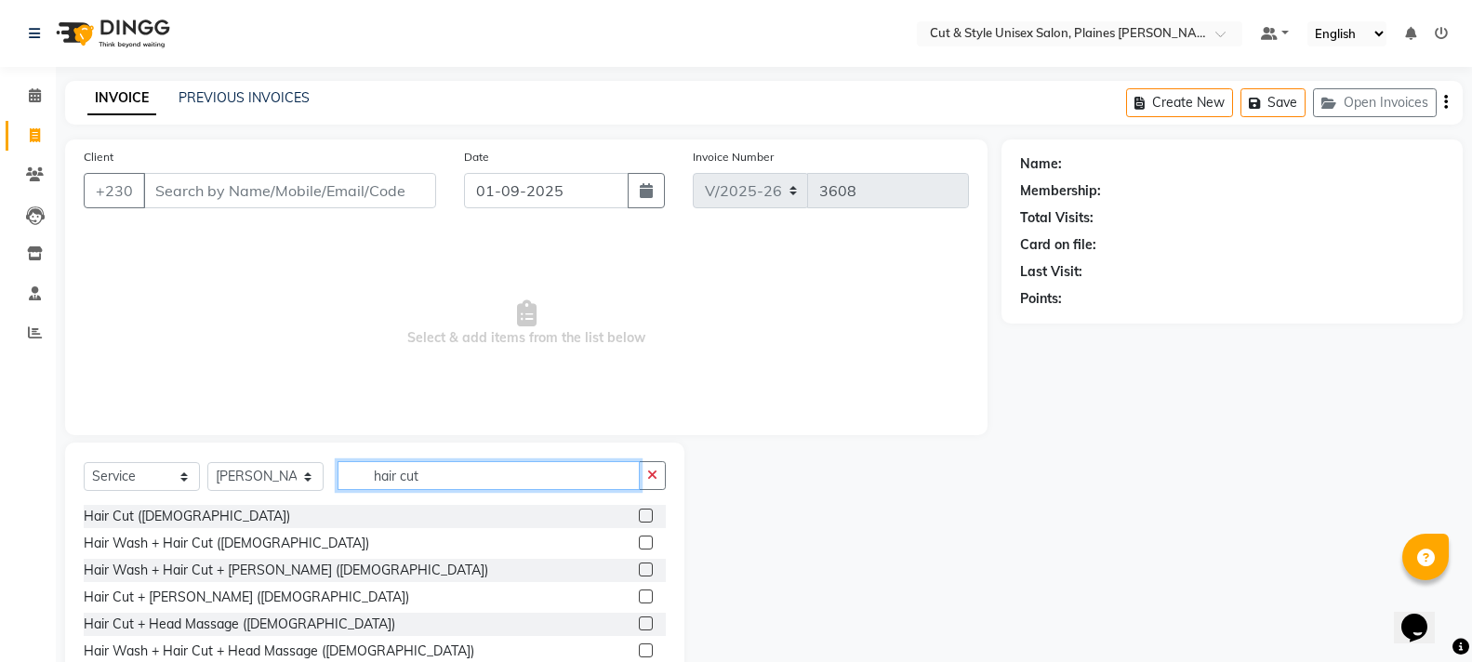
type input "hair cut"
click at [639, 515] on label at bounding box center [646, 516] width 14 height 14
click at [639, 515] on input "checkbox" at bounding box center [645, 516] width 12 height 12
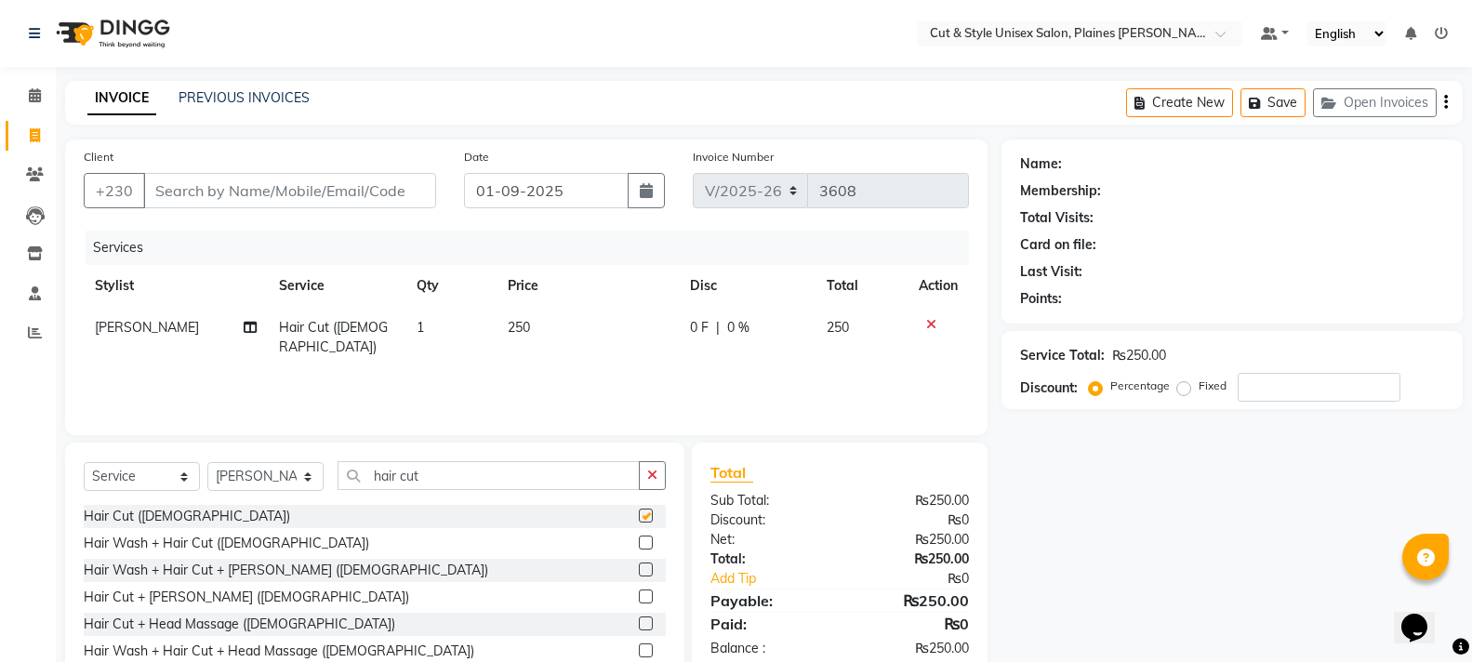
checkbox input "false"
click at [345, 189] on input "Client" at bounding box center [289, 190] width 293 height 35
type input "5"
type input "0"
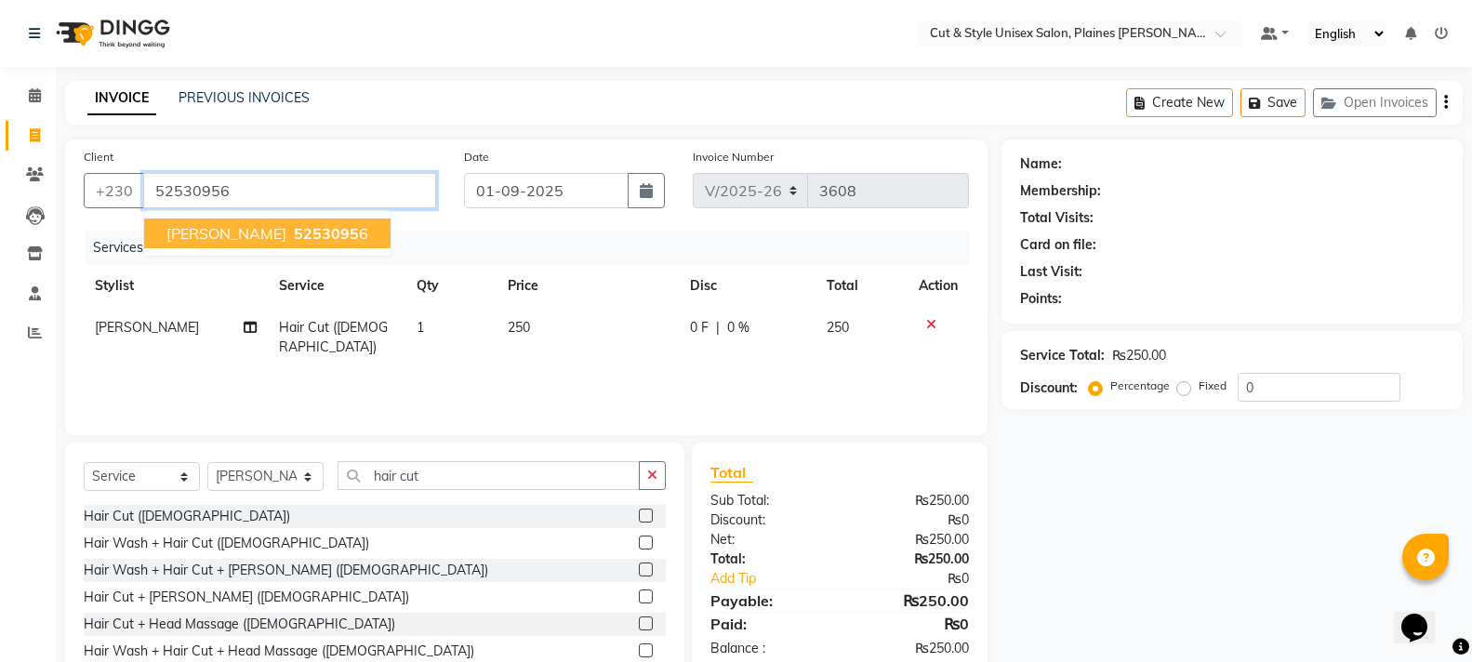
type input "52530956"
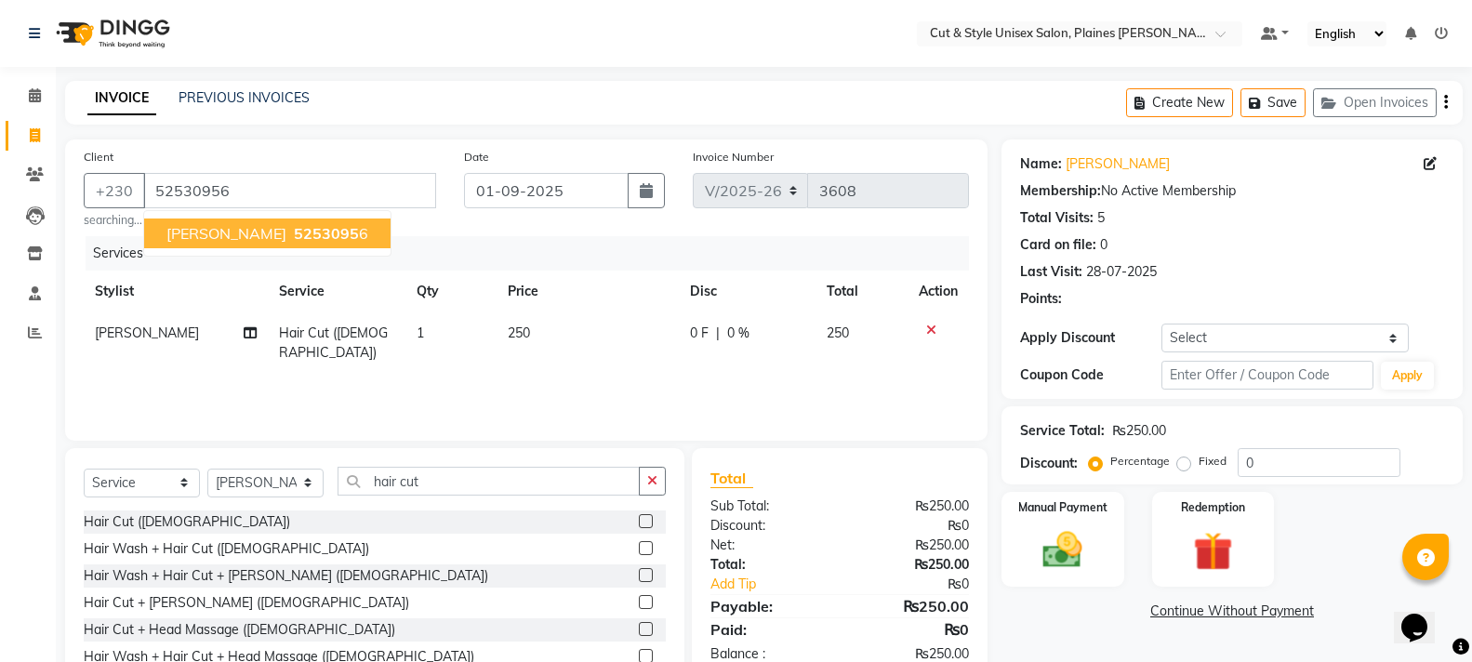
click at [311, 226] on span "5253095" at bounding box center [326, 233] width 65 height 19
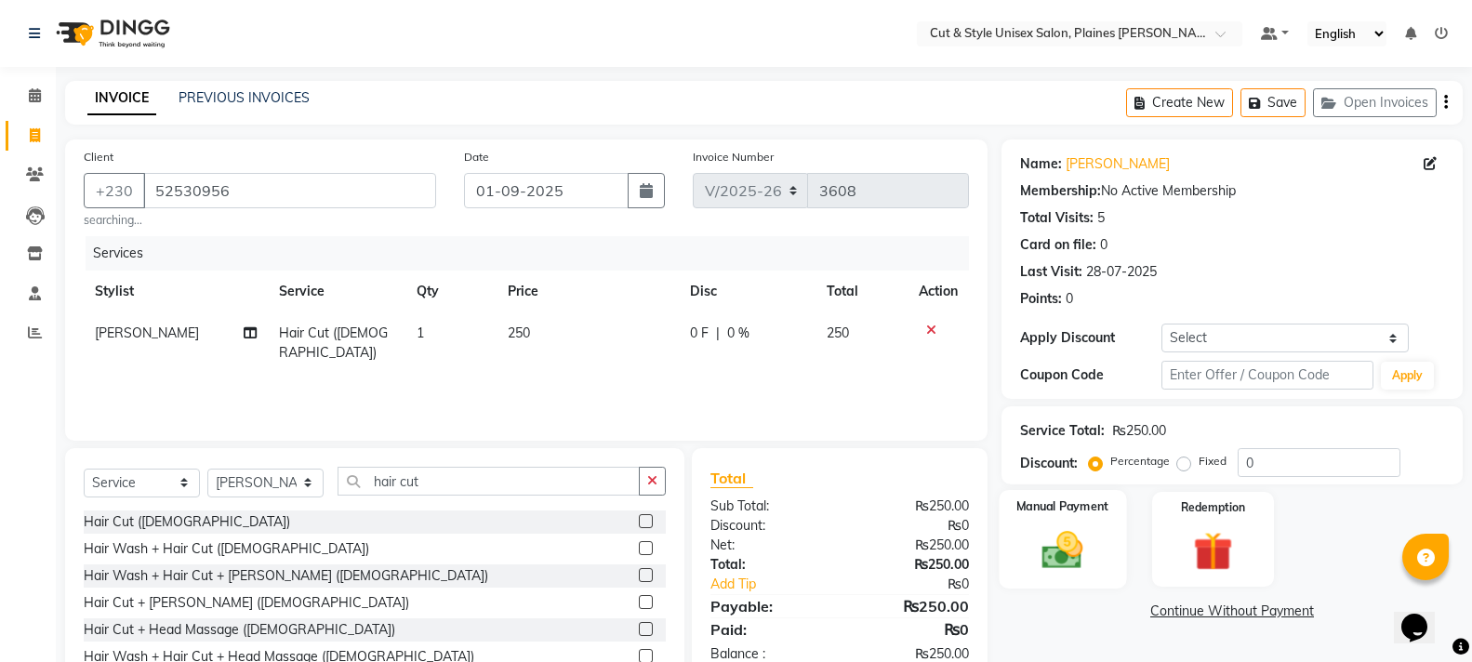
click at [1065, 554] on img at bounding box center [1062, 549] width 66 height 47
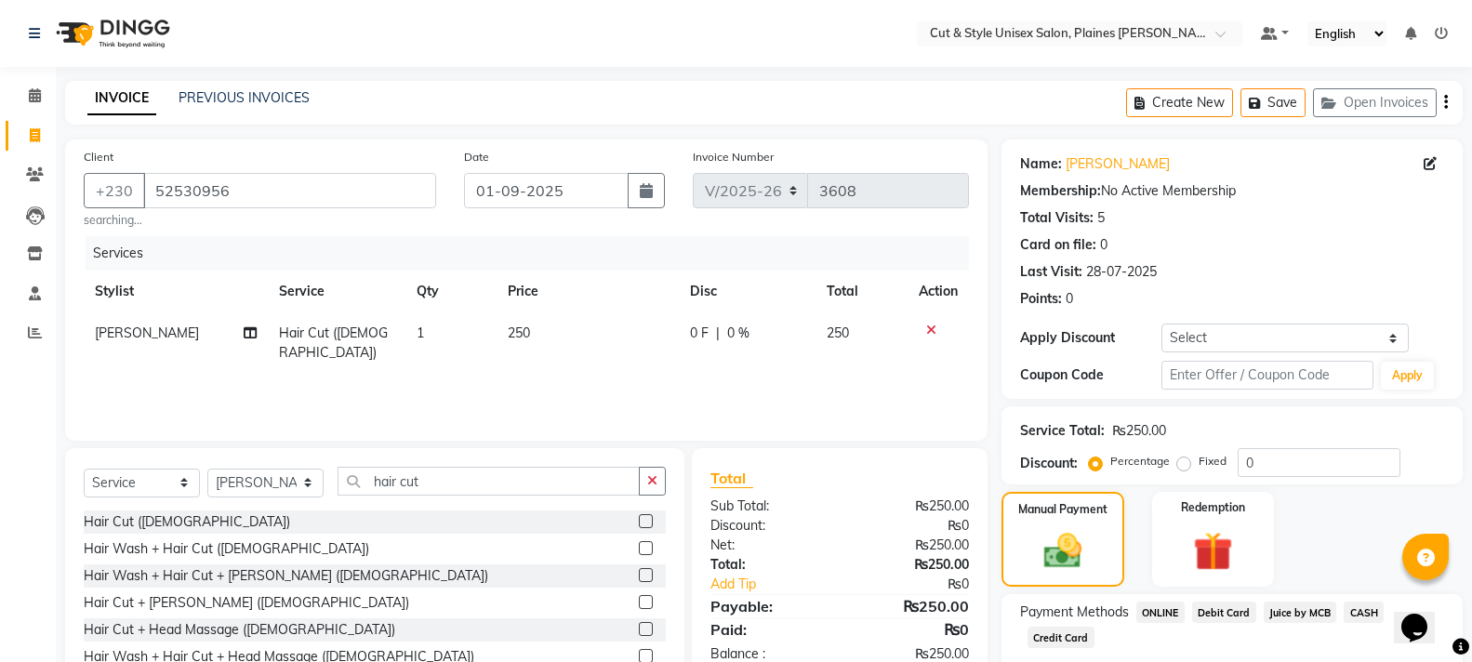
click at [1276, 618] on span "Juice by MCB" at bounding box center [1299, 612] width 73 height 21
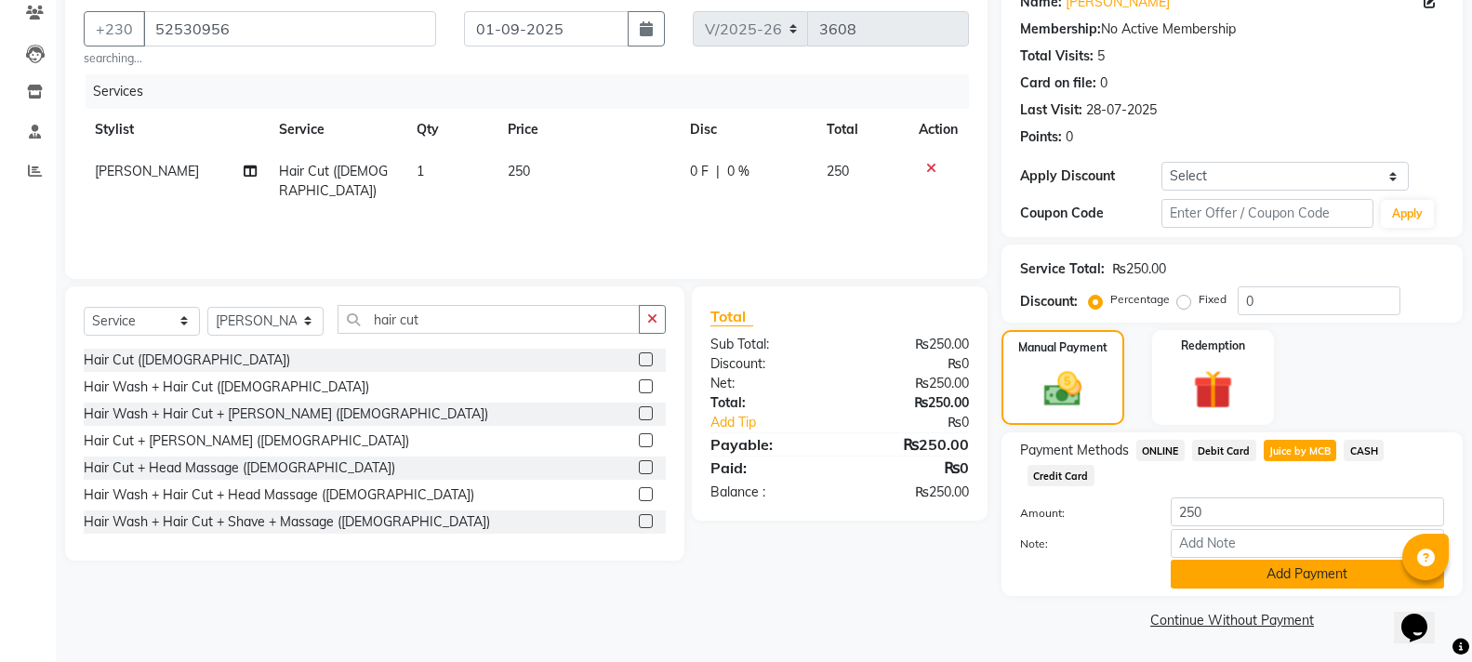
click at [1286, 579] on button "Add Payment" at bounding box center [1306, 574] width 273 height 29
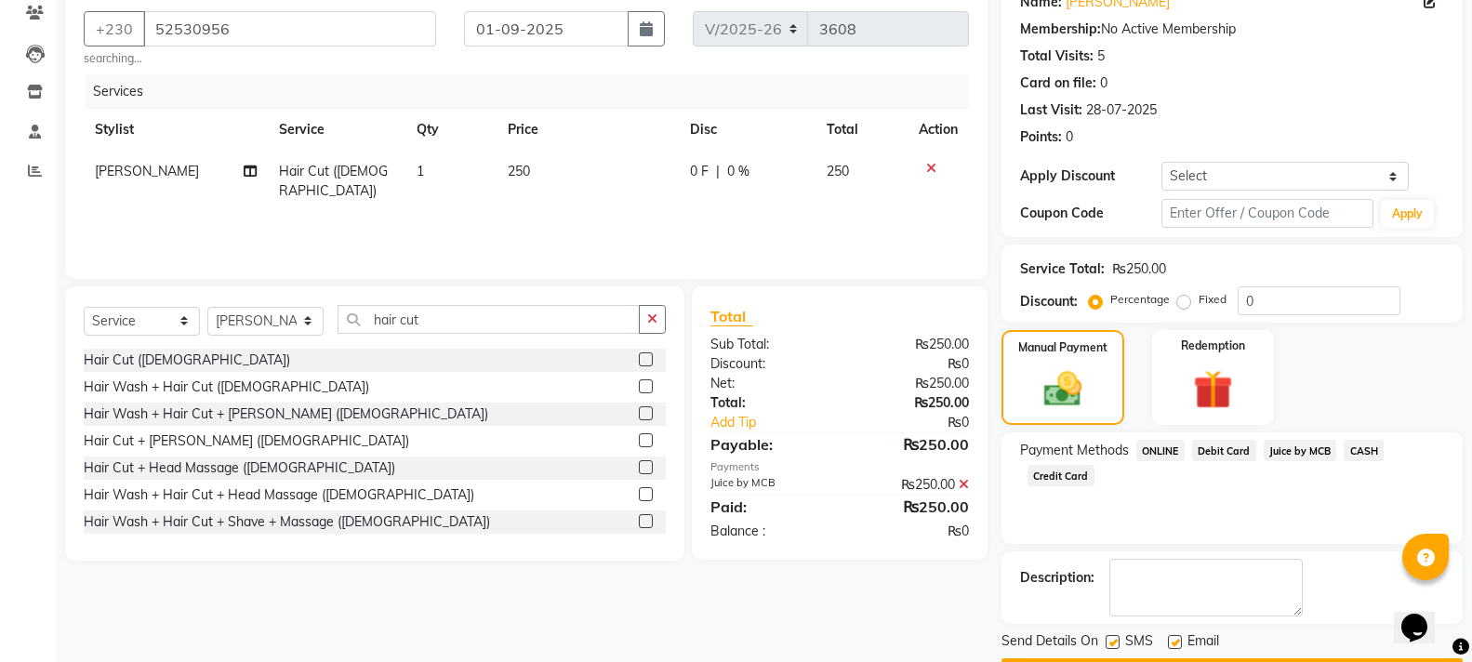
scroll to position [215, 0]
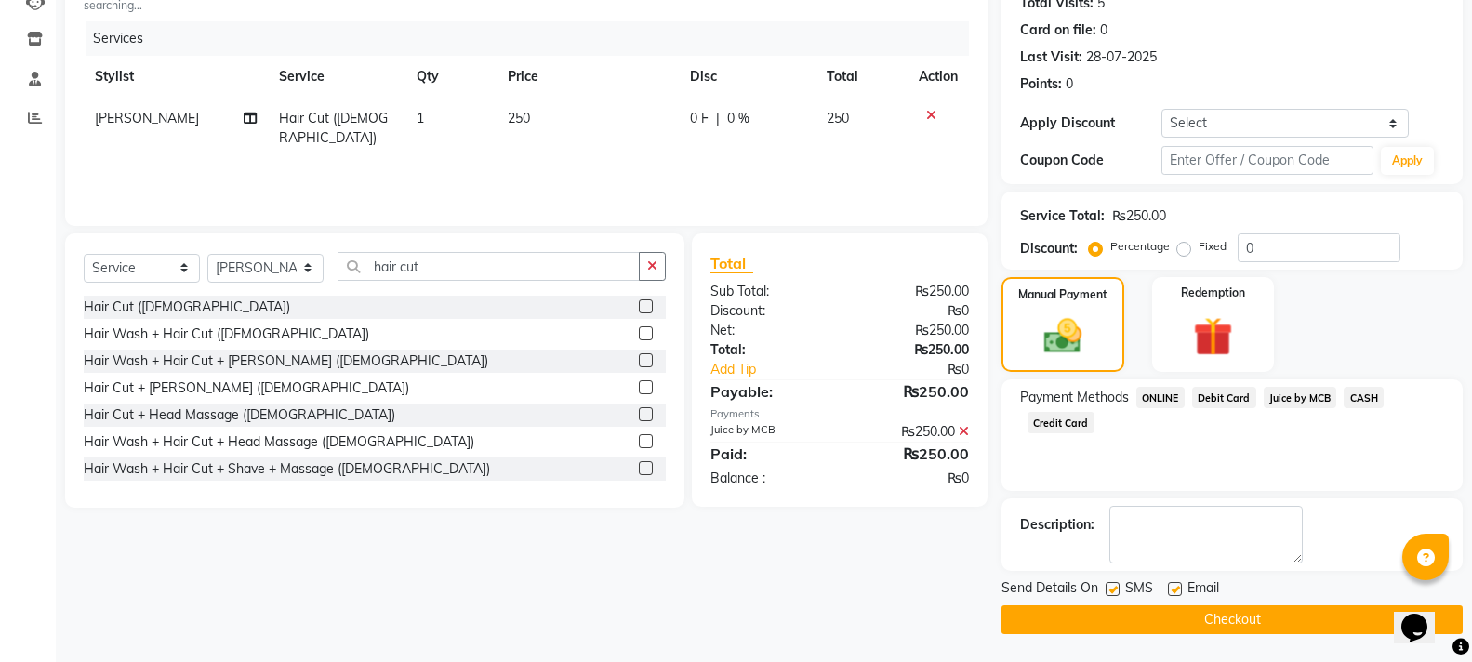
click at [1276, 616] on button "Checkout" at bounding box center [1231, 619] width 461 height 29
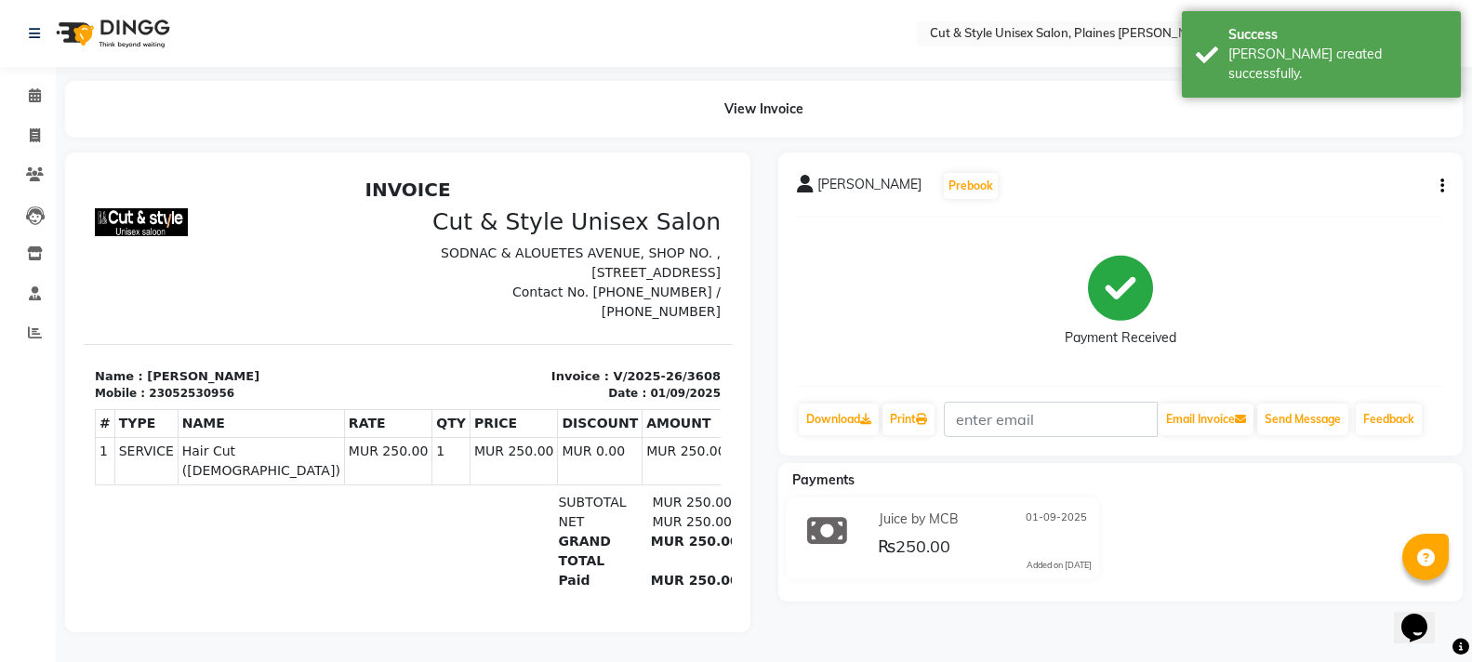
click at [125, 26] on img at bounding box center [110, 33] width 127 height 52
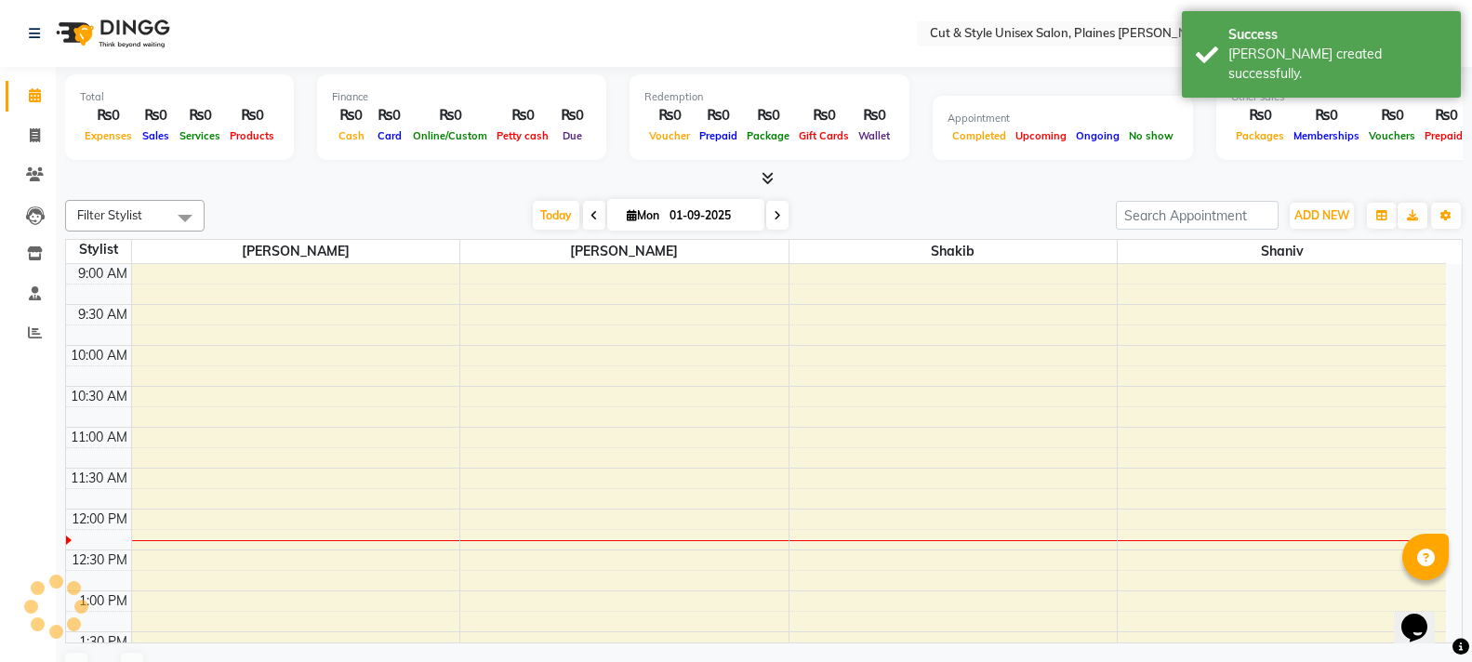
scroll to position [246, 0]
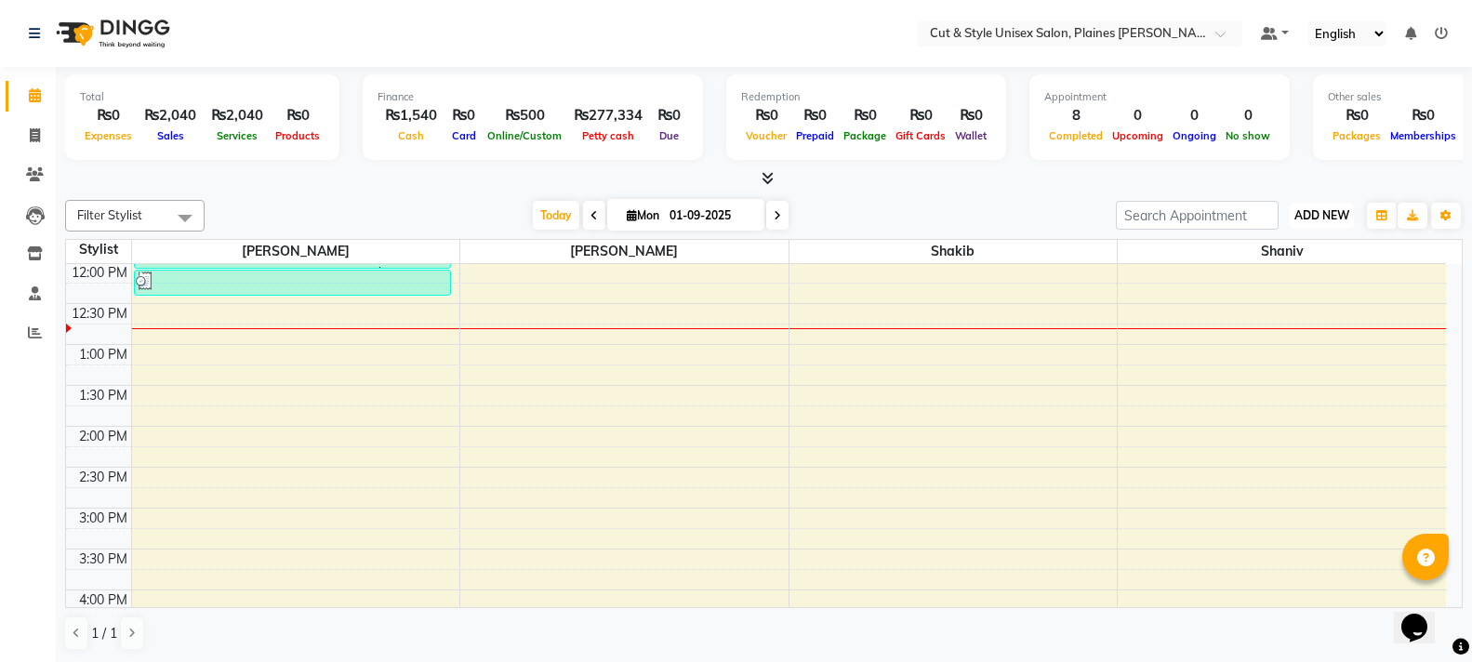
click at [1342, 214] on span "ADD NEW" at bounding box center [1321, 215] width 55 height 14
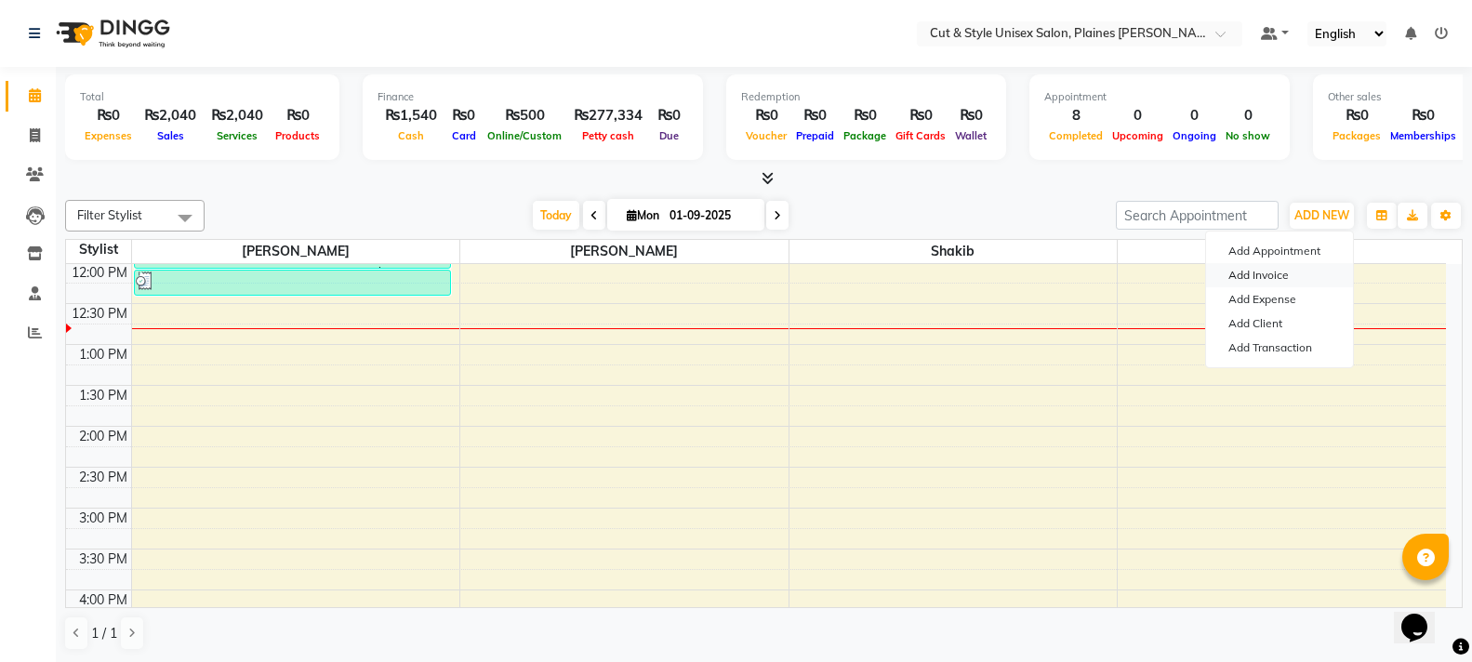
click at [1290, 272] on link "Add Invoice" at bounding box center [1279, 275] width 147 height 24
select select "service"
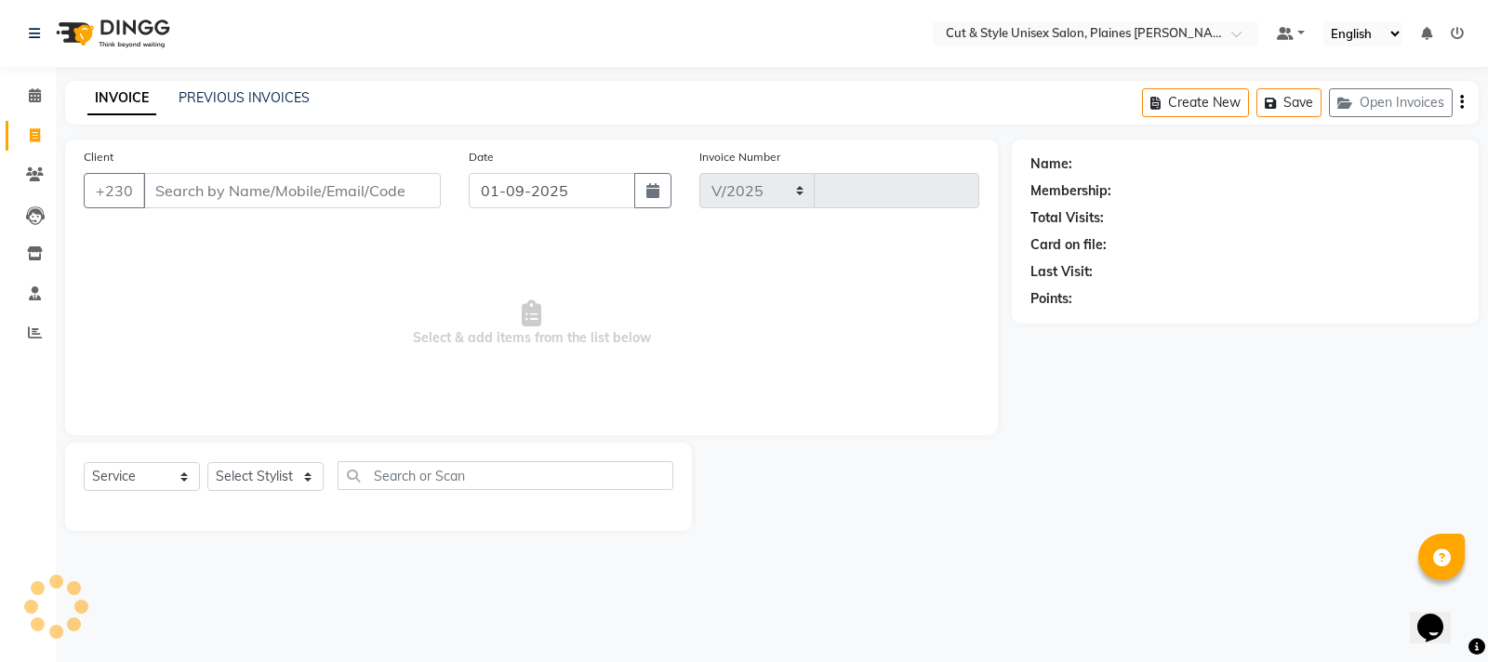
select select "7731"
type input "3609"
click at [308, 469] on select "Select Stylist" at bounding box center [265, 476] width 116 height 29
select select "68910"
click at [207, 462] on select "Select Stylist [PERSON_NAME] Manager [PERSON_NAME]" at bounding box center [265, 476] width 116 height 29
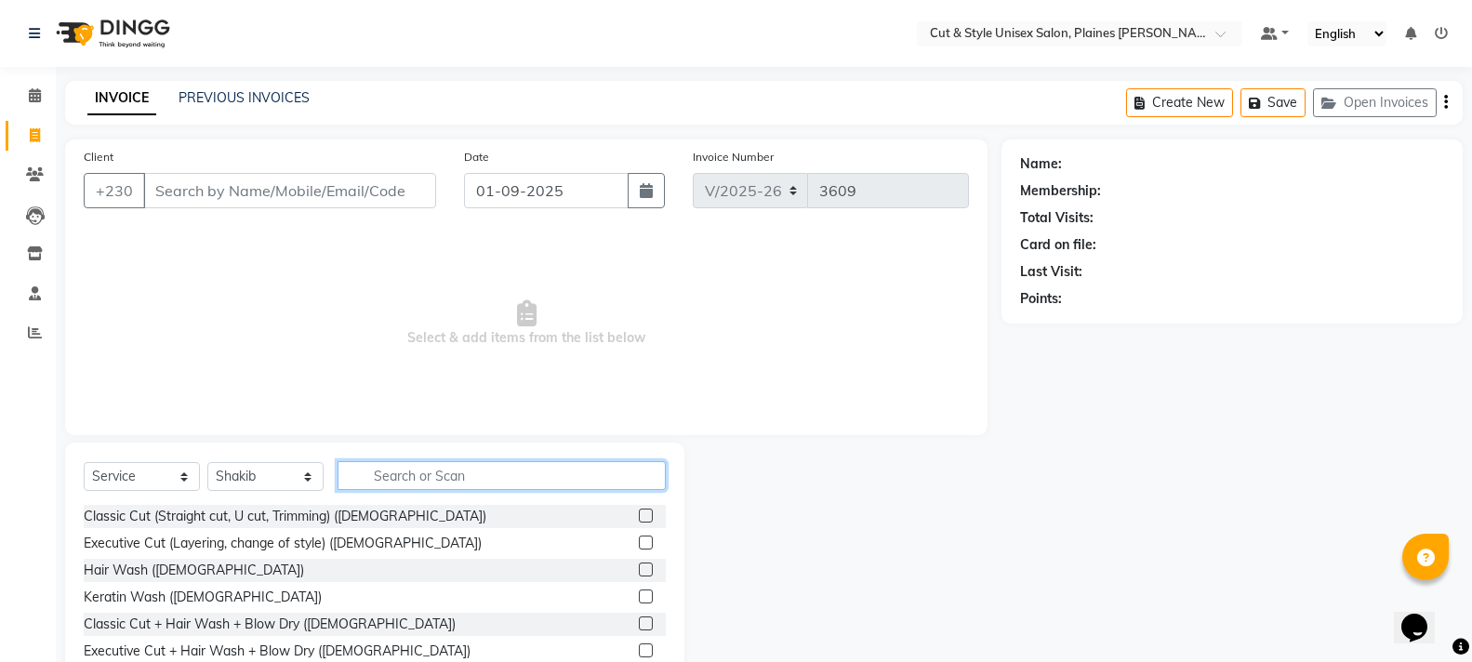
drag, startPoint x: 359, startPoint y: 476, endPoint x: 368, endPoint y: 483, distance: 11.3
click at [364, 481] on input "text" at bounding box center [501, 475] width 328 height 29
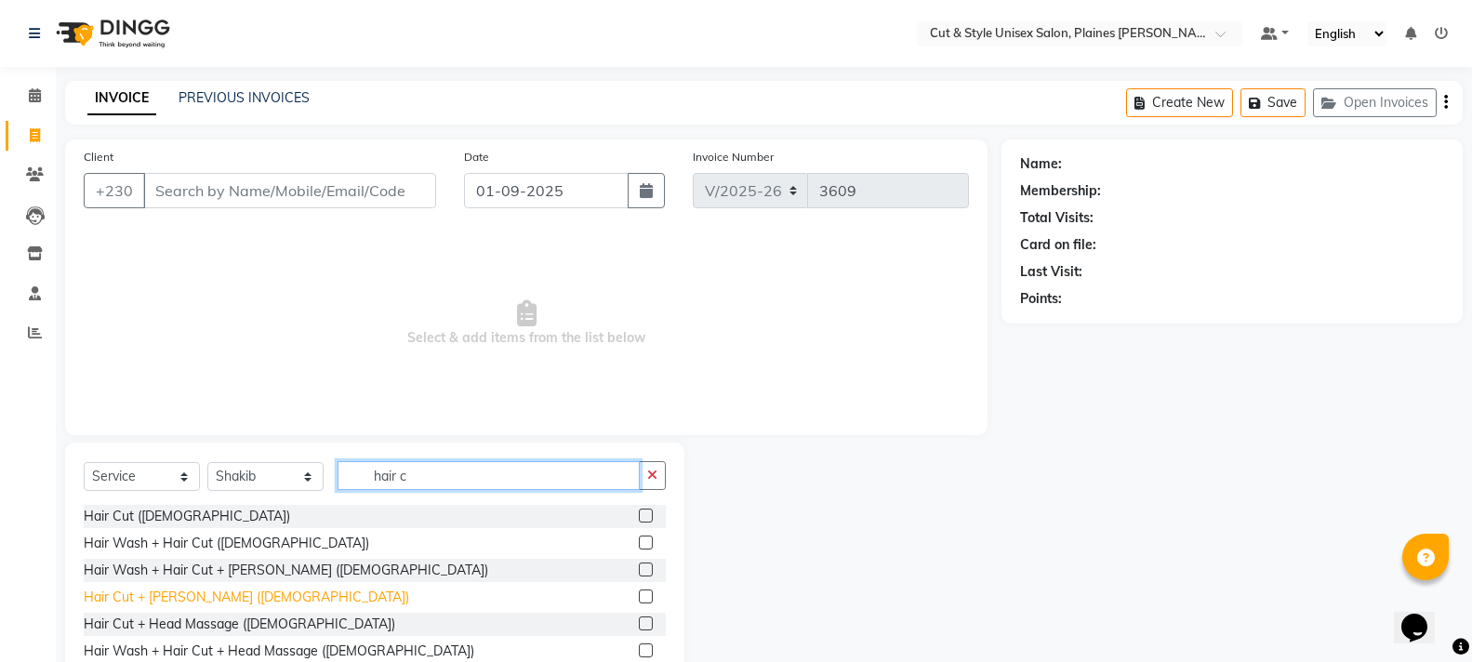
type input "hair c"
click at [153, 602] on div "Hair Cut + [PERSON_NAME] ([DEMOGRAPHIC_DATA])" at bounding box center [246, 598] width 325 height 20
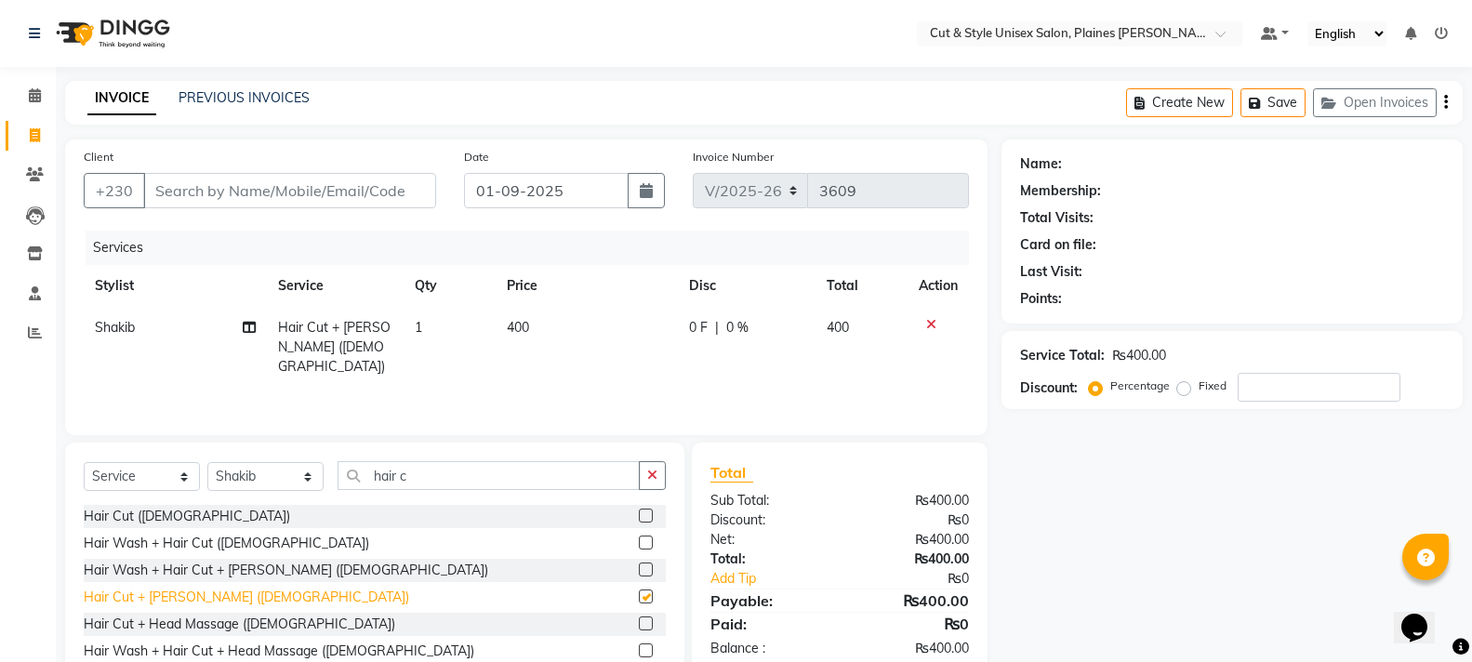
checkbox input "false"
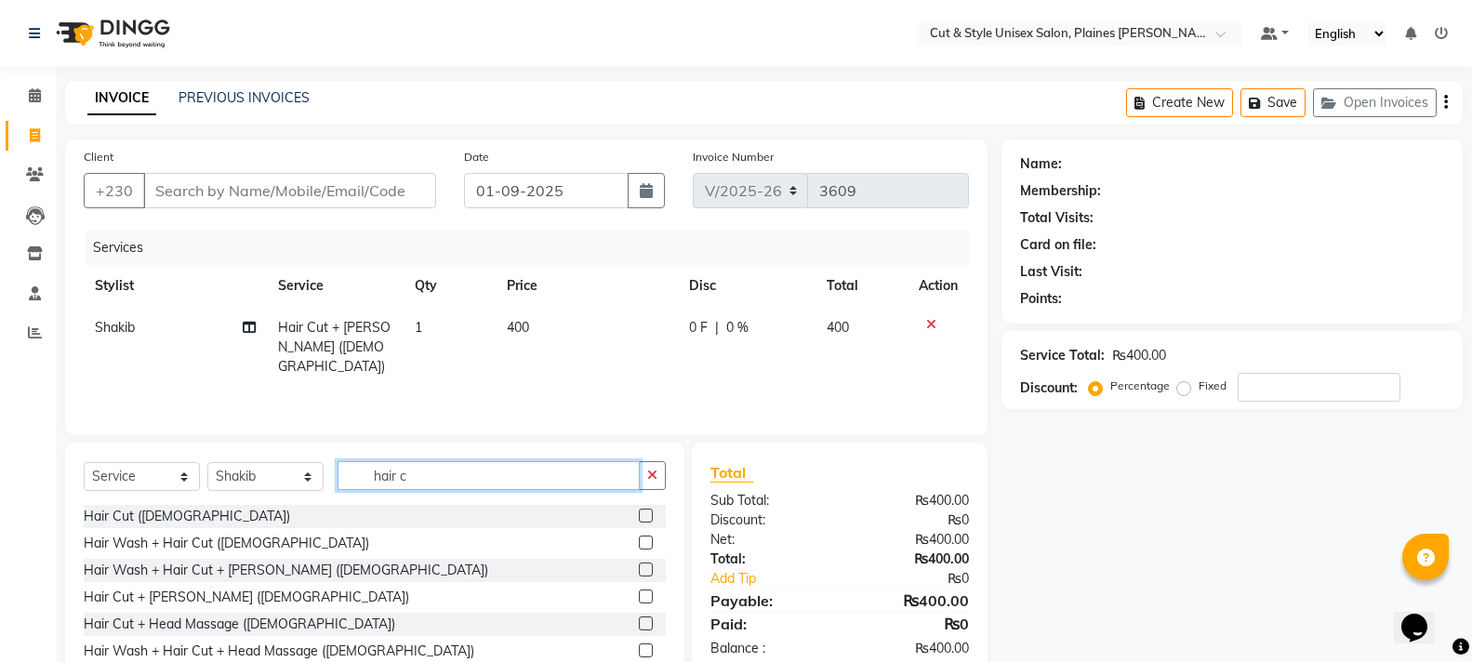
click at [447, 477] on input "hair c" at bounding box center [488, 475] width 302 height 29
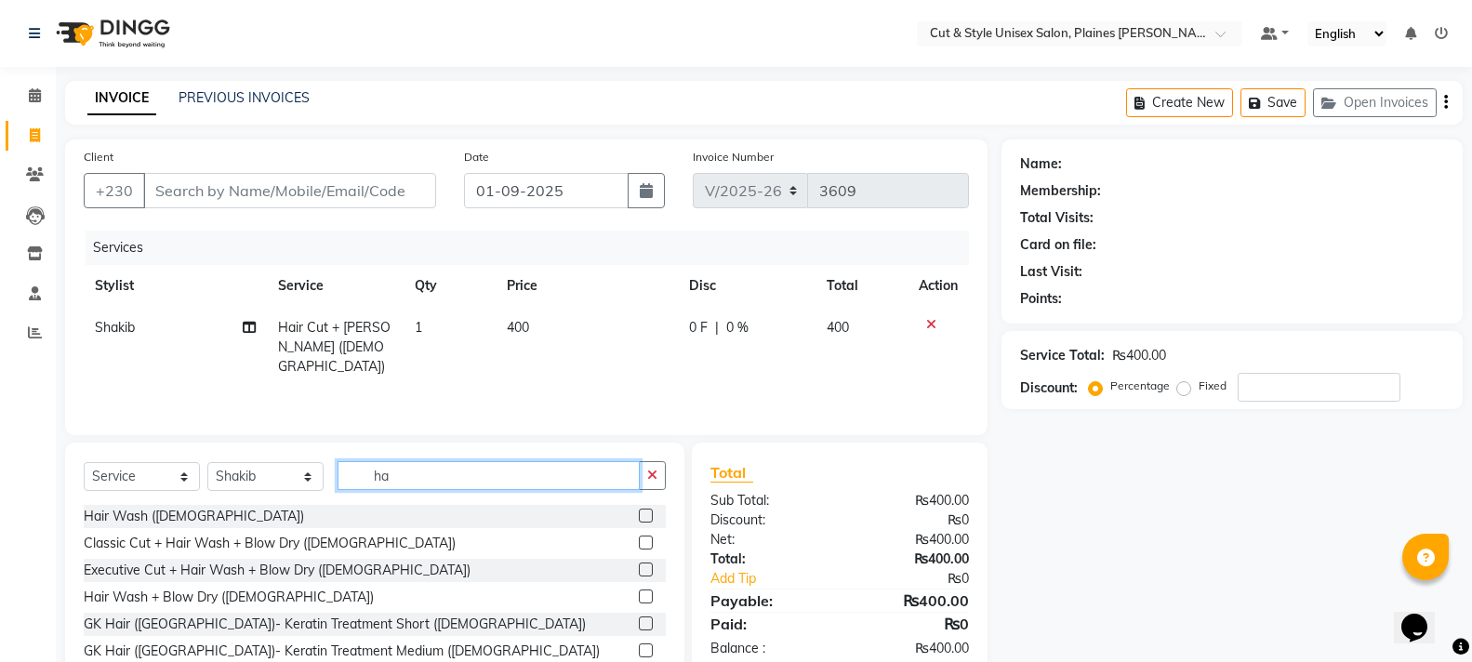
type input "h"
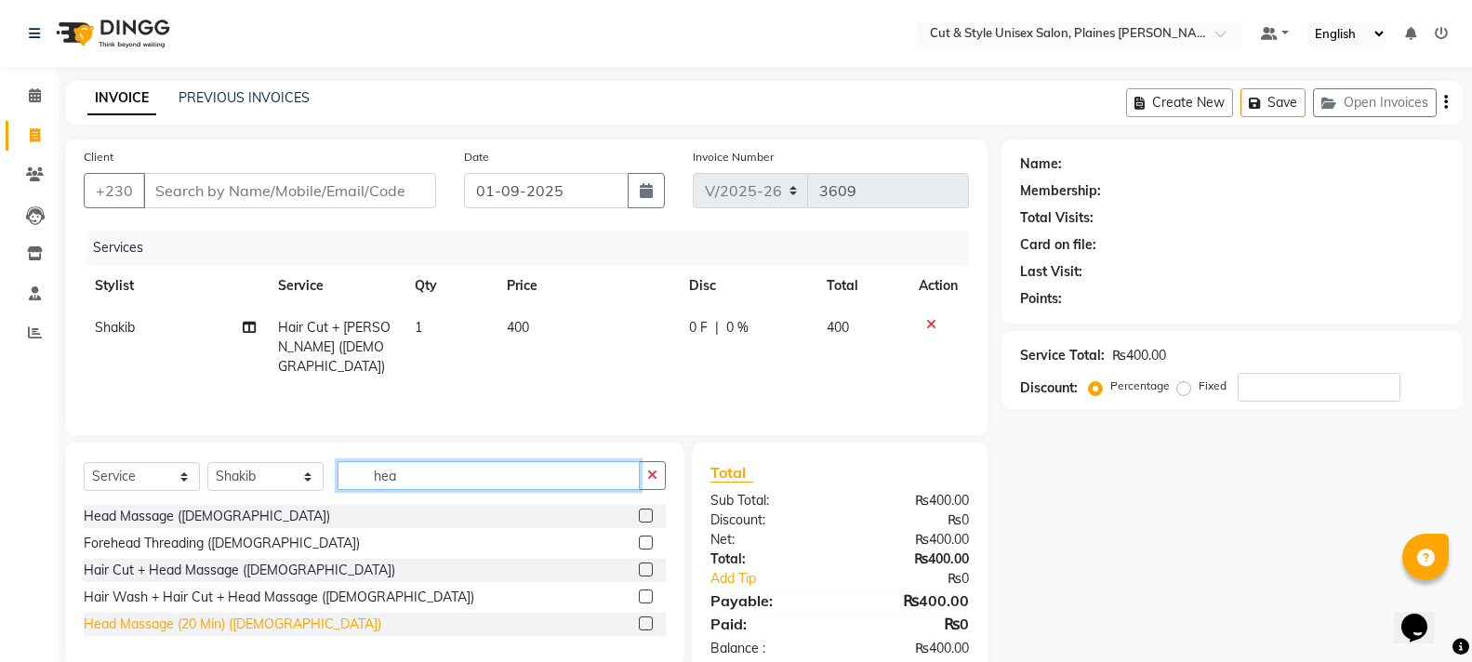
type input "hea"
click at [232, 629] on div "Head Massage (20 Min) ([DEMOGRAPHIC_DATA])" at bounding box center [233, 625] width 298 height 20
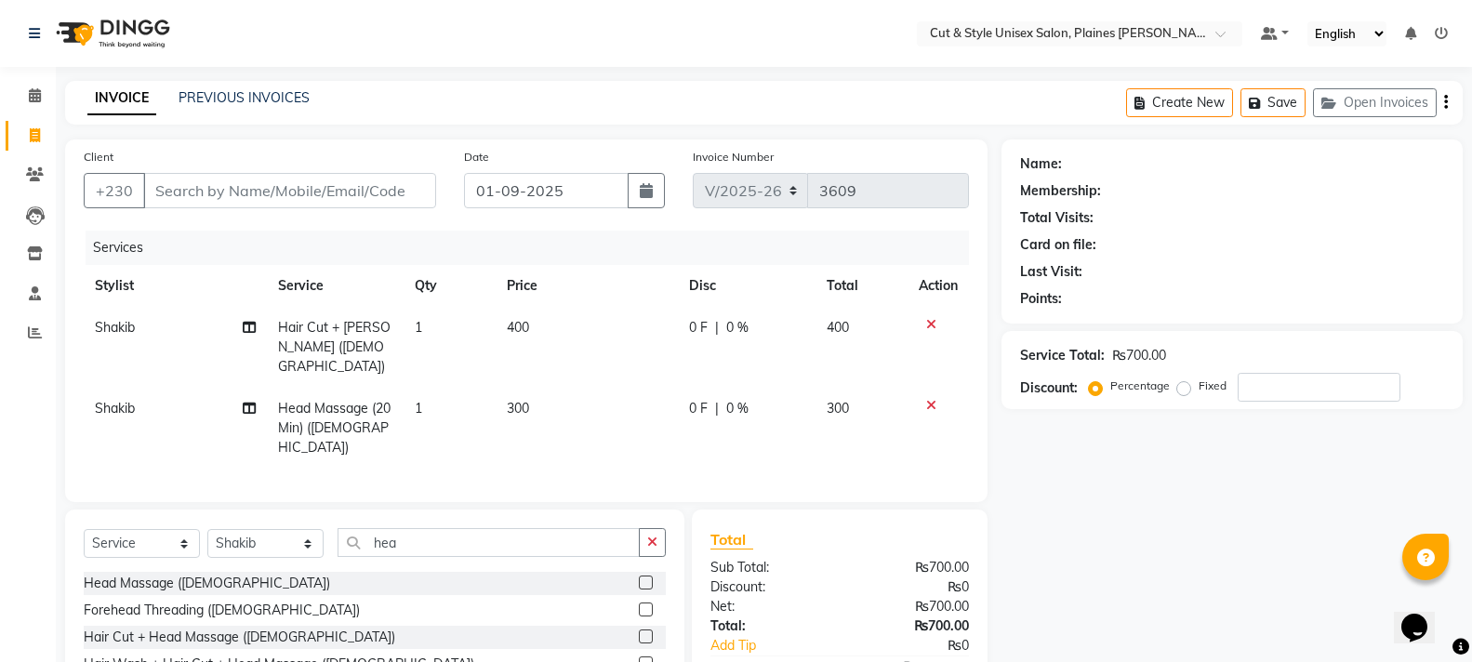
checkbox input "false"
click at [253, 179] on input "Client" at bounding box center [289, 190] width 293 height 35
type input "5"
type input "0"
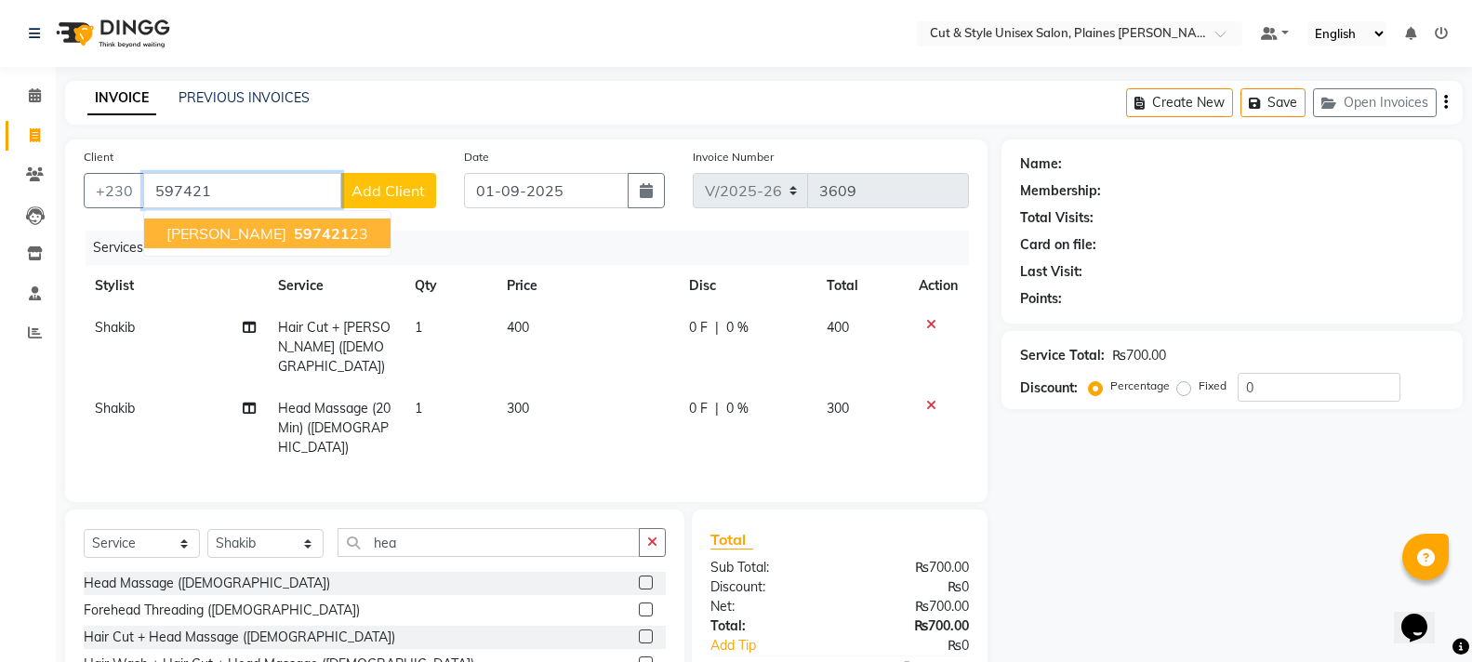
click at [320, 229] on ngb-highlight "597421 23" at bounding box center [329, 233] width 78 height 19
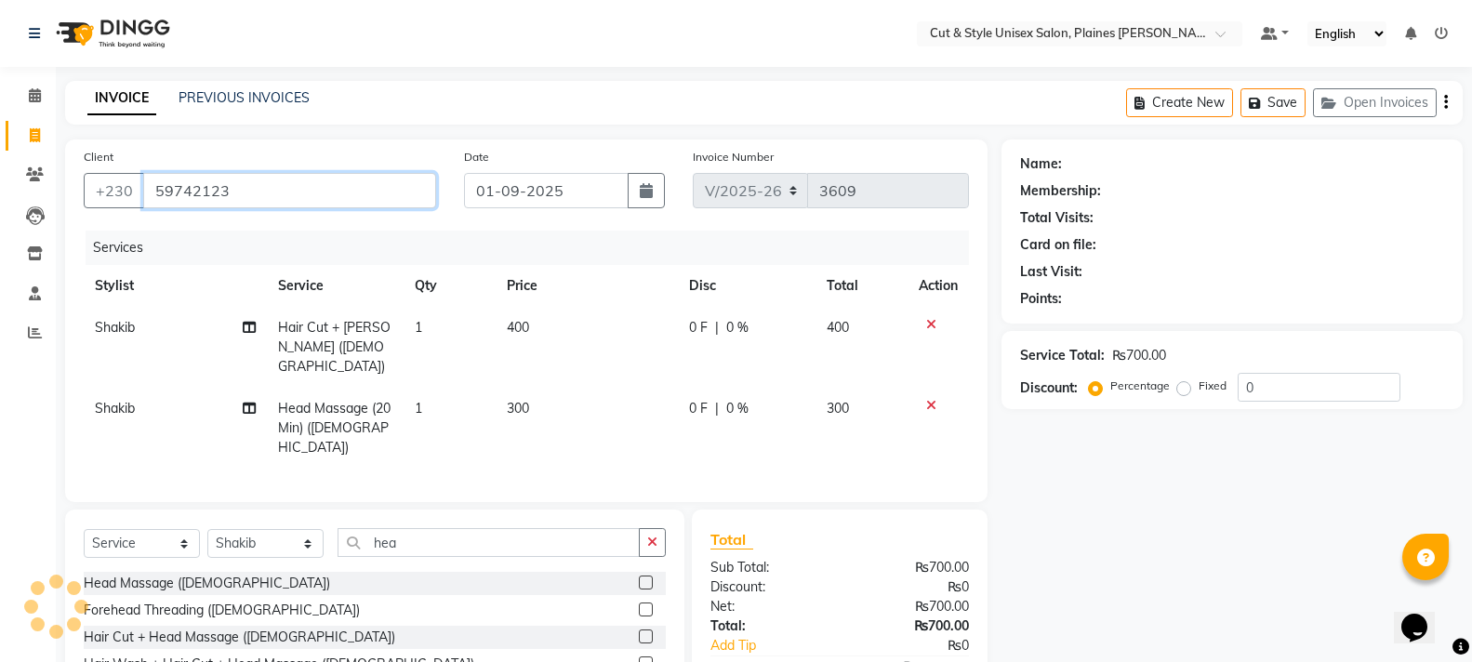
type input "59742123"
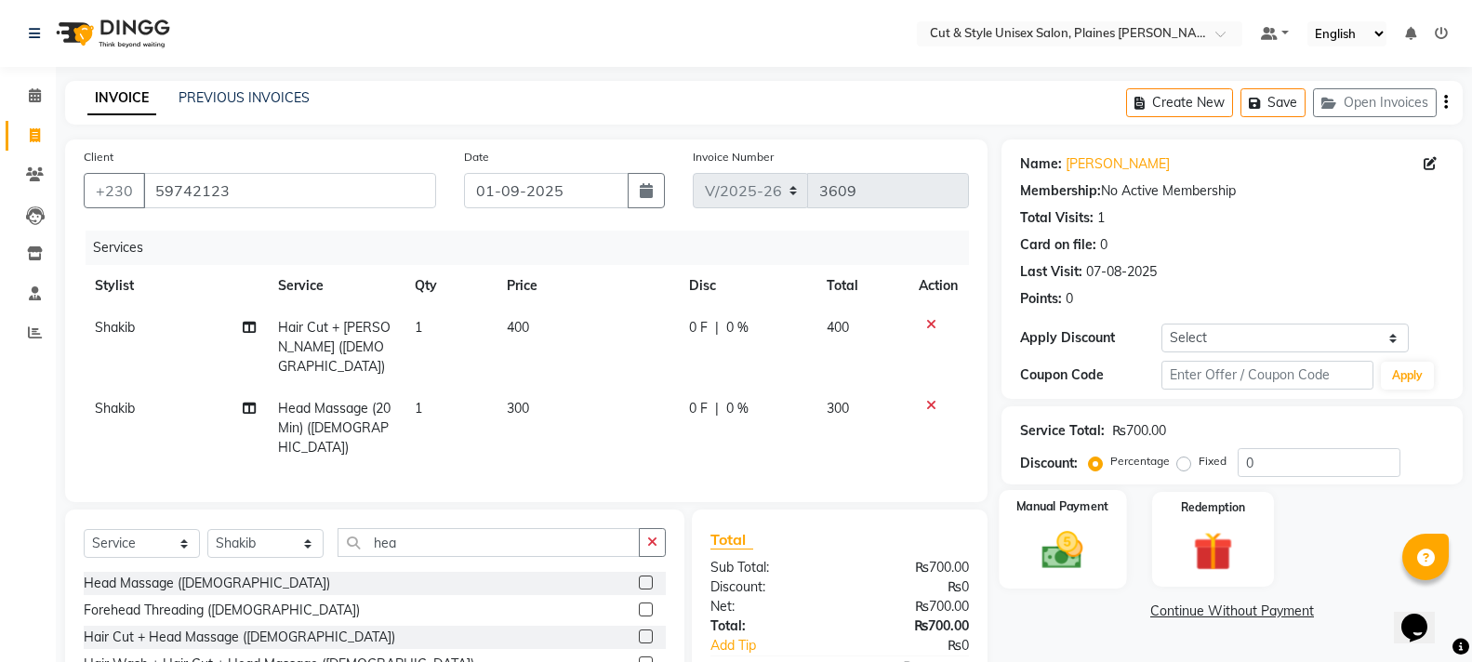
click at [1078, 531] on img at bounding box center [1062, 549] width 66 height 47
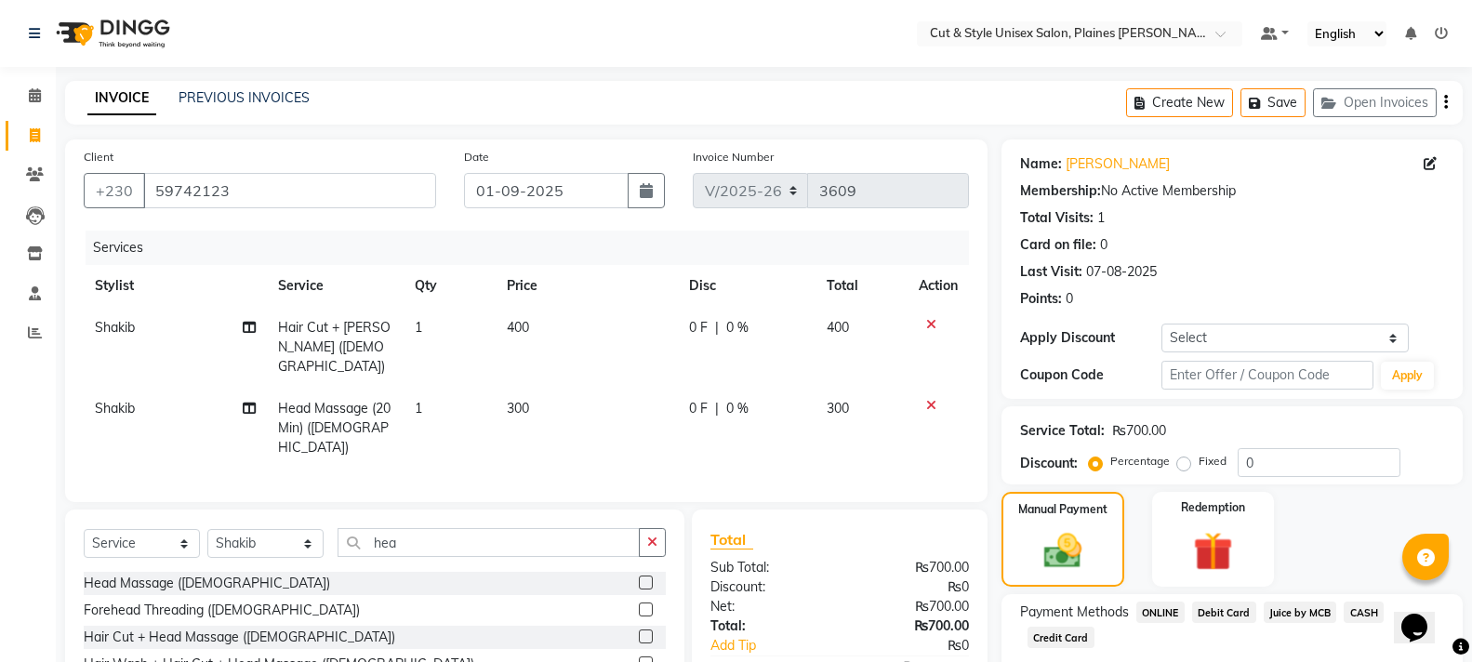
click at [1358, 608] on span "CASH" at bounding box center [1363, 612] width 40 height 21
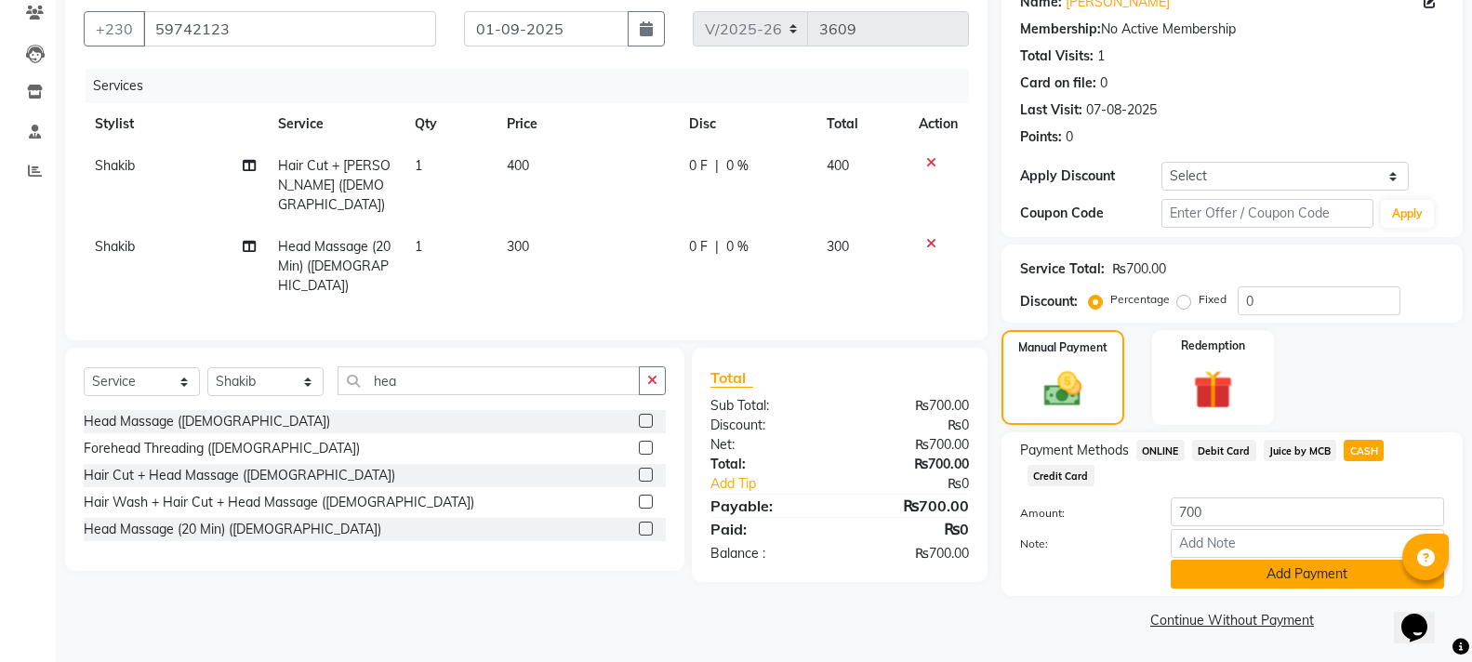
click at [1344, 568] on button "Add Payment" at bounding box center [1306, 574] width 273 height 29
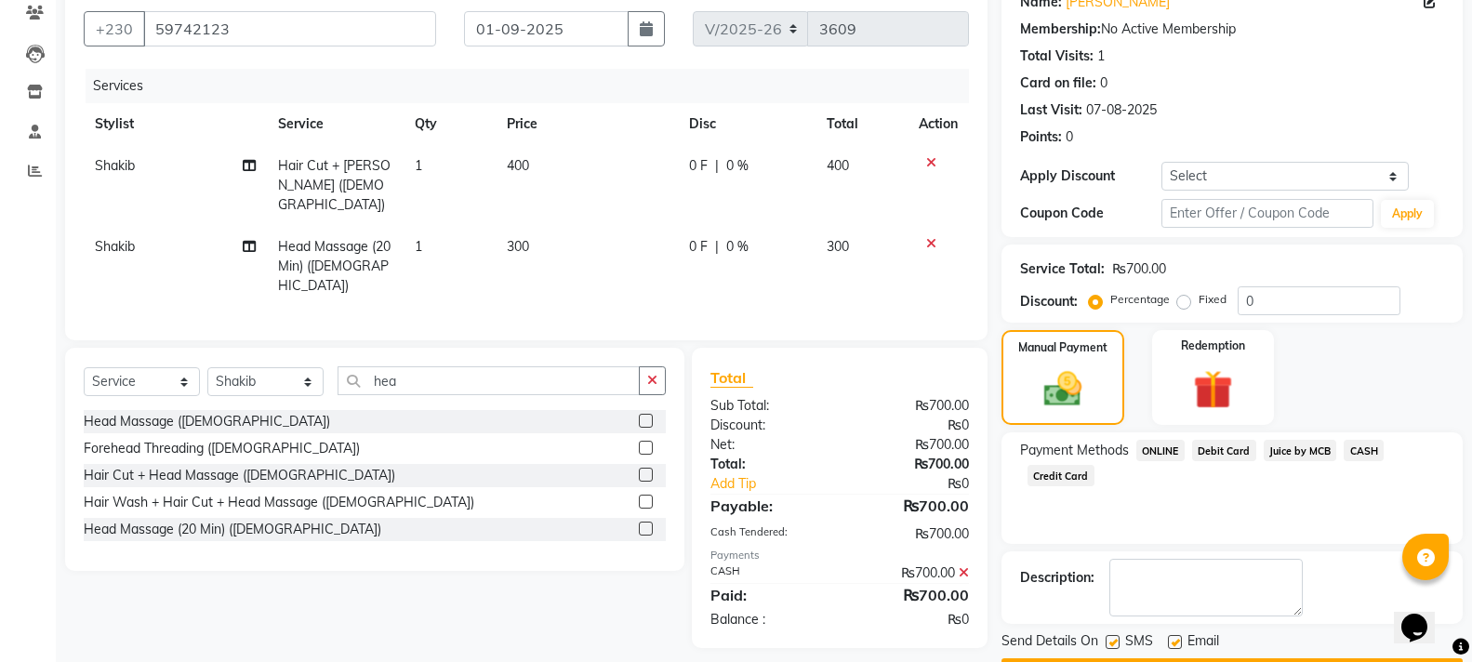
scroll to position [215, 0]
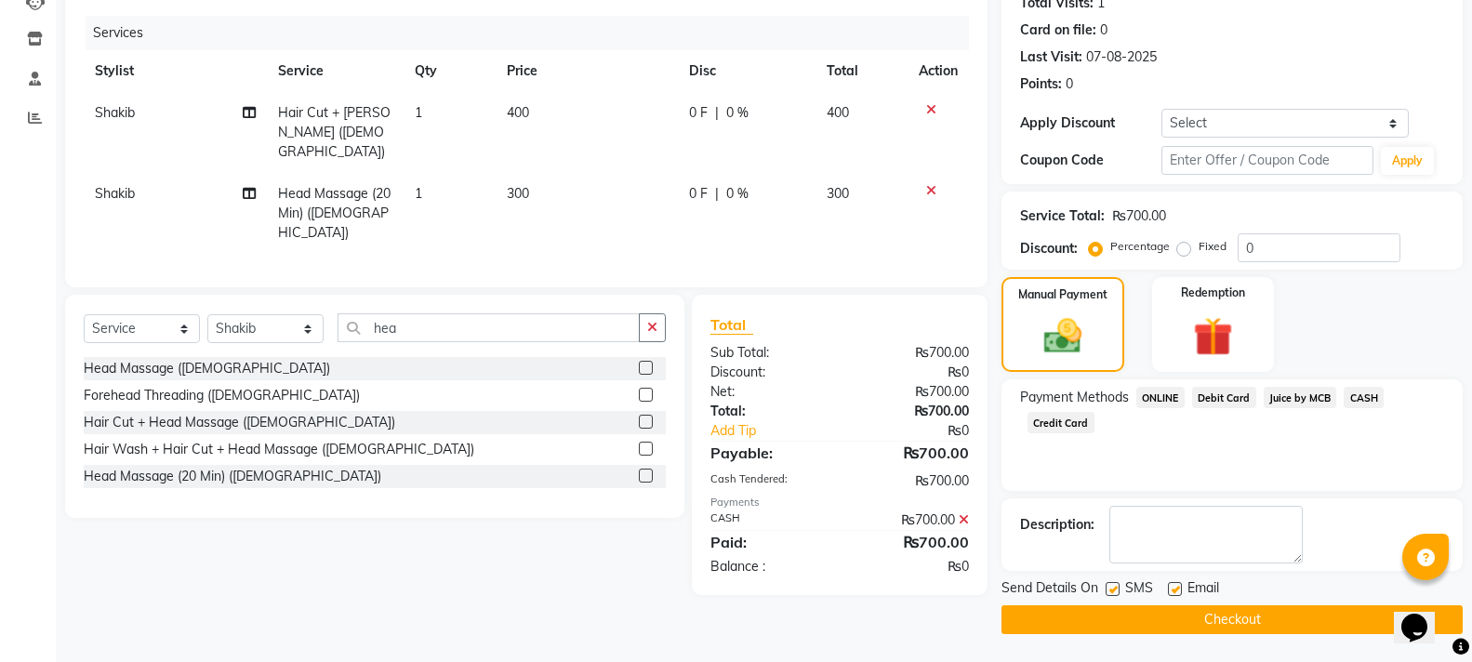
click at [1312, 620] on button "Checkout" at bounding box center [1231, 619] width 461 height 29
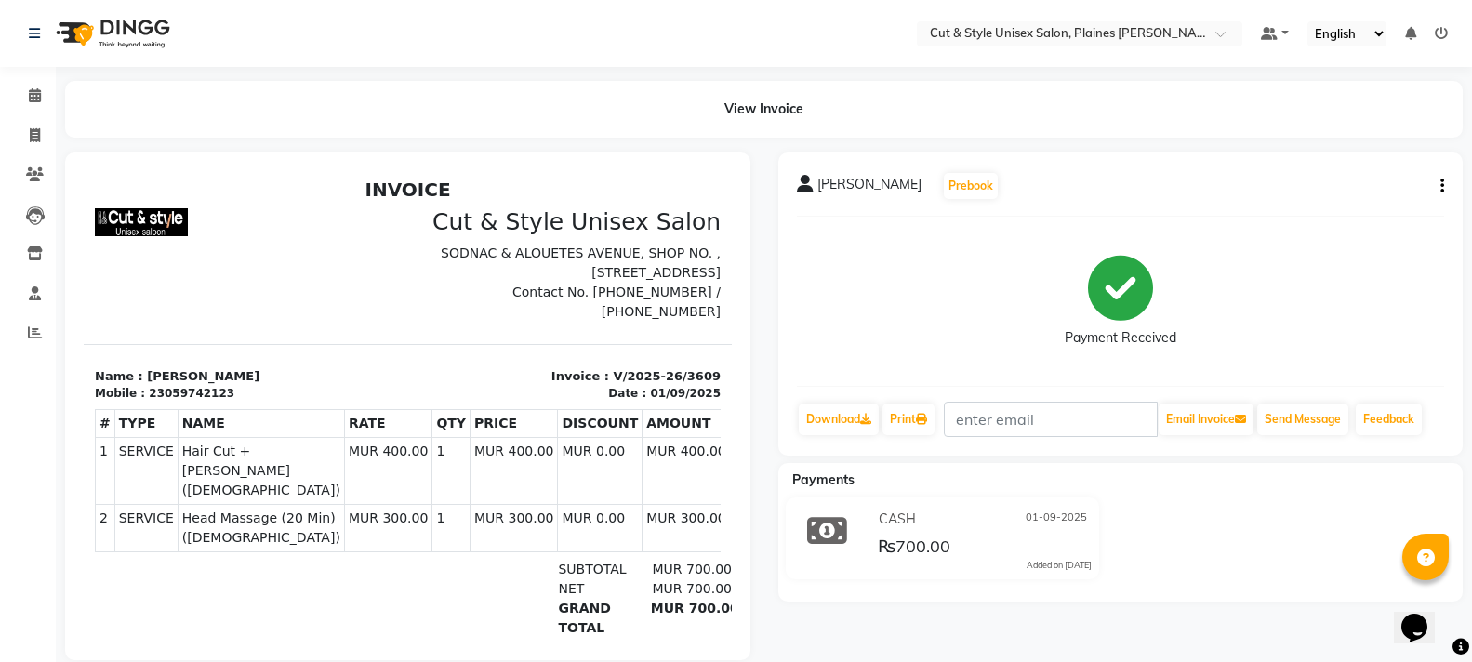
click at [82, 36] on img at bounding box center [110, 33] width 127 height 52
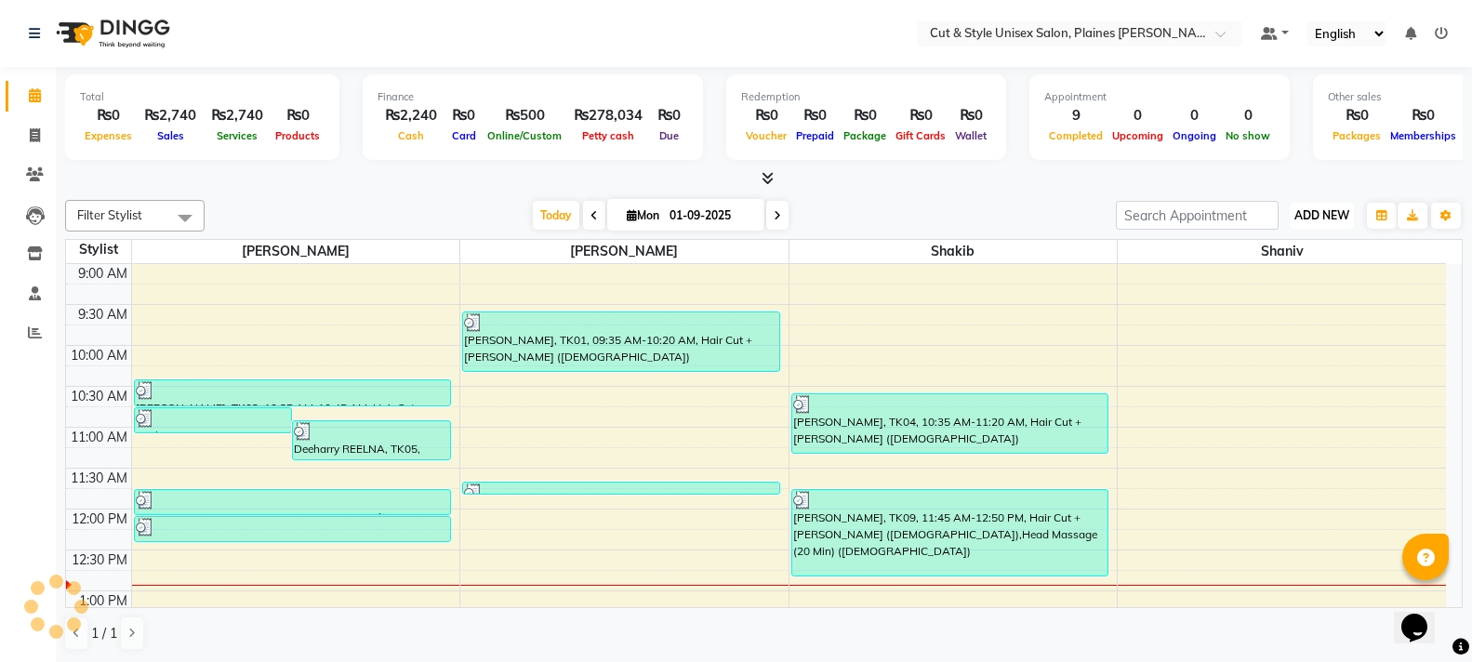
scroll to position [246, 0]
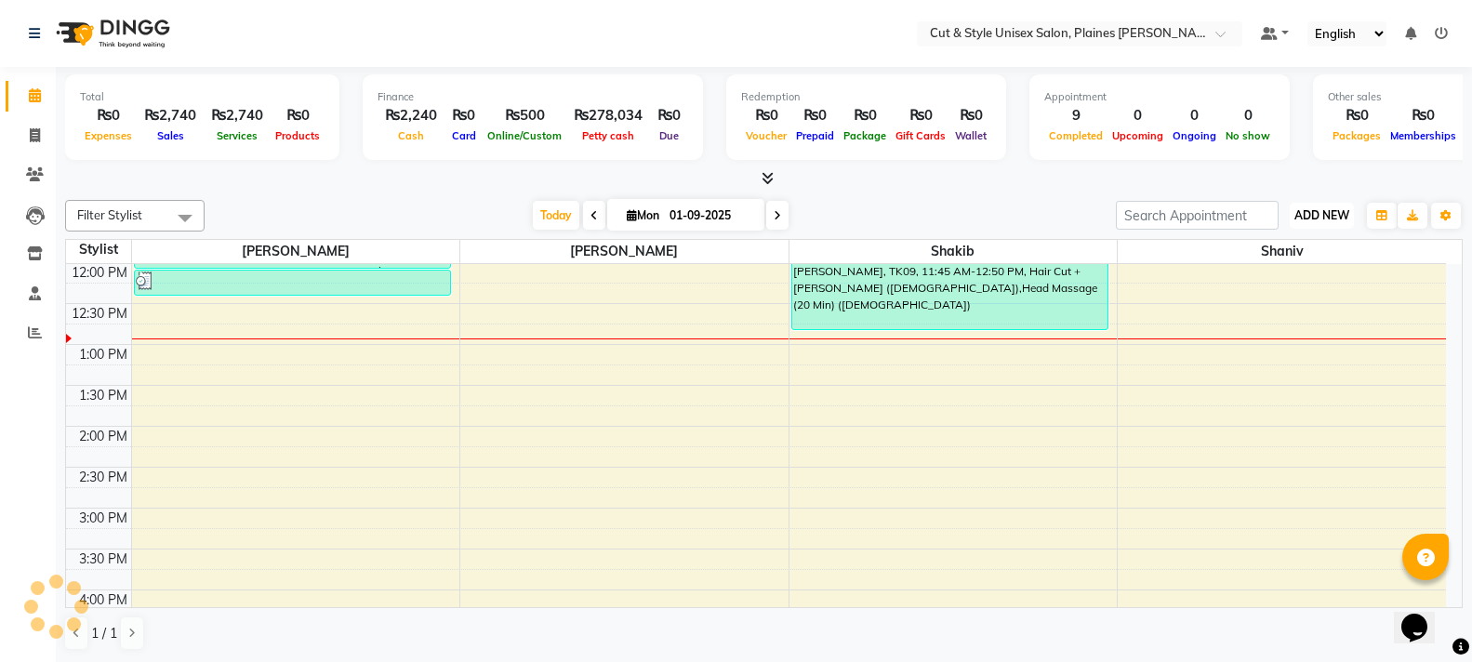
click at [1334, 214] on span "ADD NEW" at bounding box center [1321, 215] width 55 height 14
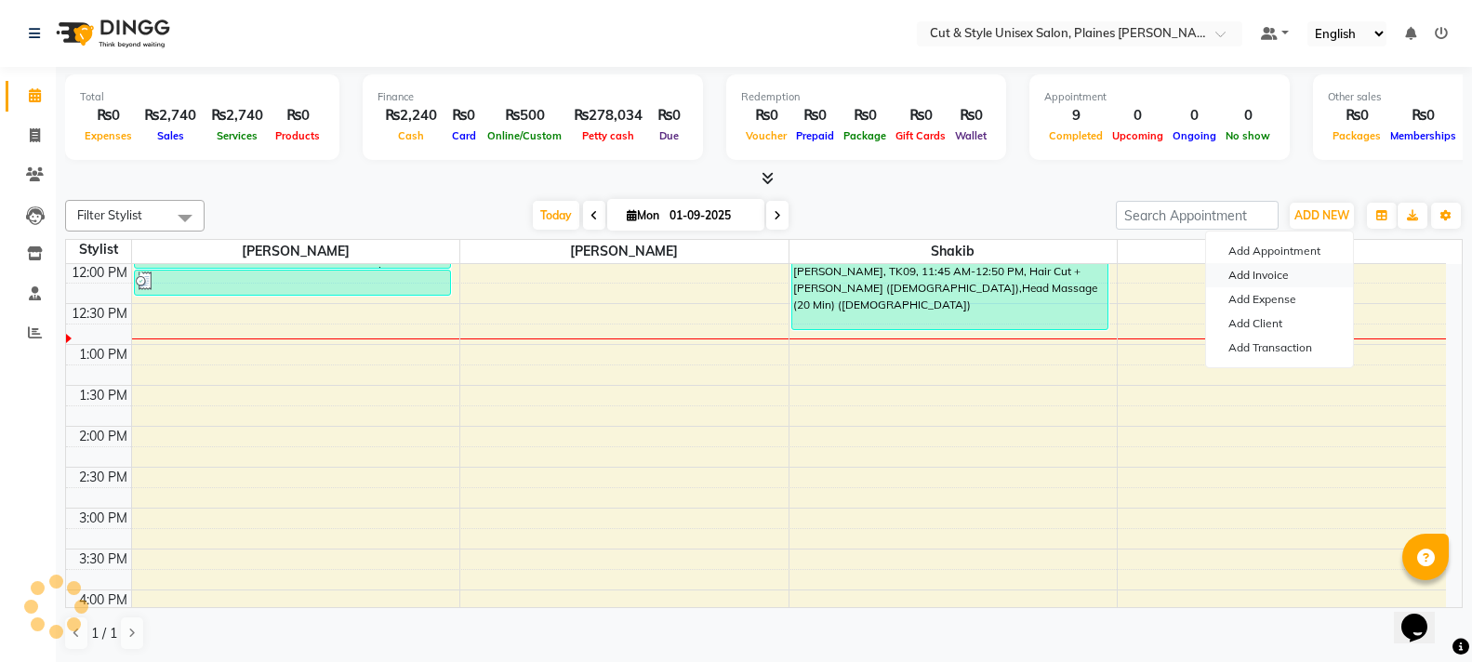
click at [1255, 278] on link "Add Invoice" at bounding box center [1279, 275] width 147 height 24
select select "service"
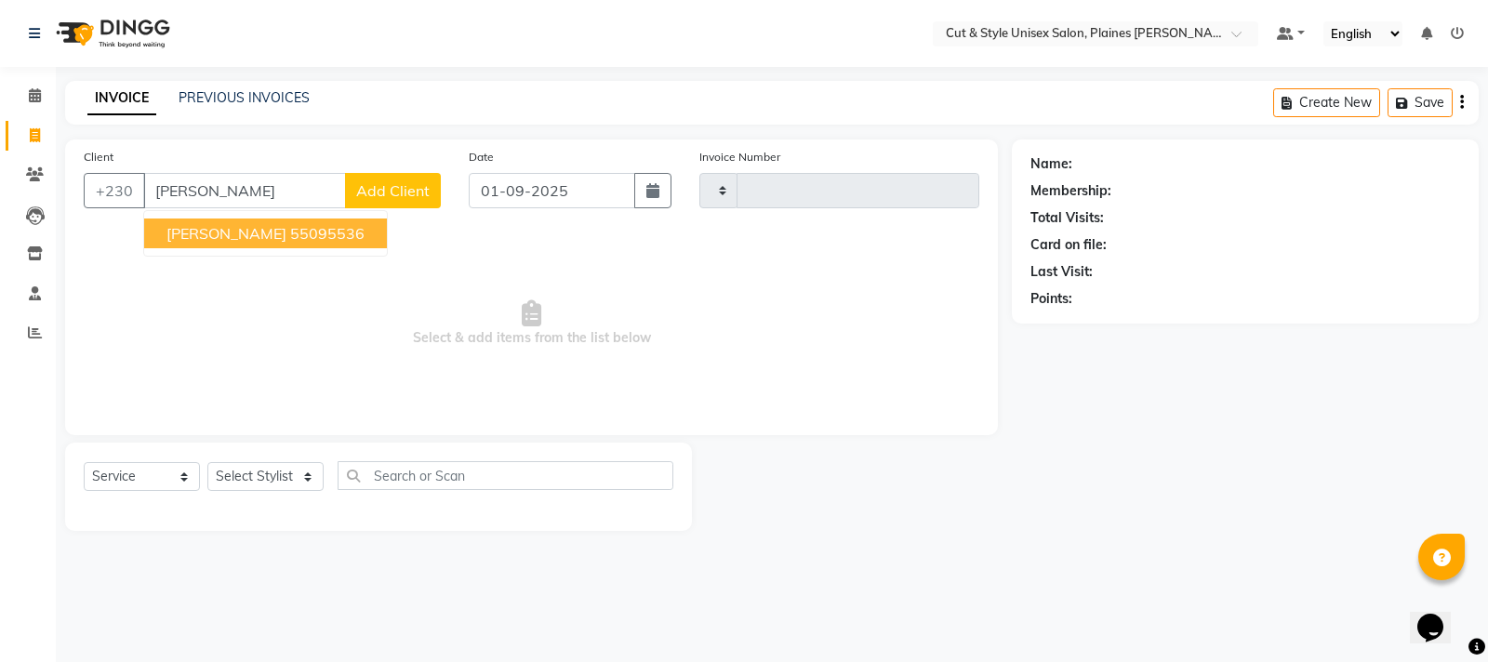
click at [221, 236] on span "Jigar Viyas" at bounding box center [226, 233] width 120 height 19
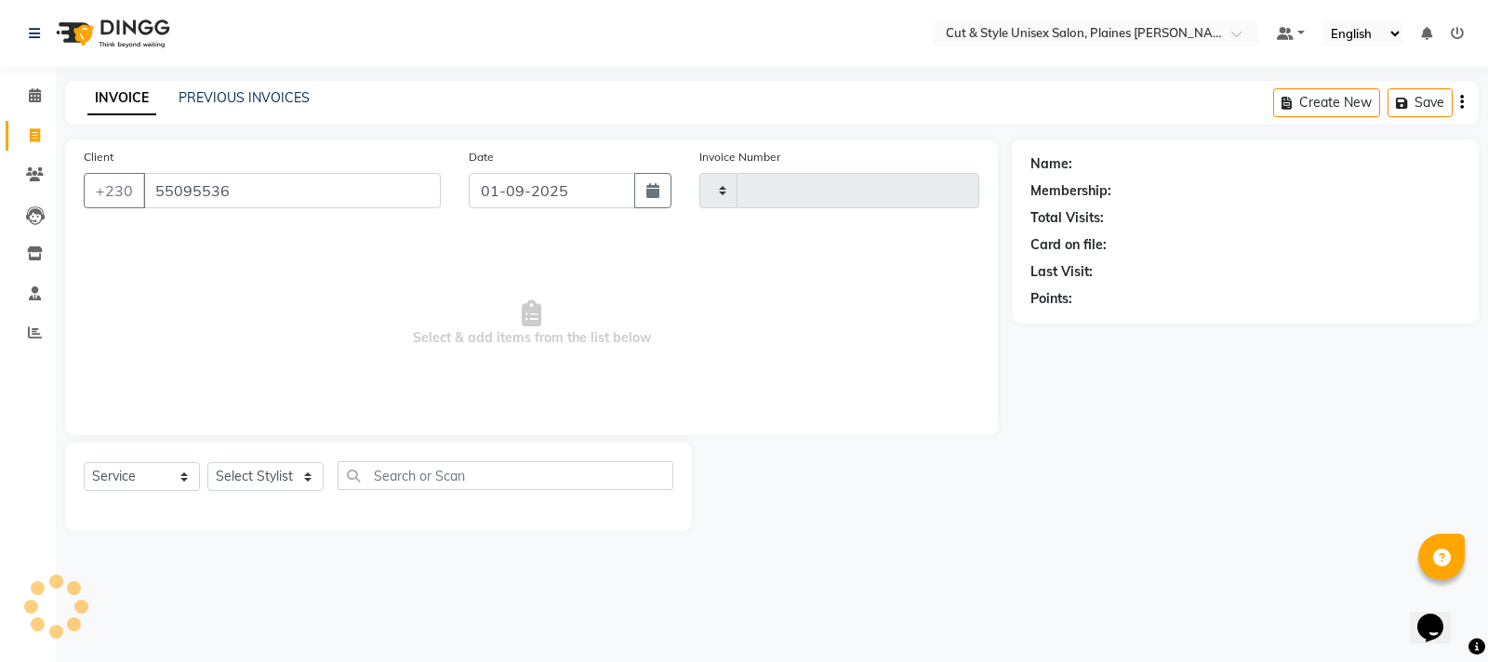
type input "55095536"
click at [240, 483] on select "Select Stylist [PERSON_NAME] Manager [PERSON_NAME]" at bounding box center [265, 476] width 116 height 29
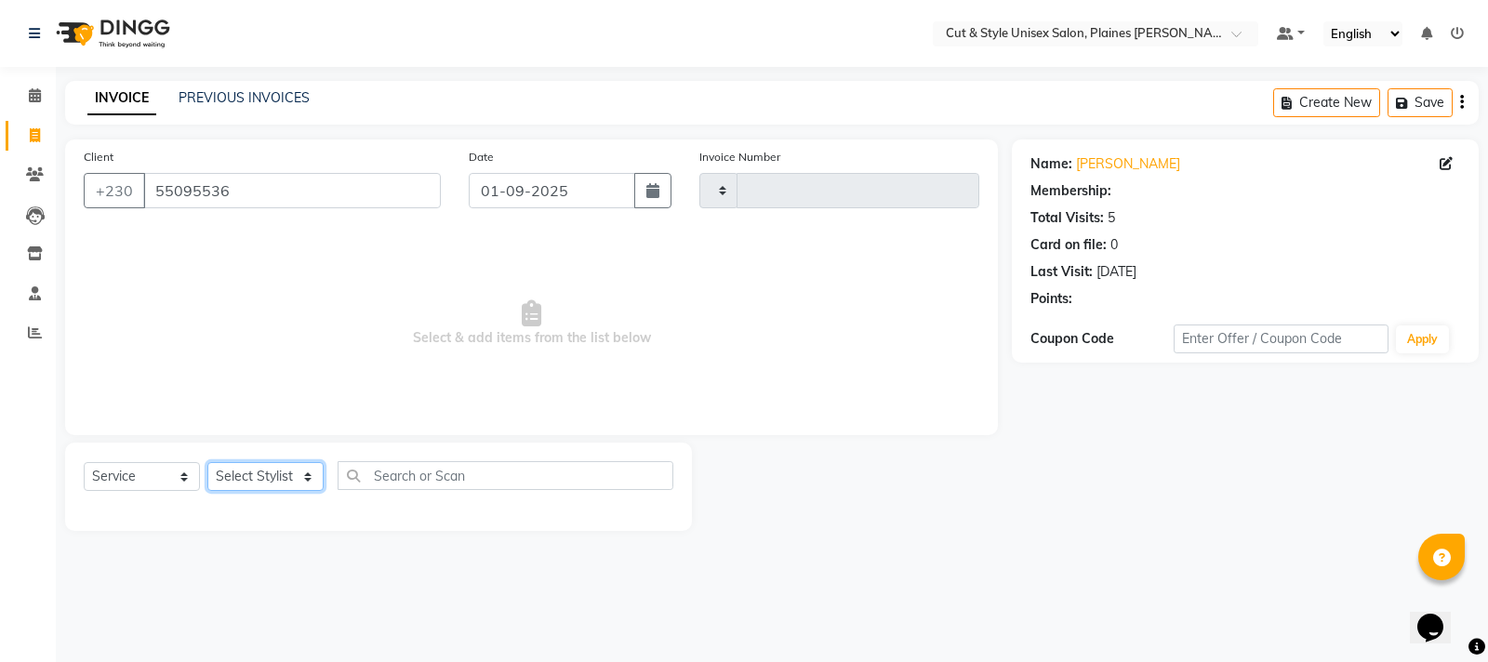
select select "68908"
click at [207, 462] on select "Select Stylist [PERSON_NAME] Manager [PERSON_NAME]" at bounding box center [265, 476] width 116 height 29
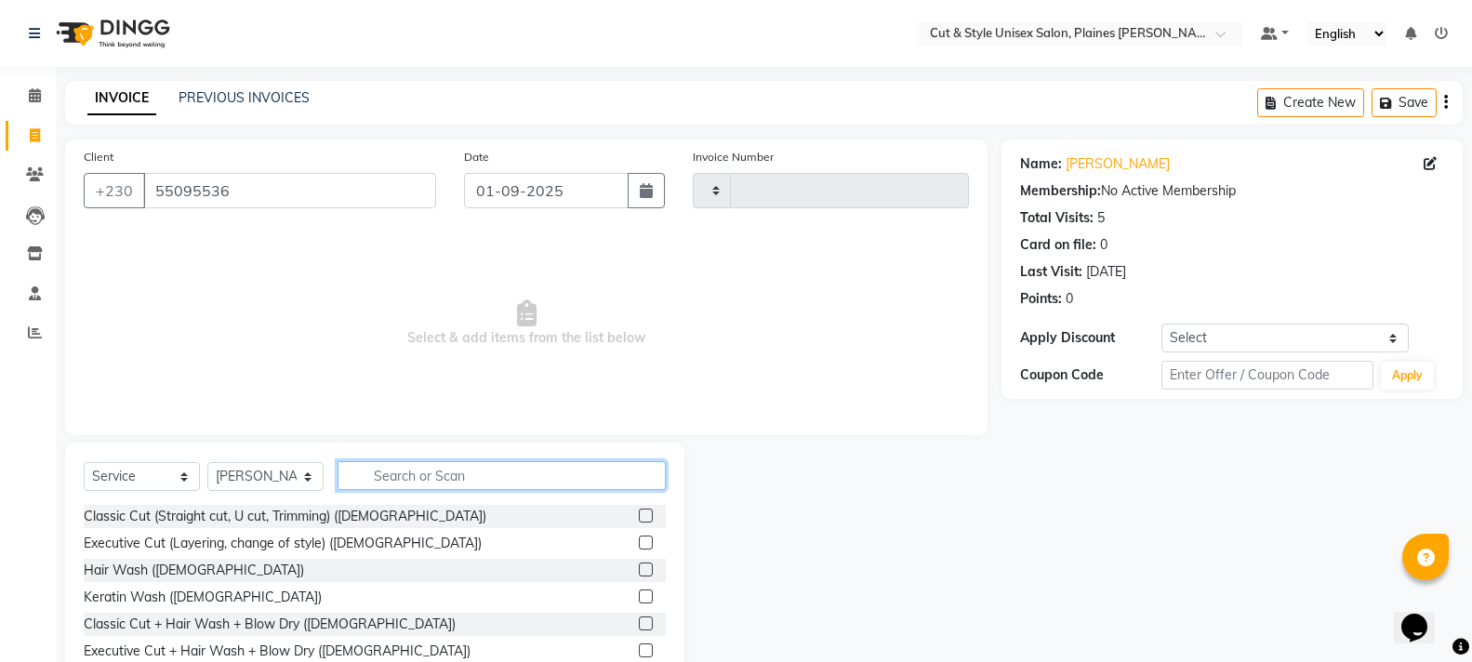
click at [391, 480] on input "text" at bounding box center [501, 475] width 328 height 29
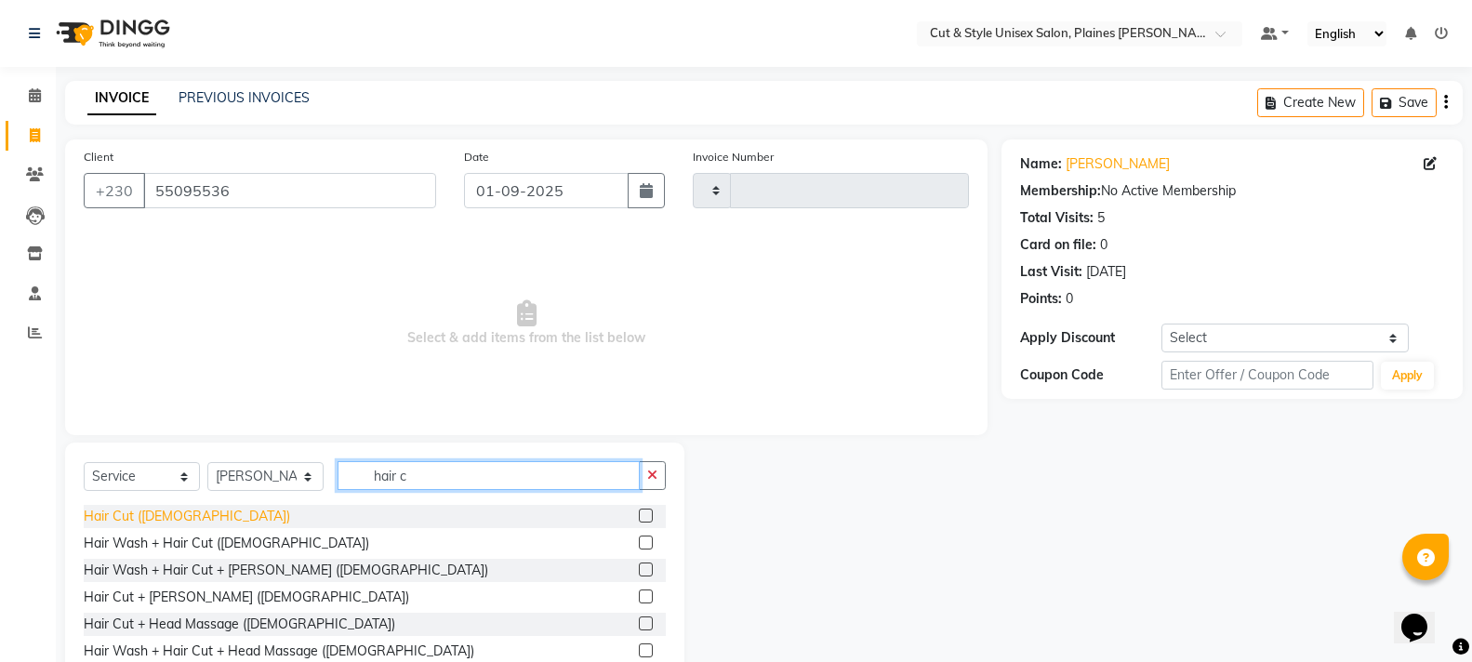
type input "hair c"
click at [148, 518] on div "Hair Cut ([DEMOGRAPHIC_DATA])" at bounding box center [187, 517] width 206 height 20
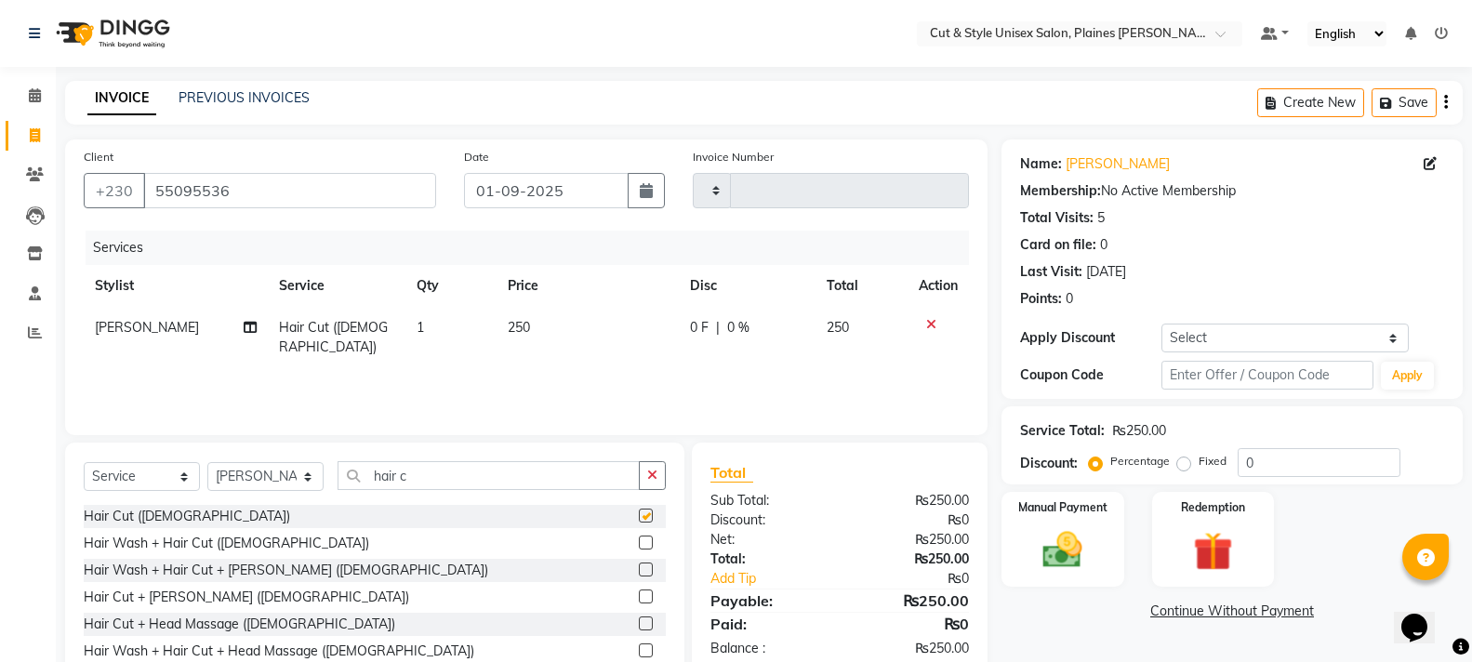
checkbox input "false"
click at [271, 473] on select "Select Stylist [PERSON_NAME] Manager [PERSON_NAME]" at bounding box center [265, 476] width 116 height 29
select select "68911"
click at [207, 462] on select "Select Stylist [PERSON_NAME] Manager [PERSON_NAME]" at bounding box center [265, 476] width 116 height 29
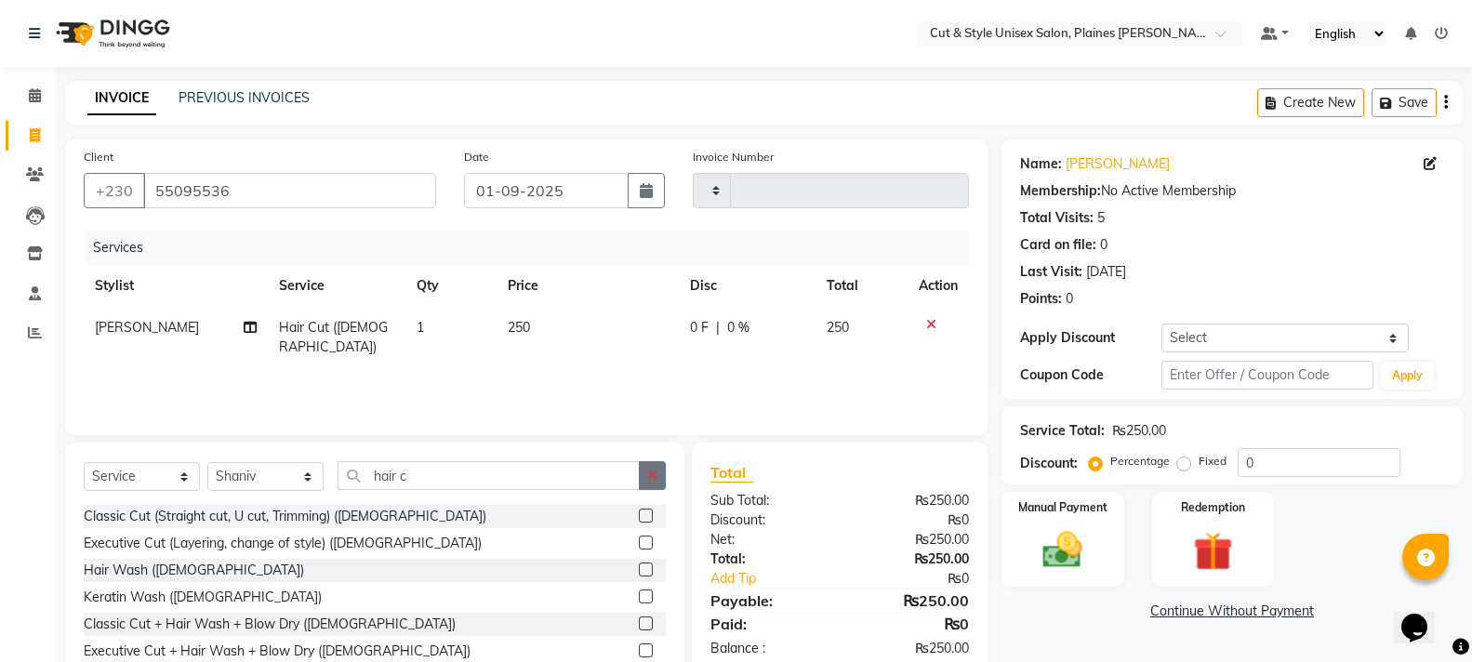
click at [656, 476] on icon "button" at bounding box center [652, 475] width 10 height 13
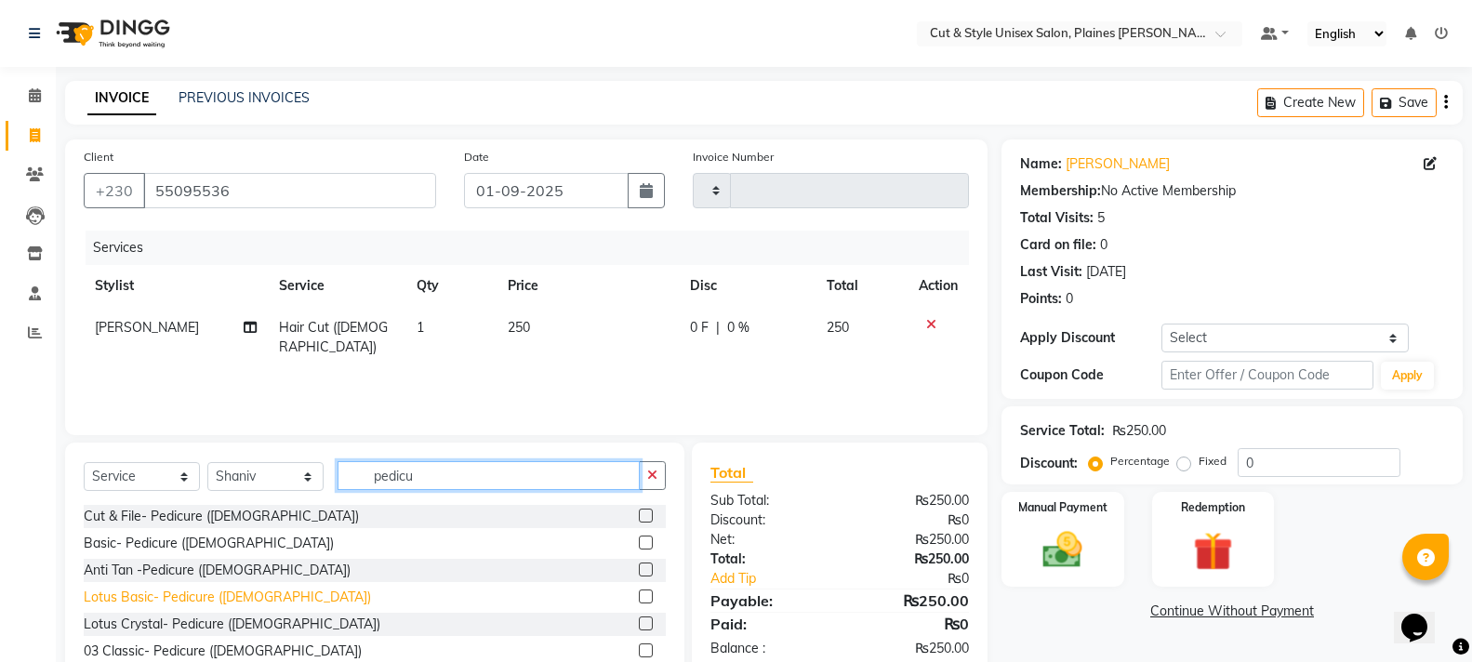
type input "pedicu"
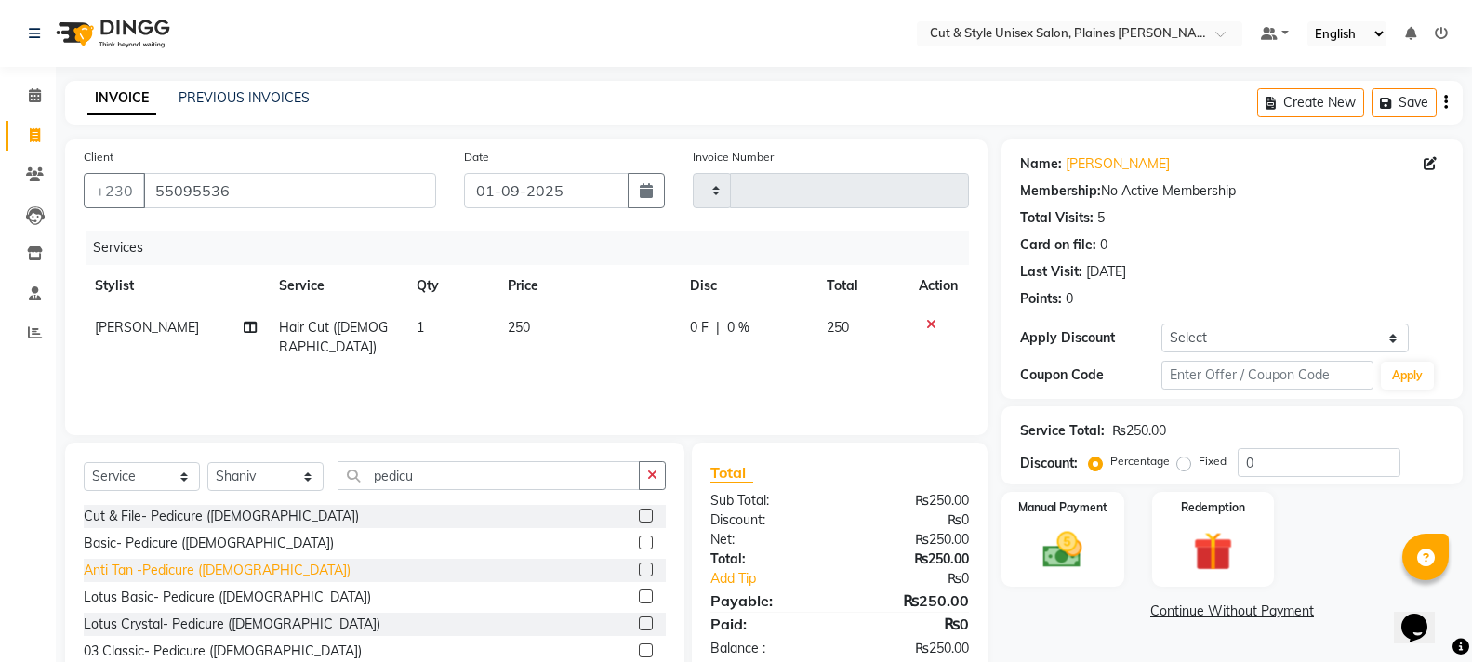
click at [166, 596] on div "Lotus Basic- Pedicure ([DEMOGRAPHIC_DATA])" at bounding box center [227, 598] width 287 height 20
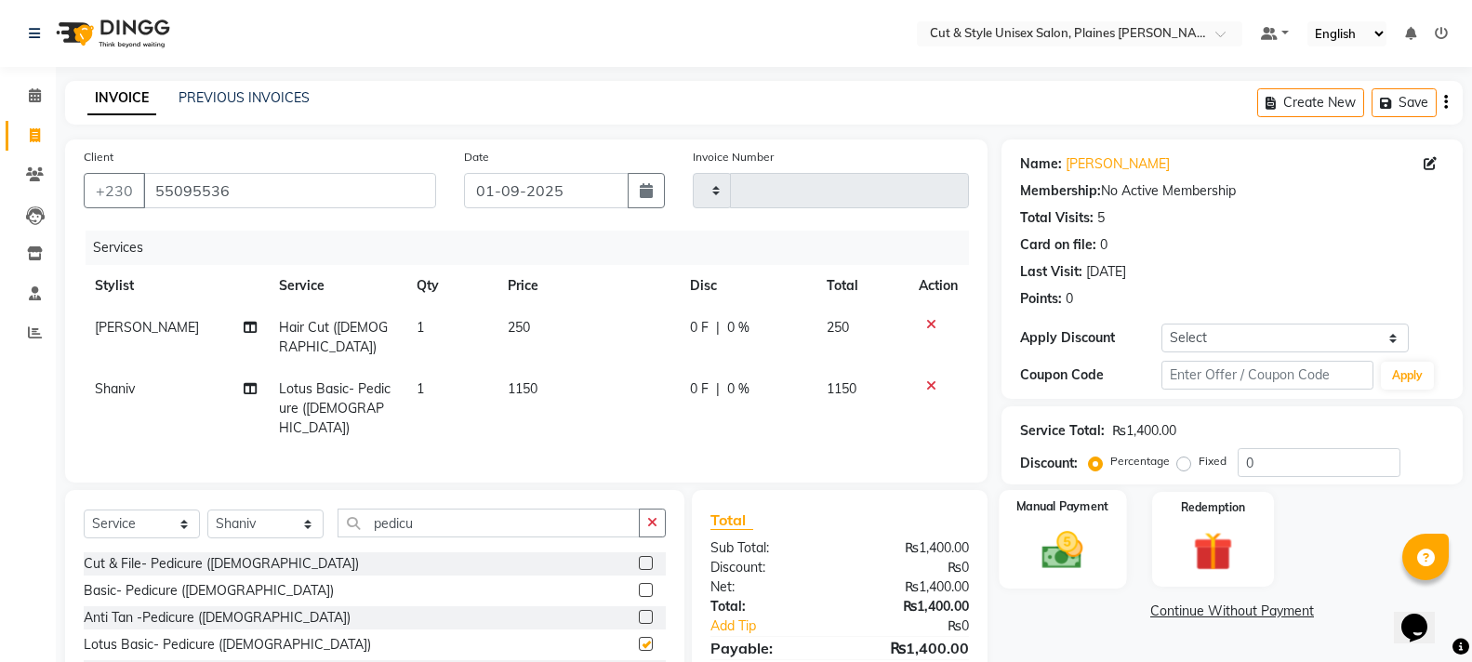
checkbox input "false"
click at [1045, 551] on img at bounding box center [1062, 549] width 66 height 47
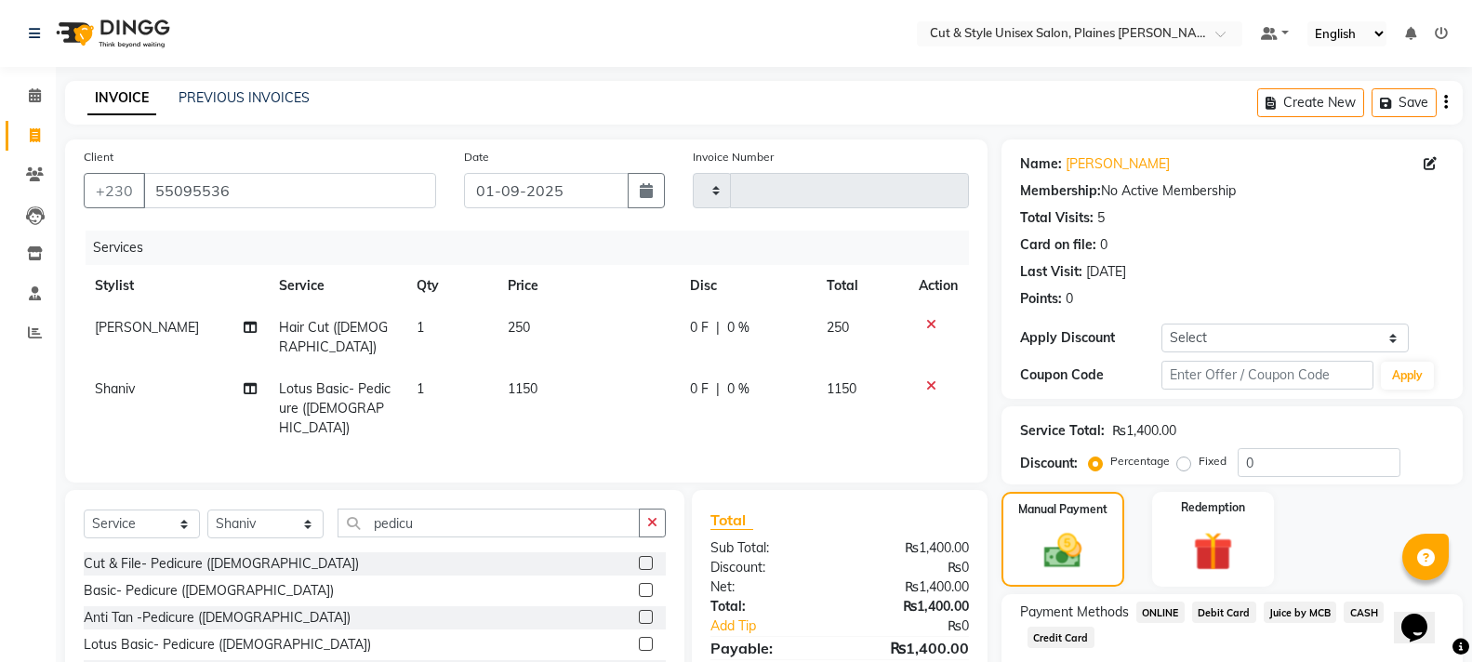
scroll to position [110, 0]
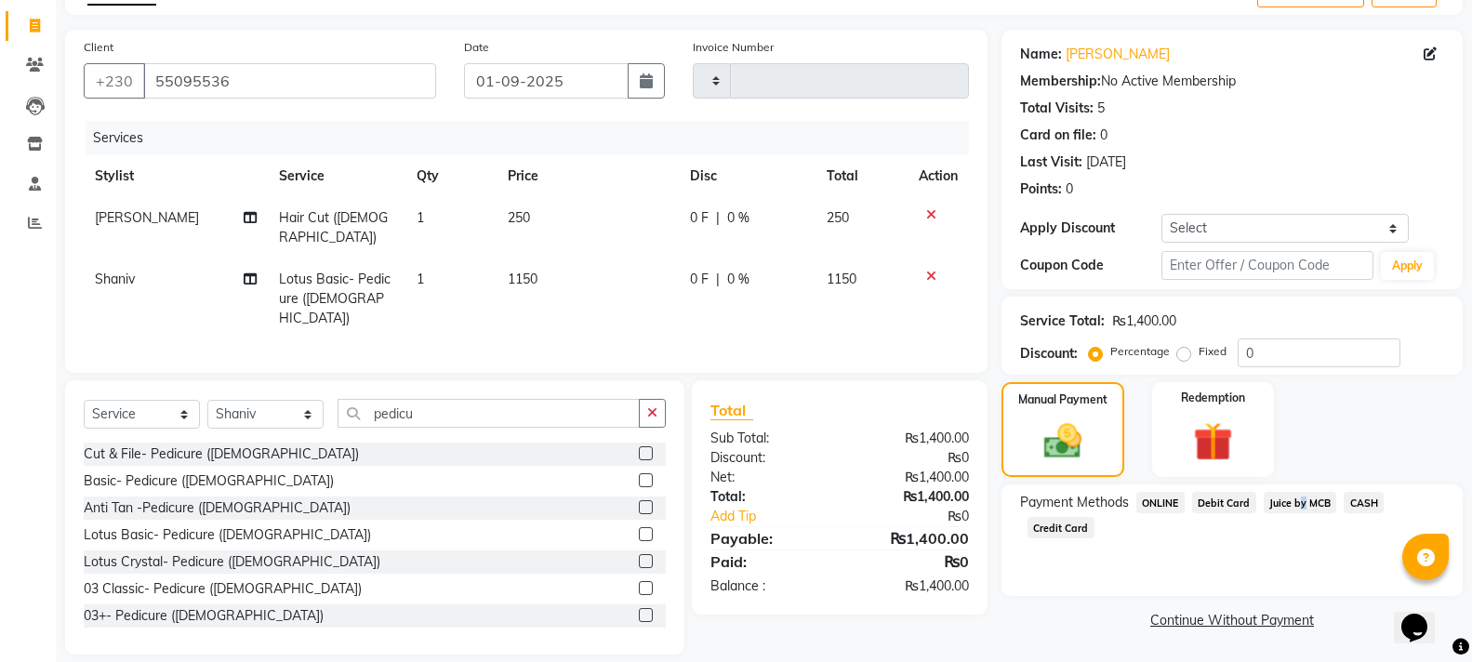
click at [1299, 505] on span "Juice by MCB" at bounding box center [1299, 502] width 73 height 21
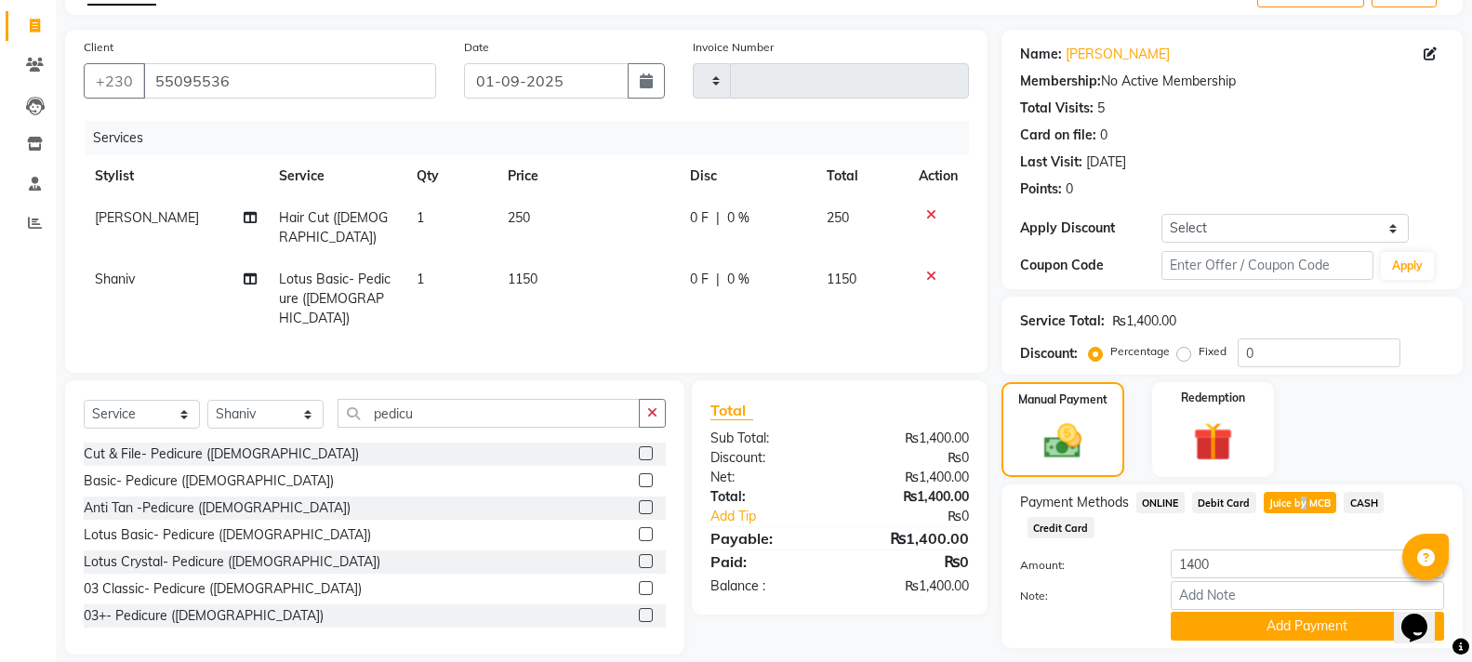
scroll to position [162, 0]
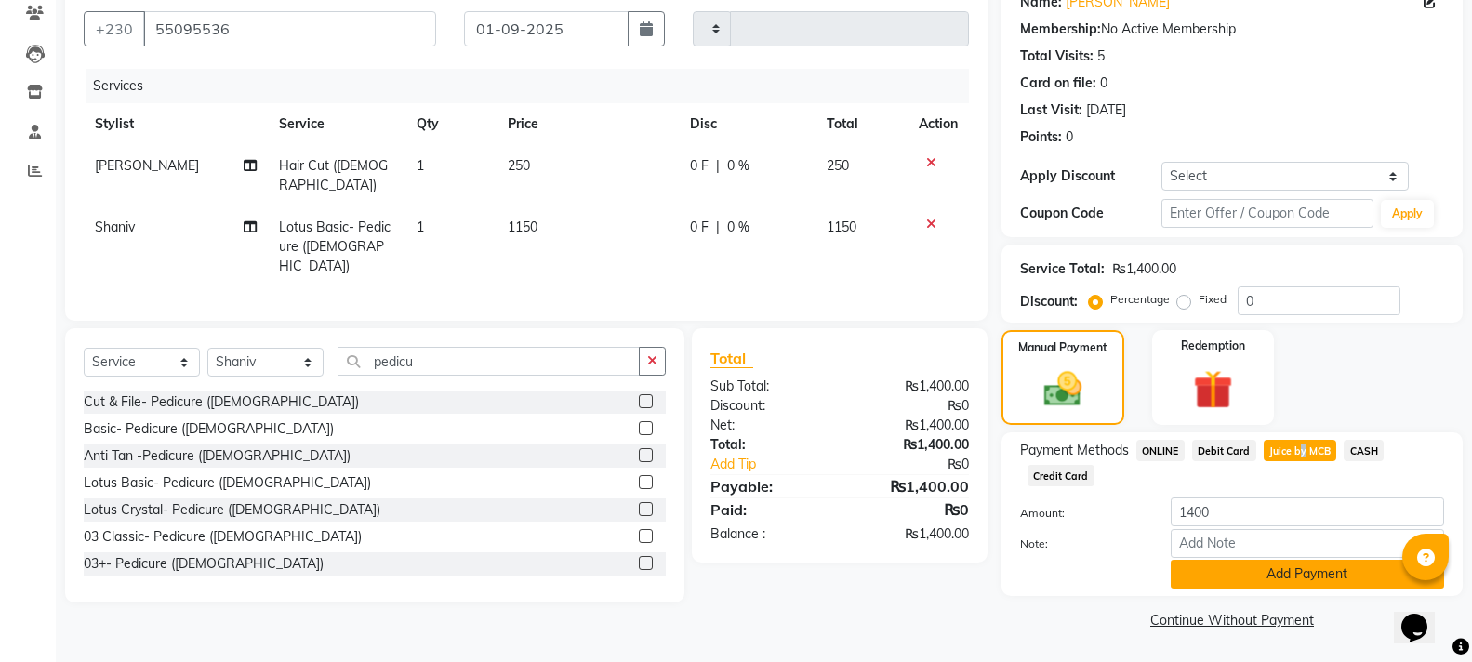
click at [1312, 580] on button "Add Payment" at bounding box center [1306, 574] width 273 height 29
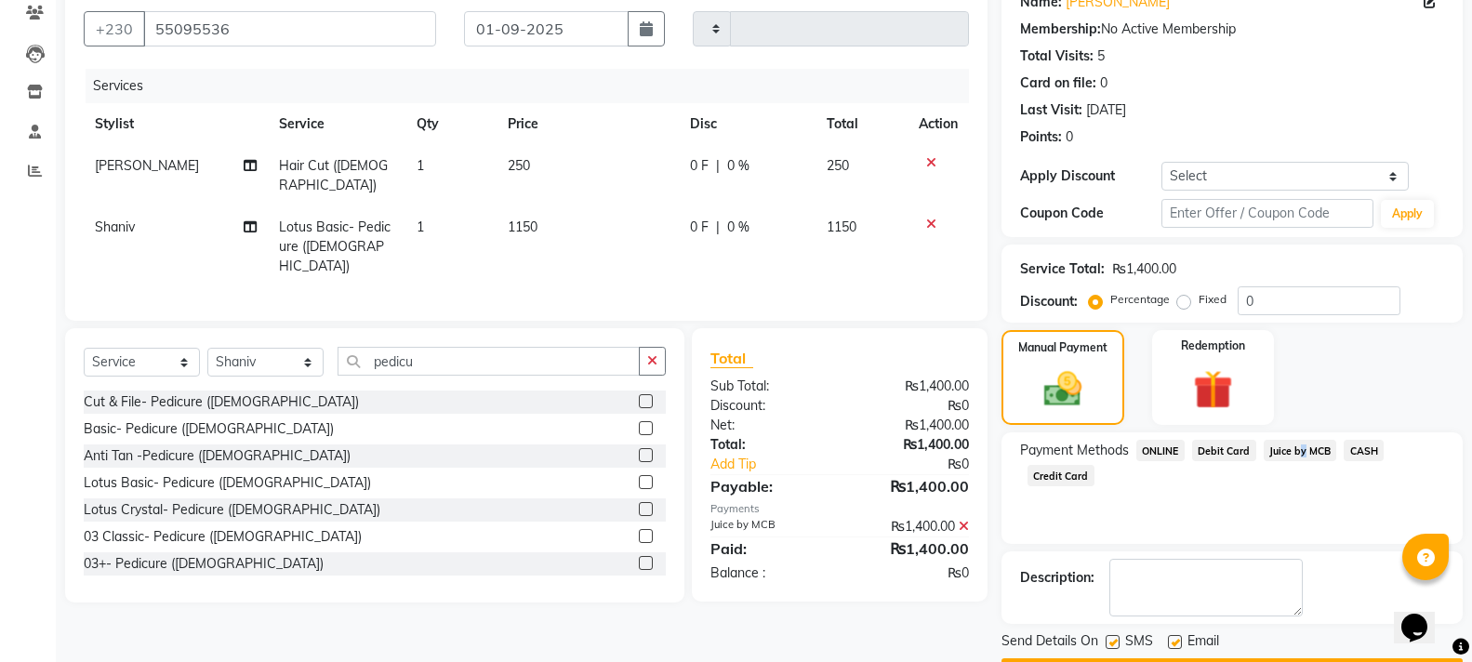
scroll to position [215, 0]
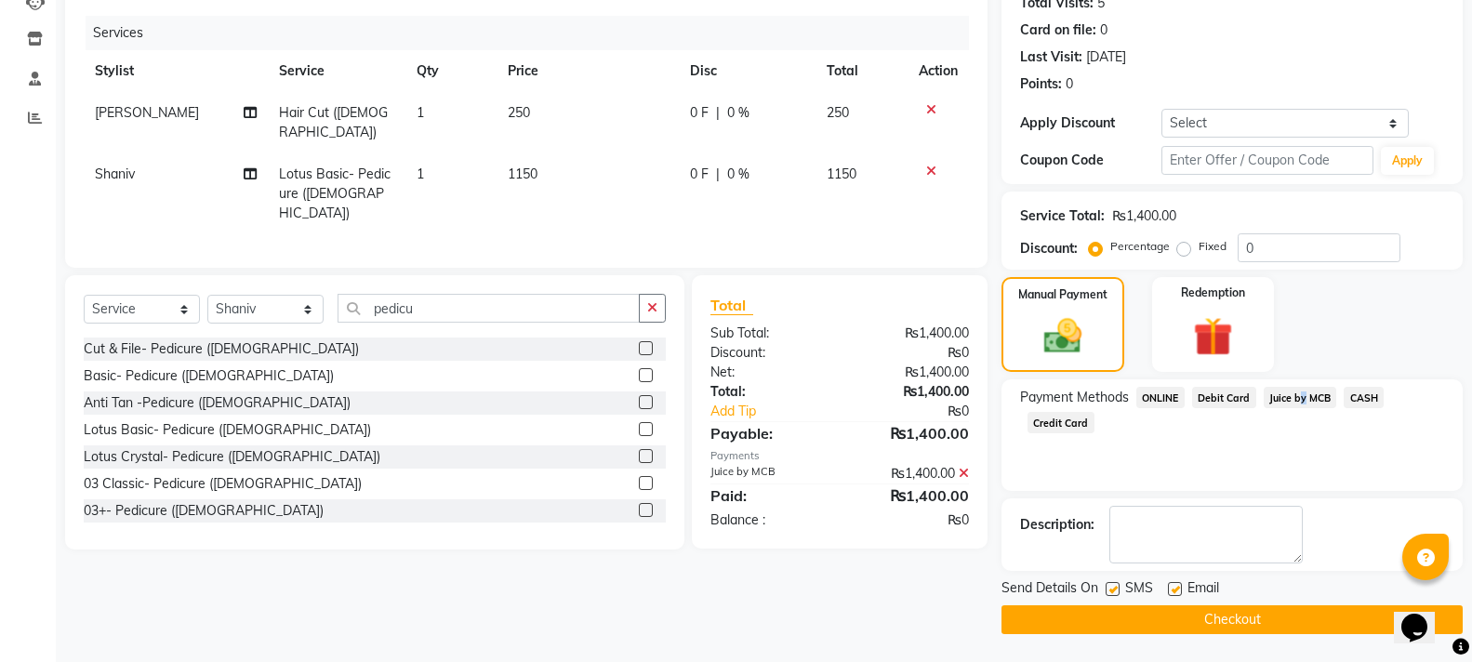
click at [1248, 623] on button "Checkout" at bounding box center [1231, 619] width 461 height 29
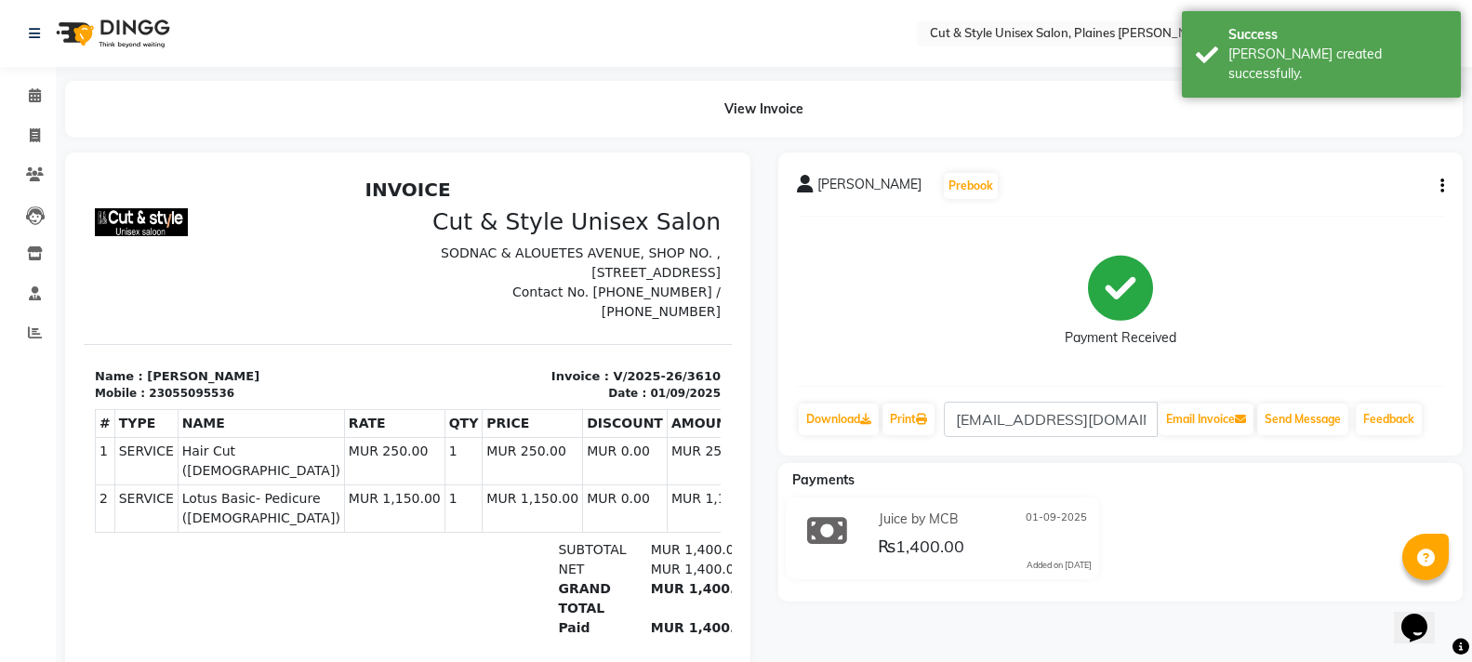
click at [87, 33] on img at bounding box center [110, 33] width 127 height 52
